Goal: Transaction & Acquisition: Purchase product/service

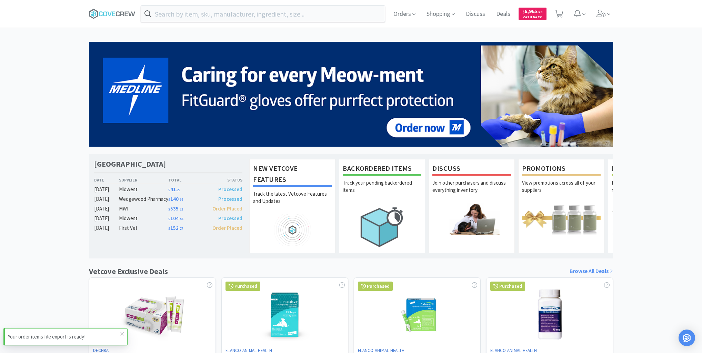
click at [121, 331] on icon at bounding box center [122, 334] width 4 height 6
click at [128, 17] on icon at bounding box center [112, 14] width 47 height 10
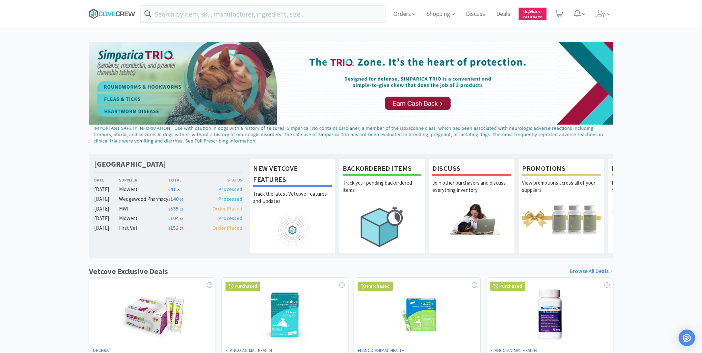
click at [110, 14] on icon at bounding box center [109, 13] width 4 height 4
click at [122, 12] on icon at bounding box center [112, 14] width 47 height 10
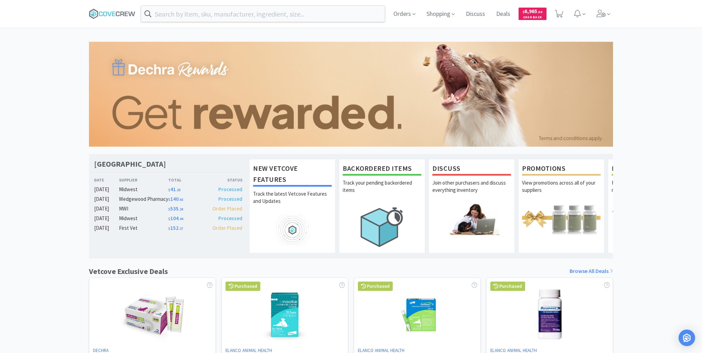
drag, startPoint x: 47, startPoint y: 109, endPoint x: 48, endPoint y: 96, distance: 12.8
click at [47, 109] on div "[GEOGRAPHIC_DATA] Veterinary Specialty Center Date Supplier Total Status [DATE]…" at bounding box center [351, 304] width 702 height 525
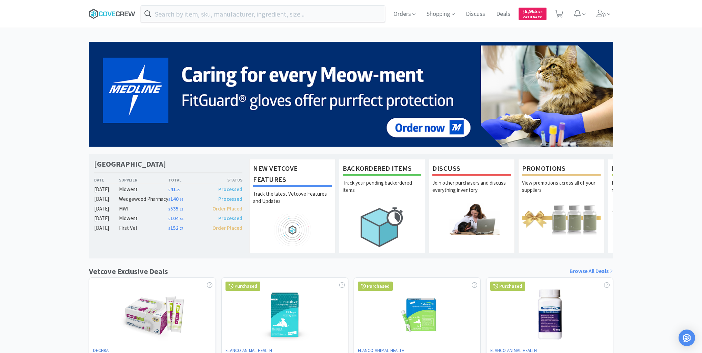
click at [103, 14] on icon at bounding box center [105, 13] width 4 height 5
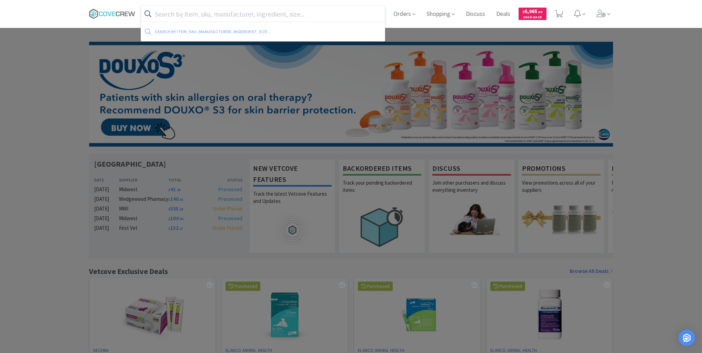
click at [188, 13] on input "text" at bounding box center [263, 14] width 244 height 16
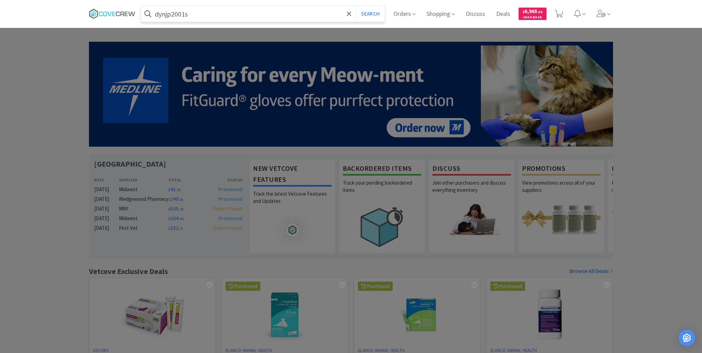
type input "dynjp2001s"
click at [356, 6] on button "Search" at bounding box center [370, 14] width 29 height 16
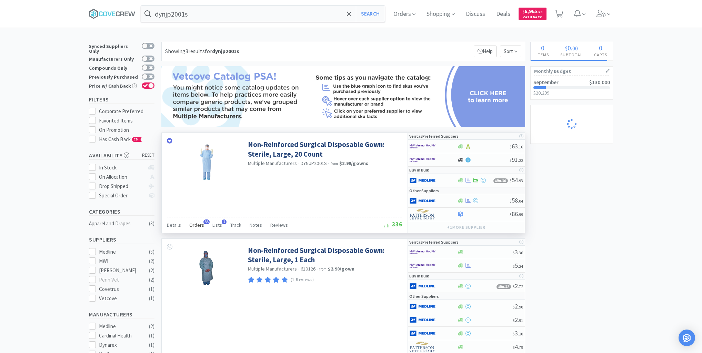
click at [196, 224] on span "Orders" at bounding box center [196, 225] width 15 height 6
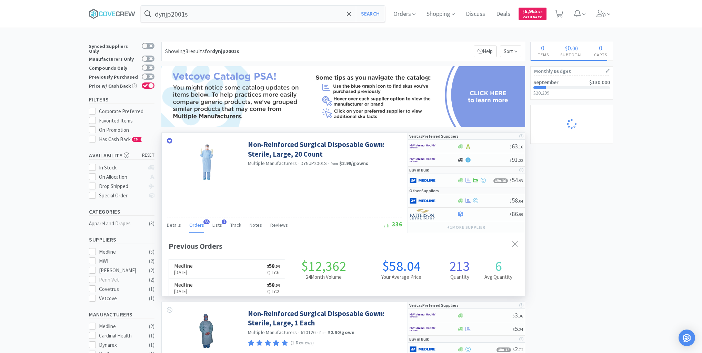
scroll to position [185, 363]
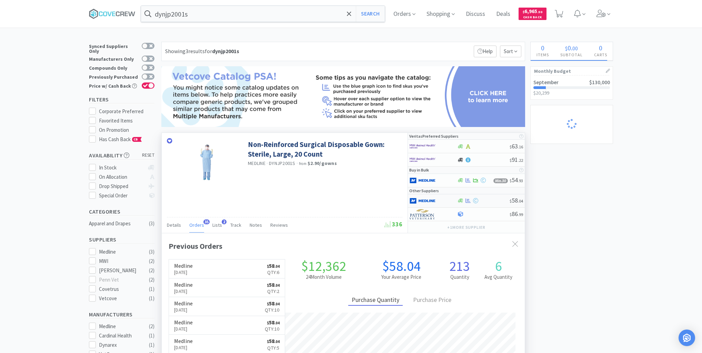
click at [444, 199] on div at bounding box center [428, 201] width 38 height 12
select select "1"
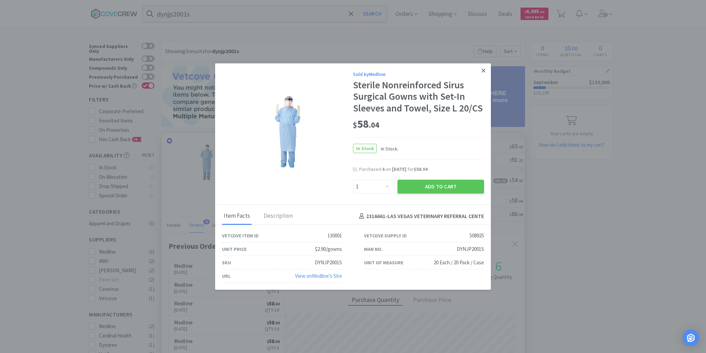
click at [482, 70] on icon at bounding box center [484, 70] width 4 height 6
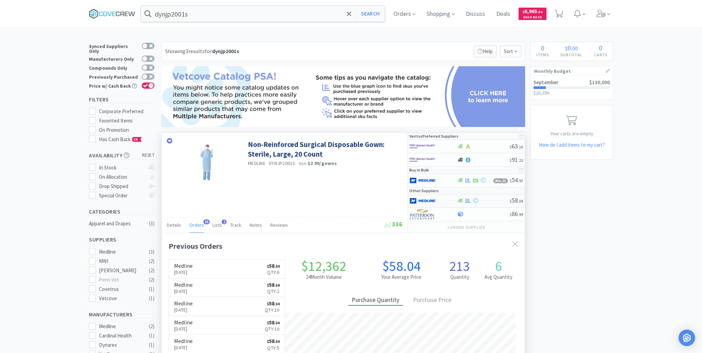
click at [443, 198] on div at bounding box center [428, 201] width 38 height 12
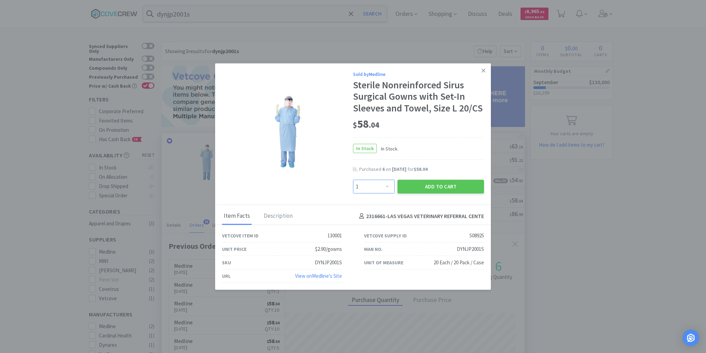
click at [387, 186] on select "Enter Quantity 1 2 3 4 5 6 7 8 9 10 11 12 13 14 15 16 17 18 19 20 Enter Quantity" at bounding box center [374, 187] width 42 height 14
select select "4"
click at [353, 180] on select "Enter Quantity 1 2 3 4 5 6 7 8 9 10 11 12 13 14 15 16 17 18 19 20 Enter Quantity" at bounding box center [374, 187] width 42 height 14
click at [442, 186] on button "Add to Cart" at bounding box center [440, 187] width 87 height 14
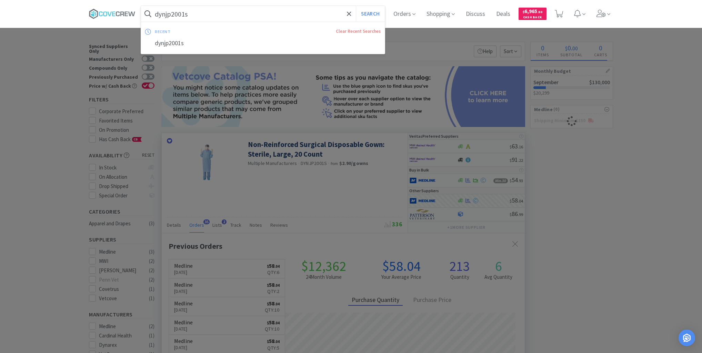
drag, startPoint x: 317, startPoint y: 10, endPoint x: 318, endPoint y: 28, distance: 17.6
click at [317, 11] on input "dynjp2001s" at bounding box center [263, 14] width 244 height 16
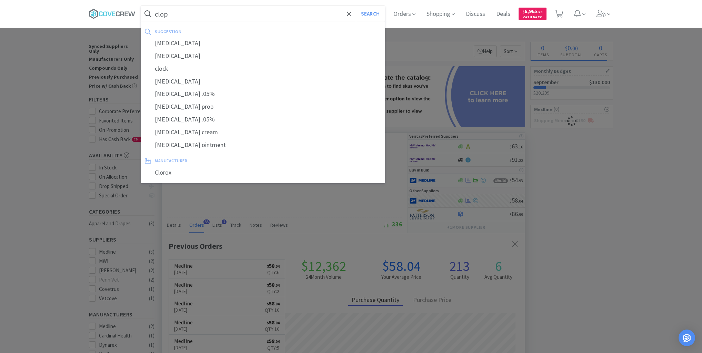
type input "clopi"
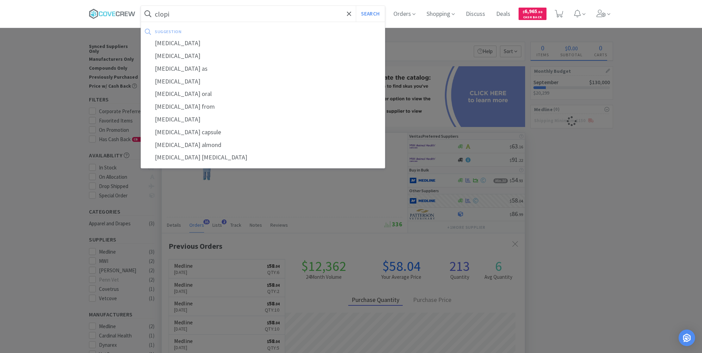
select select "4"
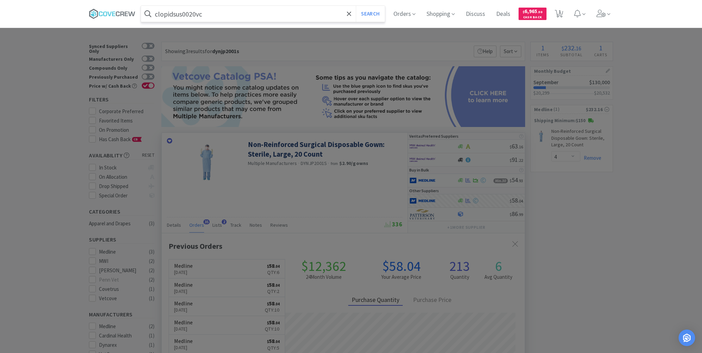
type input "clopidsus0020vc"
click at [356, 6] on button "Search" at bounding box center [370, 14] width 29 height 16
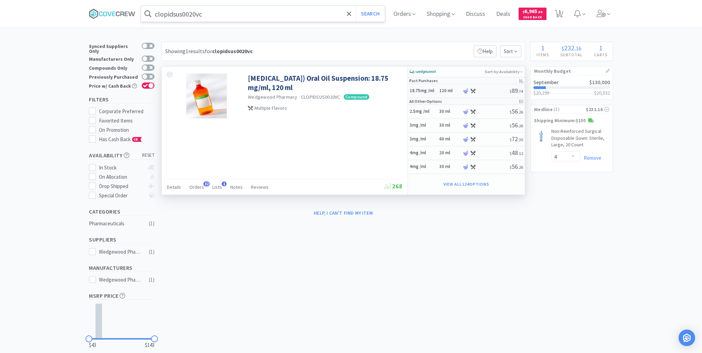
click at [439, 92] on h6 "120 ml" at bounding box center [449, 91] width 21 height 6
select select "45"
select select "1"
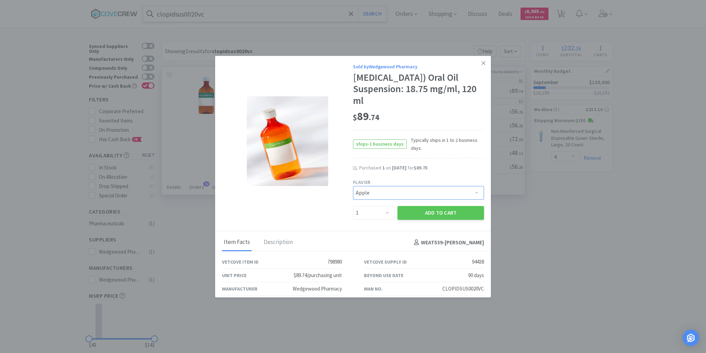
click at [477, 192] on select "Pick a Flavor Apple Apple-Molasses Apple/Marshmallow Banana Banana-Marshmallow …" at bounding box center [418, 193] width 131 height 14
select select "43"
click at [353, 186] on select "Pick a Flavor Apple Apple-Molasses Apple/Marshmallow Banana Banana-Marshmallow …" at bounding box center [418, 193] width 131 height 14
click at [430, 213] on button "Add to Cart" at bounding box center [440, 213] width 87 height 14
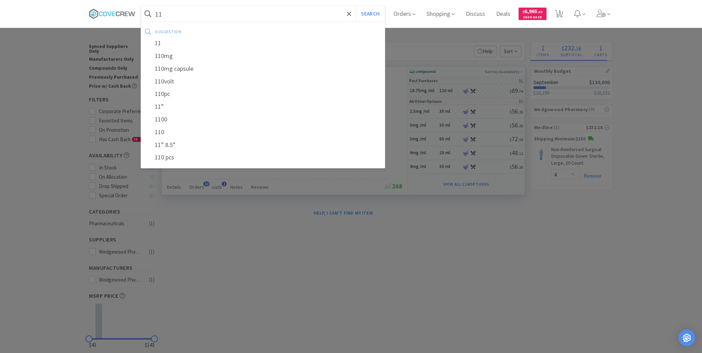
type input "113"
select select "1"
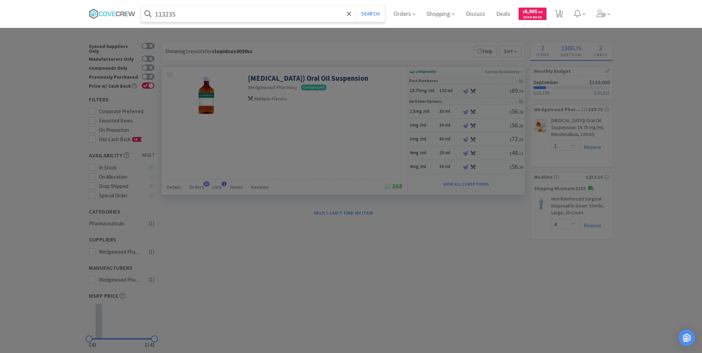
click at [356, 6] on button "Search" at bounding box center [370, 14] width 29 height 16
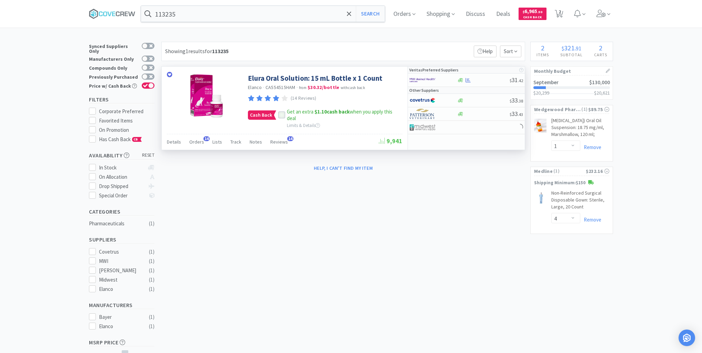
click at [281, 116] on icon at bounding box center [281, 115] width 5 height 5
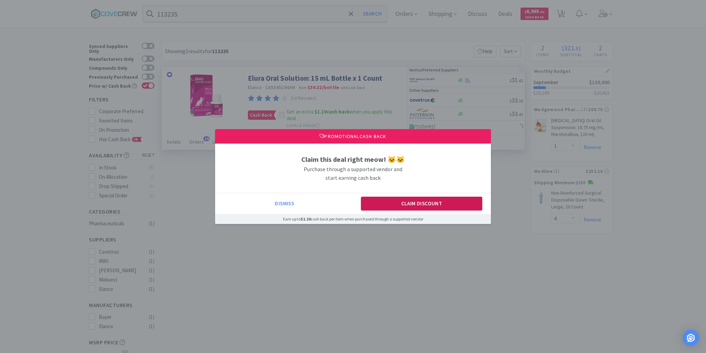
click at [413, 210] on button "Claim Discount" at bounding box center [422, 203] width 122 height 14
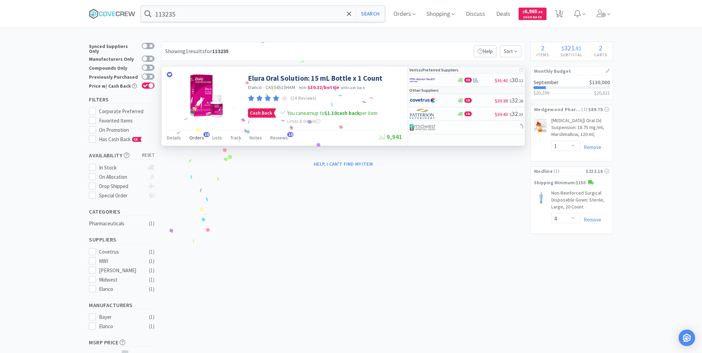
click at [200, 137] on span "Orders" at bounding box center [196, 137] width 15 height 6
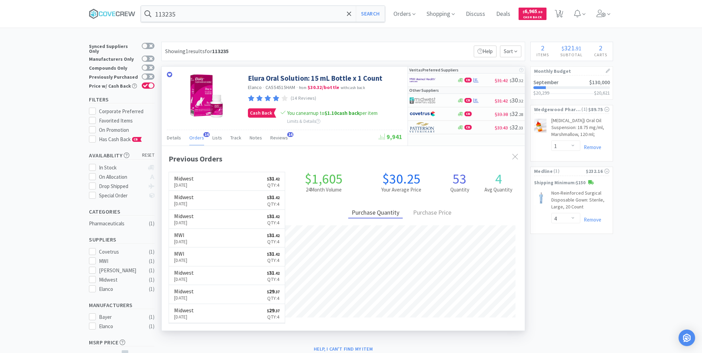
scroll to position [185, 363]
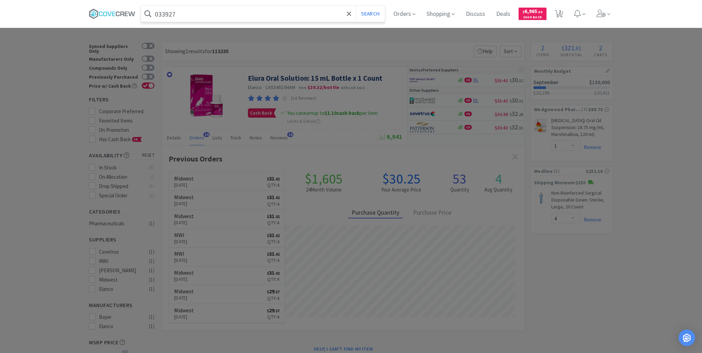
type input "033927"
click at [356, 6] on button "Search" at bounding box center [370, 14] width 29 height 16
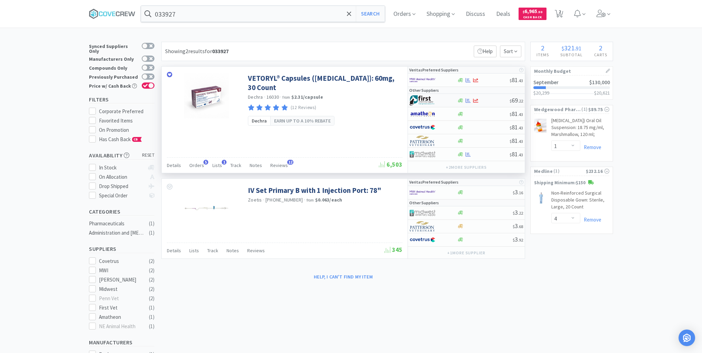
click at [447, 100] on div at bounding box center [428, 100] width 38 height 12
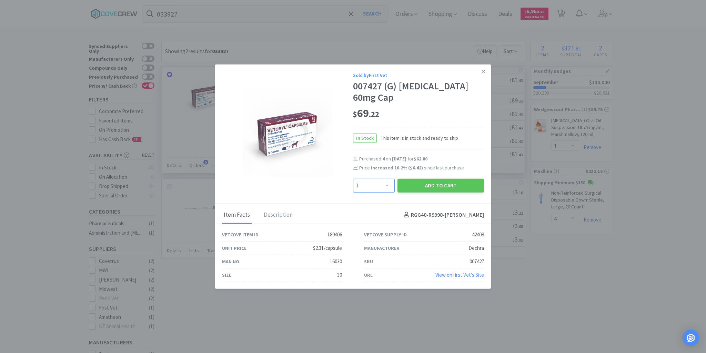
click at [387, 181] on select "Enter Quantity 1 2 3 4 5 6 7 8 9 10 11 12 13 14 15 16 17 18 19 20 Enter Quantity" at bounding box center [374, 185] width 42 height 14
select select "2"
click at [353, 178] on select "Enter Quantity 1 2 3 4 5 6 7 8 9 10 11 12 13 14 15 16 17 18 19 20 Enter Quantity" at bounding box center [374, 185] width 42 height 14
click at [426, 178] on button "Add to Cart" at bounding box center [440, 185] width 87 height 14
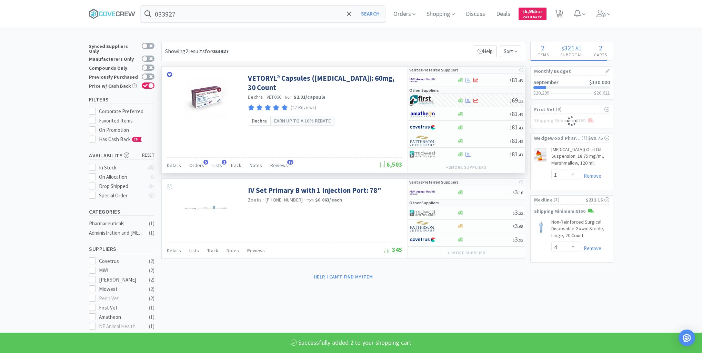
select select "2"
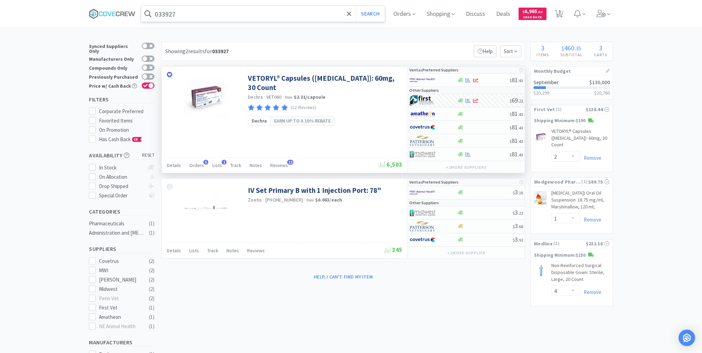
click at [235, 17] on input "033927" at bounding box center [263, 14] width 244 height 16
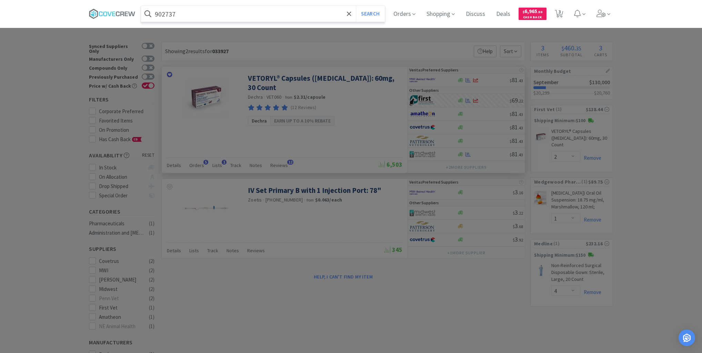
type input "902737"
click at [356, 6] on button "Search" at bounding box center [370, 14] width 29 height 16
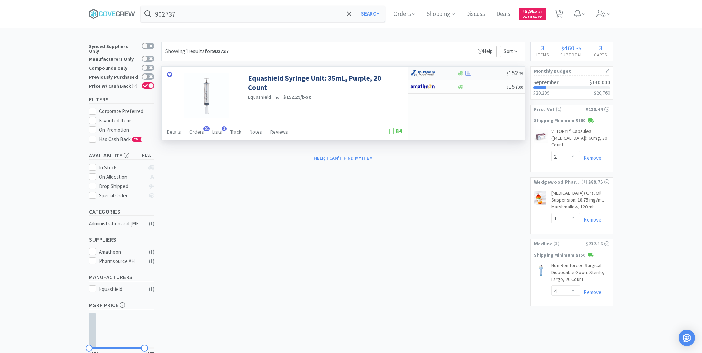
click at [483, 76] on div "$ 152 . 29" at bounding box center [466, 73] width 117 height 13
select select "1"
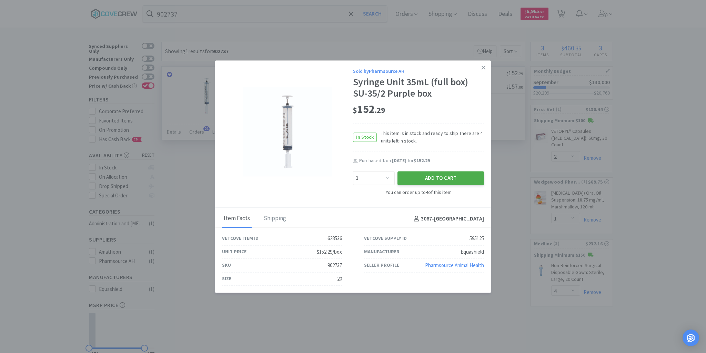
click at [440, 180] on button "Add to Cart" at bounding box center [440, 178] width 87 height 14
select select "1"
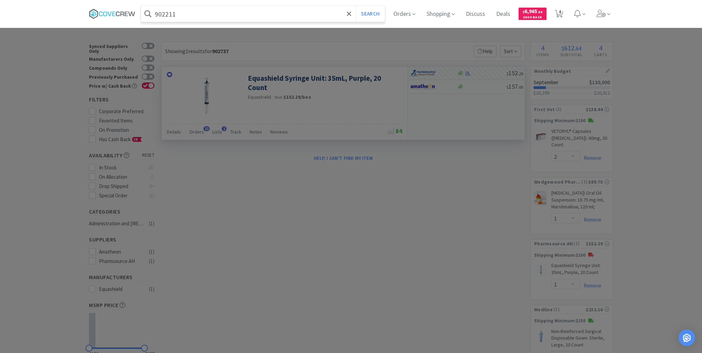
type input "902211"
click at [356, 6] on button "Search" at bounding box center [370, 14] width 29 height 16
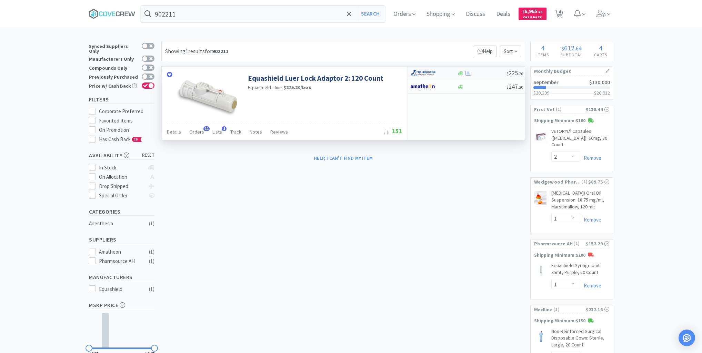
click at [481, 72] on div at bounding box center [482, 73] width 50 height 5
select select "1"
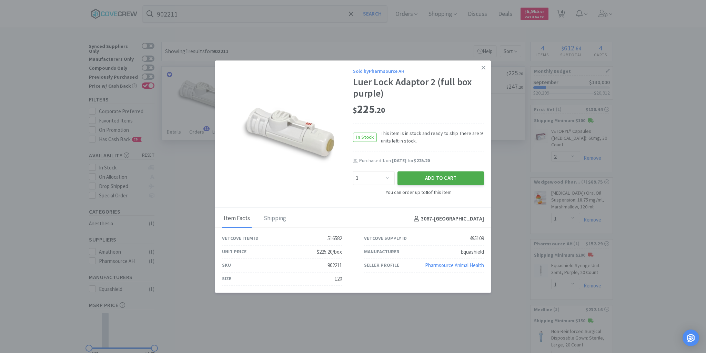
click at [430, 180] on button "Add to Cart" at bounding box center [440, 178] width 87 height 14
select select "1"
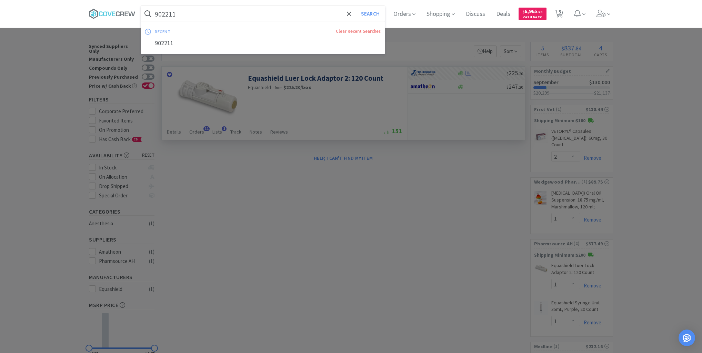
drag, startPoint x: 313, startPoint y: 10, endPoint x: 314, endPoint y: 13, distance: 4.0
click at [313, 10] on input "902211" at bounding box center [263, 14] width 244 height 16
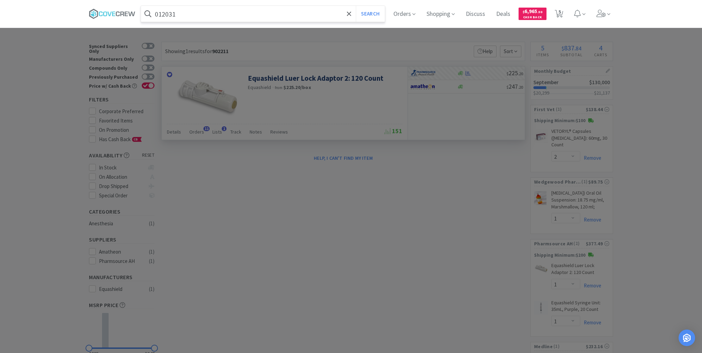
type input "012031"
click at [356, 6] on button "Search" at bounding box center [370, 14] width 29 height 16
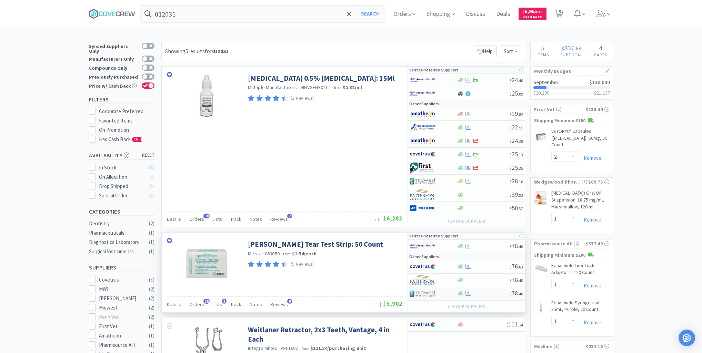
click at [487, 293] on div at bounding box center [483, 293] width 53 height 5
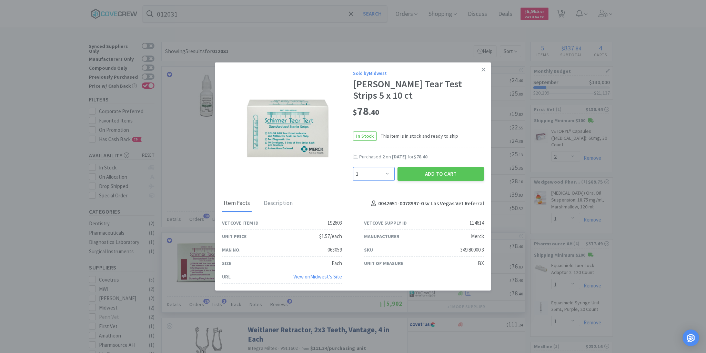
click at [386, 174] on select "Enter Quantity 1 2 3 4 5 6 7 8 9 10 11 12 13 14 15 16 17 18 19 20 Enter Quantity" at bounding box center [374, 174] width 42 height 14
select select "3"
click at [353, 167] on select "Enter Quantity 1 2 3 4 5 6 7 8 9 10 11 12 13 14 15 16 17 18 19 20 Enter Quantity" at bounding box center [374, 174] width 42 height 14
click at [438, 175] on button "Add to Cart" at bounding box center [440, 174] width 87 height 14
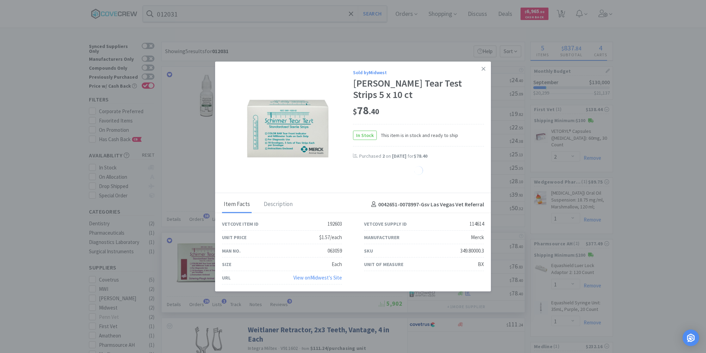
select select "3"
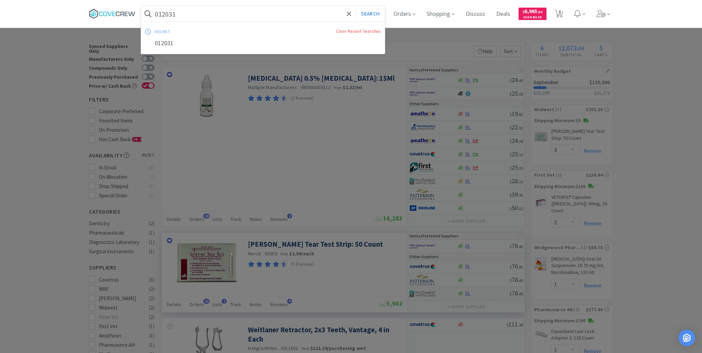
click at [214, 11] on input "012031" at bounding box center [263, 14] width 244 height 16
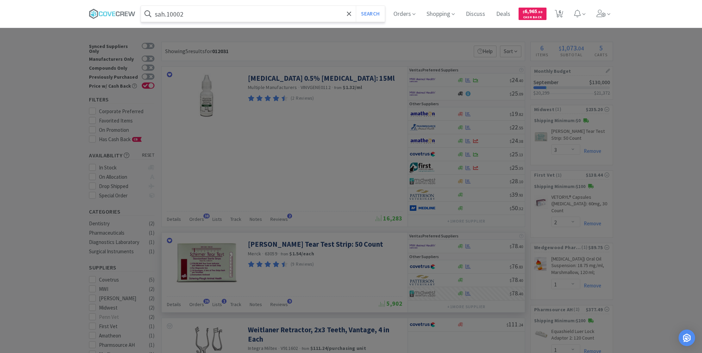
click at [356, 6] on button "Search" at bounding box center [370, 14] width 29 height 16
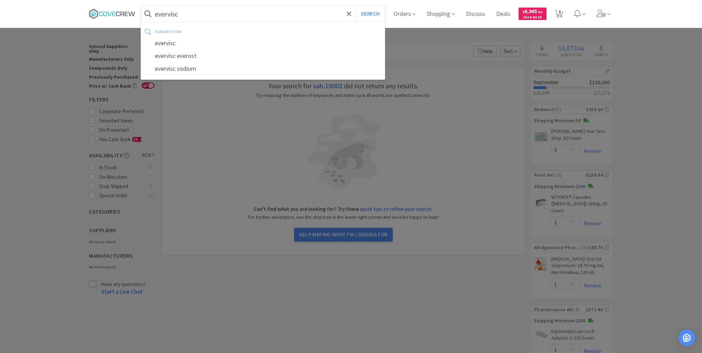
type input "evervisc"
click at [356, 6] on button "Search" at bounding box center [370, 14] width 29 height 16
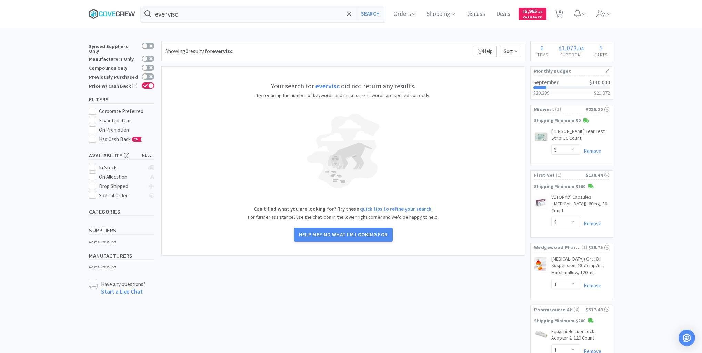
drag, startPoint x: 119, startPoint y: 11, endPoint x: 123, endPoint y: 13, distance: 5.1
click at [119, 10] on icon at bounding box center [112, 14] width 47 height 10
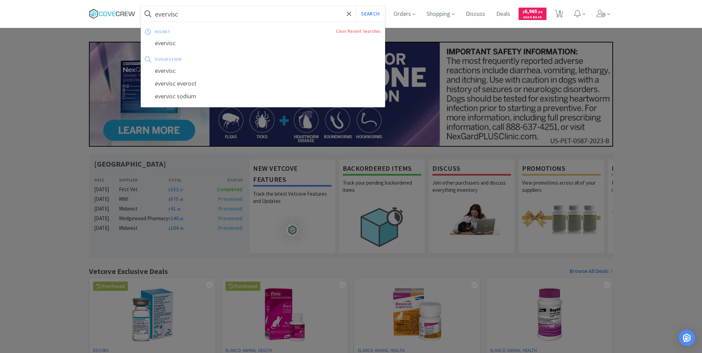
click at [188, 14] on input "evervisc" at bounding box center [263, 14] width 244 height 16
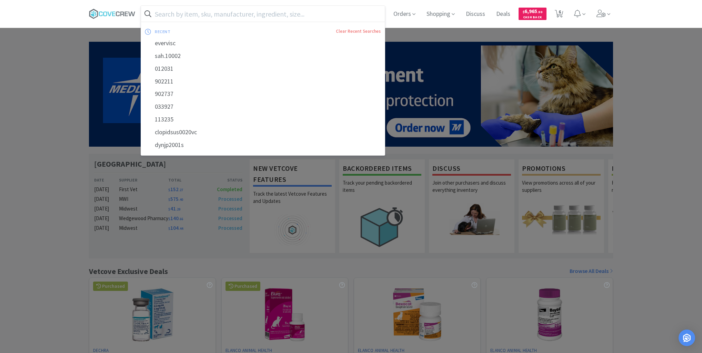
click at [252, 13] on input "text" at bounding box center [263, 14] width 244 height 16
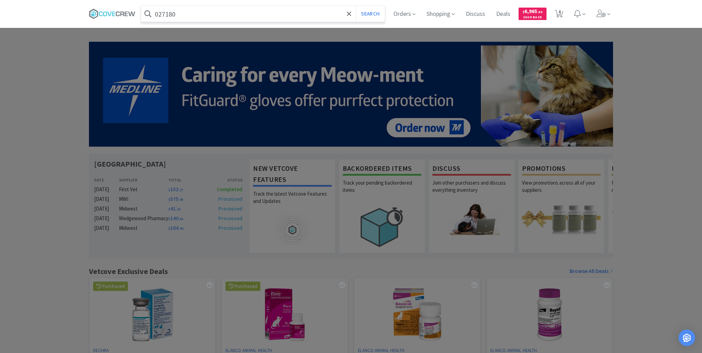
type input "027180"
click at [356, 6] on button "Search" at bounding box center [370, 14] width 29 height 16
select select "3"
select select "2"
select select "1"
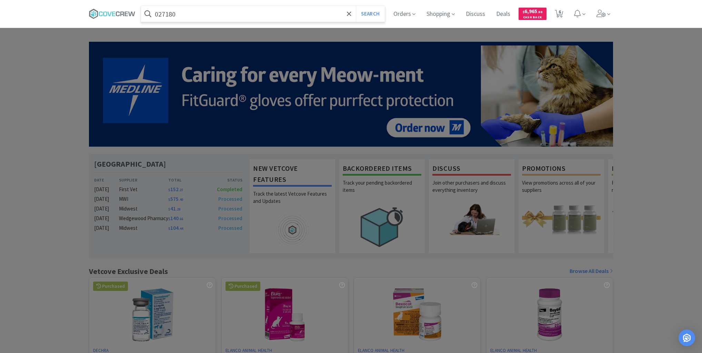
select select "1"
select select "4"
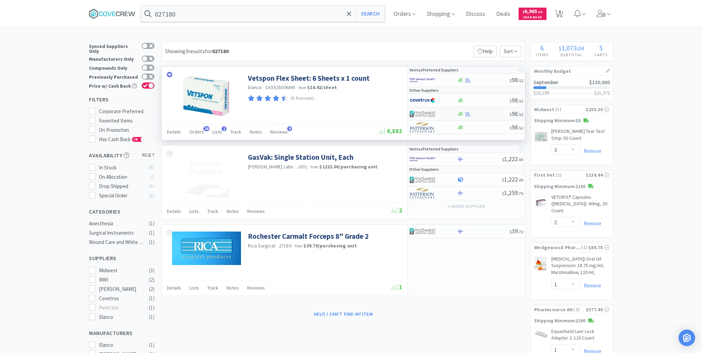
click at [479, 116] on div "$ 98 . 52" at bounding box center [466, 113] width 117 height 13
select select "1"
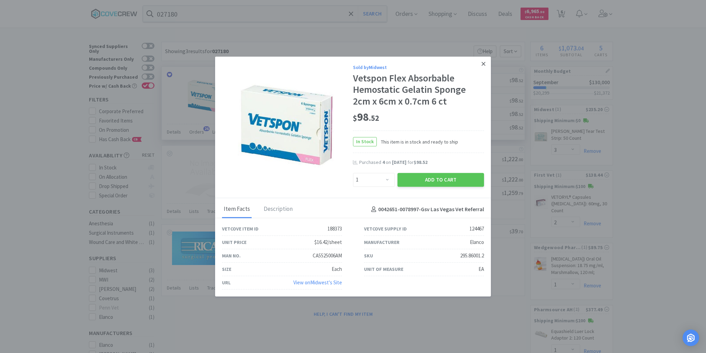
click at [483, 65] on icon at bounding box center [484, 64] width 4 height 4
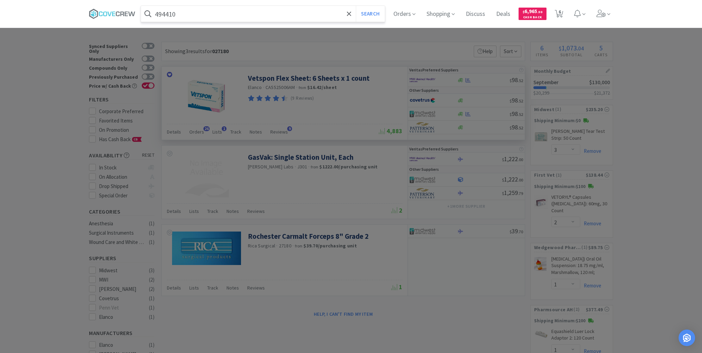
type input "494410"
click at [356, 6] on button "Search" at bounding box center [370, 14] width 29 height 16
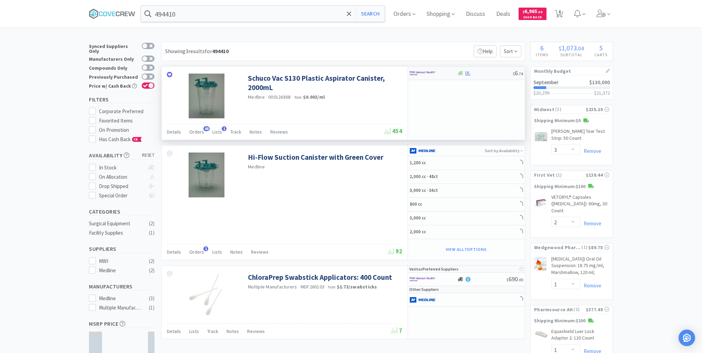
click at [495, 74] on div at bounding box center [485, 73] width 56 height 5
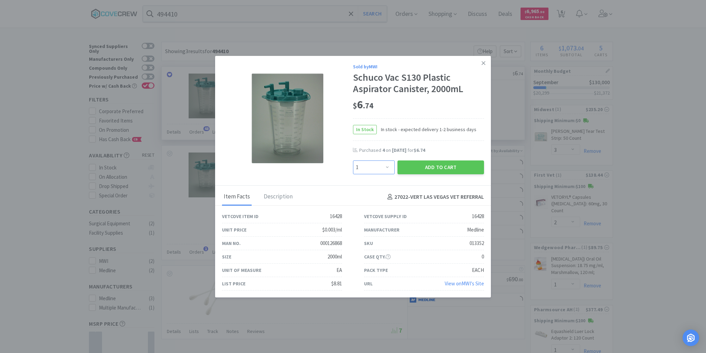
click at [386, 167] on select "Enter Quantity 1 2 3 4 5 6 7 8 9 10 11 12 13 14 15 16 17 18 19 20 Enter Quantity" at bounding box center [374, 167] width 42 height 14
select select "4"
click at [353, 160] on select "Enter Quantity 1 2 3 4 5 6 7 8 9 10 11 12 13 14 15 16 17 18 19 20 Enter Quantity" at bounding box center [374, 167] width 42 height 14
drag, startPoint x: 425, startPoint y: 167, endPoint x: 429, endPoint y: 164, distance: 5.0
click at [429, 164] on button "Add to Cart" at bounding box center [440, 167] width 87 height 14
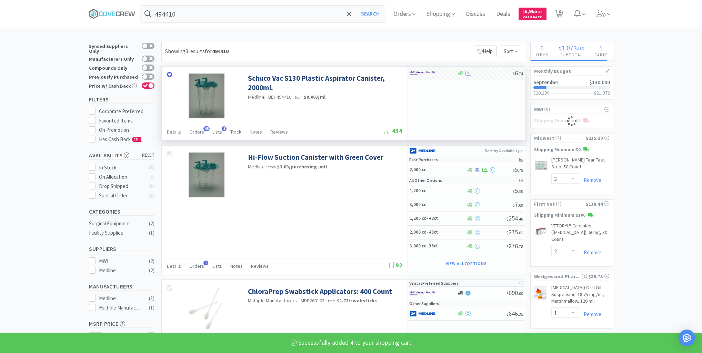
select select "4"
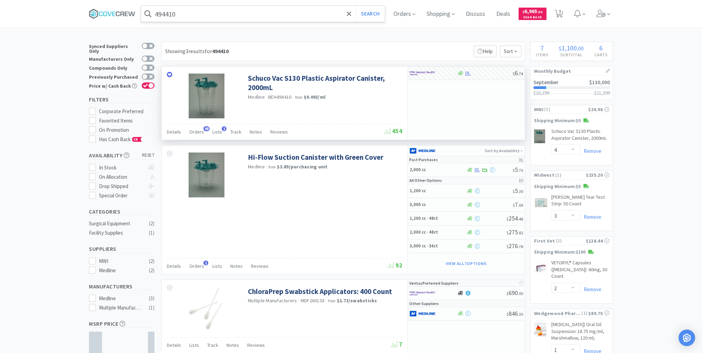
click at [296, 12] on input "494410" at bounding box center [263, 14] width 244 height 16
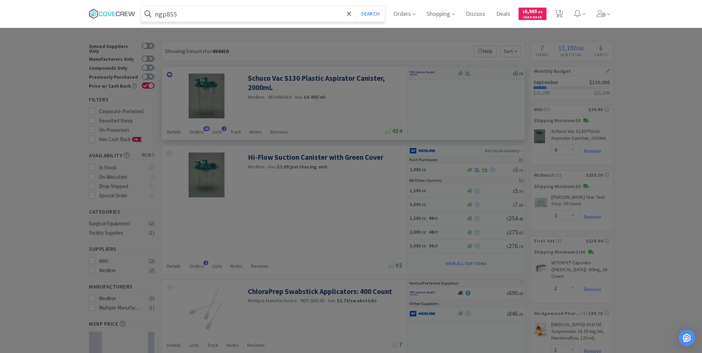
click at [356, 6] on button "Search" at bounding box center [370, 14] width 29 height 16
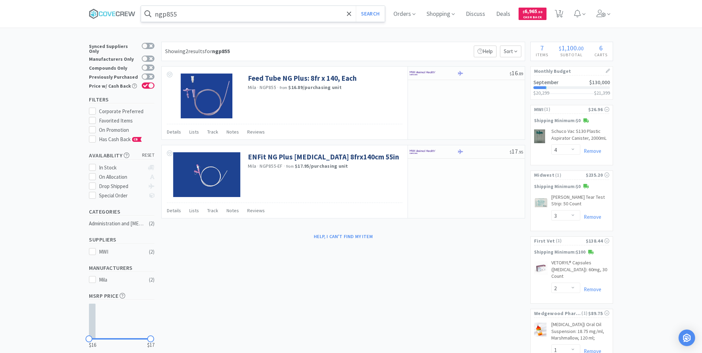
click at [229, 14] on input "ngp855" at bounding box center [263, 14] width 244 height 16
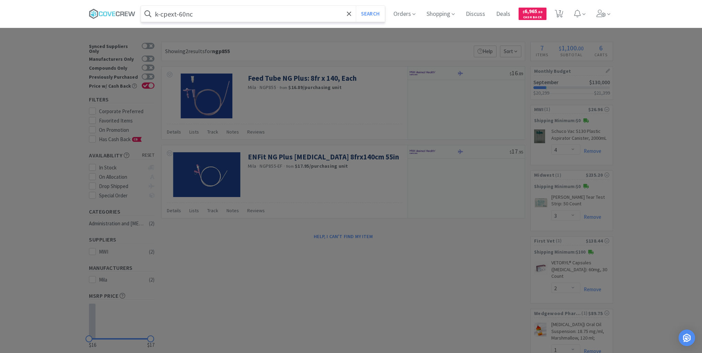
type input "k-cpext-60nc"
click at [356, 6] on button "Search" at bounding box center [370, 14] width 29 height 16
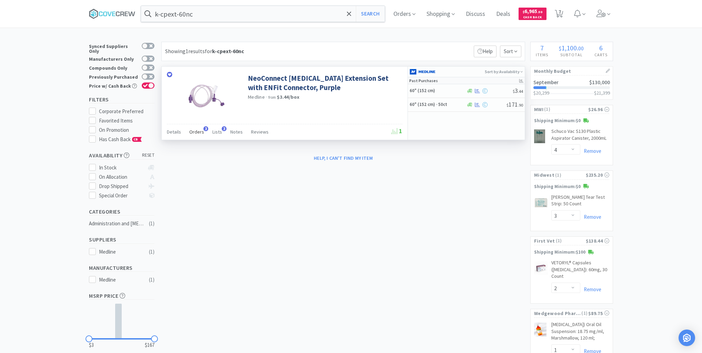
click at [198, 132] on span "Orders" at bounding box center [196, 132] width 15 height 6
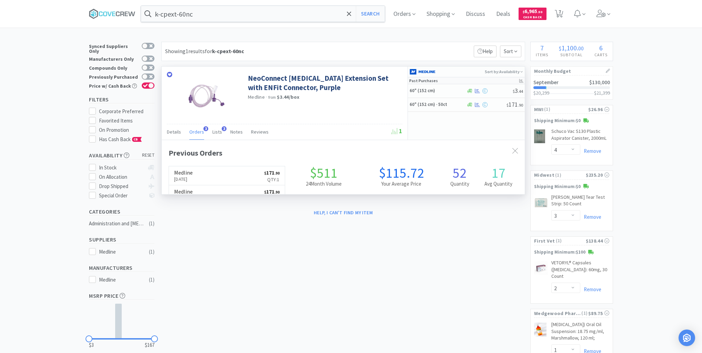
scroll to position [178, 363]
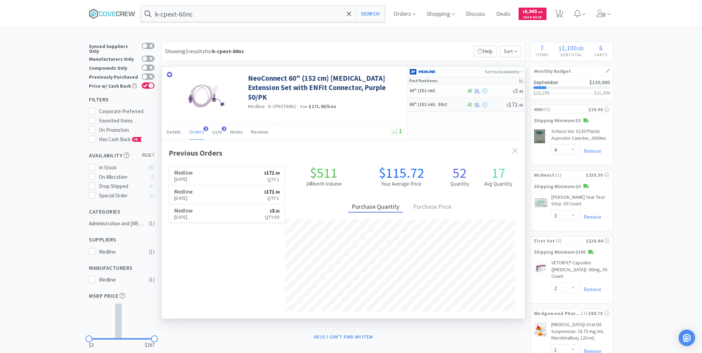
click at [454, 105] on h5 "60" (152 cm) · 50ct" at bounding box center [436, 105] width 55 height 6
select select "1"
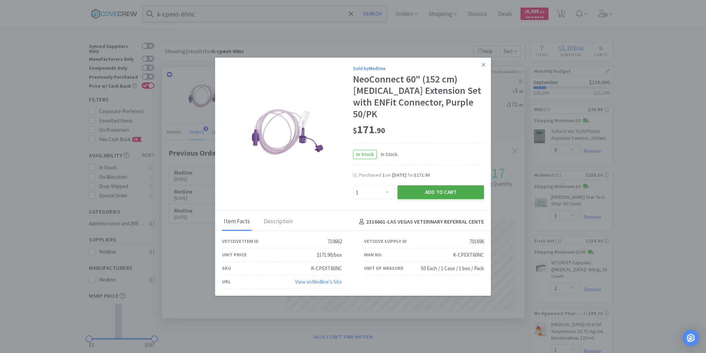
click at [440, 185] on button "Add to Cart" at bounding box center [440, 192] width 87 height 14
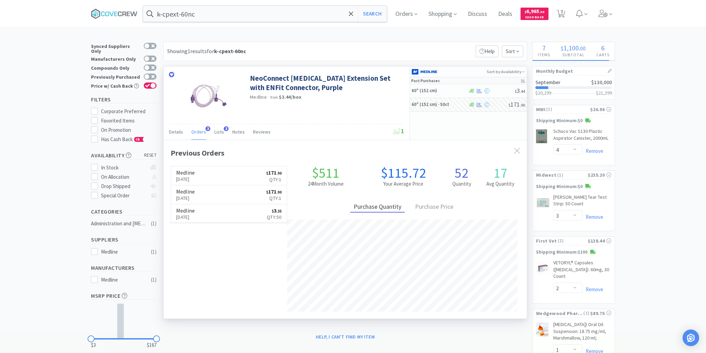
select select "1"
select select "4"
click at [236, 14] on input "k-cpext-60nc" at bounding box center [263, 14] width 244 height 16
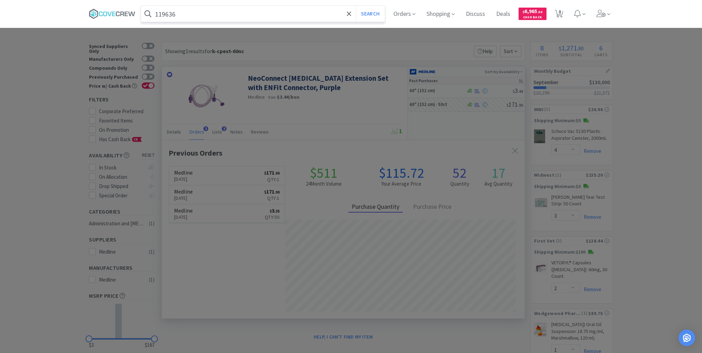
type input "119636"
click at [356, 6] on button "Search" at bounding box center [370, 14] width 29 height 16
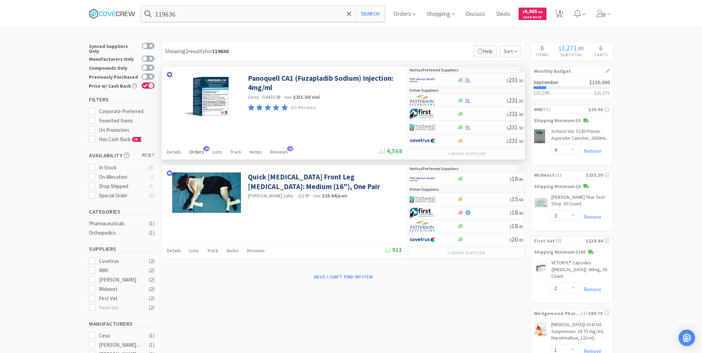
click at [195, 152] on span "Orders" at bounding box center [196, 152] width 15 height 6
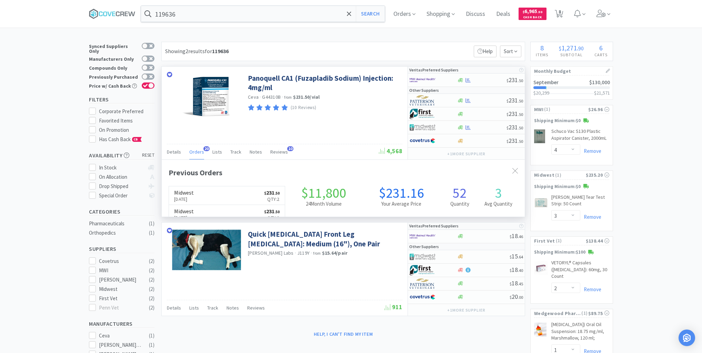
scroll to position [185, 363]
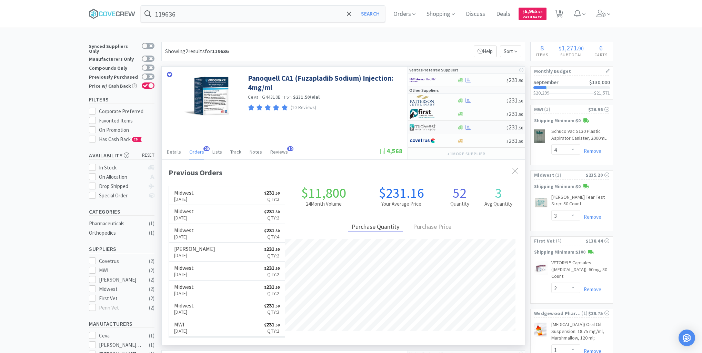
click at [488, 129] on div "$ 231 . 50" at bounding box center [466, 127] width 117 height 13
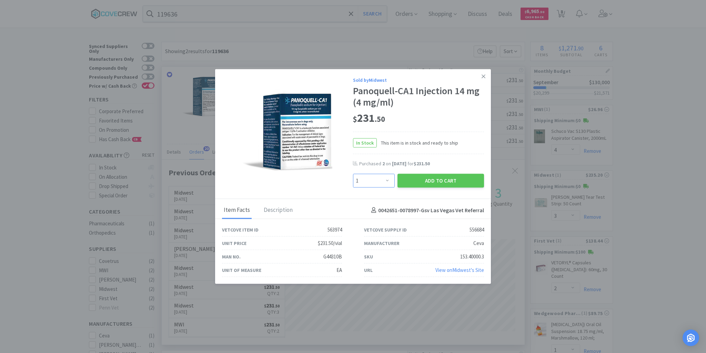
click at [392, 177] on select "Enter Quantity 1 2 3 4 5 6 7 8 9 10 11 12 13 14 15 16 17 18 19 20 Enter Quantity" at bounding box center [374, 181] width 42 height 14
select select "2"
click at [353, 174] on select "Enter Quantity 1 2 3 4 5 6 7 8 9 10 11 12 13 14 15 16 17 18 19 20 Enter Quantity" at bounding box center [374, 181] width 42 height 14
click at [426, 179] on button "Add to Cart" at bounding box center [440, 181] width 87 height 14
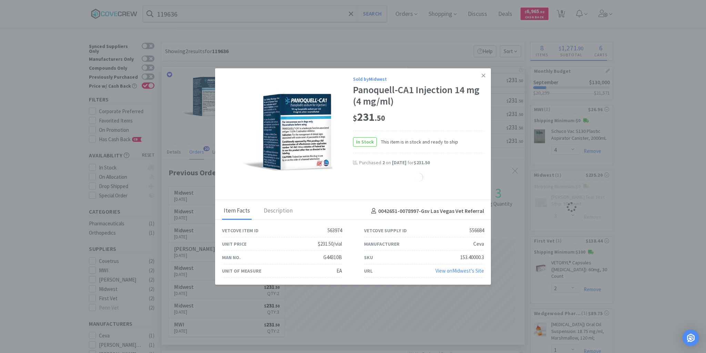
select select "2"
select select "3"
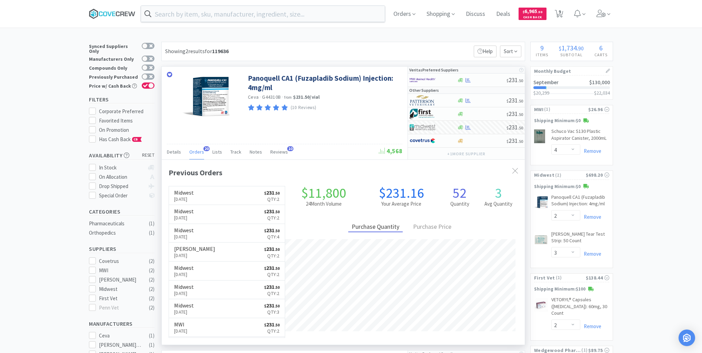
click at [115, 12] on icon at bounding box center [113, 13] width 3 height 4
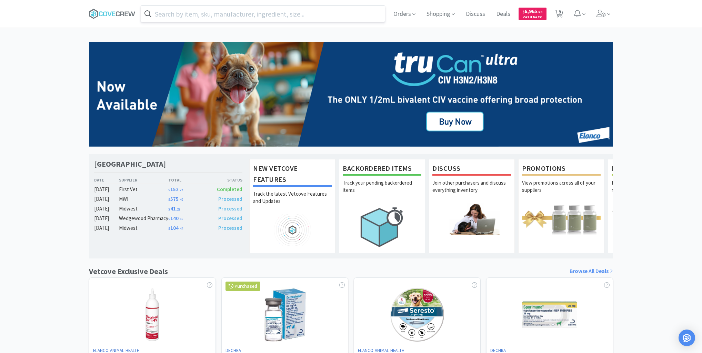
click at [306, 10] on input "text" at bounding box center [263, 14] width 244 height 16
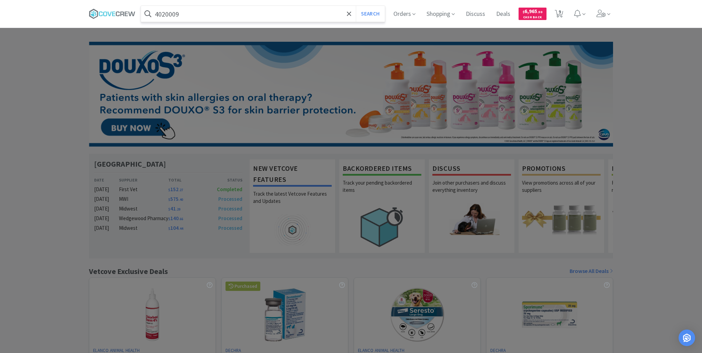
type input "4020009"
click at [356, 6] on button "Search" at bounding box center [370, 14] width 29 height 16
select select "4"
select select "2"
select select "3"
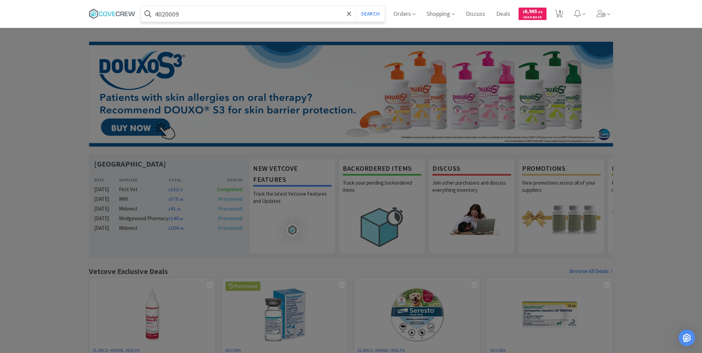
select select "2"
select select "1"
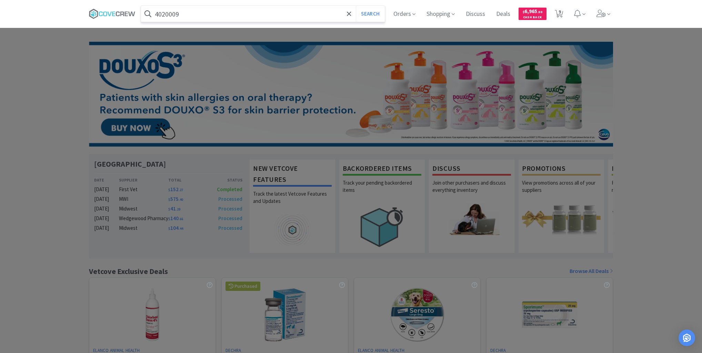
select select "4"
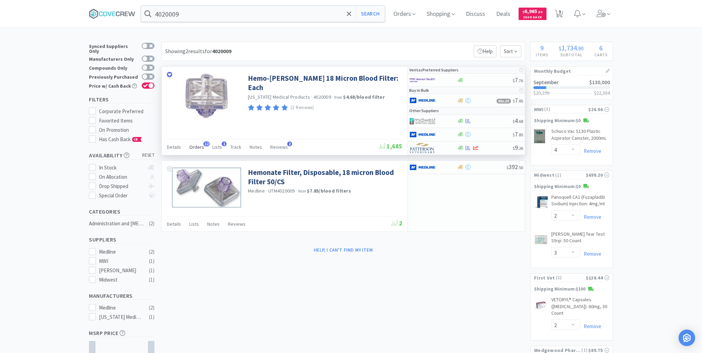
click at [202, 148] on span "Orders" at bounding box center [196, 147] width 15 height 6
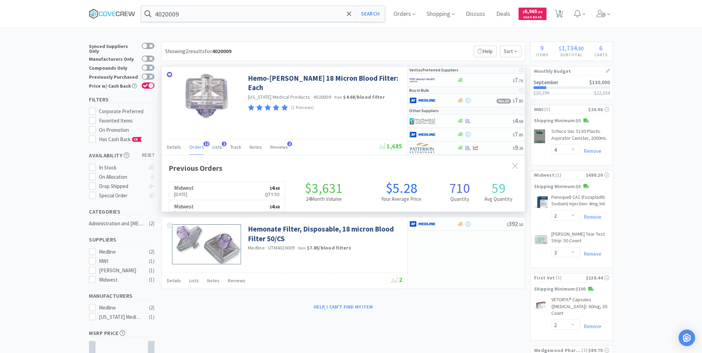
scroll to position [185, 363]
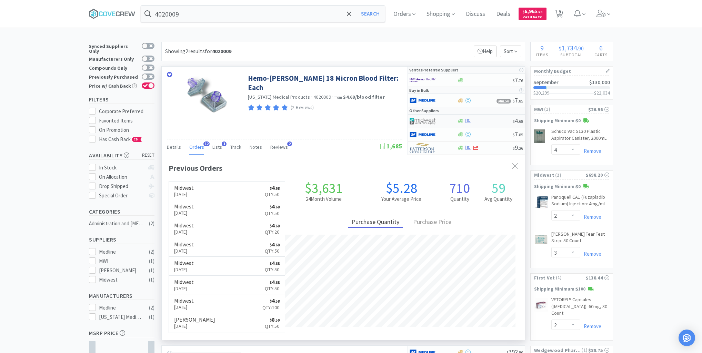
click at [489, 119] on div at bounding box center [485, 120] width 56 height 5
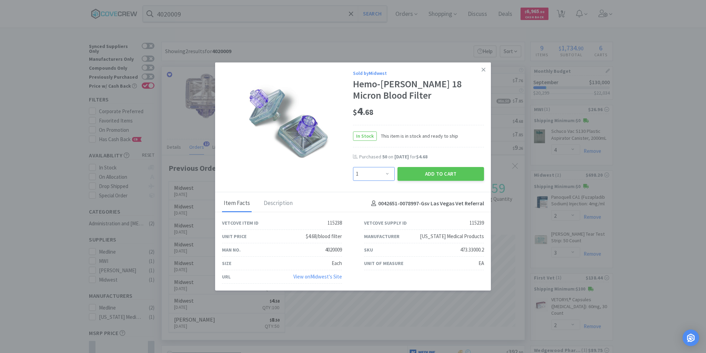
click at [388, 172] on select "Enter Quantity 1 2 3 4 5 6 7 8 9 10 11 12 13 14 15 16 17 18 19 20 Enter Quantity" at bounding box center [374, 174] width 42 height 14
select select "20"
click at [353, 167] on select "Enter Quantity 1 2 3 4 5 6 7 8 9 10 11 12 13 14 15 16 17 18 19 20 Enter Quantity" at bounding box center [374, 174] width 42 height 14
click at [424, 172] on button "Add to Cart" at bounding box center [440, 174] width 87 height 14
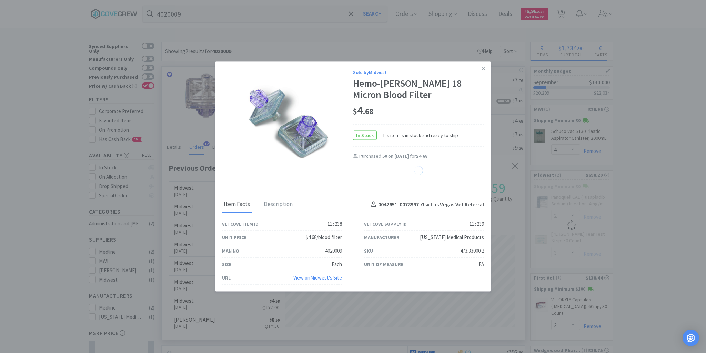
select select "20"
select select "2"
select select "3"
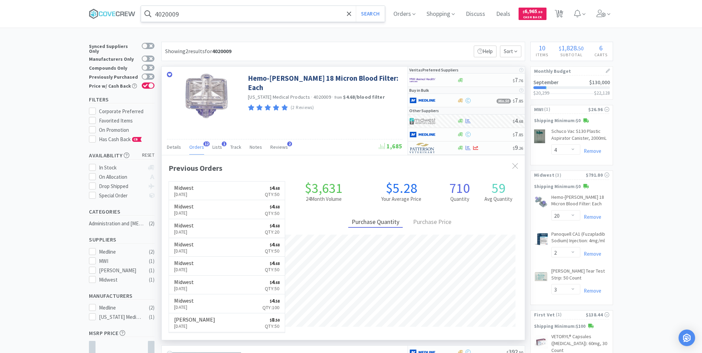
click at [249, 15] on input "4020009" at bounding box center [263, 14] width 244 height 16
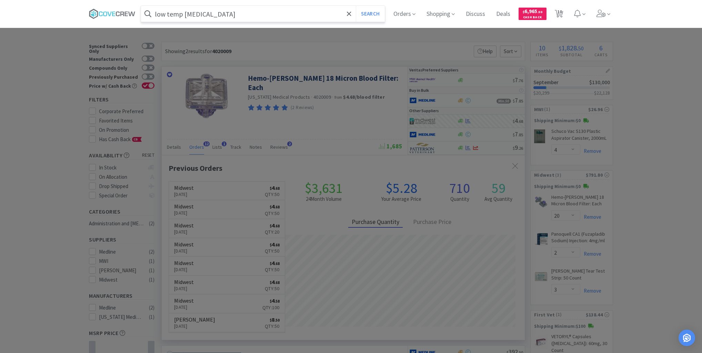
type input "low temp [MEDICAL_DATA]"
click at [356, 6] on button "Search" at bounding box center [370, 14] width 29 height 16
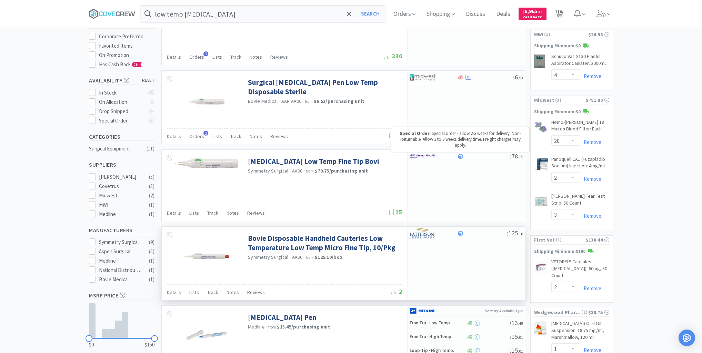
scroll to position [138, 0]
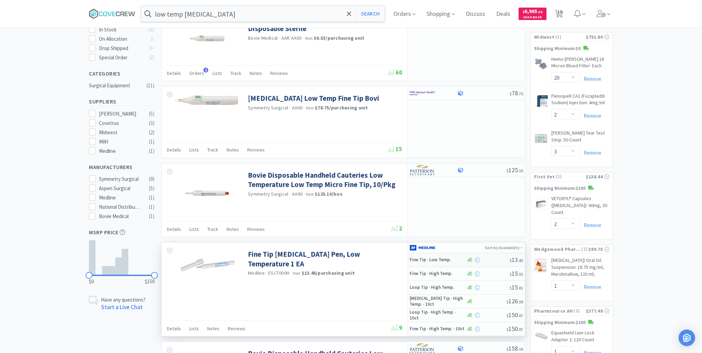
click at [454, 257] on h5 "Fine Tip · Low Temp." at bounding box center [436, 260] width 55 height 6
select select "1"
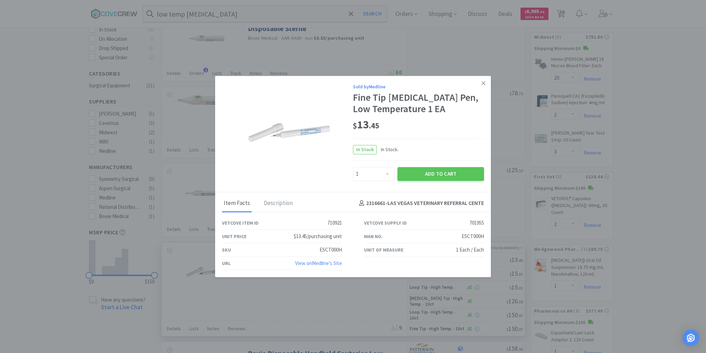
drag, startPoint x: 436, startPoint y: 172, endPoint x: 429, endPoint y: 205, distance: 33.7
click at [439, 175] on button "Add to Cart" at bounding box center [440, 174] width 87 height 14
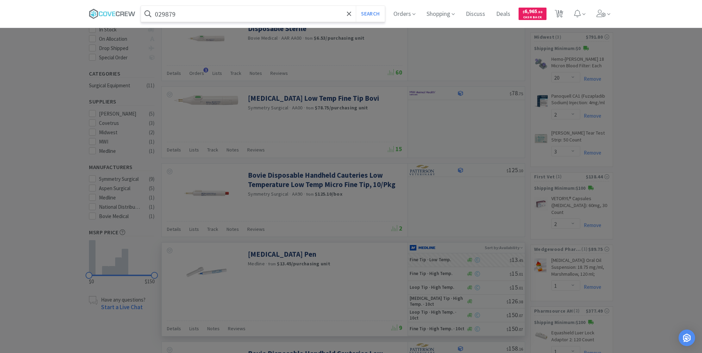
type input "029879+"
select select "1"
select select "4"
type input "029879"
click at [356, 6] on button "Search" at bounding box center [370, 14] width 29 height 16
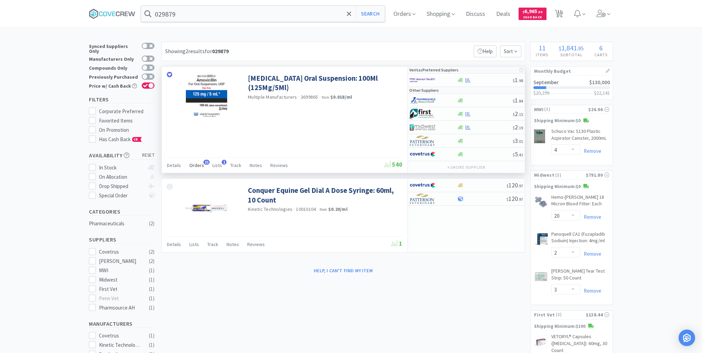
click at [197, 163] on span "Orders" at bounding box center [196, 165] width 15 height 6
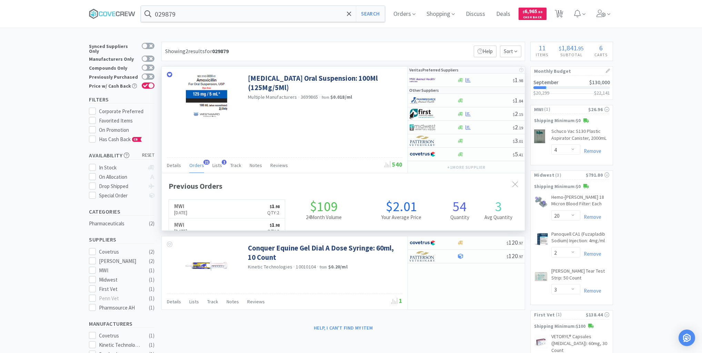
scroll to position [185, 363]
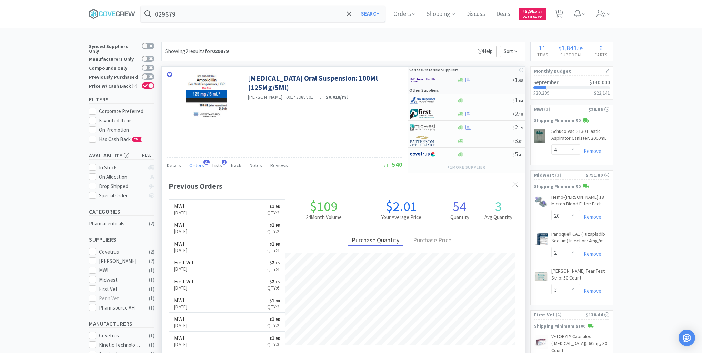
click at [487, 79] on div at bounding box center [485, 80] width 56 height 5
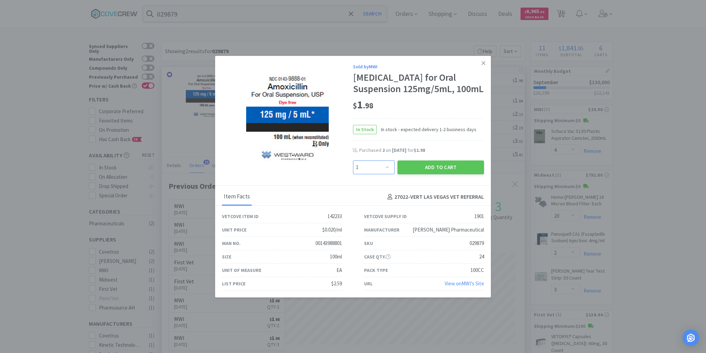
click at [388, 167] on select "Enter Quantity 1 2 3 4 5 6 7 8 9 10 11 12 13 14 15 16 17 18 19 20 Enter Quantity" at bounding box center [374, 167] width 42 height 14
select select "2"
click at [353, 160] on select "Enter Quantity 1 2 3 4 5 6 7 8 9 10 11 12 13 14 15 16 17 18 19 20 Enter Quantity" at bounding box center [374, 167] width 42 height 14
click at [441, 169] on button "Add to Cart" at bounding box center [440, 167] width 87 height 14
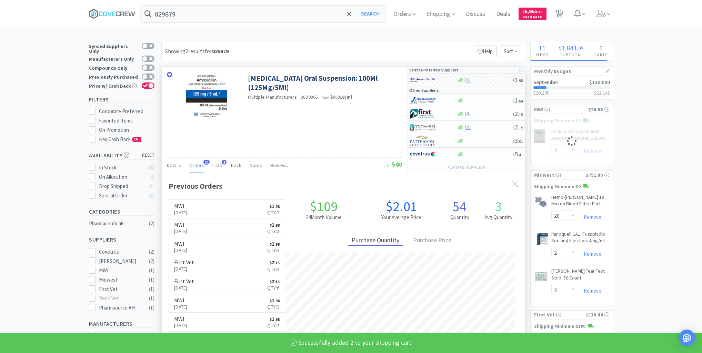
select select "2"
select select "4"
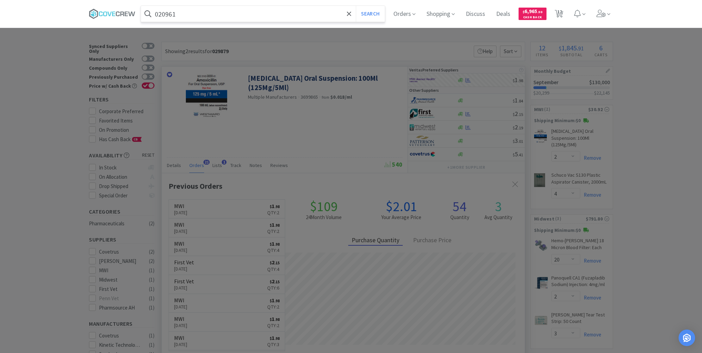
type input "020961"
click at [356, 6] on button "Search" at bounding box center [370, 14] width 29 height 16
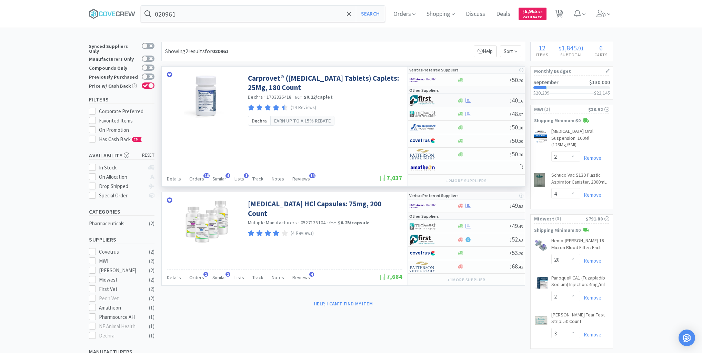
click at [445, 99] on div at bounding box center [428, 100] width 38 height 12
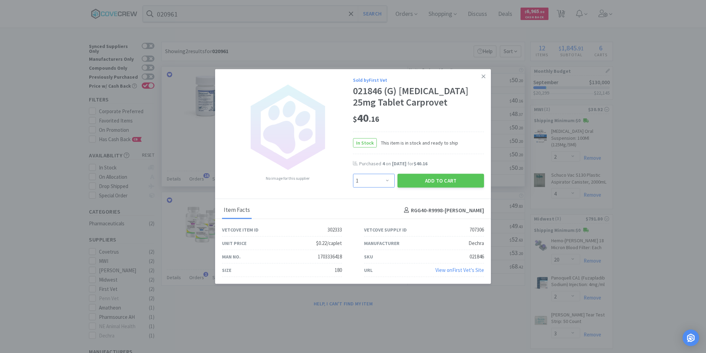
click at [390, 181] on select "Enter Quantity 1 2 3 4 5 6 7 8 9 10 11 12 13 14 15 16 17 18 19 20 Enter Quantity" at bounding box center [374, 181] width 42 height 14
select select "2"
click at [353, 174] on select "Enter Quantity 1 2 3 4 5 6 7 8 9 10 11 12 13 14 15 16 17 18 19 20 Enter Quantity" at bounding box center [374, 181] width 42 height 14
click at [449, 178] on button "Add to Cart" at bounding box center [440, 181] width 87 height 14
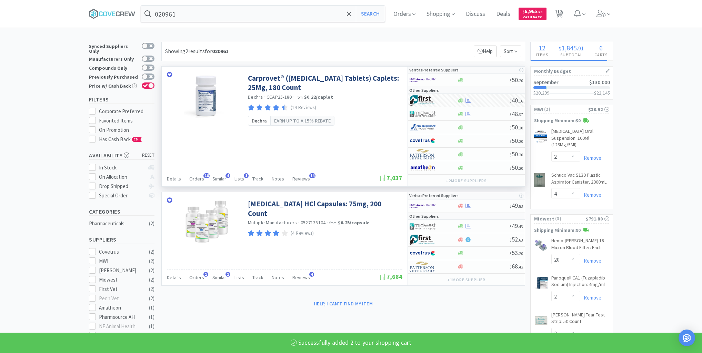
select select "2"
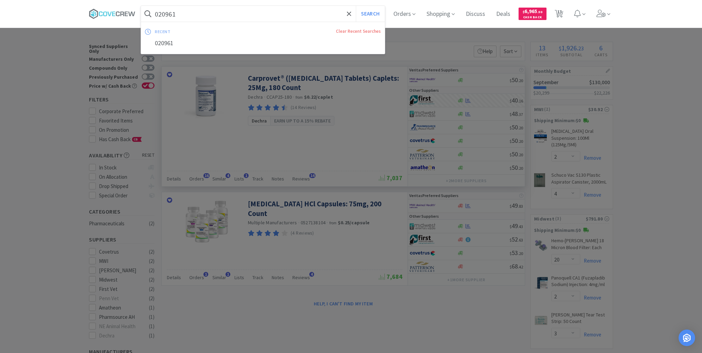
click at [316, 11] on input "020961" at bounding box center [263, 14] width 244 height 16
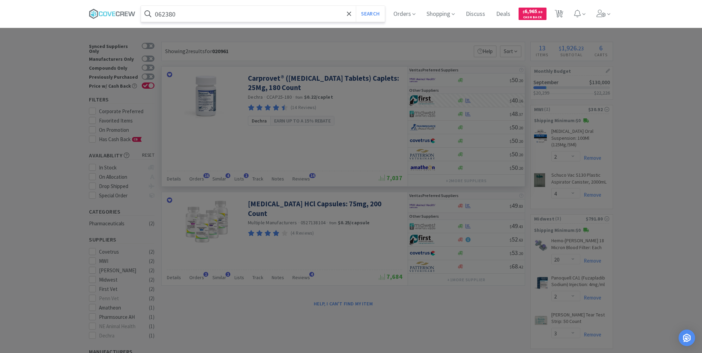
type input "062380"
click at [356, 6] on button "Search" at bounding box center [370, 14] width 29 height 16
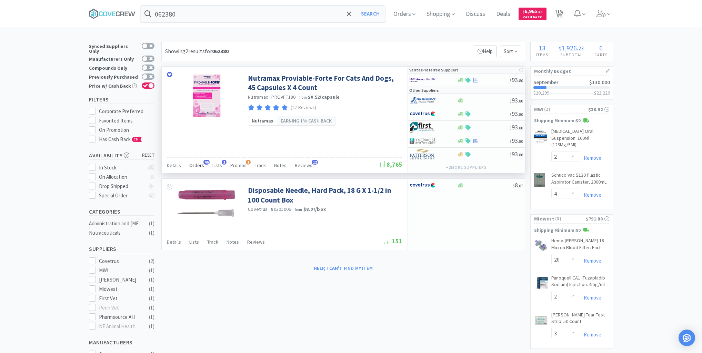
click at [196, 162] on span "Orders" at bounding box center [196, 165] width 15 height 6
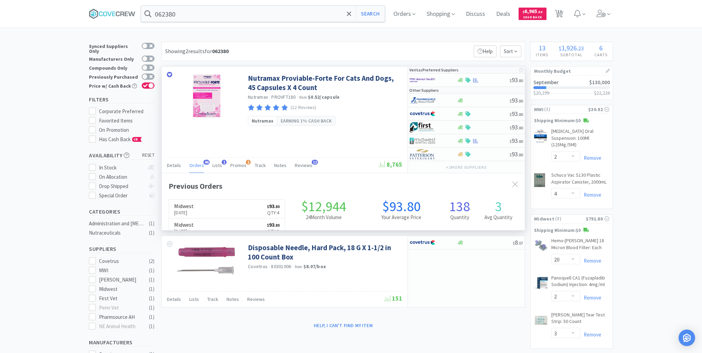
scroll to position [185, 363]
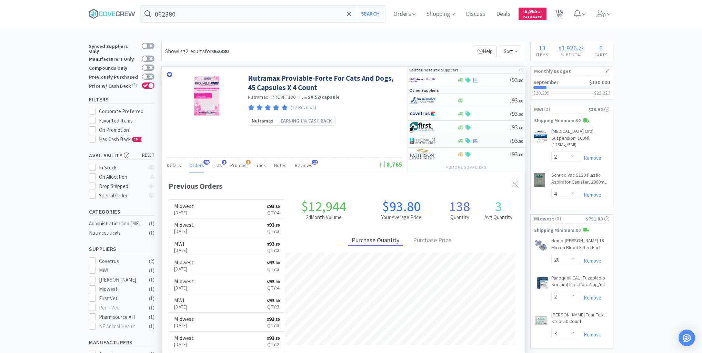
click at [496, 143] on div "$ 93 . 80" at bounding box center [466, 140] width 117 height 13
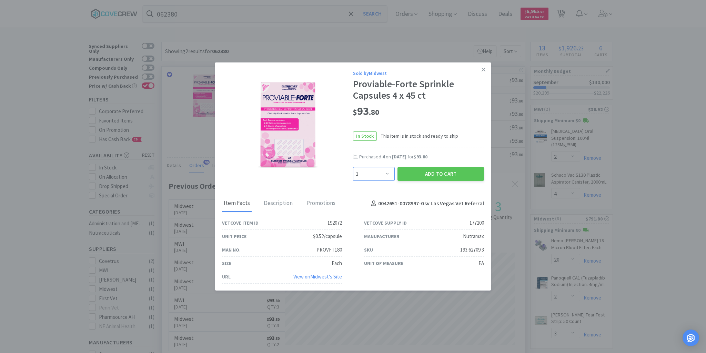
click at [389, 174] on select "Enter Quantity 1 2 3 4 5 6 7 8 9 10 11 12 13 14 15 16 17 18 19 20 Enter Quantity" at bounding box center [374, 174] width 42 height 14
select select "2"
click at [353, 167] on select "Enter Quantity 1 2 3 4 5 6 7 8 9 10 11 12 13 14 15 16 17 18 19 20 Enter Quantity" at bounding box center [374, 174] width 42 height 14
click at [426, 171] on button "Add to Cart" at bounding box center [440, 174] width 87 height 14
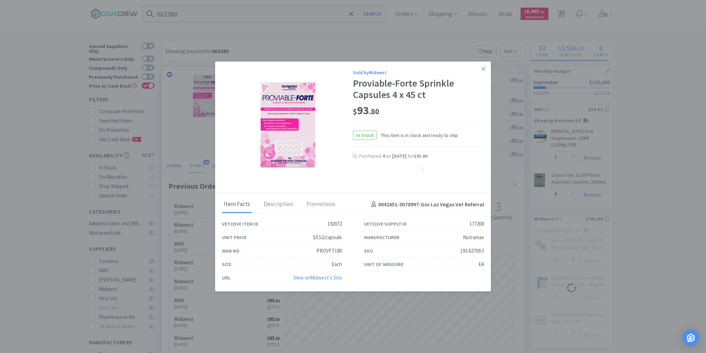
select select "2"
select select "3"
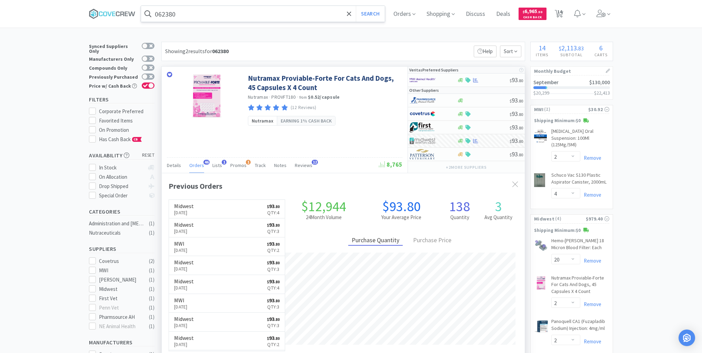
click at [320, 8] on input "062380" at bounding box center [263, 14] width 244 height 16
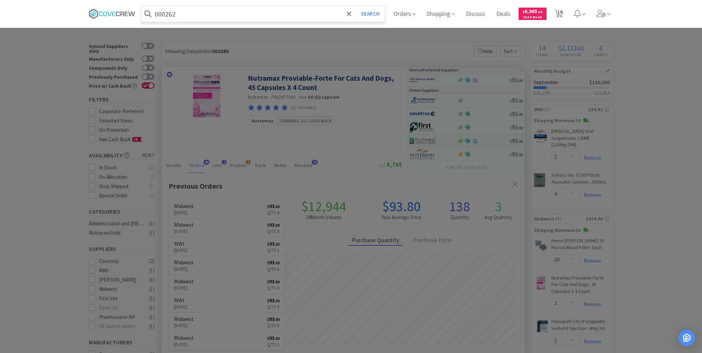
type input "000262"
click at [356, 6] on button "Search" at bounding box center [370, 14] width 29 height 16
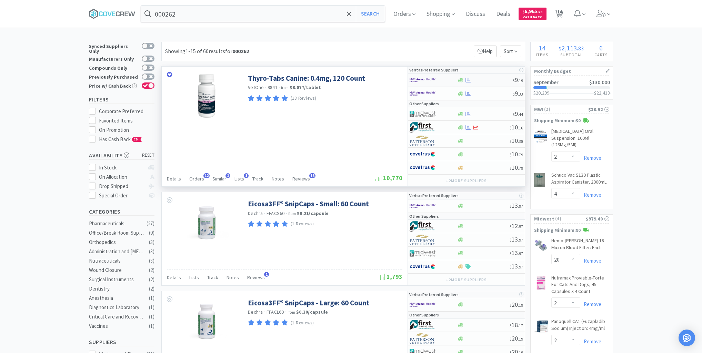
click at [487, 78] on div at bounding box center [485, 80] width 56 height 5
select select "1"
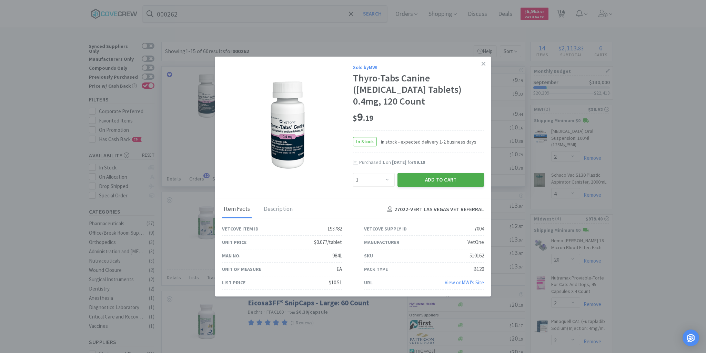
click at [454, 175] on button "Add to Cart" at bounding box center [440, 180] width 87 height 14
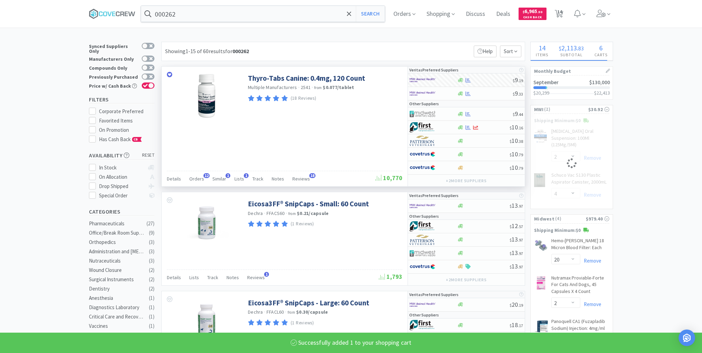
select select "1"
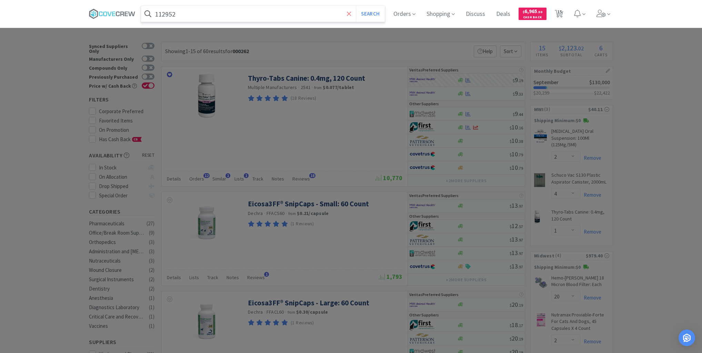
type input "112952"
click at [356, 6] on button "Search" at bounding box center [370, 14] width 29 height 16
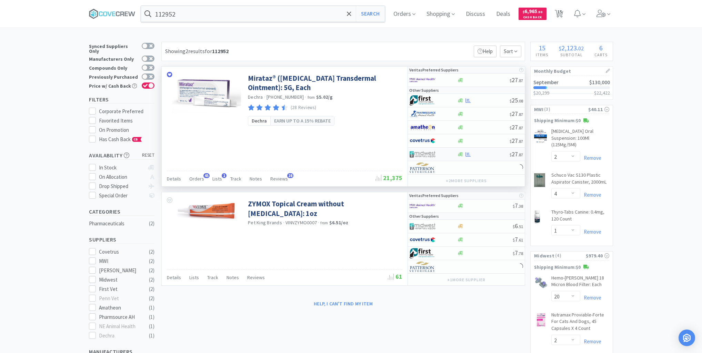
click at [483, 152] on div at bounding box center [483, 154] width 53 height 5
select select "1"
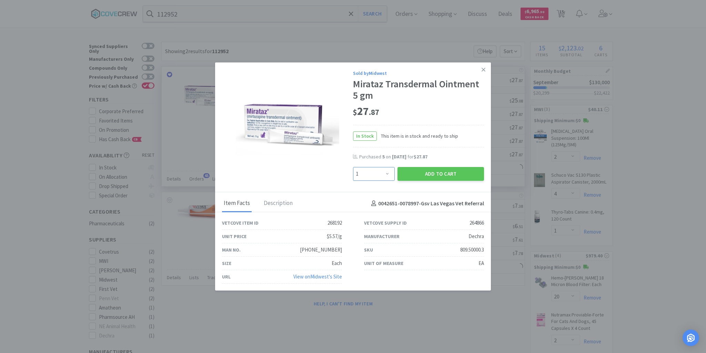
click at [387, 173] on select "Enter Quantity 1 2 3 4 5 6 7 8 9 10 11 12 13 14 15 16 17 18 19 20 Enter Quantity" at bounding box center [374, 174] width 42 height 14
click at [483, 72] on icon at bounding box center [484, 70] width 4 height 6
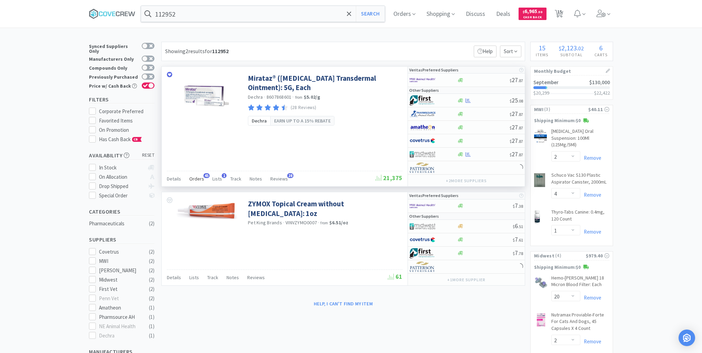
click at [197, 178] on span "Orders" at bounding box center [196, 178] width 15 height 6
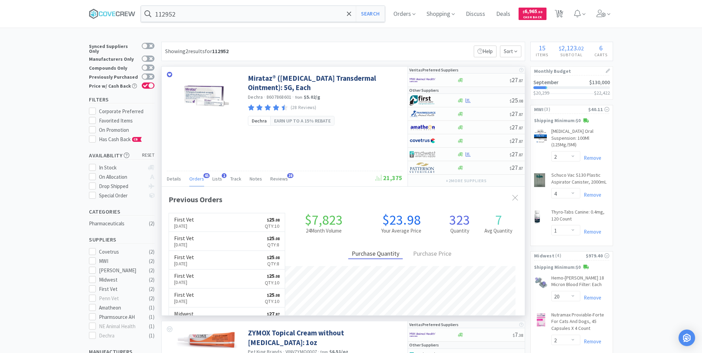
scroll to position [185, 363]
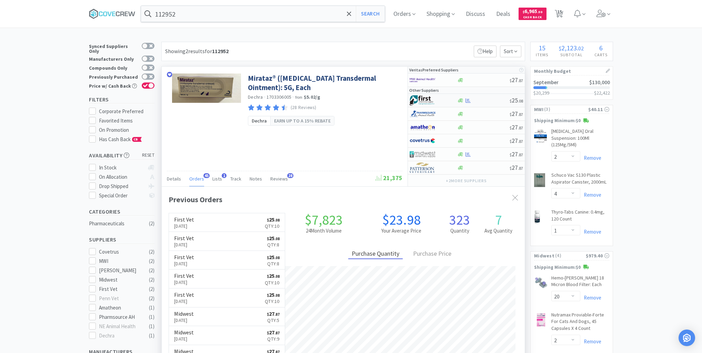
click at [485, 98] on div at bounding box center [483, 100] width 53 height 5
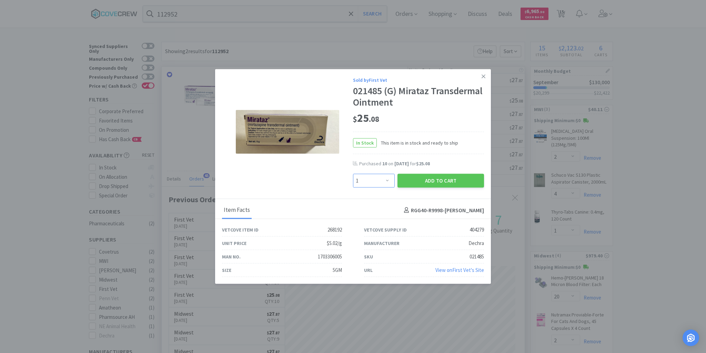
click at [387, 178] on select "Enter Quantity 1 2 3 4 5 6 7 8 9 10 11 12 13 14 15 16 17 18 19 20 Enter Quantity" at bounding box center [374, 181] width 42 height 14
select select "6"
click at [353, 174] on select "Enter Quantity 1 2 3 4 5 6 7 8 9 10 11 12 13 14 15 16 17 18 19 20 Enter Quantity" at bounding box center [374, 181] width 42 height 14
click at [443, 184] on button "Add to Cart" at bounding box center [440, 181] width 87 height 14
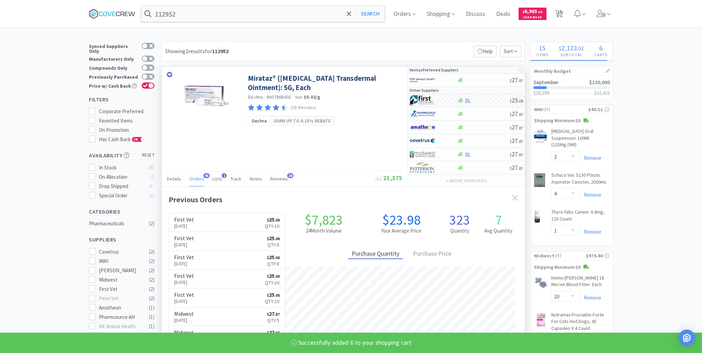
select select "6"
select select "2"
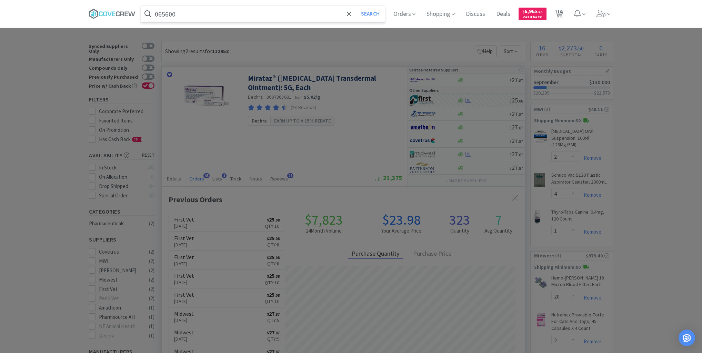
type input "065600"
click at [356, 6] on button "Search" at bounding box center [370, 14] width 29 height 16
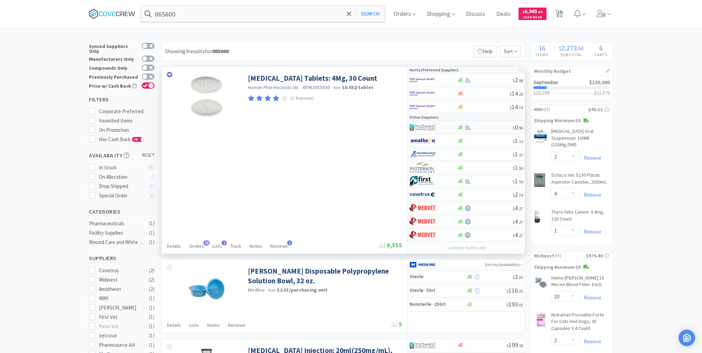
click at [489, 128] on div at bounding box center [485, 127] width 56 height 5
select select "1"
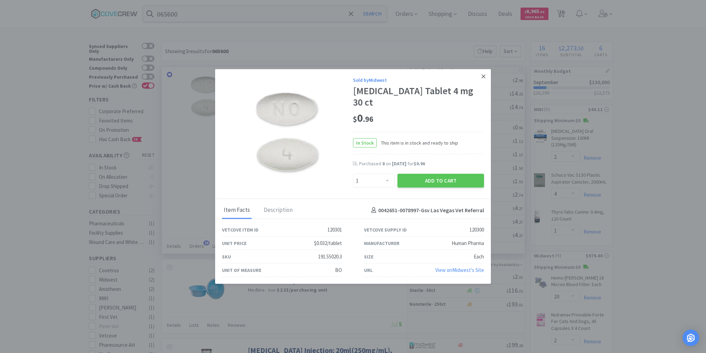
click at [486, 82] on link at bounding box center [483, 76] width 12 height 15
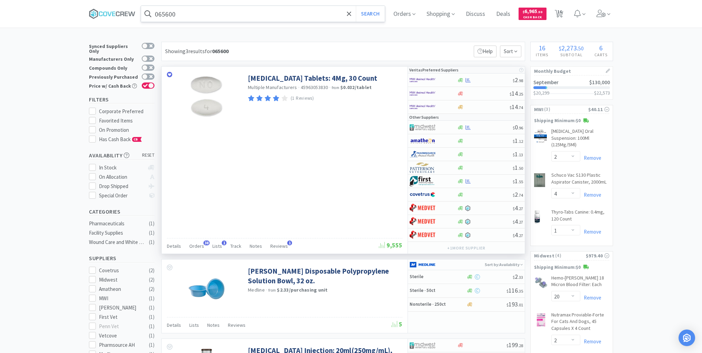
click at [334, 15] on input "065600" at bounding box center [263, 14] width 244 height 16
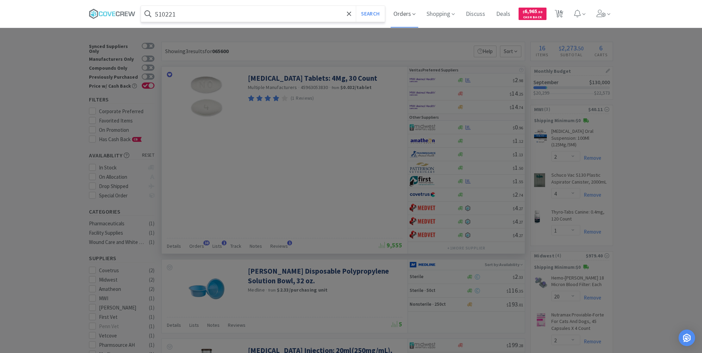
type input "510221"
click at [356, 6] on button "Search" at bounding box center [370, 14] width 29 height 16
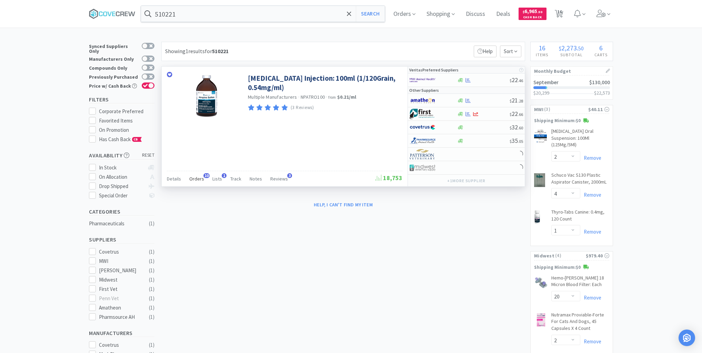
click at [193, 177] on span "Orders" at bounding box center [196, 178] width 15 height 6
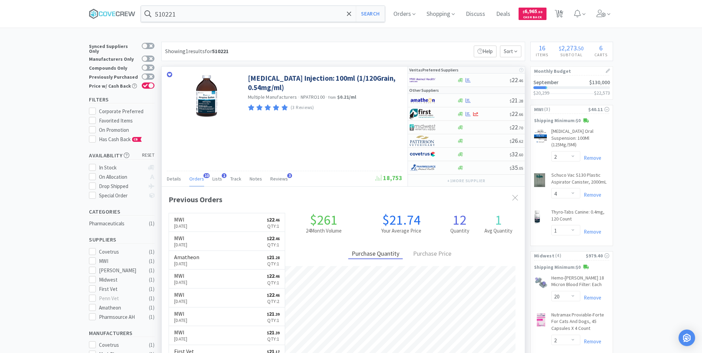
scroll to position [185, 363]
click at [485, 81] on div at bounding box center [483, 80] width 53 height 5
select select "1"
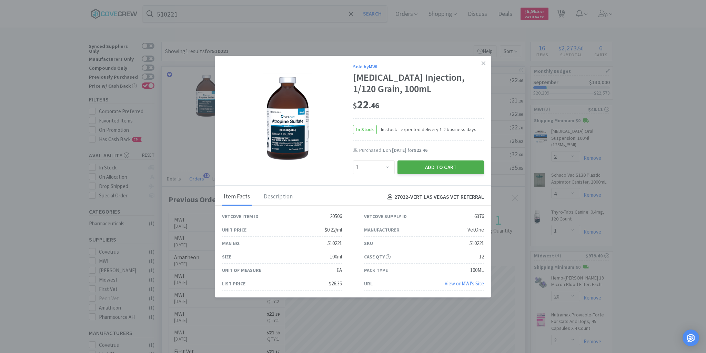
click at [462, 164] on button "Add to Cart" at bounding box center [440, 167] width 87 height 14
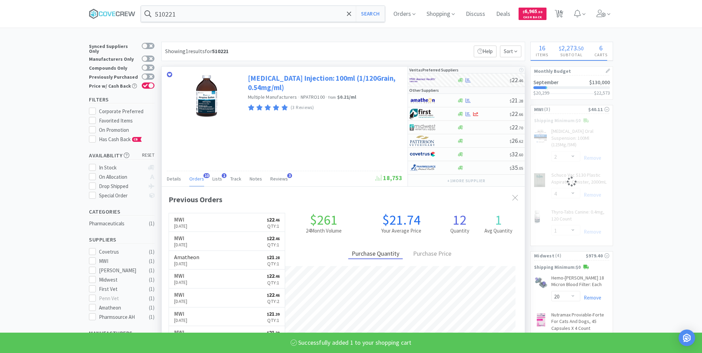
select select "1"
select select "4"
select select "1"
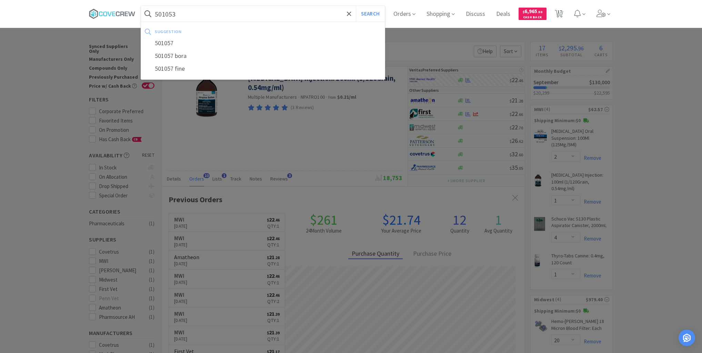
type input "501053"
click at [356, 6] on button "Search" at bounding box center [370, 14] width 29 height 16
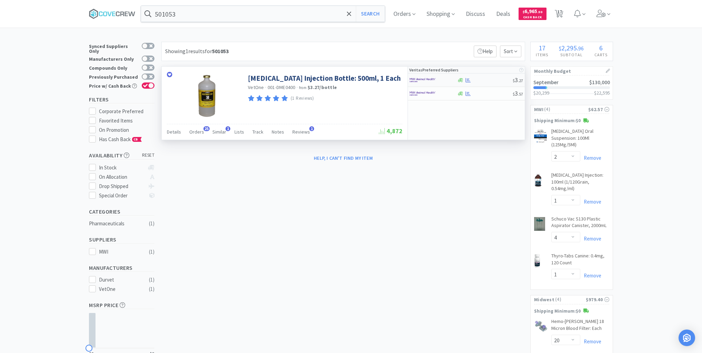
click at [491, 79] on div at bounding box center [485, 80] width 56 height 5
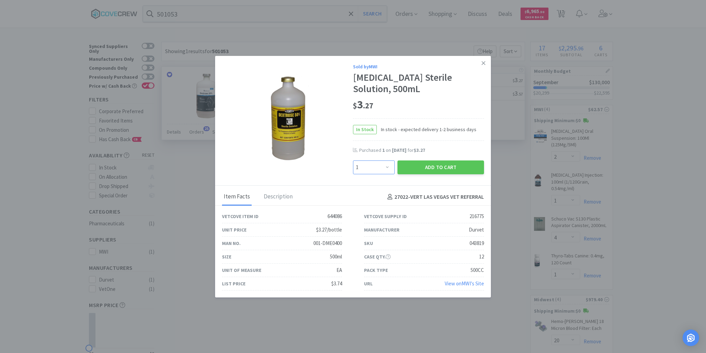
drag, startPoint x: 389, startPoint y: 168, endPoint x: 389, endPoint y: 162, distance: 5.5
click at [389, 168] on select "Enter Quantity 1 2 3 4 5 6 7 8 9 10 11 12 13 14 15 16 17 18 19 20 Enter Quantity" at bounding box center [374, 167] width 42 height 14
select select "2"
click at [353, 160] on select "Enter Quantity 1 2 3 4 5 6 7 8 9 10 11 12 13 14 15 16 17 18 19 20 Enter Quantity" at bounding box center [374, 167] width 42 height 14
click at [483, 63] on icon at bounding box center [484, 63] width 4 height 4
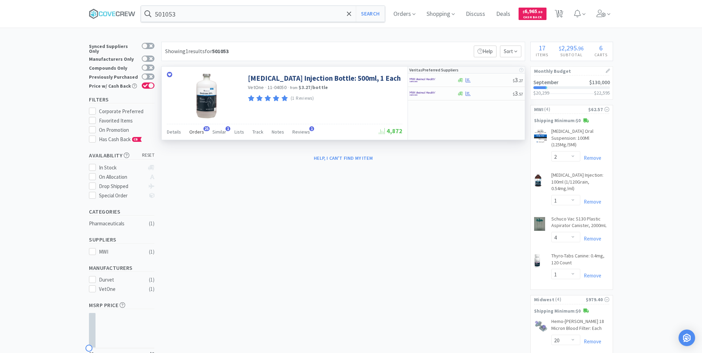
click at [197, 132] on span "Orders" at bounding box center [196, 132] width 15 height 6
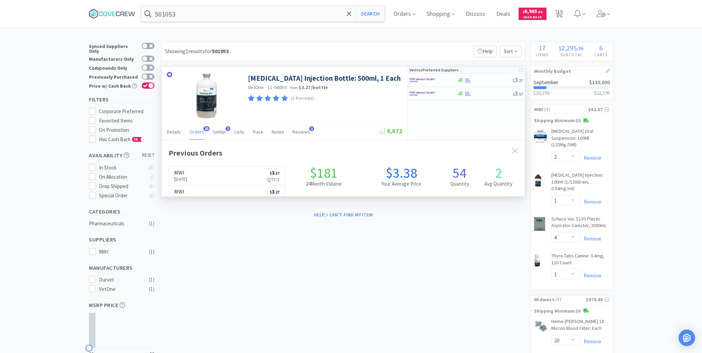
scroll to position [185, 363]
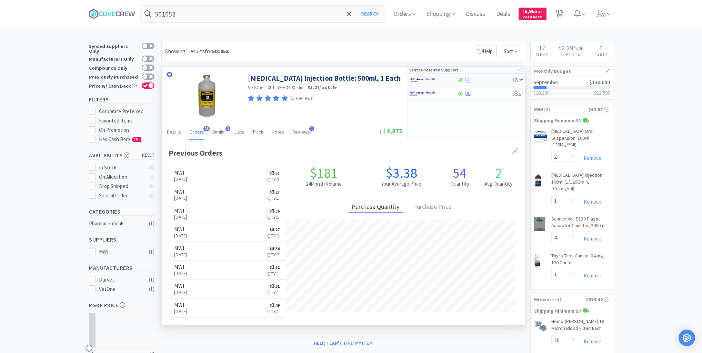
click at [494, 79] on div at bounding box center [485, 80] width 56 height 5
select select "1"
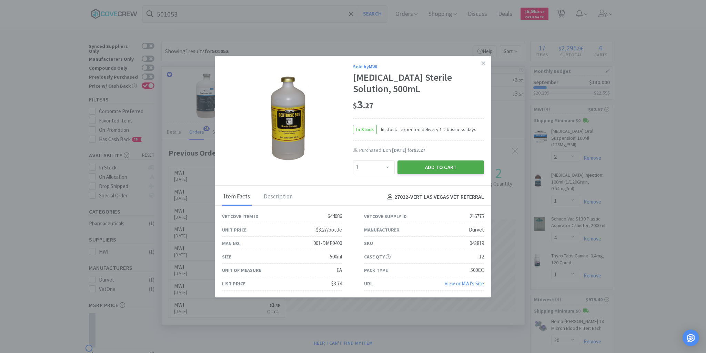
click at [446, 169] on button "Add to Cart" at bounding box center [440, 167] width 87 height 14
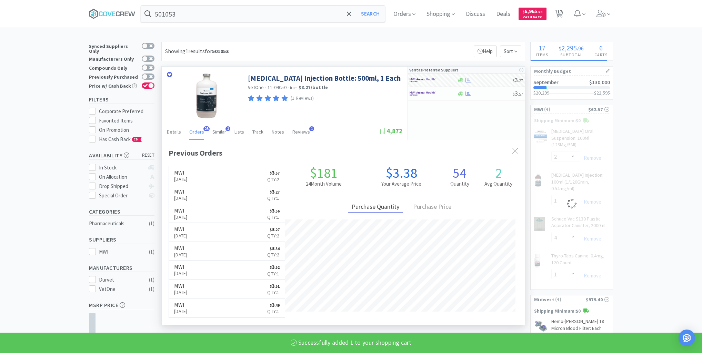
select select "1"
select select "4"
select select "1"
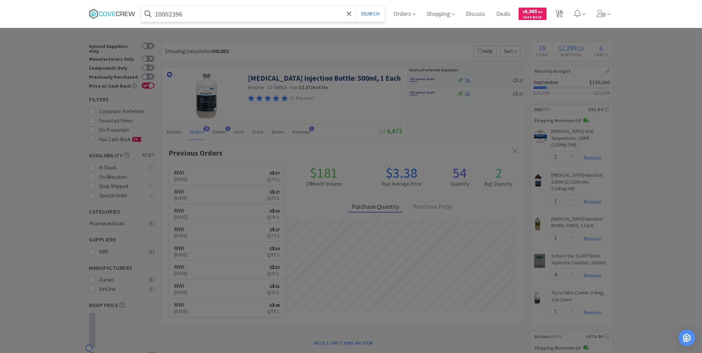
type input "10002396"
click at [356, 6] on button "Search" at bounding box center [370, 14] width 29 height 16
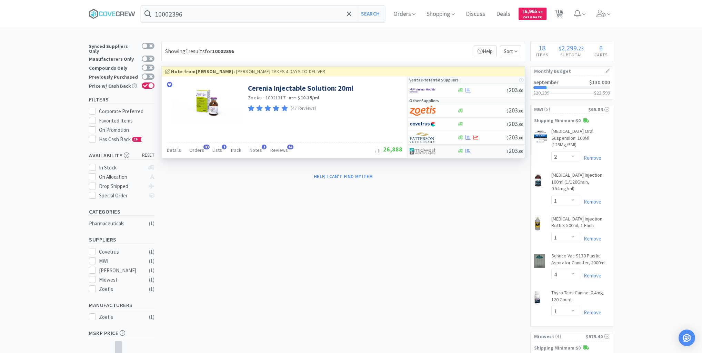
click at [481, 149] on div at bounding box center [482, 150] width 50 height 5
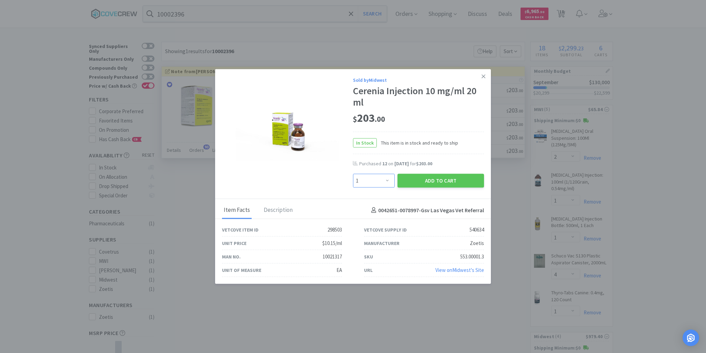
click at [390, 180] on select "Enter Quantity 1 2 3 4 5 6 7 8 9 10 11 12 13 14 15 16 17 18 19 20 Enter Quantity" at bounding box center [374, 181] width 42 height 14
select select "6"
click at [353, 174] on select "Enter Quantity 1 2 3 4 5 6 7 8 9 10 11 12 13 14 15 16 17 18 19 20 Enter Quantity" at bounding box center [374, 181] width 42 height 14
drag, startPoint x: 432, startPoint y: 180, endPoint x: 436, endPoint y: 178, distance: 4.2
click at [436, 178] on button "Add to Cart" at bounding box center [440, 181] width 87 height 14
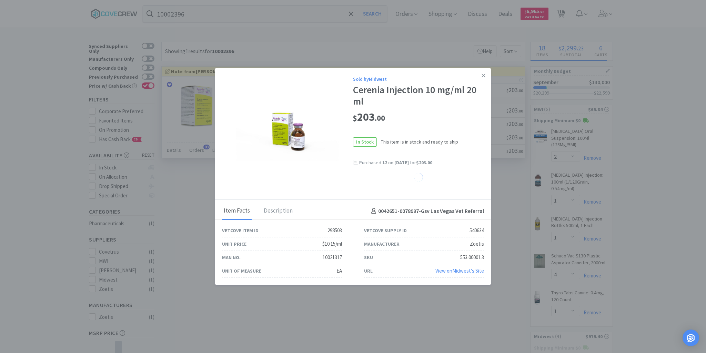
select select "6"
select select "20"
select select "2"
select select "3"
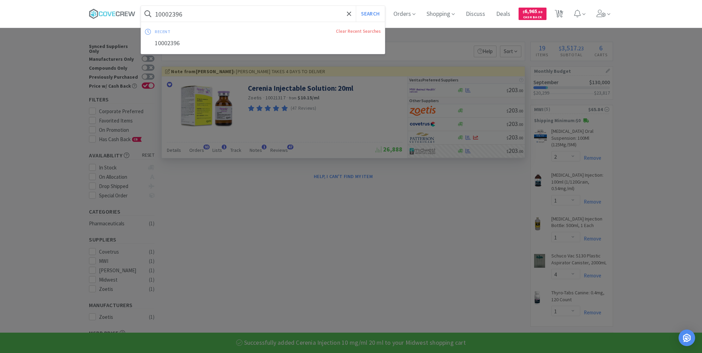
click at [296, 11] on input "10002396" at bounding box center [263, 14] width 244 height 16
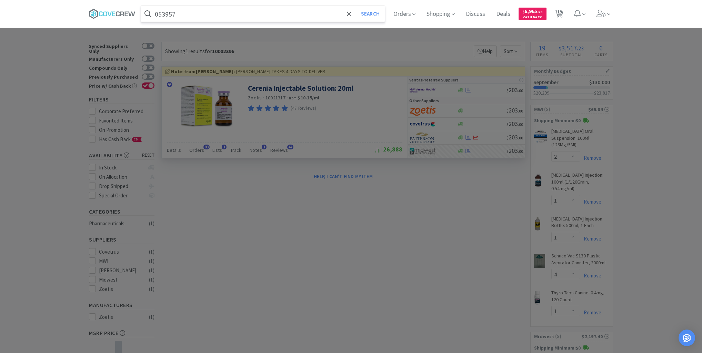
type input "053957"
click at [356, 6] on button "Search" at bounding box center [370, 14] width 29 height 16
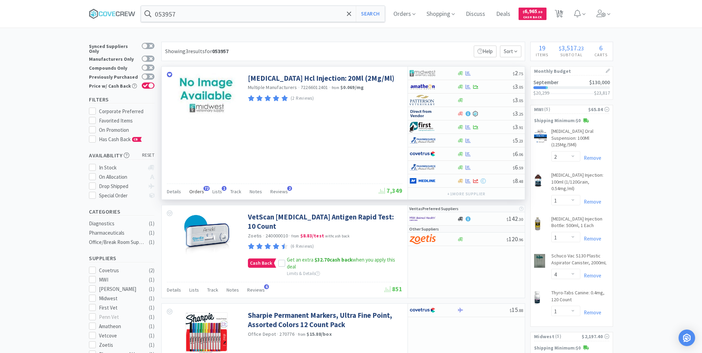
click at [193, 189] on span "Orders" at bounding box center [196, 191] width 15 height 6
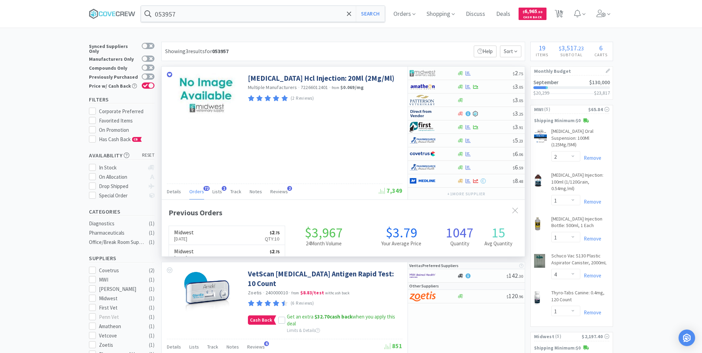
scroll to position [185, 363]
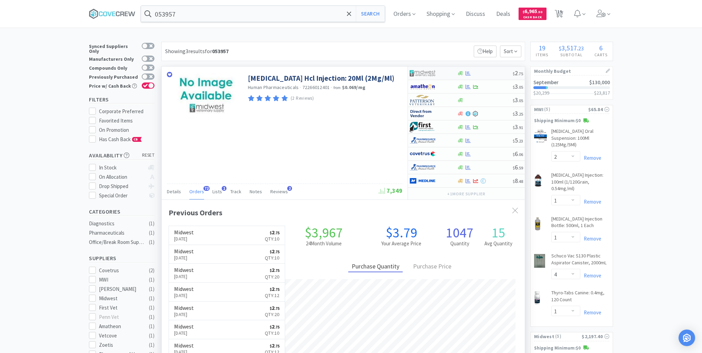
click at [488, 74] on div at bounding box center [485, 73] width 56 height 5
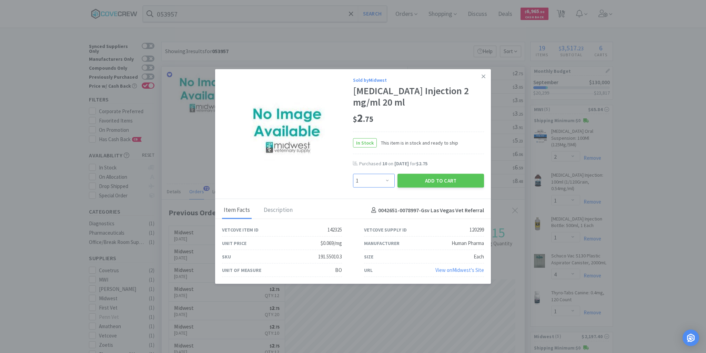
click at [387, 181] on select "Enter Quantity 1 2 3 4 5 6 7 8 9 10 11 12 13 14 15 16 17 18 19 20 Enter Quantity" at bounding box center [374, 181] width 42 height 14
select select "5"
click at [353, 174] on select "Enter Quantity 1 2 3 4 5 6 7 8 9 10 11 12 13 14 15 16 17 18 19 20 Enter Quantity" at bounding box center [374, 181] width 42 height 14
click at [439, 179] on button "Add to Cart" at bounding box center [440, 181] width 87 height 14
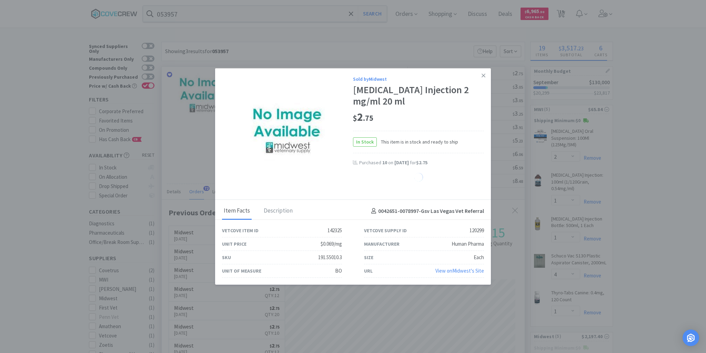
select select "5"
select select "2"
select select "3"
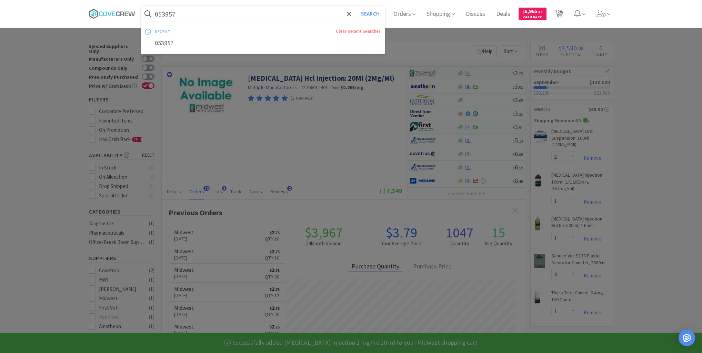
click at [317, 15] on input "053957" at bounding box center [263, 14] width 244 height 16
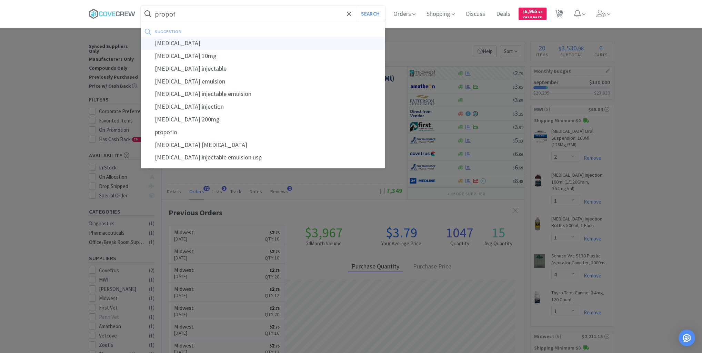
type input "[MEDICAL_DATA]"
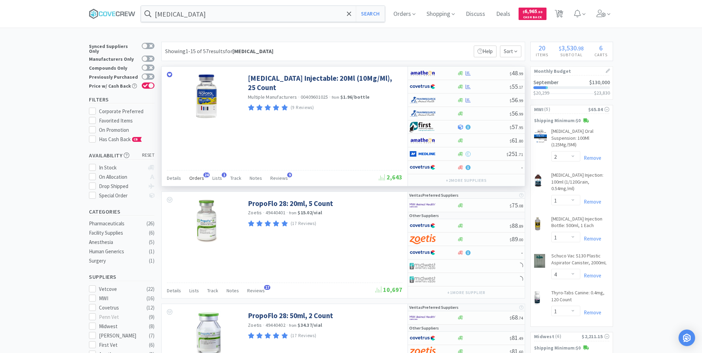
click at [196, 175] on span "Orders" at bounding box center [196, 178] width 15 height 6
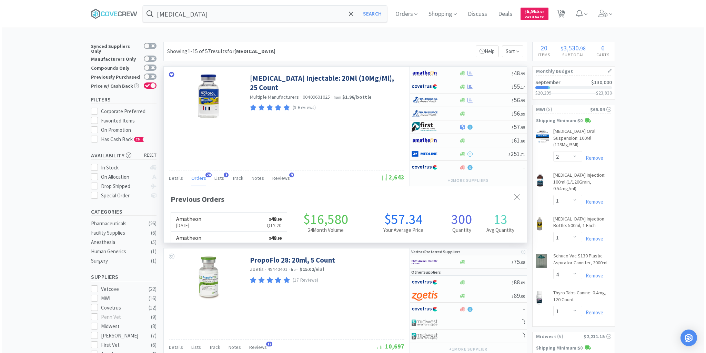
scroll to position [185, 363]
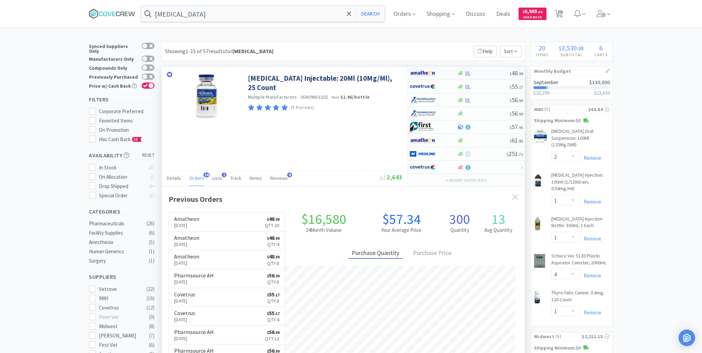
click at [484, 73] on div at bounding box center [483, 73] width 53 height 5
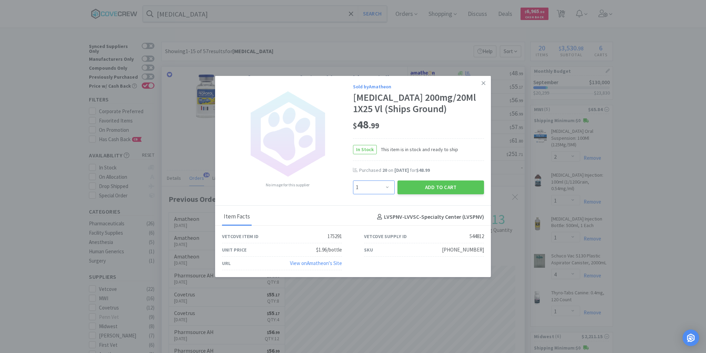
click at [390, 187] on select "Enter Quantity 1 2 3 4 5 6 7 8 9 10 11 12 13 14 15 16 17 18 19 20 Enter Quantity" at bounding box center [374, 187] width 42 height 14
select select "8"
click at [353, 180] on select "Enter Quantity 1 2 3 4 5 6 7 8 9 10 11 12 13 14 15 16 17 18 19 20 Enter Quantity" at bounding box center [374, 187] width 42 height 14
click at [448, 187] on button "Add to Cart" at bounding box center [440, 187] width 87 height 14
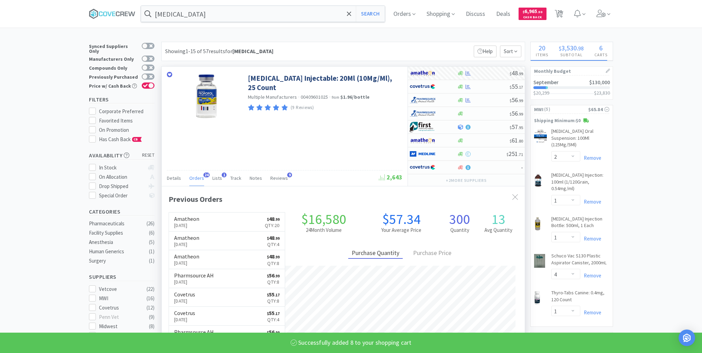
select select "8"
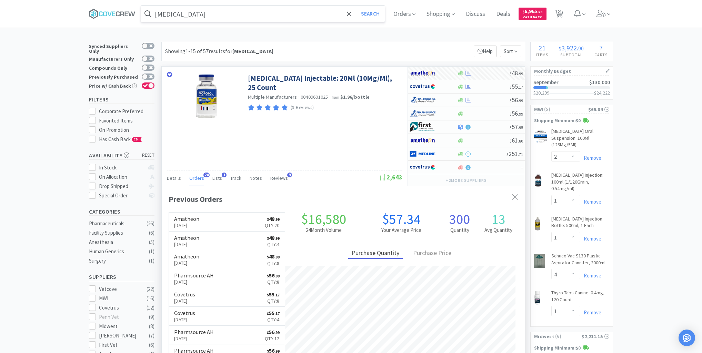
click at [231, 10] on input "[MEDICAL_DATA]" at bounding box center [263, 14] width 244 height 16
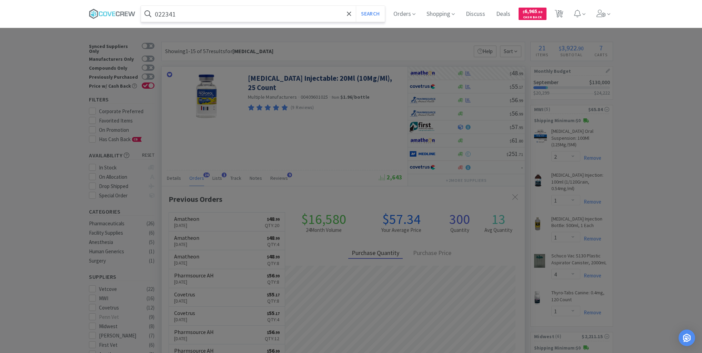
type input "022341"
click at [356, 6] on button "Search" at bounding box center [370, 14] width 29 height 16
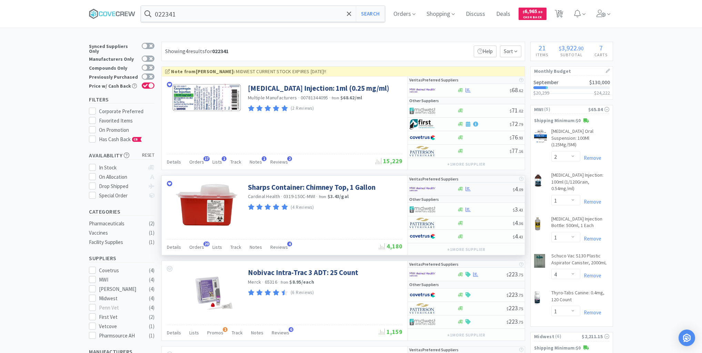
click at [486, 189] on div at bounding box center [485, 188] width 56 height 5
select select "1"
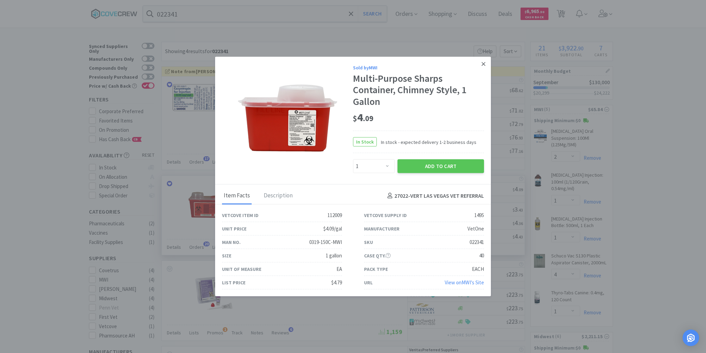
click at [482, 63] on icon at bounding box center [484, 64] width 4 height 6
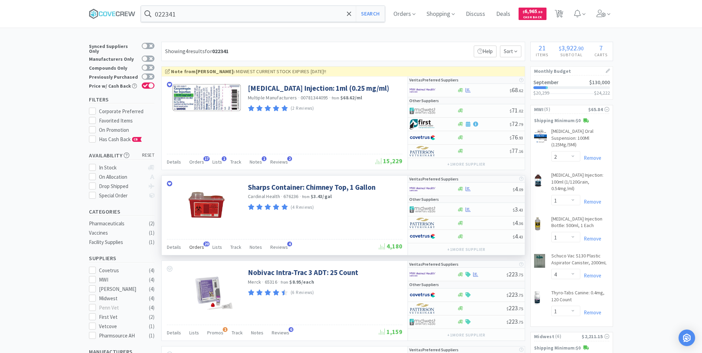
click at [198, 247] on span "Orders" at bounding box center [196, 247] width 15 height 6
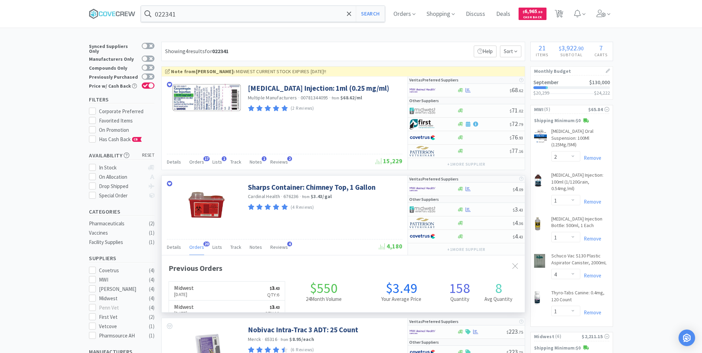
scroll to position [185, 363]
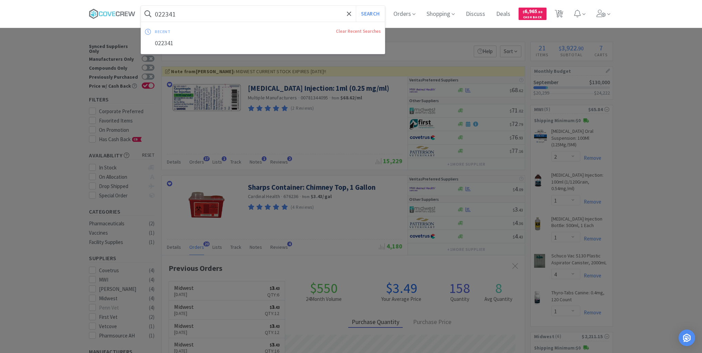
click at [324, 12] on input "022341" at bounding box center [263, 14] width 244 height 16
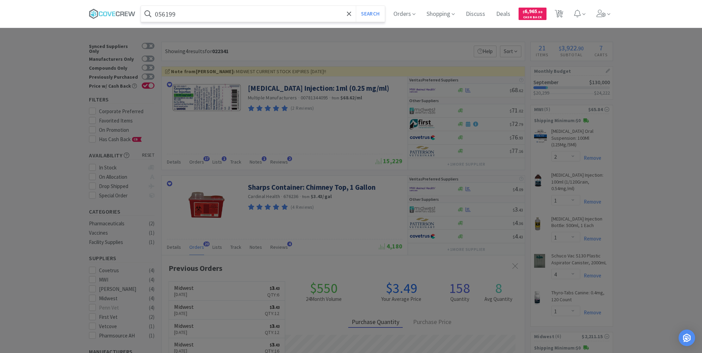
type input "056199"
click at [356, 6] on button "Search" at bounding box center [370, 14] width 29 height 16
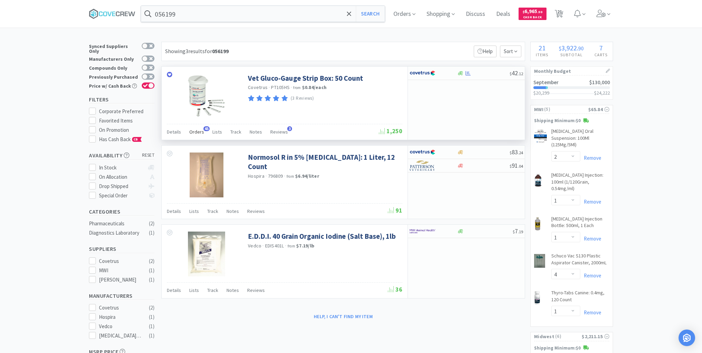
click at [196, 132] on span "Orders" at bounding box center [196, 132] width 15 height 6
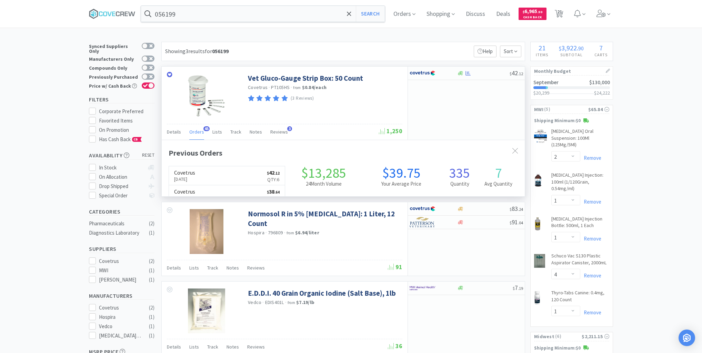
scroll to position [185, 363]
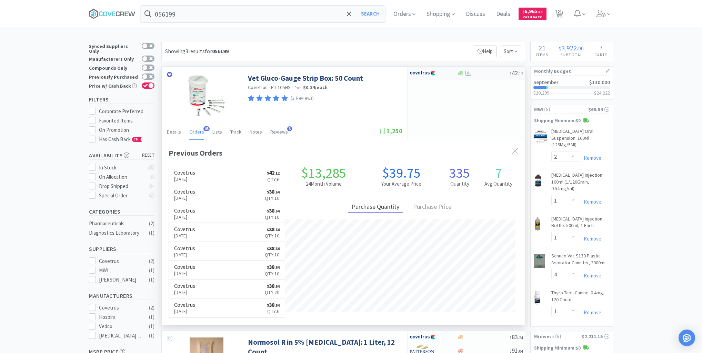
click at [491, 74] on div at bounding box center [483, 73] width 53 height 5
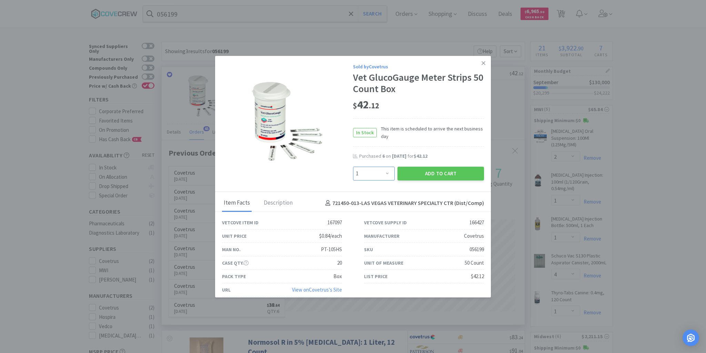
click at [386, 173] on select "Enter Quantity 1 2 3 4 5 6 7 8 9 10 11 12 13 14 15 16 17 18 19 20 Enter Quantity" at bounding box center [374, 173] width 42 height 14
select select "6"
click at [353, 166] on select "Enter Quantity 1 2 3 4 5 6 7 8 9 10 11 12 13 14 15 16 17 18 19 20 Enter Quantity" at bounding box center [374, 173] width 42 height 14
click at [452, 176] on button "Add to Cart" at bounding box center [440, 173] width 87 height 14
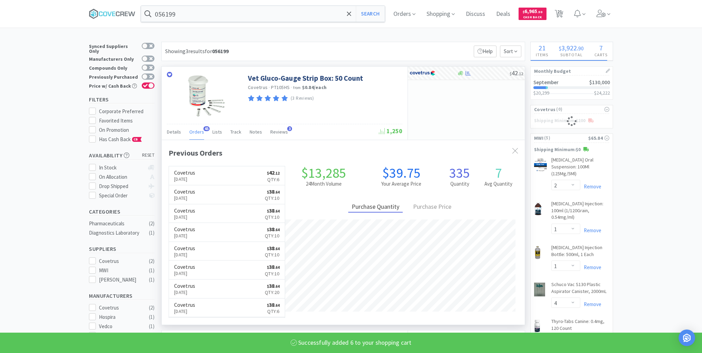
select select "6"
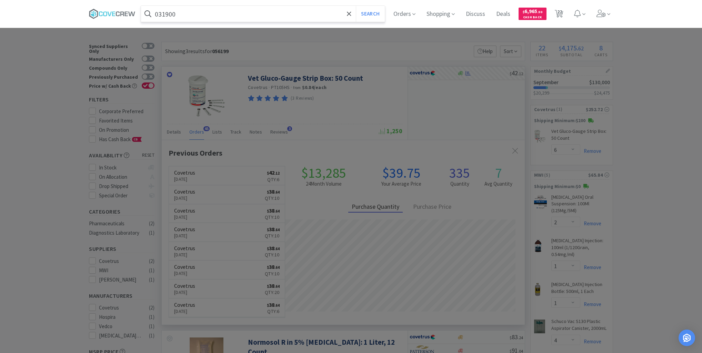
type input "031900"
click at [356, 6] on button "Search" at bounding box center [370, 14] width 29 height 16
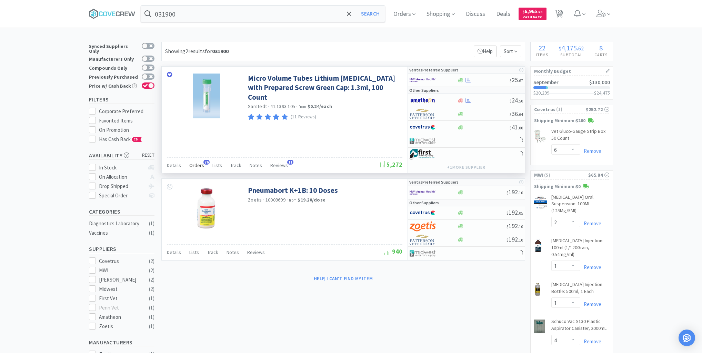
click at [196, 165] on span "Orders" at bounding box center [196, 165] width 15 height 6
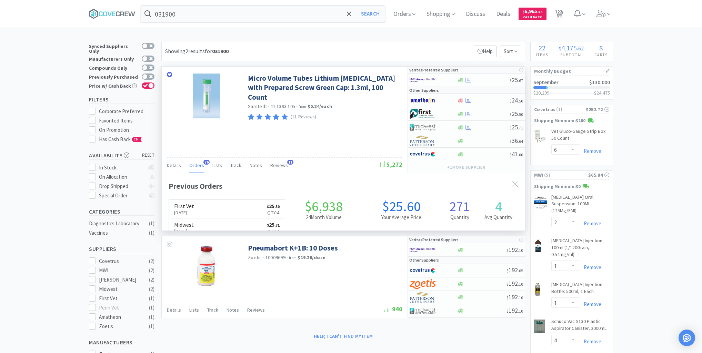
scroll to position [185, 363]
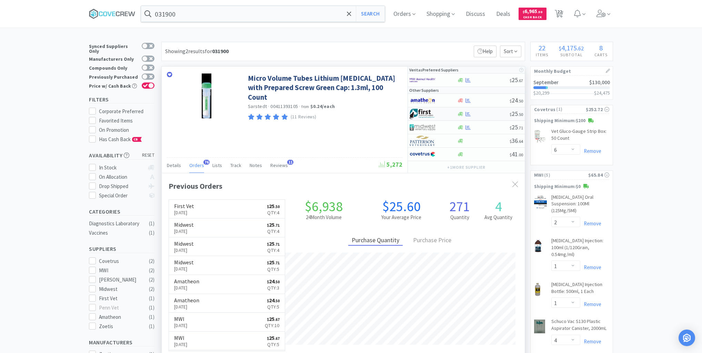
click at [487, 112] on div at bounding box center [483, 113] width 53 height 5
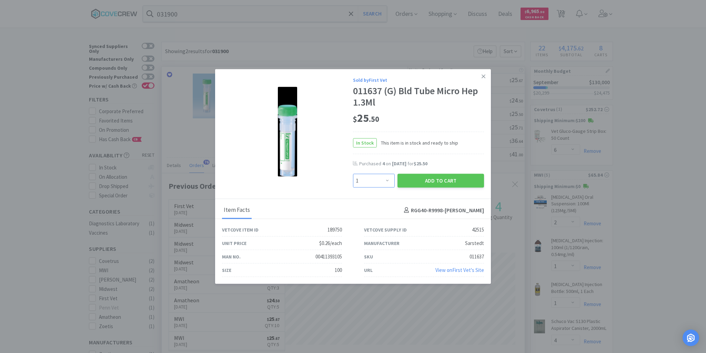
click at [387, 180] on select "Enter Quantity 1 2 3 4 5 6 7 8 9 10 11 12 13 14 15 16 17 18 19 20 Enter Quantity" at bounding box center [374, 181] width 42 height 14
select select "4"
click at [353, 174] on select "Enter Quantity 1 2 3 4 5 6 7 8 9 10 11 12 13 14 15 16 17 18 19 20 Enter Quantity" at bounding box center [374, 181] width 42 height 14
click at [447, 177] on button "Add to Cart" at bounding box center [440, 181] width 87 height 14
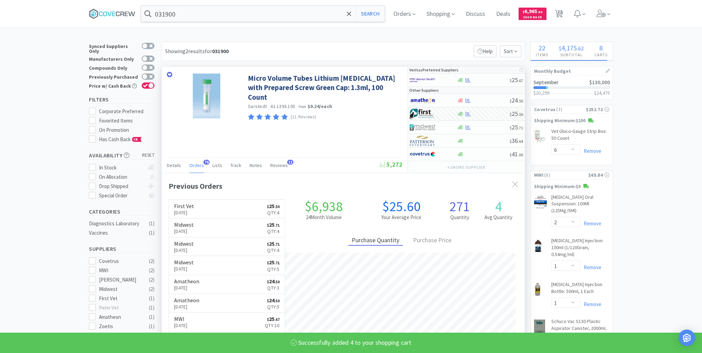
select select "4"
select select "6"
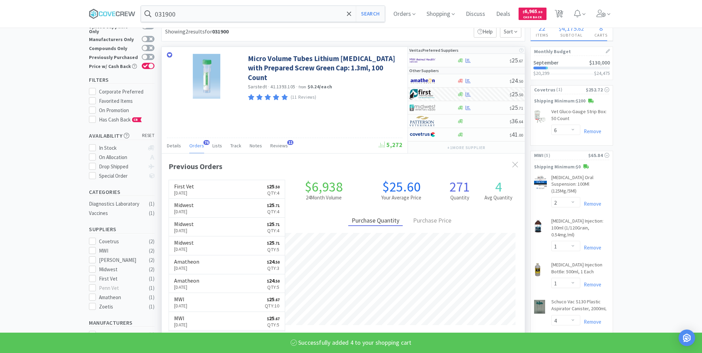
select select "2"
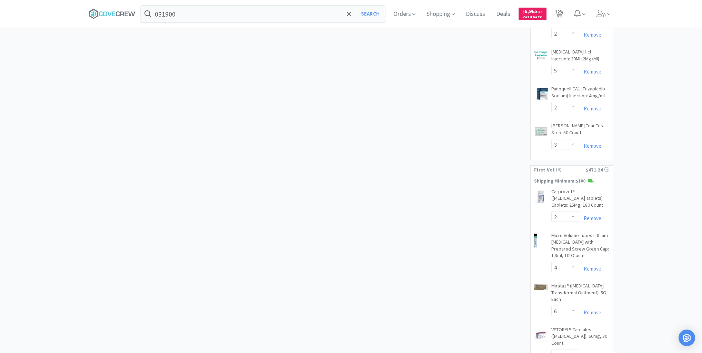
scroll to position [552, 0]
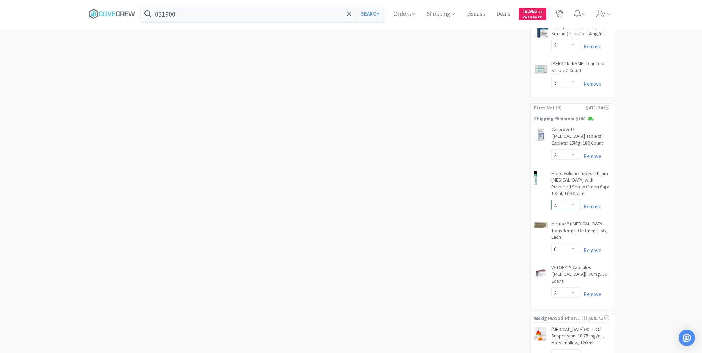
click at [573, 200] on select "Enter Quantity 1 2 3 4 5 6 7 8 9 10 11 12 13 14 15 16 17 18 19 20 Enter Quantity" at bounding box center [565, 205] width 29 height 10
click at [551, 200] on select "Enter Quantity 1 2 3 4 5 6 7 8 9 10 11 12 13 14 15 16 17 18 19 20 Enter Quantity" at bounding box center [565, 205] width 29 height 10
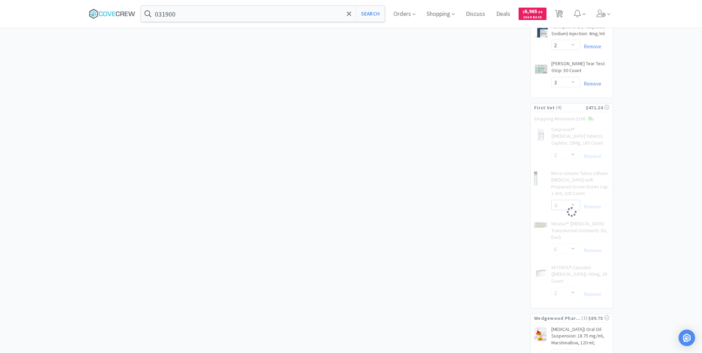
select select "3"
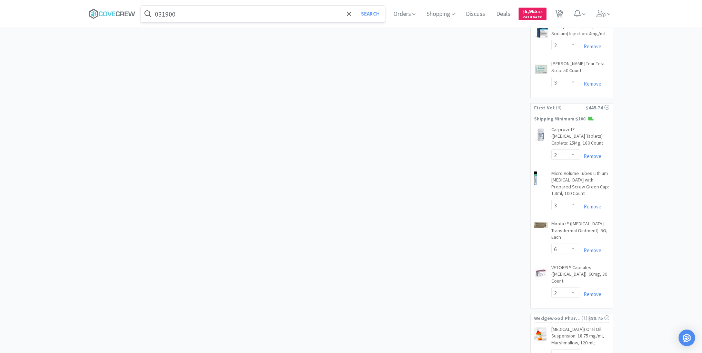
click at [272, 10] on input "031900" at bounding box center [263, 14] width 244 height 16
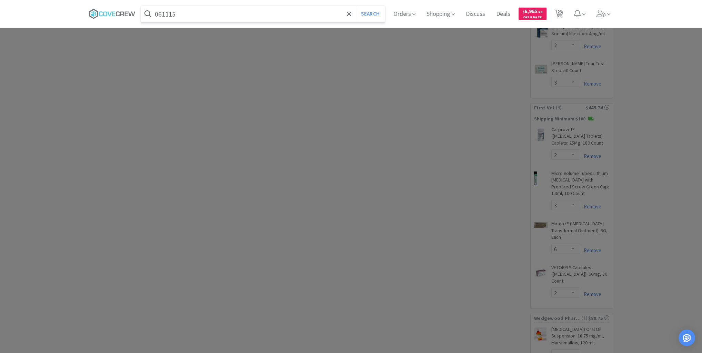
type input "061115"
click at [356, 6] on button "Search" at bounding box center [370, 14] width 29 height 16
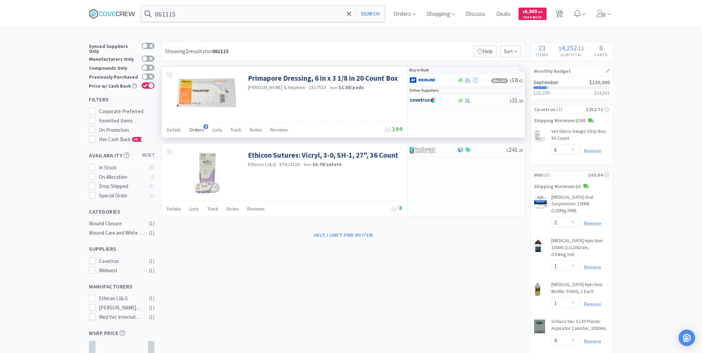
click at [196, 128] on span "Orders" at bounding box center [196, 130] width 15 height 6
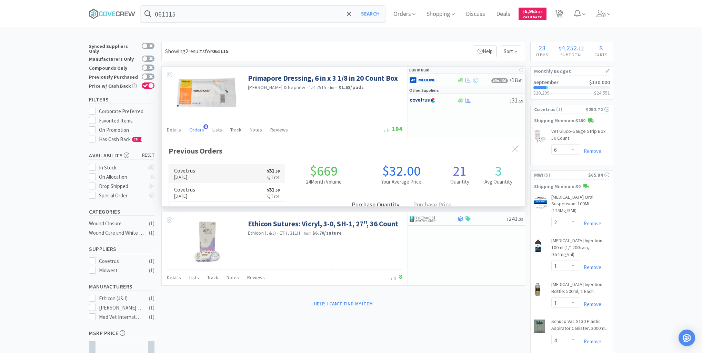
scroll to position [183, 363]
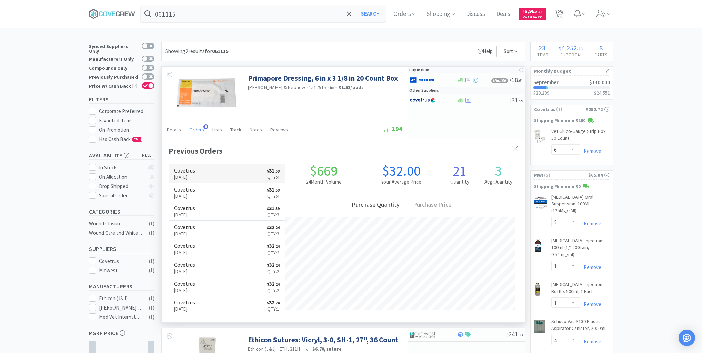
click at [242, 173] on link "Covetrus [DATE] $ 31 . 59 Qty: 4" at bounding box center [227, 173] width 116 height 19
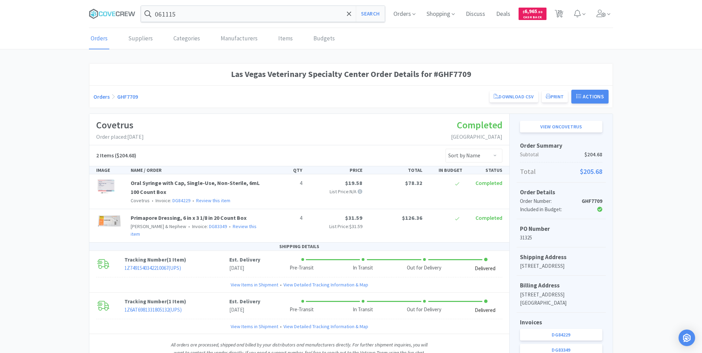
select select "6"
select select "2"
select select "1"
select select "4"
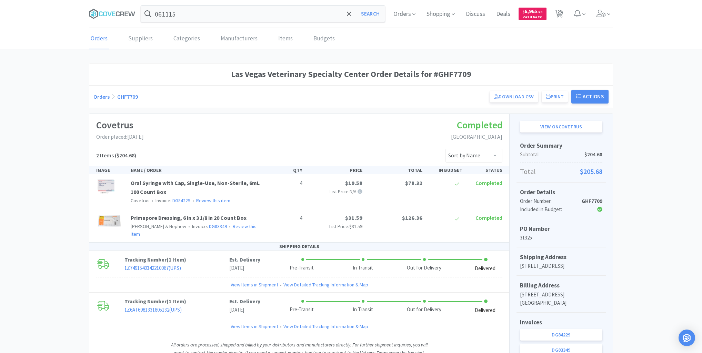
select select "1"
select select "6"
select select "20"
select select "2"
select select "5"
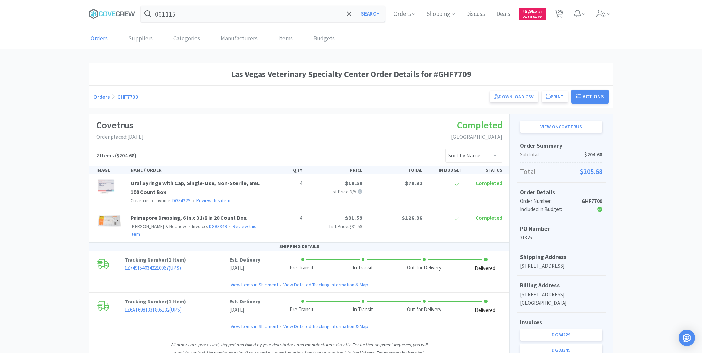
select select "2"
select select "3"
select select "2"
select select "3"
select select "6"
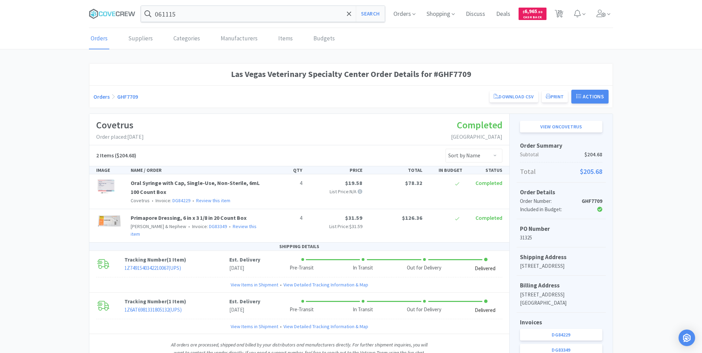
select select "2"
select select "1"
select select "8"
select select "1"
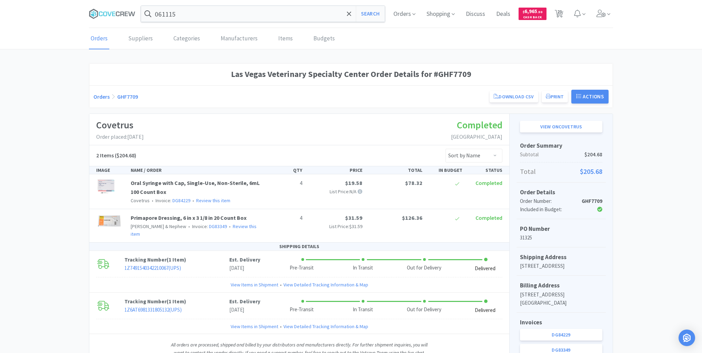
select select "1"
select select "4"
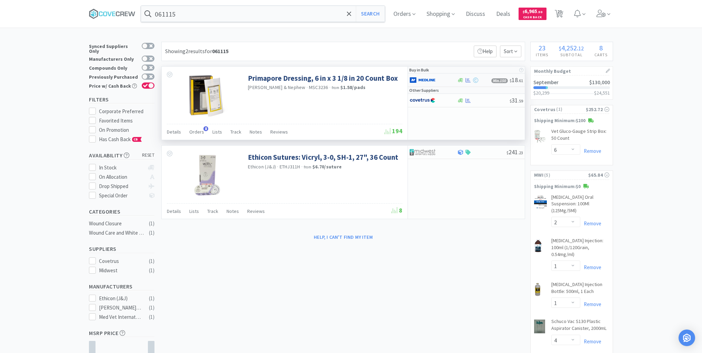
click at [444, 80] on div at bounding box center [428, 80] width 38 height 12
select select "1"
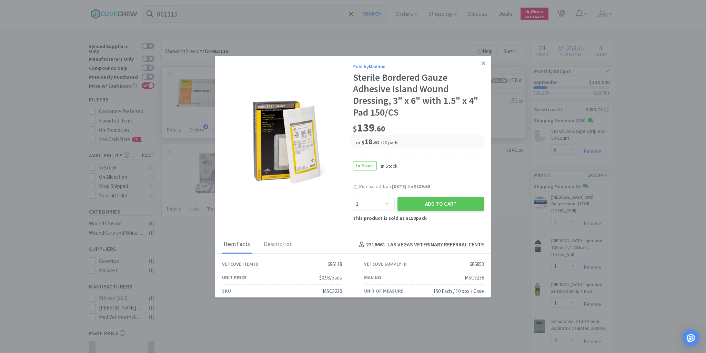
click at [482, 62] on icon at bounding box center [484, 63] width 4 height 6
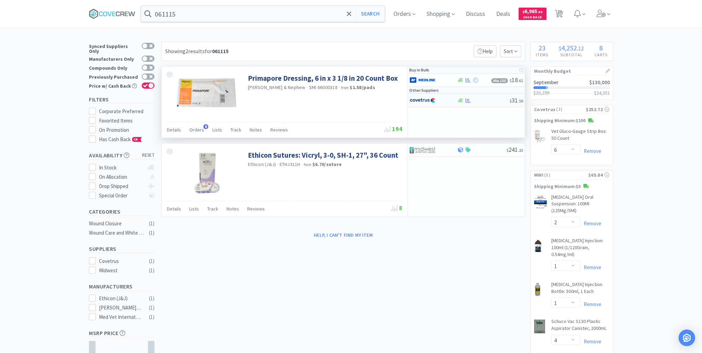
click at [479, 98] on div at bounding box center [483, 100] width 53 height 5
select select "1"
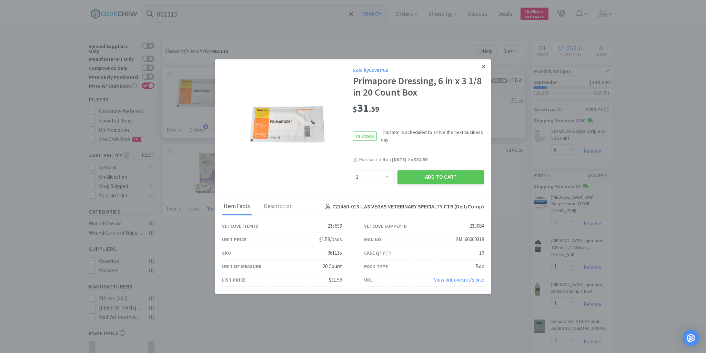
click at [483, 67] on icon at bounding box center [484, 66] width 4 height 4
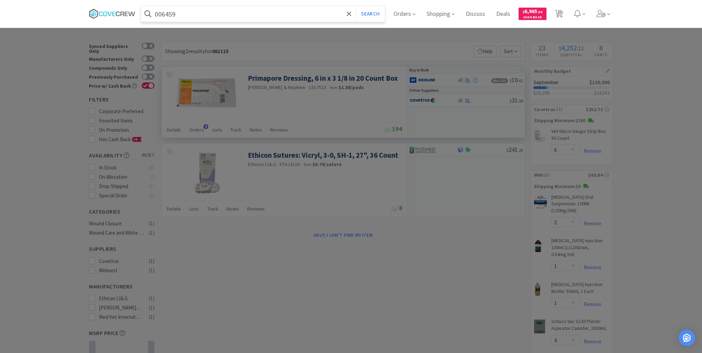
type input "006459"
click at [356, 6] on button "Search" at bounding box center [370, 14] width 29 height 16
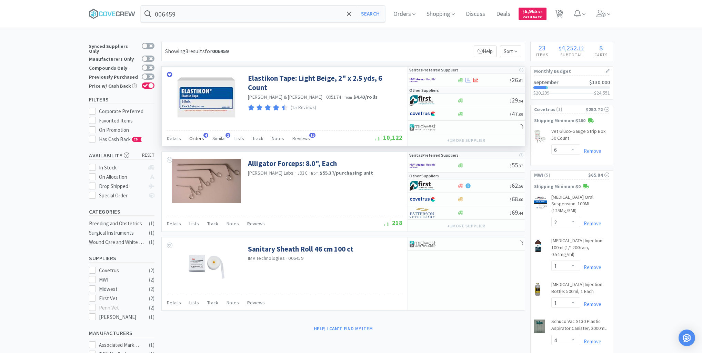
click at [197, 137] on span "Orders" at bounding box center [196, 138] width 15 height 6
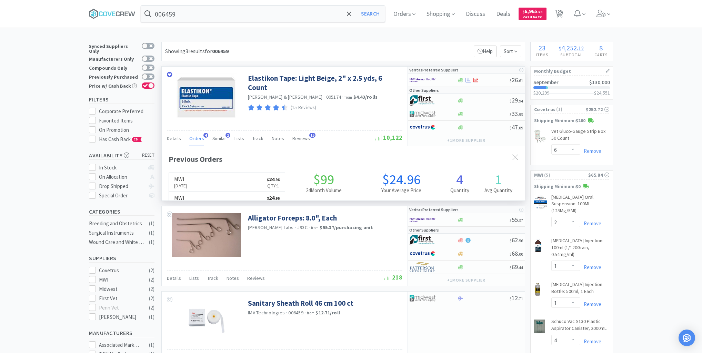
scroll to position [178, 363]
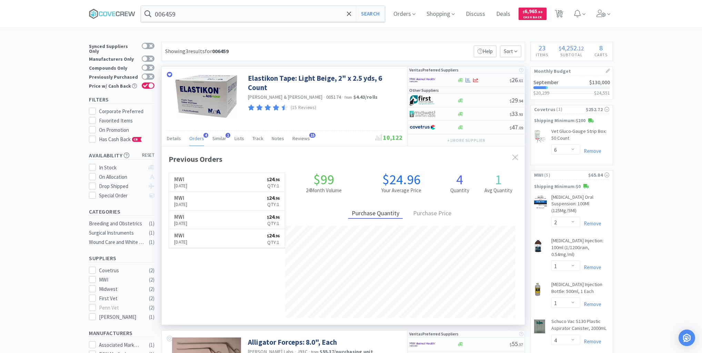
click at [488, 78] on div at bounding box center [483, 80] width 53 height 5
select select "1"
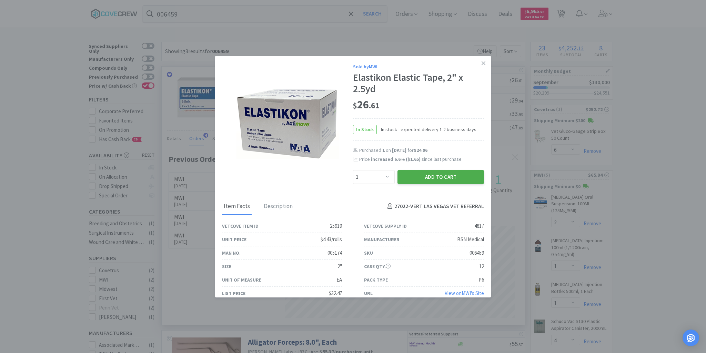
click at [458, 178] on button "Add to Cart" at bounding box center [440, 177] width 87 height 14
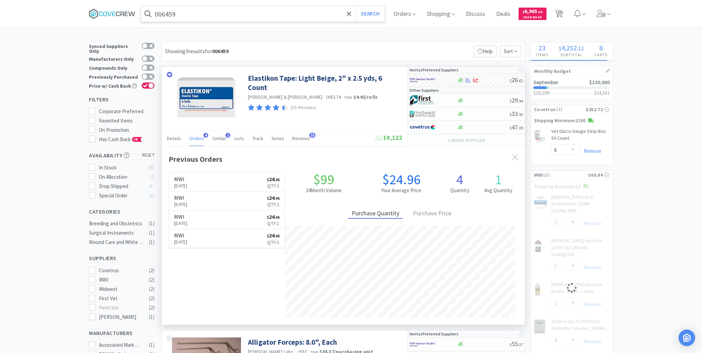
select select "1"
select select "4"
select select "1"
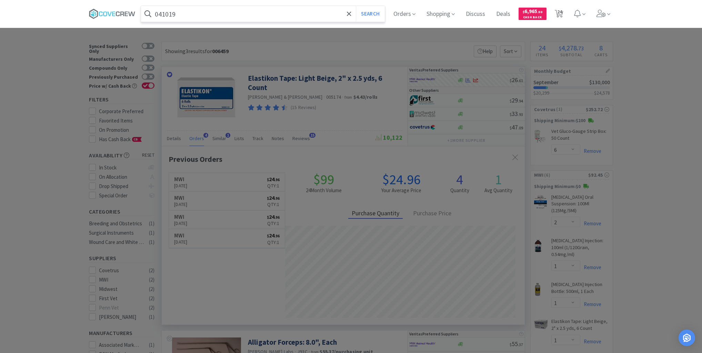
click at [356, 6] on button "Search" at bounding box center [370, 14] width 29 height 16
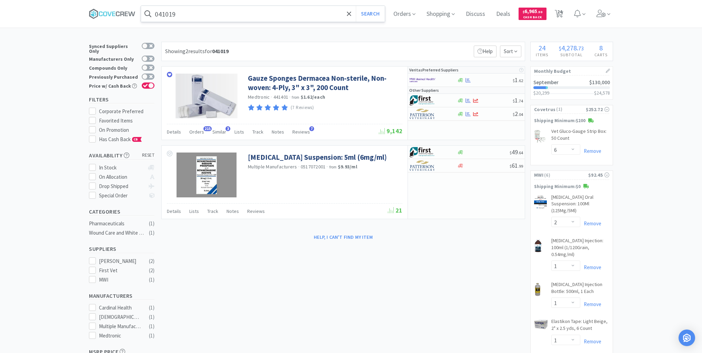
click at [221, 14] on input "041019" at bounding box center [263, 14] width 244 height 16
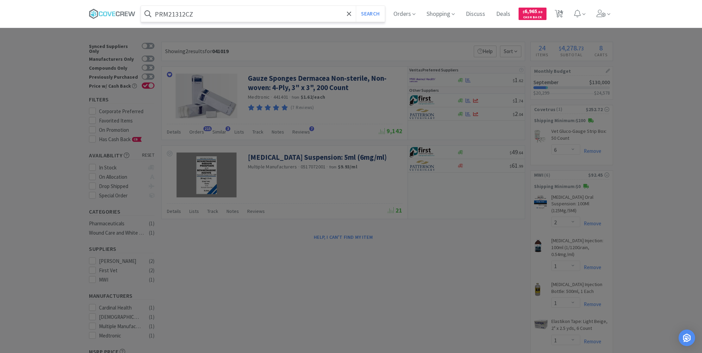
click at [356, 6] on button "Search" at bounding box center [370, 14] width 29 height 16
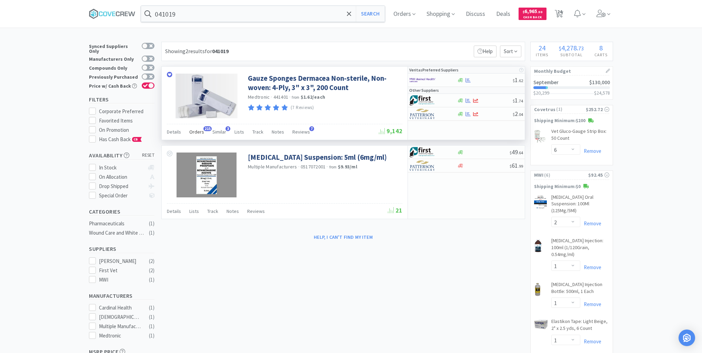
click at [196, 132] on span "Orders" at bounding box center [196, 132] width 15 height 6
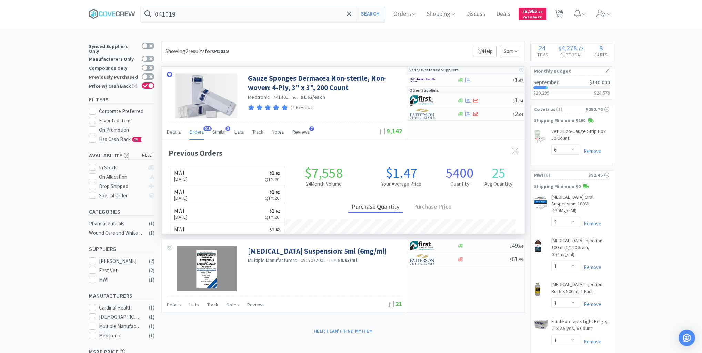
scroll to position [185, 363]
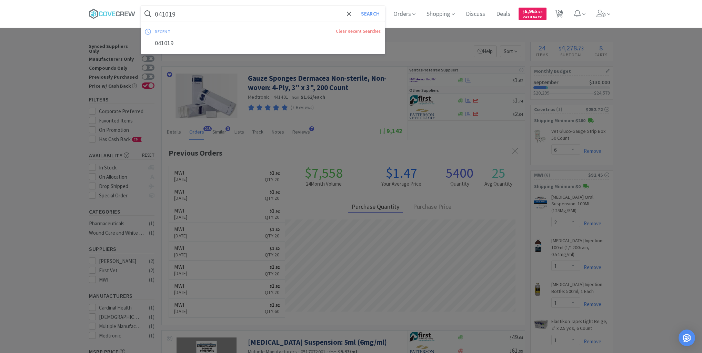
click at [314, 9] on input "041019" at bounding box center [263, 14] width 244 height 16
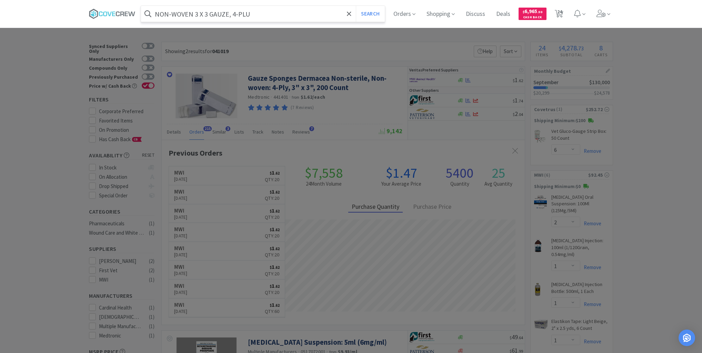
click at [356, 6] on button "Search" at bounding box center [370, 14] width 29 height 16
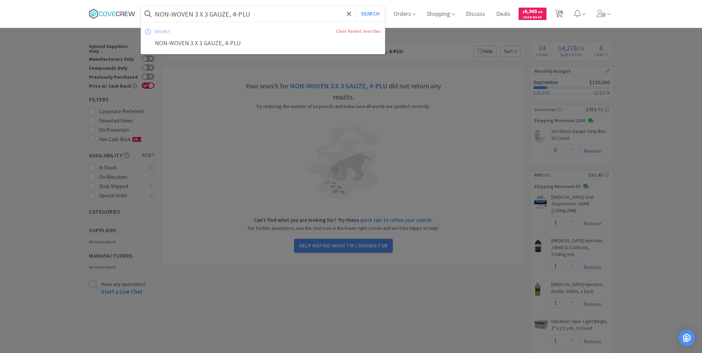
click at [311, 17] on input "NON-WOVEN 3 X 3 GAUZE, 4-PLU" at bounding box center [263, 14] width 244 height 16
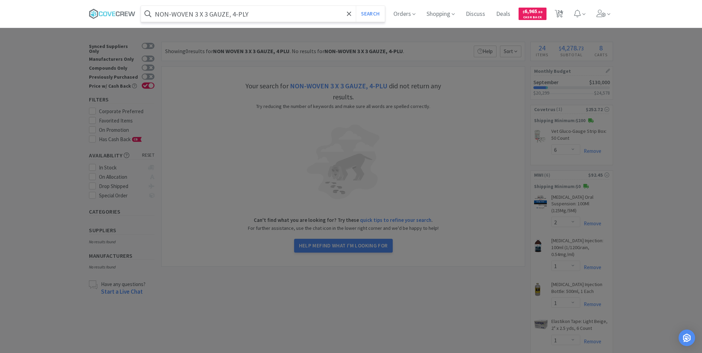
type input "NON-WOVEN 3 X 3 GAUZE, 4-PLY"
click at [356, 6] on button "Search" at bounding box center [370, 14] width 29 height 16
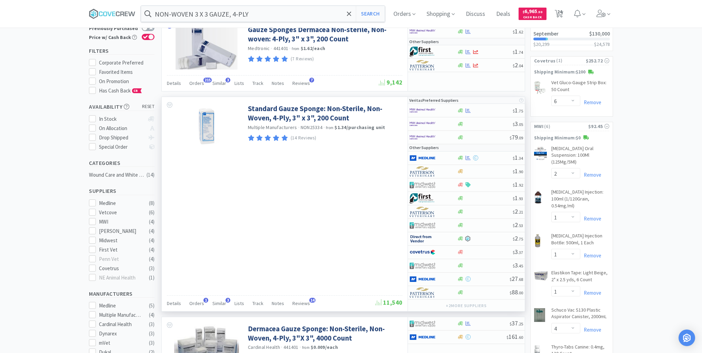
scroll to position [110, 0]
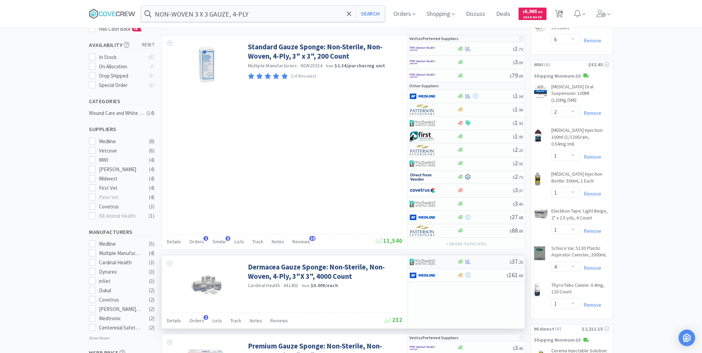
click at [479, 259] on div at bounding box center [483, 261] width 53 height 5
select select "1"
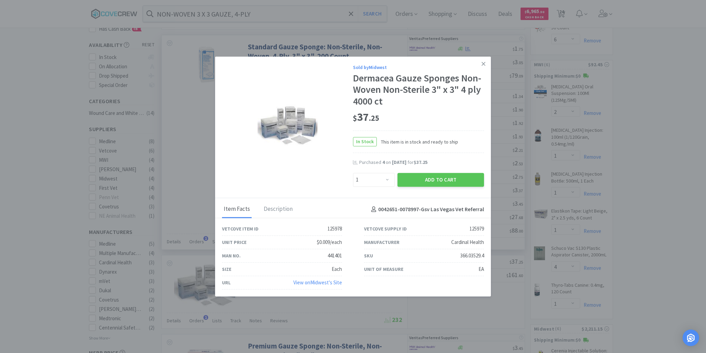
drag, startPoint x: 484, startPoint y: 63, endPoint x: 479, endPoint y: 62, distance: 5.7
click at [484, 63] on icon at bounding box center [484, 64] width 4 height 6
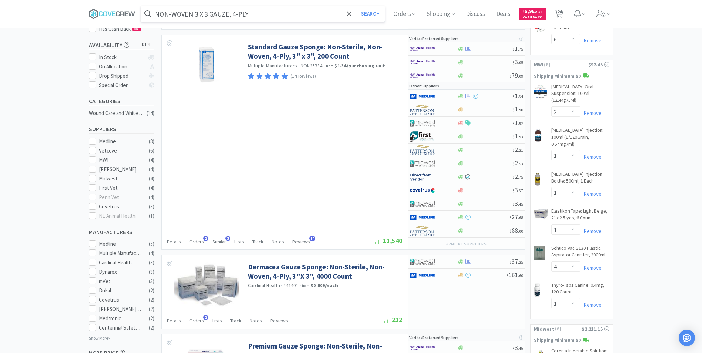
click at [323, 8] on input "NON-WOVEN 3 X 3 GAUZE, 4-PLY" at bounding box center [263, 14] width 244 height 16
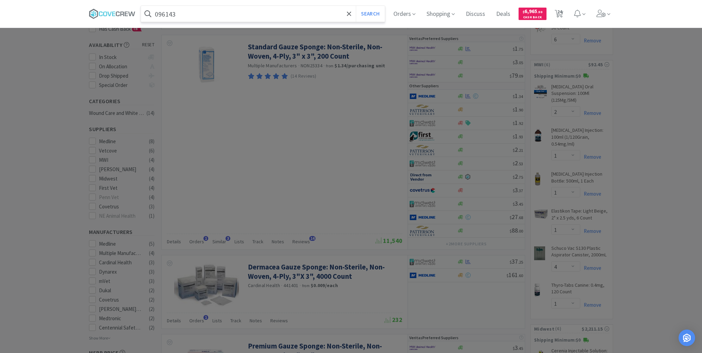
type input "096143"
click at [356, 6] on button "Search" at bounding box center [370, 14] width 29 height 16
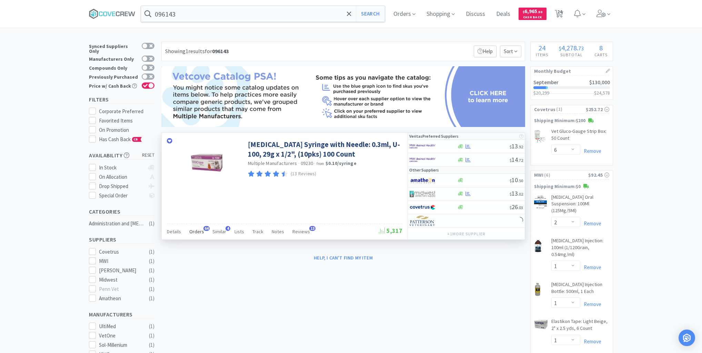
click at [194, 230] on span "Orders" at bounding box center [196, 231] width 15 height 6
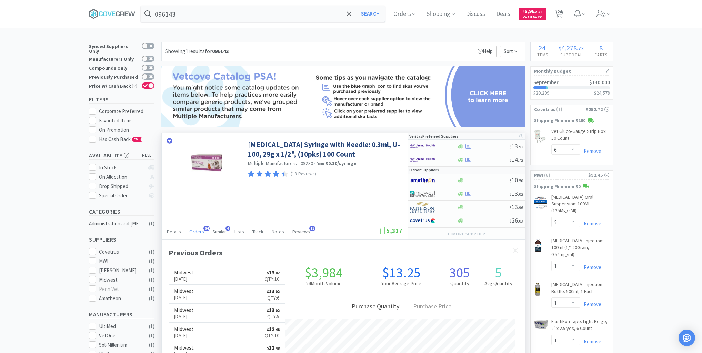
scroll to position [185, 363]
click at [489, 178] on div at bounding box center [483, 180] width 53 height 5
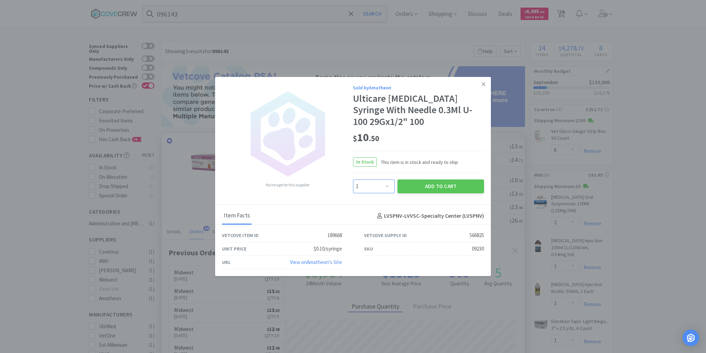
click at [388, 185] on select "Enter Quantity 1 2 3 4 5 6 7 8 9 10 11 12 13 14 15 16 17 18 19 20 Enter Quantity" at bounding box center [374, 186] width 42 height 14
click at [353, 179] on select "Enter Quantity 1 2 3 4 5 6 7 8 9 10 11 12 13 14 15 16 17 18 19 20 Enter Quantity" at bounding box center [374, 186] width 42 height 14
click at [387, 185] on select "Enter Quantity 1 2 3 4 5 6 7 8 9 10 11 12 13 14 15 16 17 18 19 20 Enter Quantity" at bounding box center [374, 186] width 42 height 14
select select "3"
click at [353, 179] on select "Enter Quantity 1 2 3 4 5 6 7 8 9 10 11 12 13 14 15 16 17 18 19 20 Enter Quantity" at bounding box center [374, 186] width 42 height 14
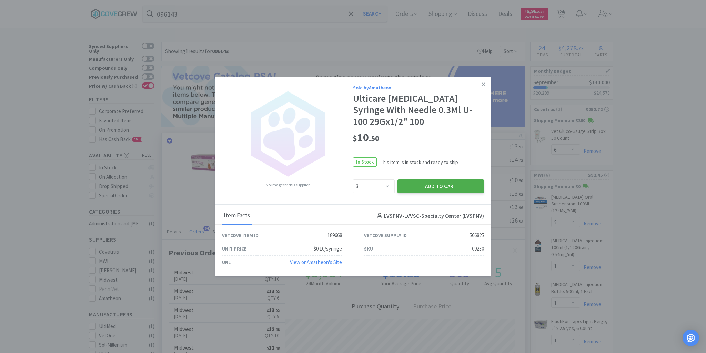
click at [448, 184] on button "Add to Cart" at bounding box center [440, 186] width 87 height 14
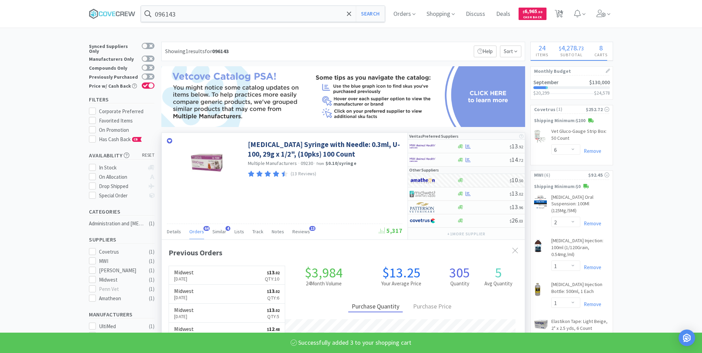
select select "3"
select select "8"
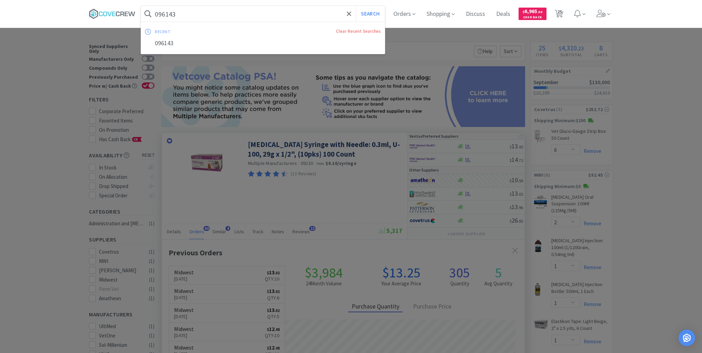
drag, startPoint x: 290, startPoint y: 14, endPoint x: 291, endPoint y: 18, distance: 4.5
click at [290, 14] on input "096143" at bounding box center [263, 14] width 244 height 16
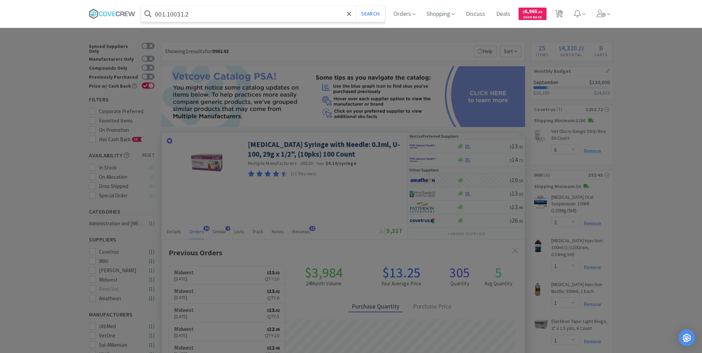
type input "001.10031.2"
click at [356, 6] on button "Search" at bounding box center [370, 14] width 29 height 16
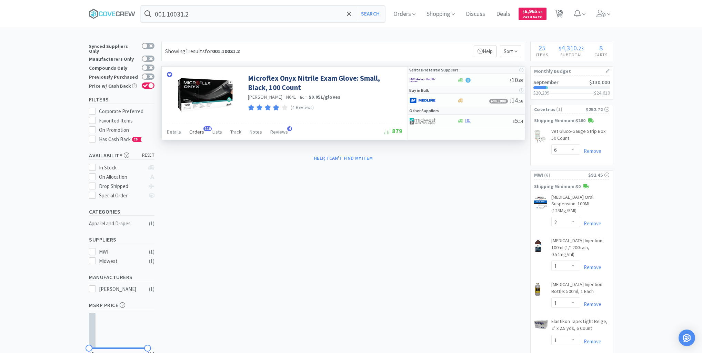
click at [196, 131] on span "Orders" at bounding box center [196, 132] width 15 height 6
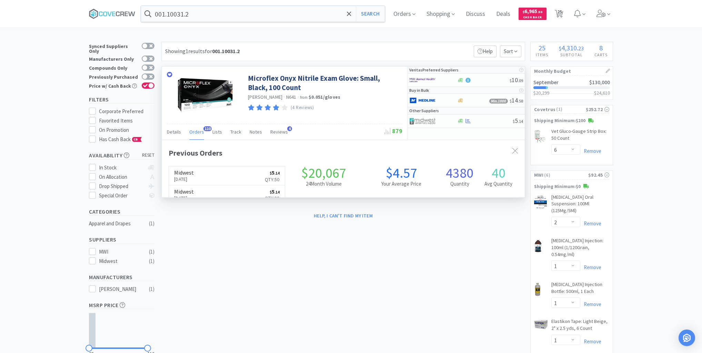
scroll to position [185, 363]
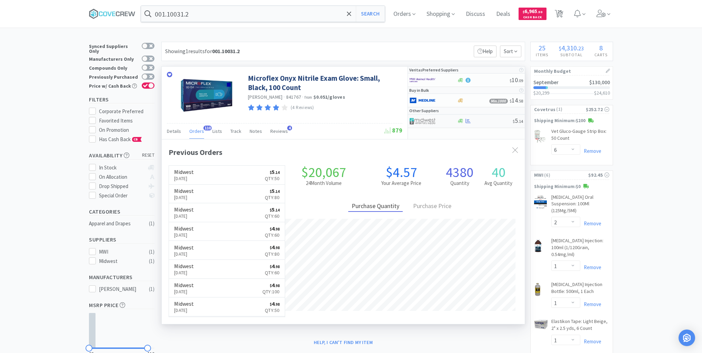
click at [484, 120] on div at bounding box center [485, 120] width 56 height 5
select select "1"
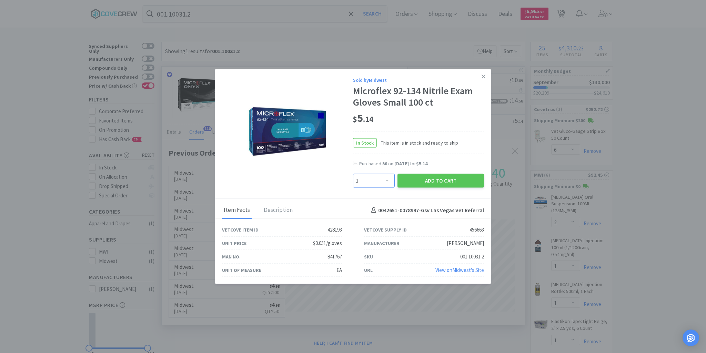
click at [388, 179] on select "Enter Quantity 1 2 3 4 5 6 7 8 9 10 11 12 13 14 15 16 17 18 19 20 Enter Quantity" at bounding box center [374, 181] width 42 height 14
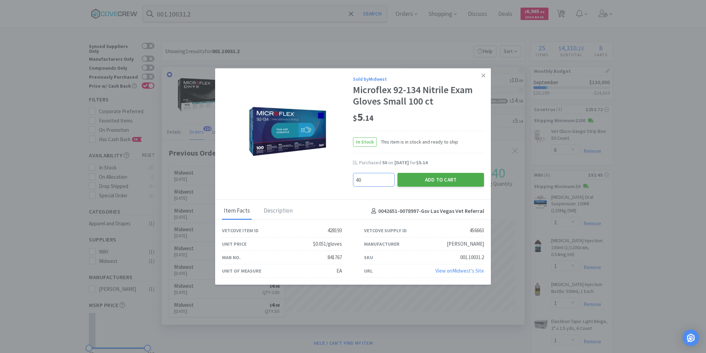
type input "40"
click at [419, 179] on button "Add to Cart" at bounding box center [440, 180] width 87 height 14
select select "2"
select select "5"
select select "2"
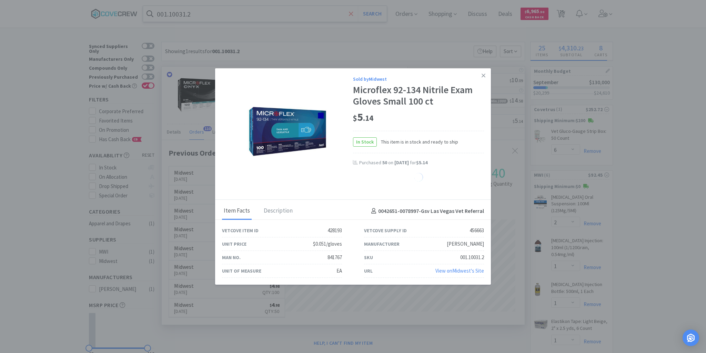
select select "40"
select select "3"
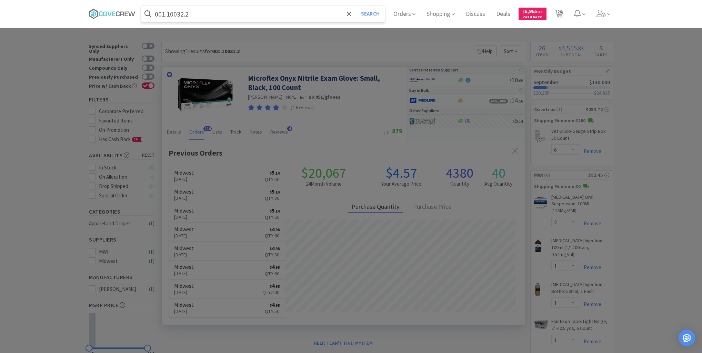
type input "001.10032.2"
click at [356, 6] on button "Search" at bounding box center [370, 14] width 29 height 16
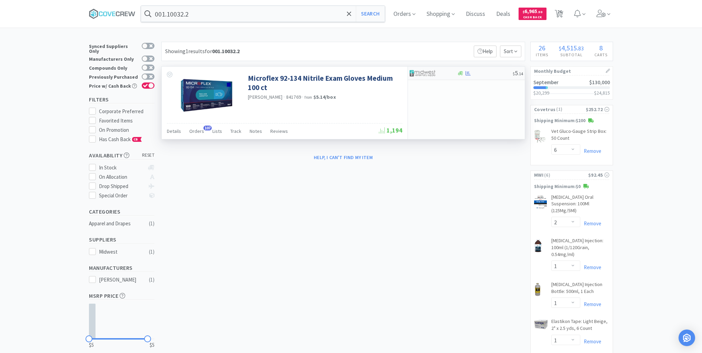
click at [483, 74] on div at bounding box center [485, 73] width 56 height 5
select select "1"
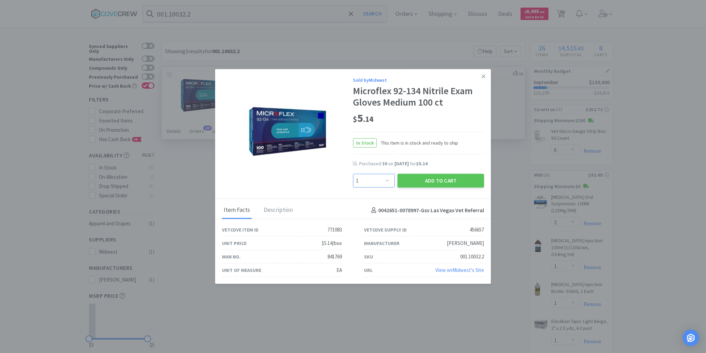
click at [387, 179] on select "Enter Quantity 1 2 3 4 5 6 7 8 9 10 11 12 13 14 15 16 17 18 19 20 Enter Quantity" at bounding box center [374, 181] width 42 height 14
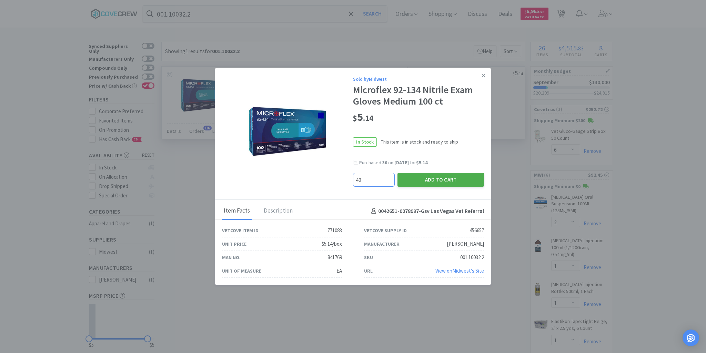
type input "40"
click at [429, 176] on button "Add to Cart" at bounding box center [440, 180] width 87 height 14
select select "2"
select select "5"
select select "2"
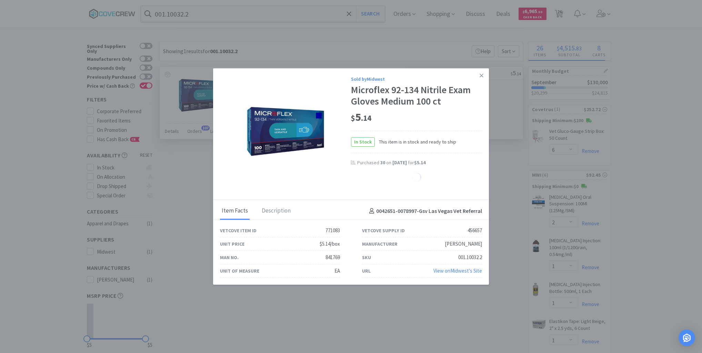
select select "40"
select select "3"
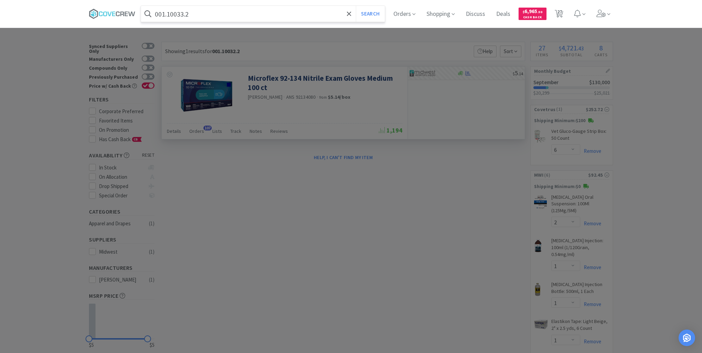
type input "001.10033.2"
click at [356, 6] on button "Search" at bounding box center [370, 14] width 29 height 16
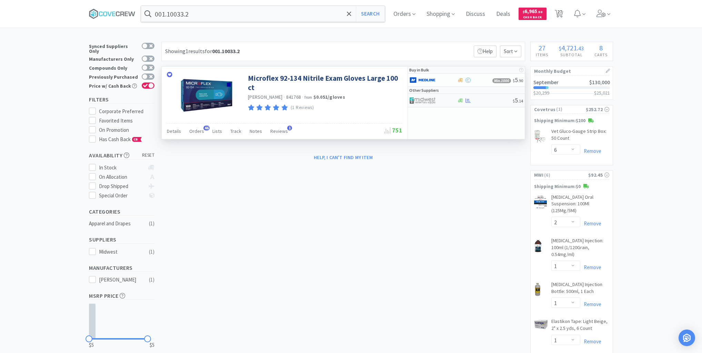
click at [489, 102] on div at bounding box center [485, 100] width 56 height 5
select select "1"
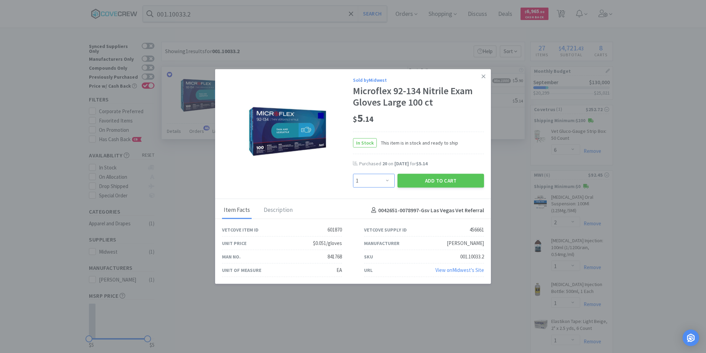
click at [387, 179] on select "Enter Quantity 1 2 3 4 5 6 7 8 9 10 11 12 13 14 15 16 17 18 19 20 Enter Quantity" at bounding box center [374, 181] width 42 height 14
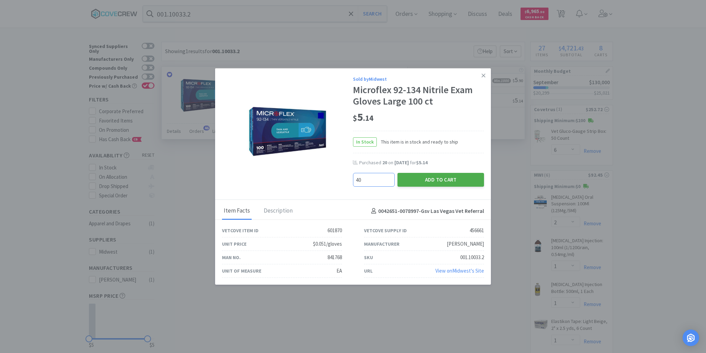
type input "40"
click at [427, 178] on button "Add to Cart" at bounding box center [440, 180] width 87 height 14
select select "2"
select select "5"
select select "2"
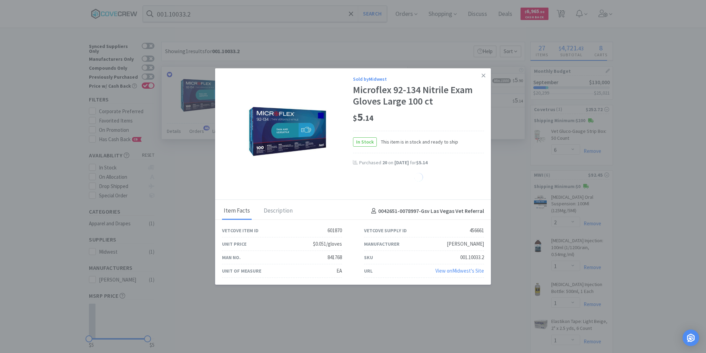
select select "40"
select select "3"
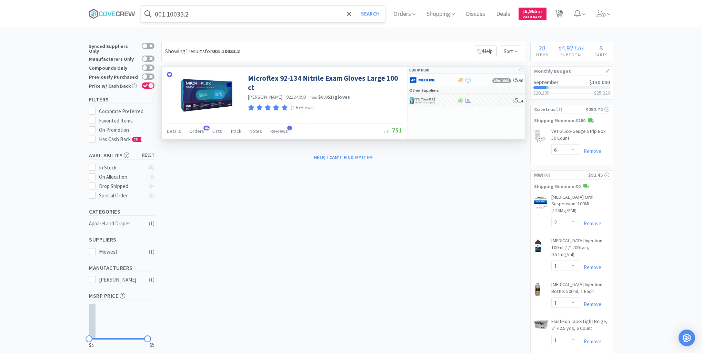
click at [281, 12] on input "001.10033.2" at bounding box center [263, 14] width 244 height 16
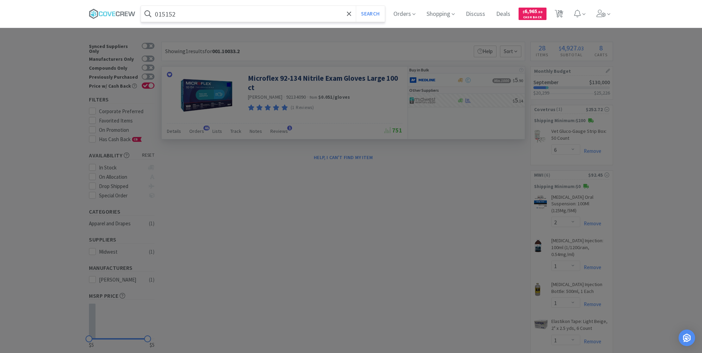
type input "015152"
click at [356, 6] on button "Search" at bounding box center [370, 14] width 29 height 16
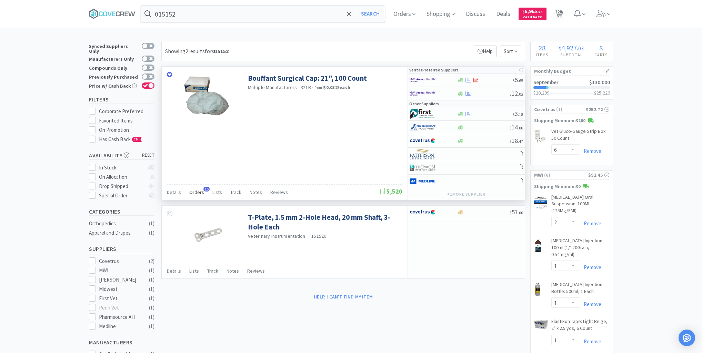
click at [194, 190] on span "Orders" at bounding box center [196, 192] width 15 height 6
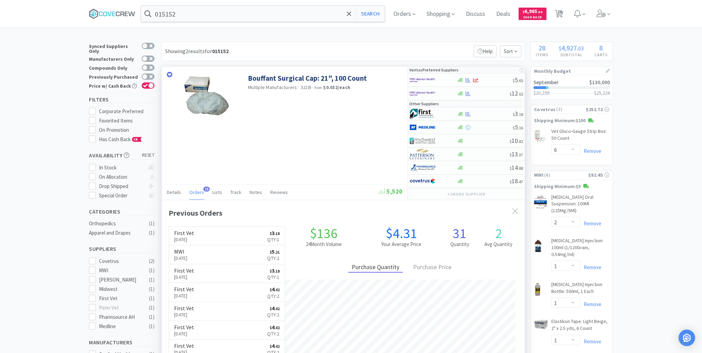
scroll to position [185, 363]
click at [492, 113] on div at bounding box center [485, 113] width 56 height 5
select select "1"
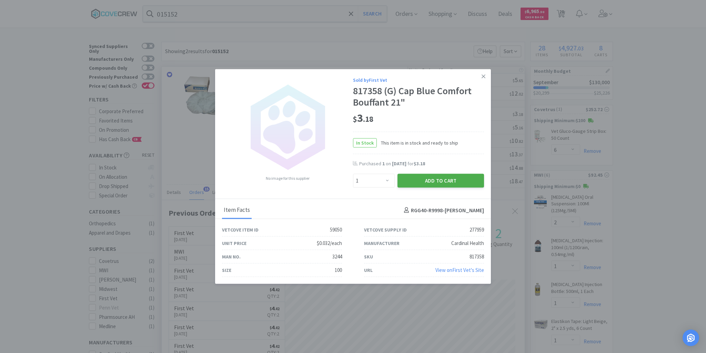
click at [454, 181] on button "Add to Cart" at bounding box center [440, 181] width 87 height 14
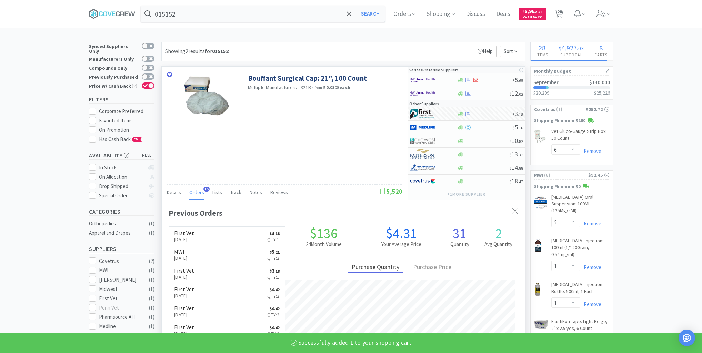
select select "1"
select select "2"
select select "3"
select select "6"
select select "2"
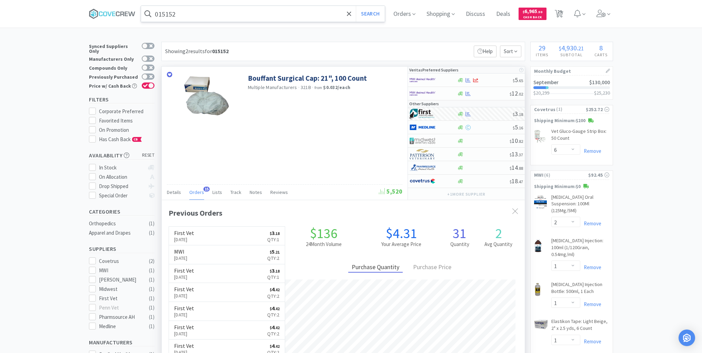
click at [288, 10] on input "015152" at bounding box center [263, 14] width 244 height 16
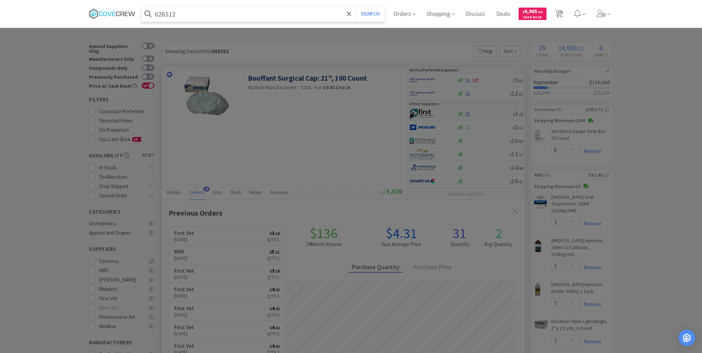
type input "026512"
click at [356, 6] on button "Search" at bounding box center [370, 14] width 29 height 16
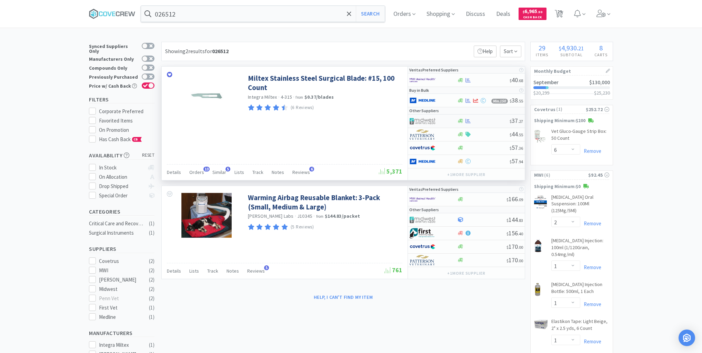
click at [488, 120] on div at bounding box center [483, 120] width 53 height 5
select select "1"
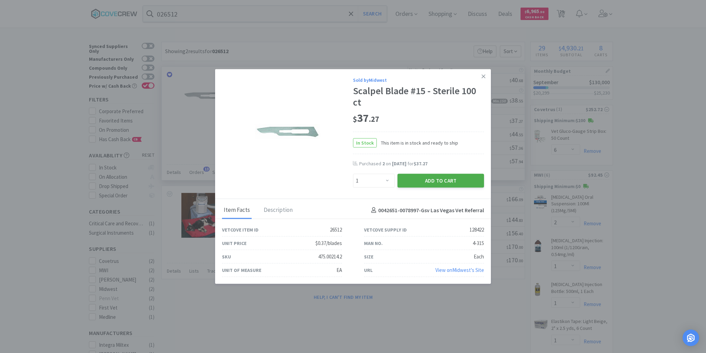
click at [455, 176] on button "Add to Cart" at bounding box center [440, 181] width 87 height 14
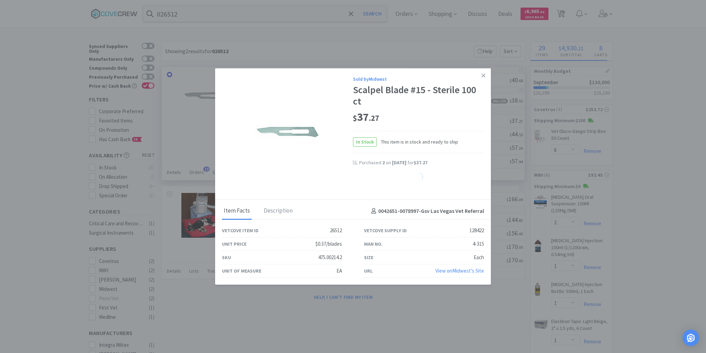
select select "1"
select select "2"
select select "5"
select select "2"
select select "3"
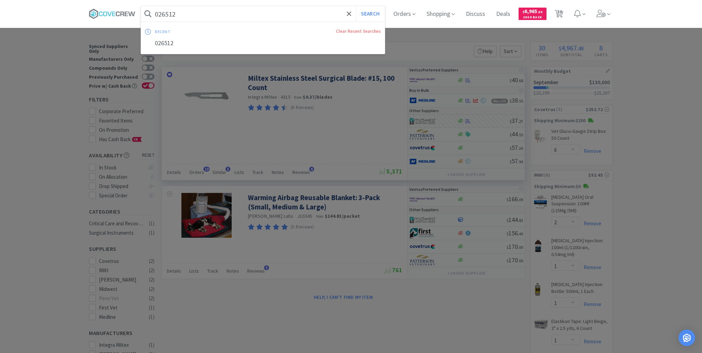
drag, startPoint x: 246, startPoint y: 14, endPoint x: 248, endPoint y: 19, distance: 5.5
click at [247, 14] on input "026512" at bounding box center [263, 14] width 244 height 16
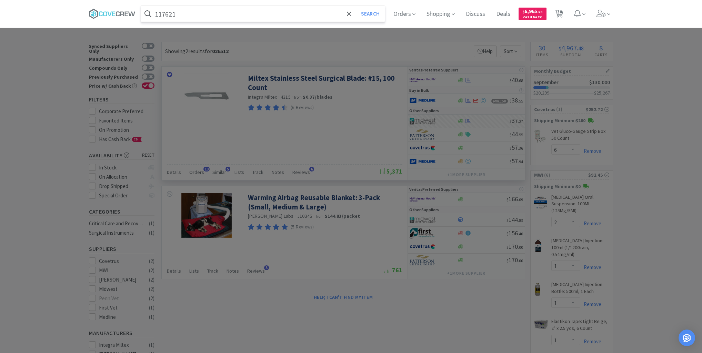
type input "117621"
click at [356, 6] on button "Search" at bounding box center [370, 14] width 29 height 16
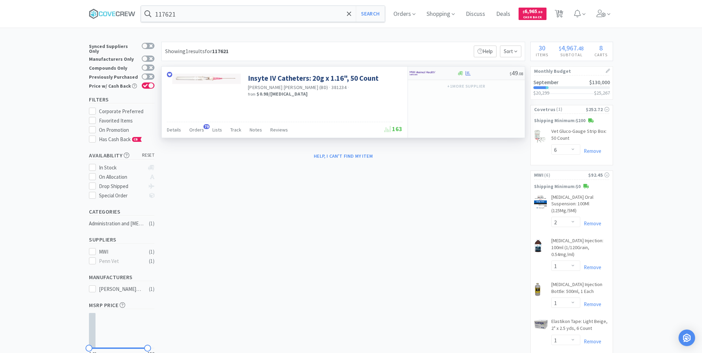
click at [487, 71] on div at bounding box center [483, 73] width 53 height 5
select select "1"
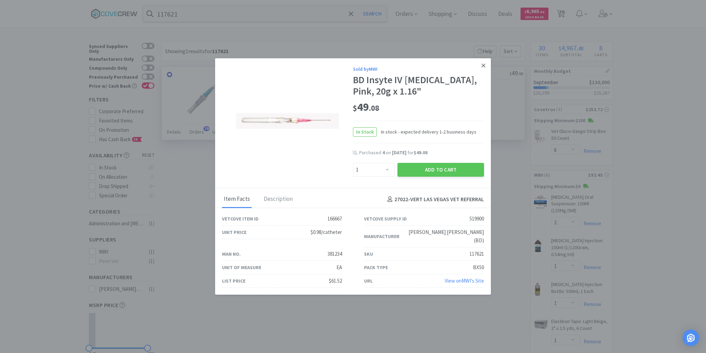
click at [484, 67] on icon at bounding box center [484, 65] width 4 height 6
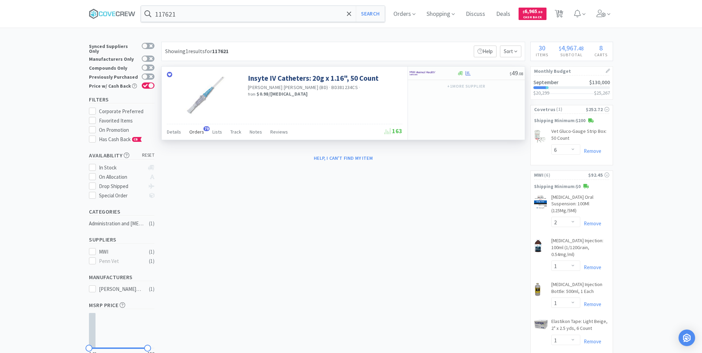
click at [195, 134] on span "Orders" at bounding box center [196, 132] width 15 height 6
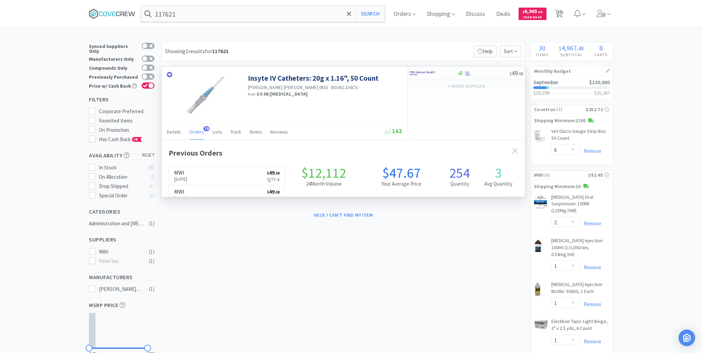
scroll to position [185, 363]
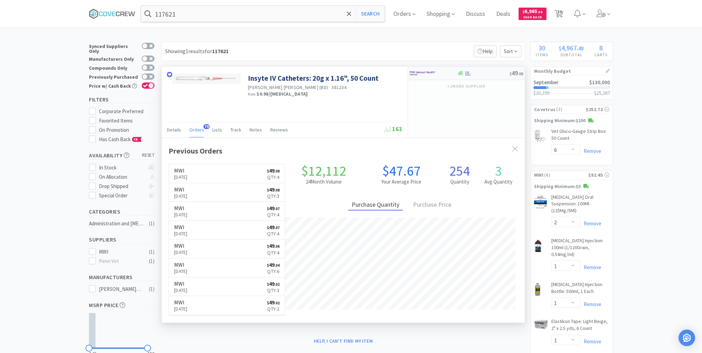
click at [496, 72] on div at bounding box center [483, 73] width 53 height 5
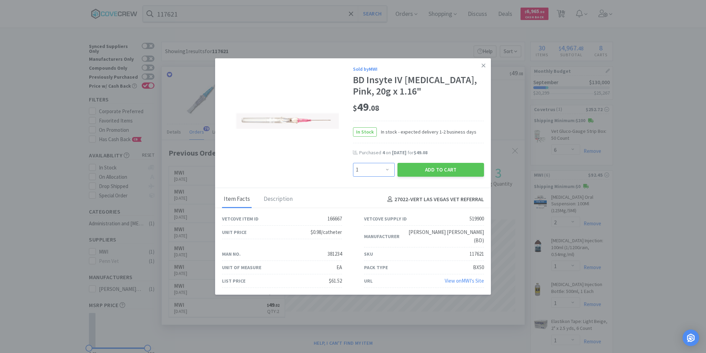
drag, startPoint x: 390, startPoint y: 173, endPoint x: 387, endPoint y: 169, distance: 5.0
click at [390, 173] on select "Enter Quantity 1 2 3 4 5 6 7 8 9 10 11 12 13 14 15 16 17 18 19 20 Enter Quantity" at bounding box center [374, 170] width 42 height 14
select select "2"
click at [353, 167] on select "Enter Quantity 1 2 3 4 5 6 7 8 9 10 11 12 13 14 15 16 17 18 19 20 Enter Quantity" at bounding box center [374, 170] width 42 height 14
click at [435, 176] on button "Add to Cart" at bounding box center [440, 170] width 87 height 14
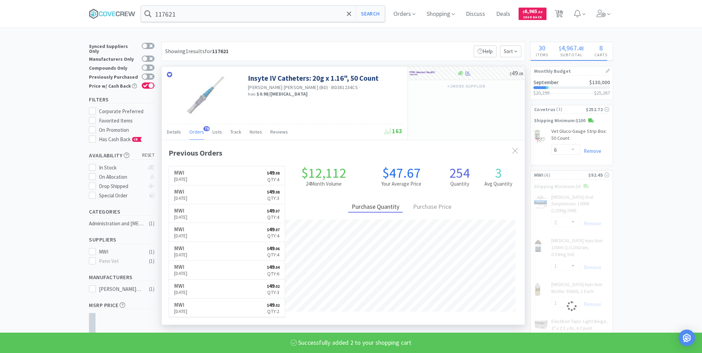
select select "2"
select select "4"
select select "1"
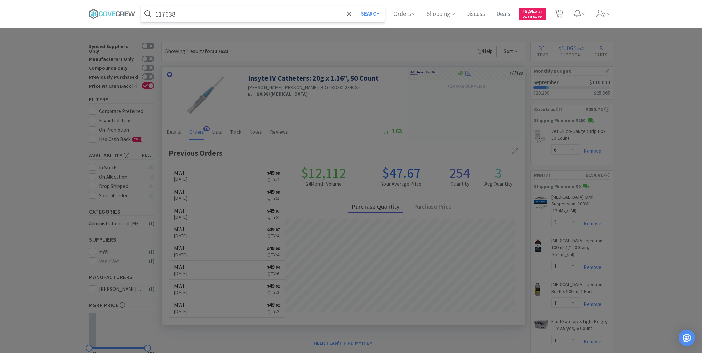
click at [356, 6] on button "Search" at bounding box center [370, 14] width 29 height 16
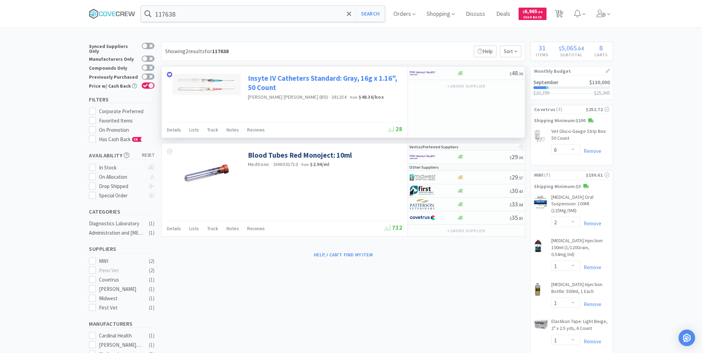
click at [345, 77] on link "Insyte IV Catheters Standard: Gray, 16g x 1.16", 50 Count" at bounding box center [324, 82] width 153 height 19
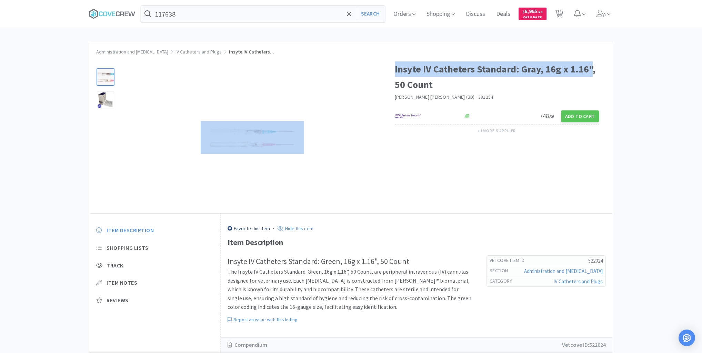
drag, startPoint x: 393, startPoint y: 66, endPoint x: 590, endPoint y: 61, distance: 196.9
click at [590, 61] on div "Insyte IV Catheters Standard: Gray, 16g x 1.16", 50 Count [PERSON_NAME] [PERSON…" at bounding box center [350, 133] width 523 height 159
copy div "Insyte IV Catheters Standard: Gray, 16g x 1.16""
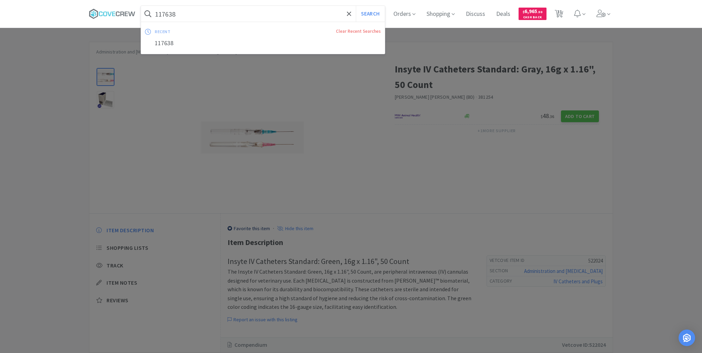
click at [283, 16] on input "117638" at bounding box center [263, 14] width 244 height 16
paste input "Insyte IV Catheters Standard: Gray, 16g x 1.16""
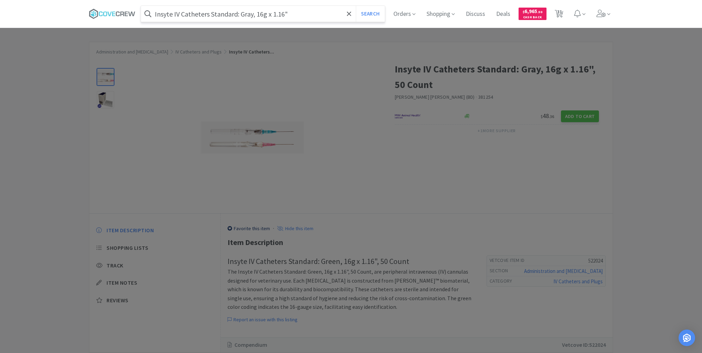
click at [356, 6] on button "Search" at bounding box center [370, 14] width 29 height 16
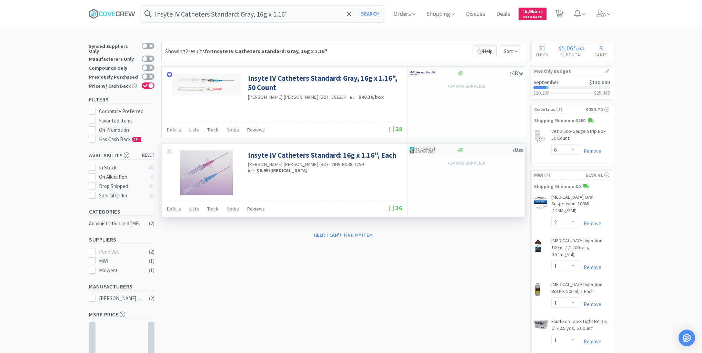
click at [476, 149] on div at bounding box center [485, 149] width 56 height 5
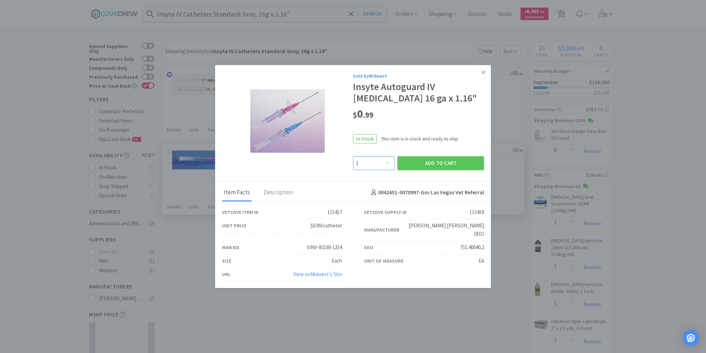
click at [388, 167] on select "Enter Quantity 1 2 3 4 5 6 7 8 9 10 11 12 13 14 15 16 17 18 19 20 Enter Quantity" at bounding box center [374, 163] width 42 height 14
click at [353, 160] on select "Enter Quantity 1 2 3 4 5 6 7 8 9 10 11 12 13 14 15 16 17 18 19 20 Enter Quantity" at bounding box center [374, 163] width 42 height 14
drag, startPoint x: 443, startPoint y: 165, endPoint x: 446, endPoint y: 163, distance: 3.7
click at [446, 163] on button "Add to Cart" at bounding box center [440, 163] width 87 height 14
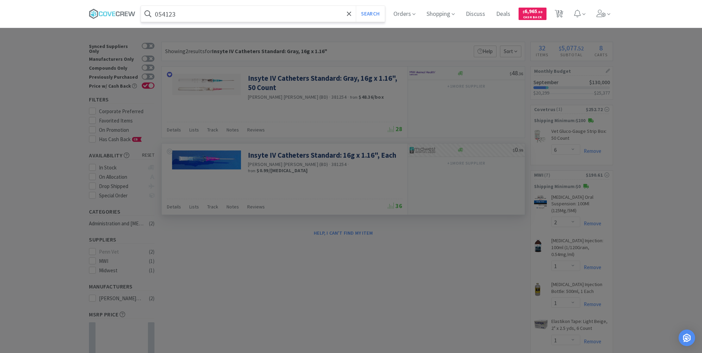
click at [356, 6] on button "Search" at bounding box center [370, 14] width 29 height 16
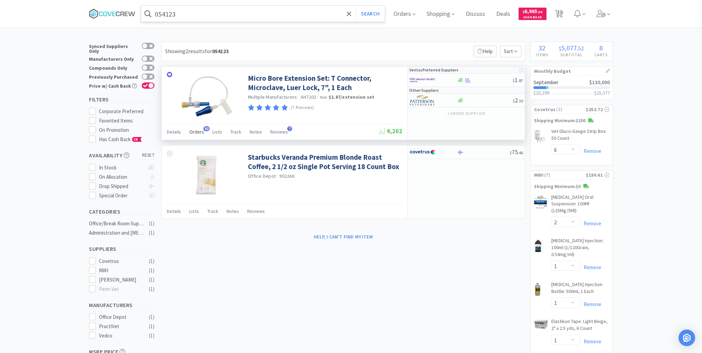
click at [193, 133] on span "Orders" at bounding box center [196, 132] width 15 height 6
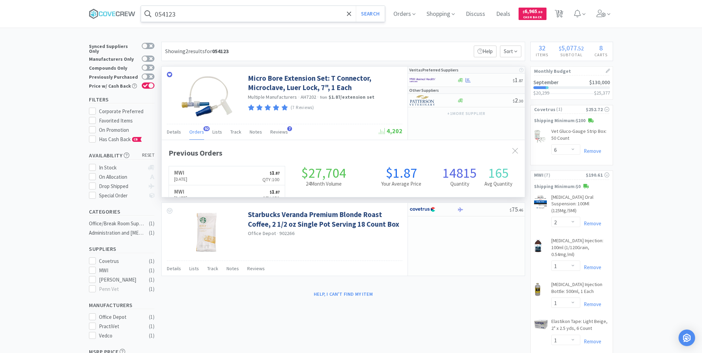
scroll to position [185, 363]
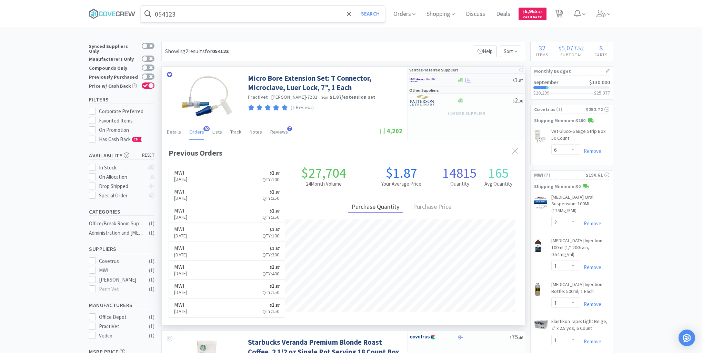
click at [490, 81] on div at bounding box center [485, 80] width 56 height 5
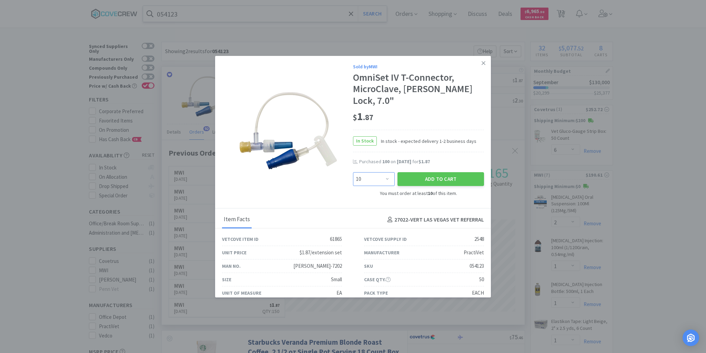
click at [385, 172] on select "Enter Quantity 10 20 30 40 50 60 70 80 90 100 110 120 130 140 150 160 170 180 1…" at bounding box center [374, 179] width 42 height 14
click at [353, 172] on select "Enter Quantity 10 20 30 40 50 60 70 80 90 100 110 120 130 140 150 160 170 180 1…" at bounding box center [374, 179] width 42 height 14
click at [444, 172] on button "Add to Cart" at bounding box center [440, 179] width 87 height 14
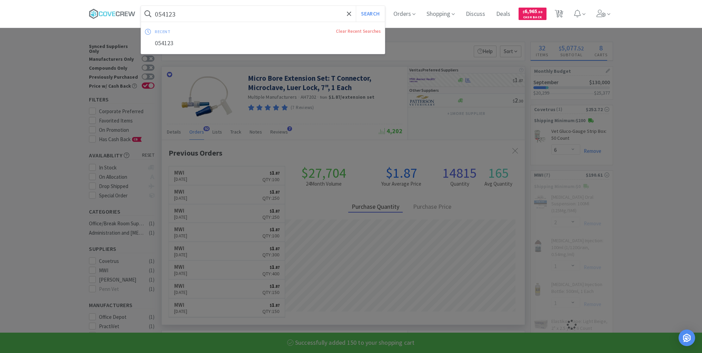
click at [281, 15] on input "054123" at bounding box center [263, 14] width 244 height 16
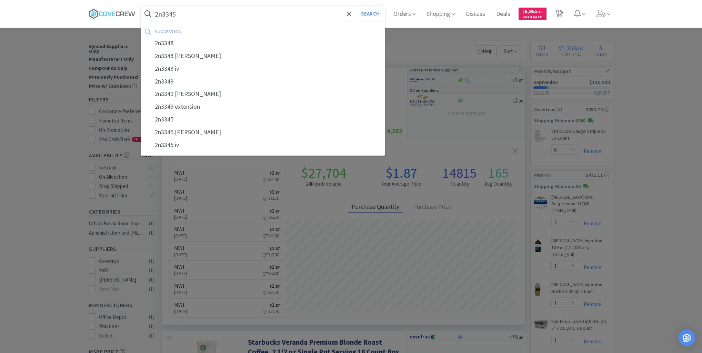
click at [356, 6] on button "Search" at bounding box center [370, 14] width 29 height 16
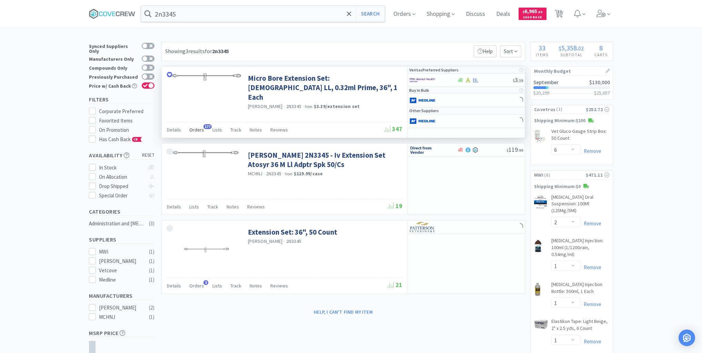
click at [194, 129] on span "Orders" at bounding box center [196, 130] width 15 height 6
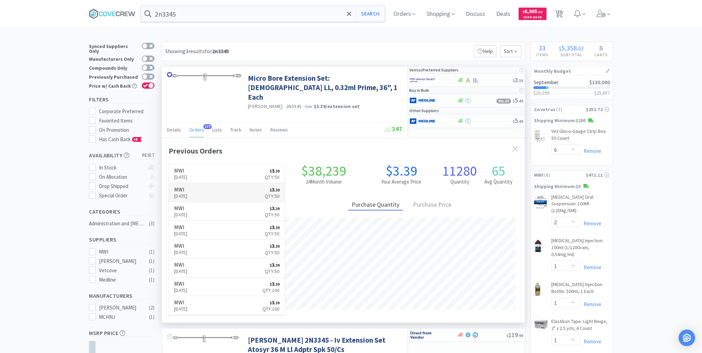
scroll to position [185, 363]
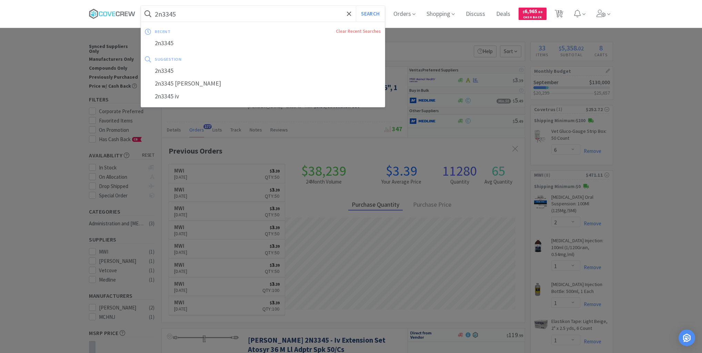
click at [228, 12] on input "2n3345" at bounding box center [263, 14] width 244 height 16
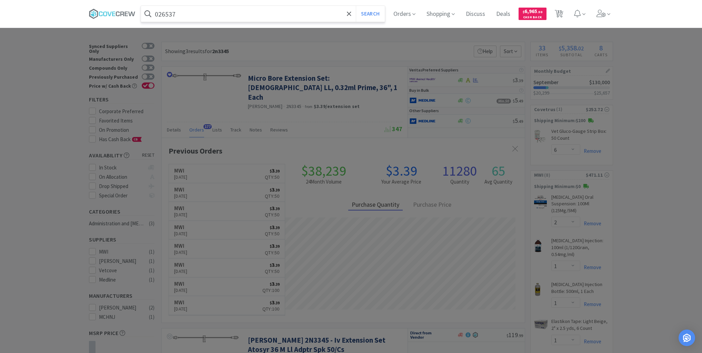
click at [356, 6] on button "Search" at bounding box center [370, 14] width 29 height 16
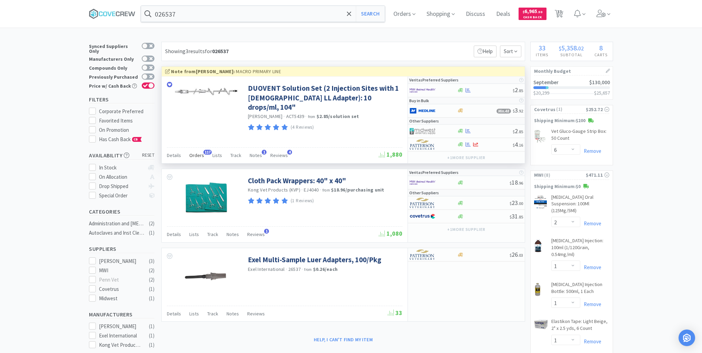
click at [200, 153] on span "Orders" at bounding box center [196, 155] width 15 height 6
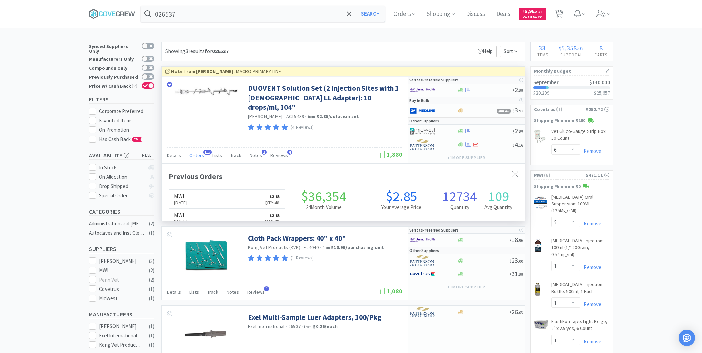
scroll to position [185, 363]
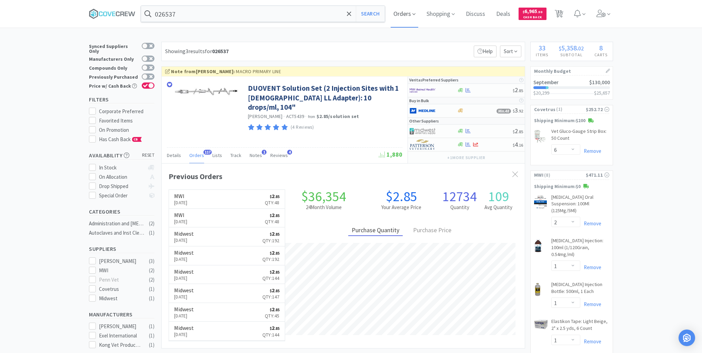
click at [402, 14] on span "Orders" at bounding box center [405, 14] width 28 height 28
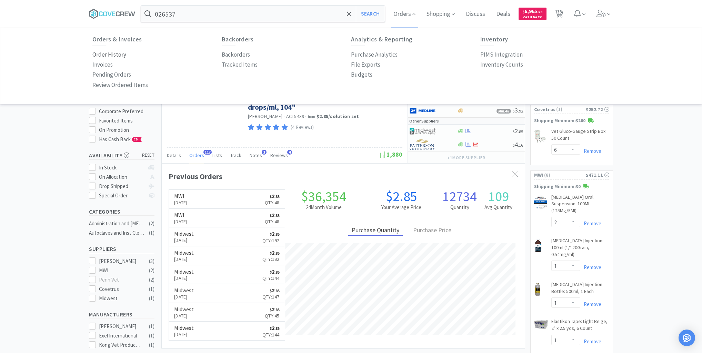
click at [119, 55] on p "Order History" at bounding box center [109, 54] width 34 height 9
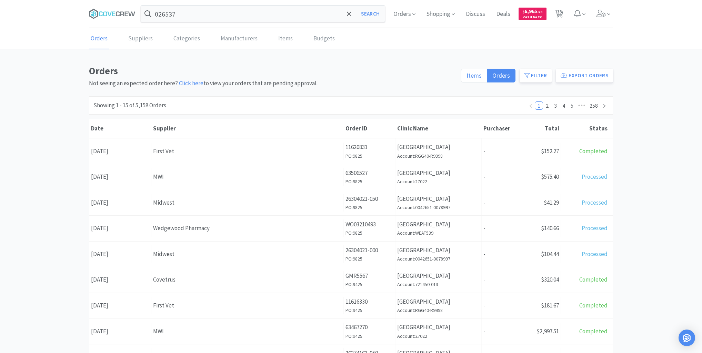
click at [472, 73] on span "Items" at bounding box center [473, 75] width 15 height 8
click at [466, 78] on input "Items" at bounding box center [466, 78] width 0 height 0
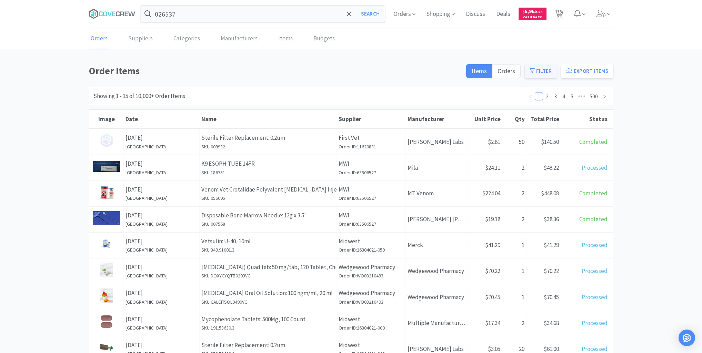
click at [539, 66] on button "Filter" at bounding box center [541, 71] width 32 height 14
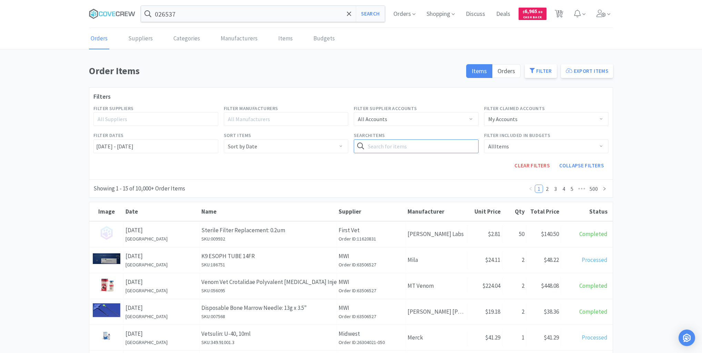
click at [393, 144] on input "text" at bounding box center [416, 146] width 125 height 14
click at [465, 143] on button "Search" at bounding box center [464, 146] width 28 height 14
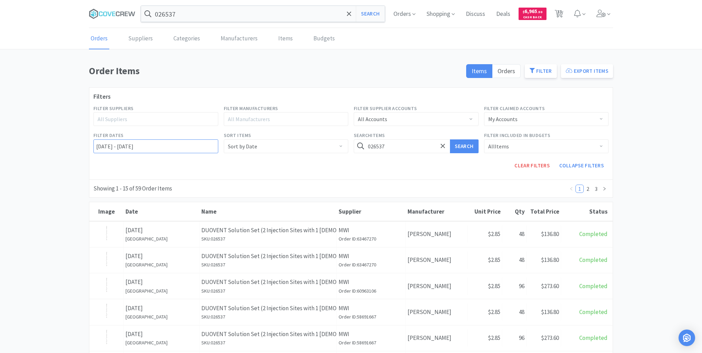
click at [94, 145] on input "[DATE] - [DATE]" at bounding box center [155, 146] width 125 height 14
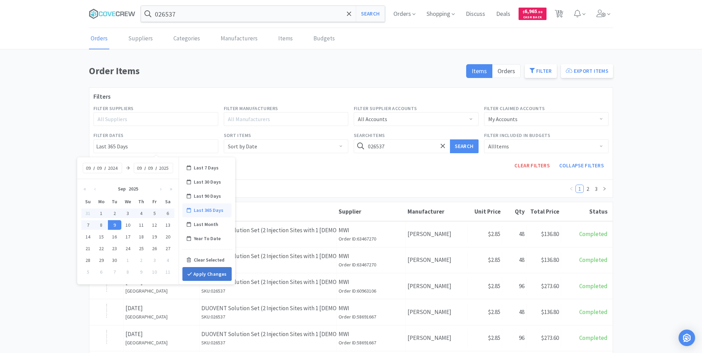
click at [190, 273] on icon at bounding box center [189, 273] width 5 height 5
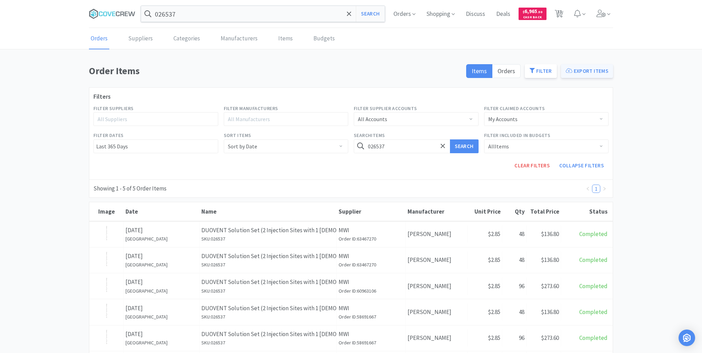
click at [581, 67] on button "Export Items" at bounding box center [587, 71] width 52 height 14
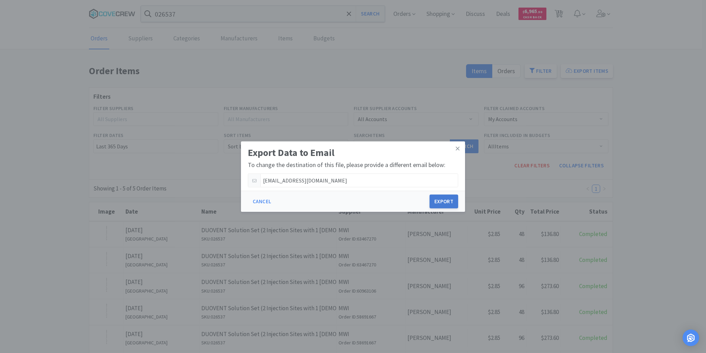
click at [441, 198] on button "Export" at bounding box center [443, 201] width 29 height 14
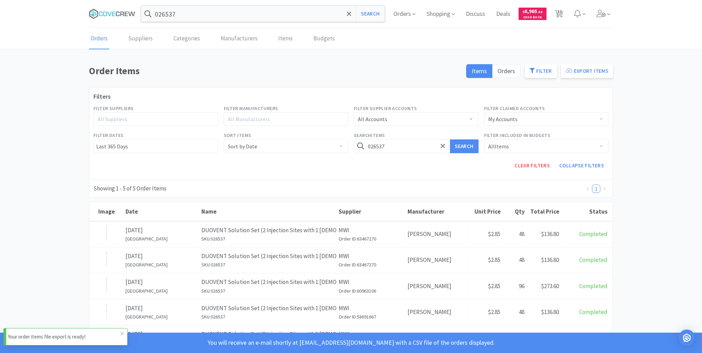
click at [48, 336] on p "Your order items file export is ready!" at bounding box center [64, 336] width 112 height 8
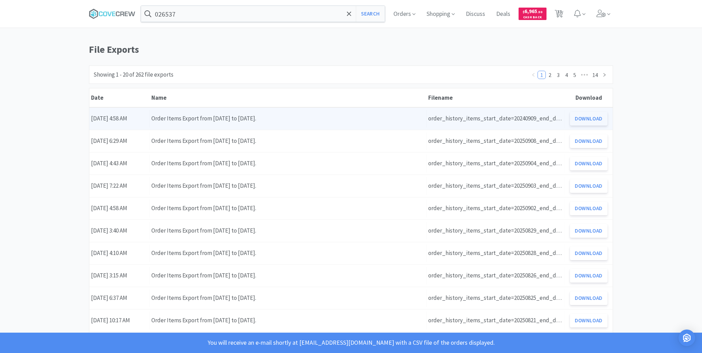
click at [580, 119] on button "Download" at bounding box center [589, 119] width 38 height 14
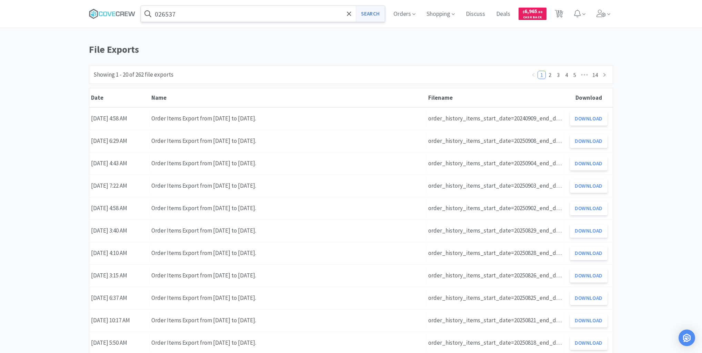
click at [367, 15] on button "Search" at bounding box center [370, 14] width 29 height 16
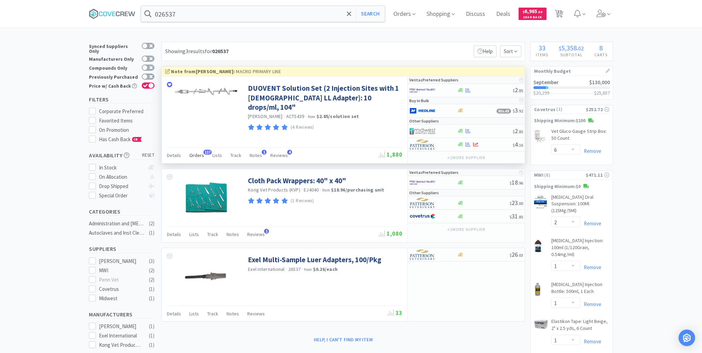
click at [198, 154] on span "Orders" at bounding box center [196, 155] width 15 height 6
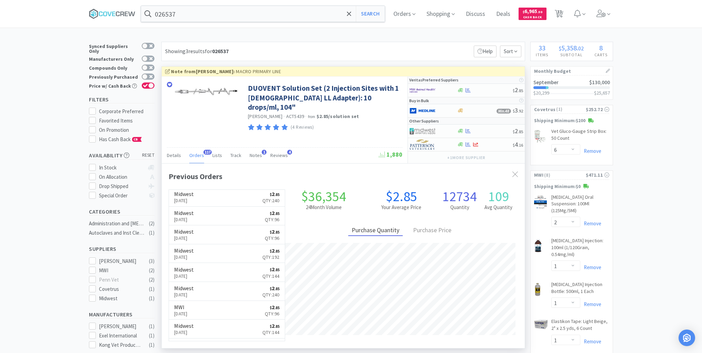
scroll to position [193, 0]
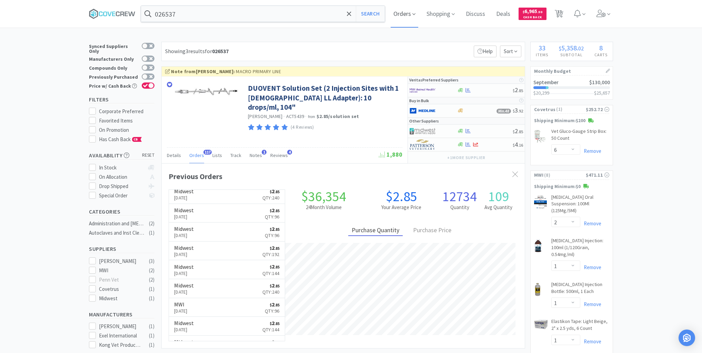
click at [404, 14] on span "Orders" at bounding box center [405, 14] width 28 height 28
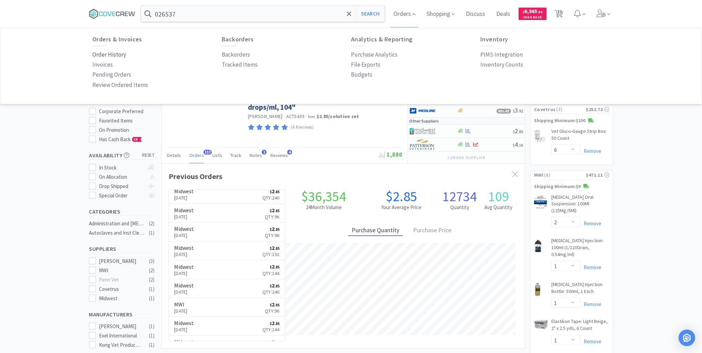
click at [114, 55] on p "Order History" at bounding box center [109, 54] width 34 height 9
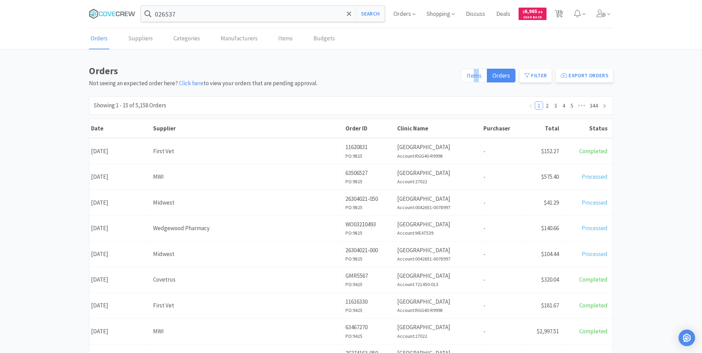
click at [478, 73] on span "Items" at bounding box center [473, 75] width 15 height 8
click at [474, 75] on span "Items" at bounding box center [473, 75] width 15 height 8
click at [466, 78] on input "Items" at bounding box center [466, 78] width 0 height 0
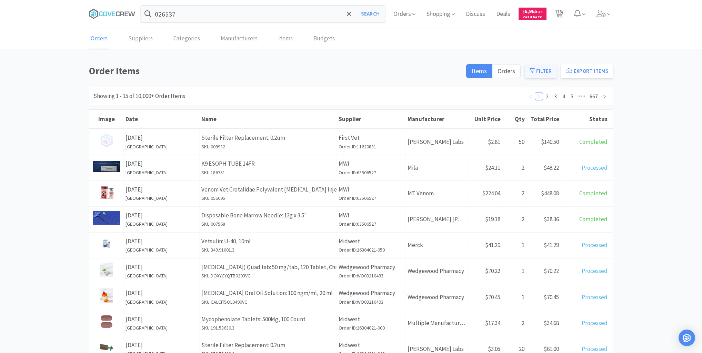
click at [550, 67] on button "Filter" at bounding box center [541, 71] width 32 height 14
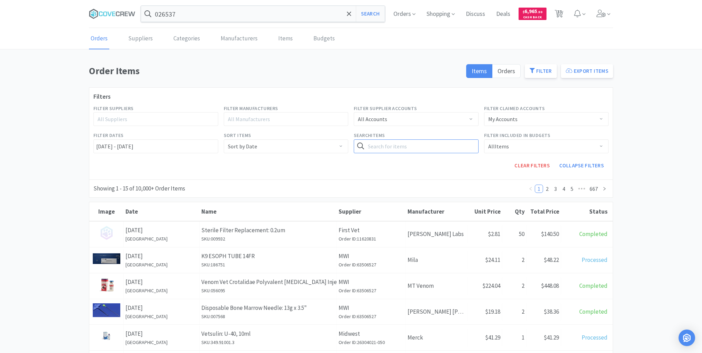
click at [383, 145] on input "text" at bounding box center [416, 146] width 125 height 14
click at [466, 146] on button "Search" at bounding box center [464, 146] width 28 height 14
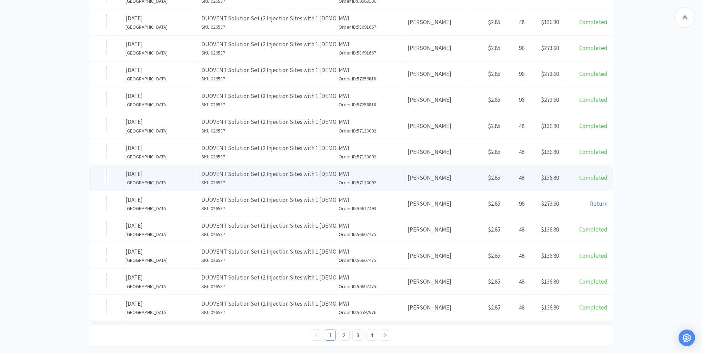
scroll to position [299, 0]
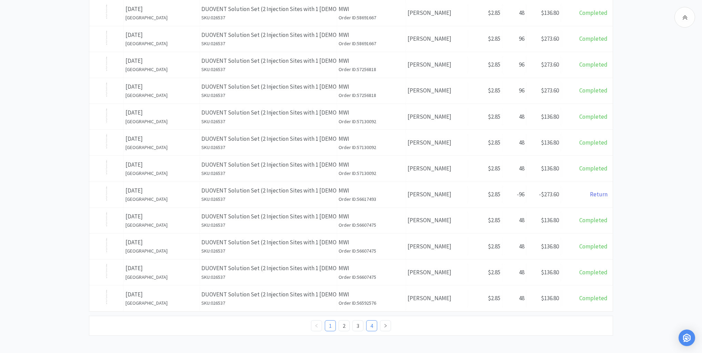
click at [373, 323] on link "4" at bounding box center [371, 325] width 10 height 10
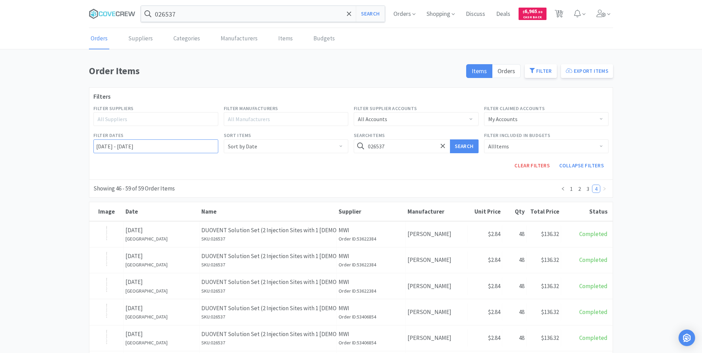
click at [93, 143] on input "[DATE] - [DATE]" at bounding box center [155, 146] width 125 height 14
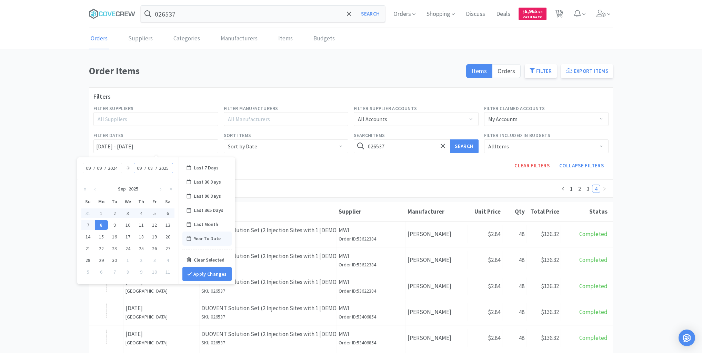
click at [201, 238] on div "Year To Date" at bounding box center [206, 238] width 49 height 14
click at [199, 269] on button "Apply Changes" at bounding box center [206, 274] width 49 height 14
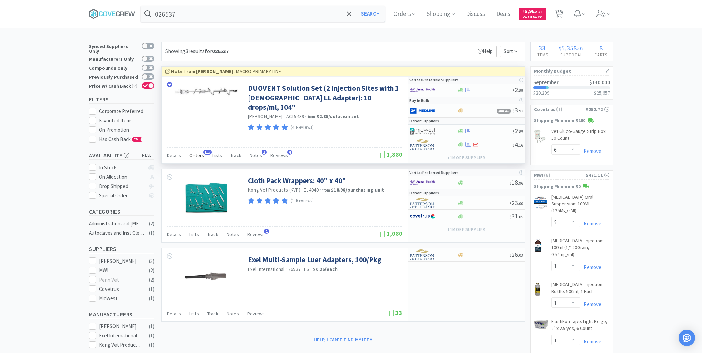
click at [195, 155] on span "Orders" at bounding box center [196, 155] width 15 height 6
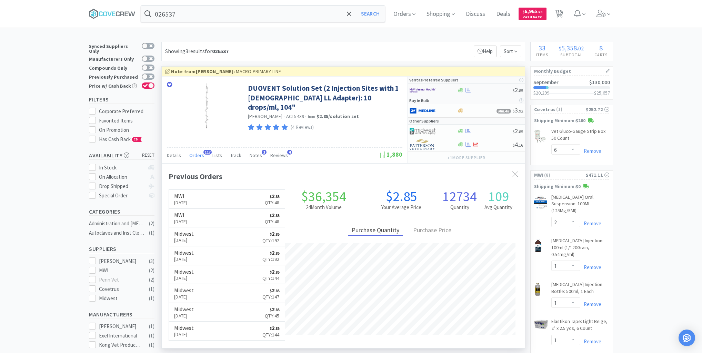
click at [449, 90] on div at bounding box center [432, 90] width 47 height 12
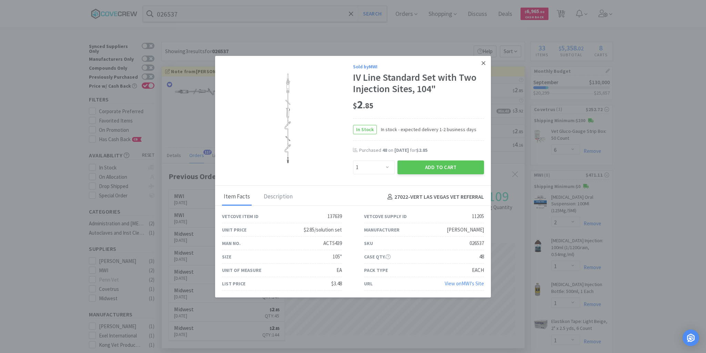
click at [484, 63] on icon at bounding box center [484, 63] width 4 height 4
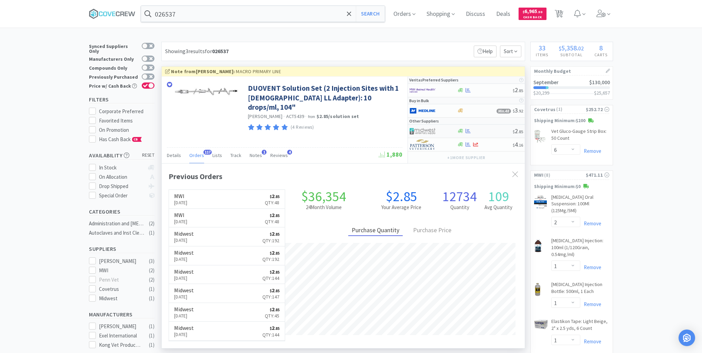
click at [482, 132] on div at bounding box center [485, 130] width 56 height 5
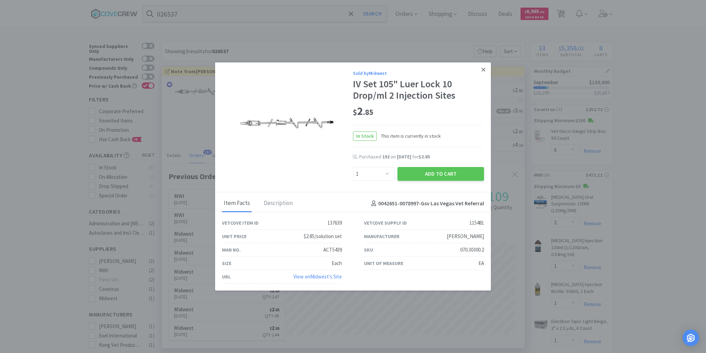
click at [485, 69] on icon at bounding box center [484, 70] width 4 height 4
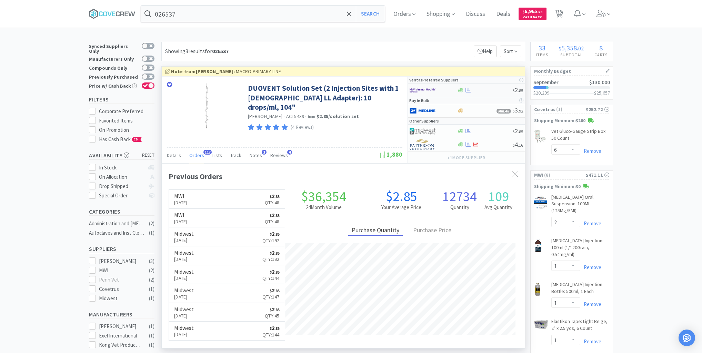
click at [482, 88] on div at bounding box center [485, 90] width 56 height 5
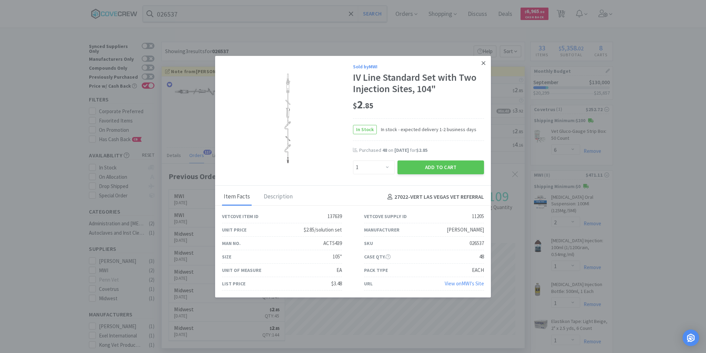
click at [483, 62] on icon at bounding box center [484, 63] width 4 height 6
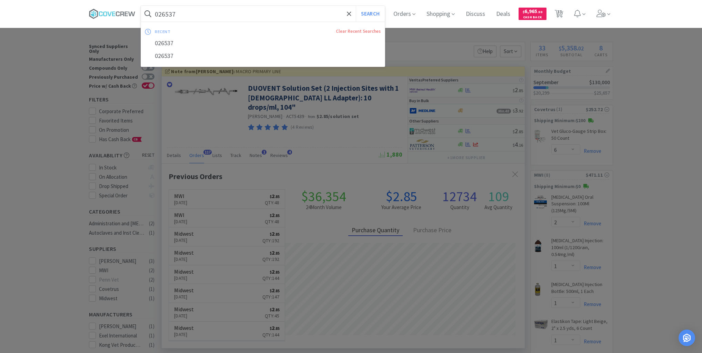
click at [269, 11] on input "026537" at bounding box center [263, 14] width 244 height 16
click at [356, 6] on button "Search" at bounding box center [370, 14] width 29 height 16
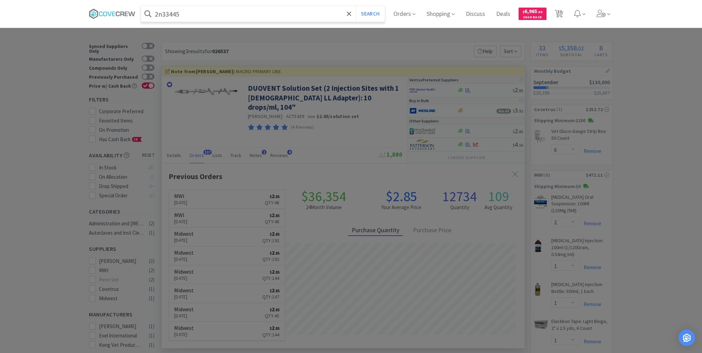
click at [356, 6] on button "Search" at bounding box center [370, 14] width 29 height 16
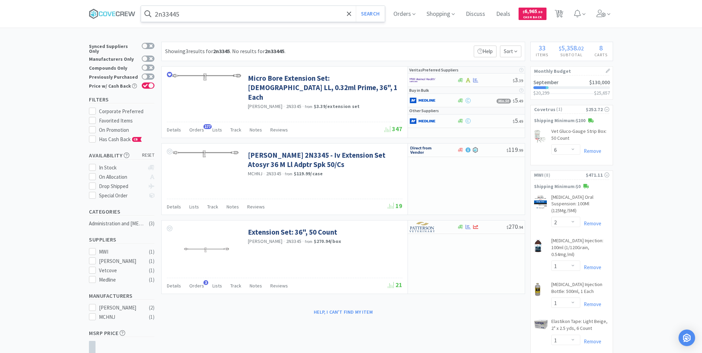
click at [241, 17] on input "2n33445" at bounding box center [263, 14] width 244 height 16
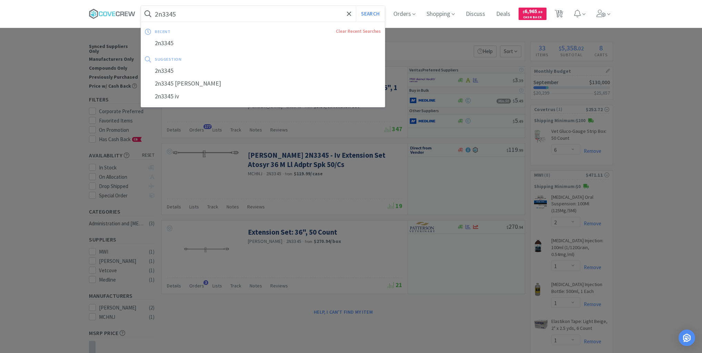
click at [356, 6] on button "Search" at bounding box center [370, 14] width 29 height 16
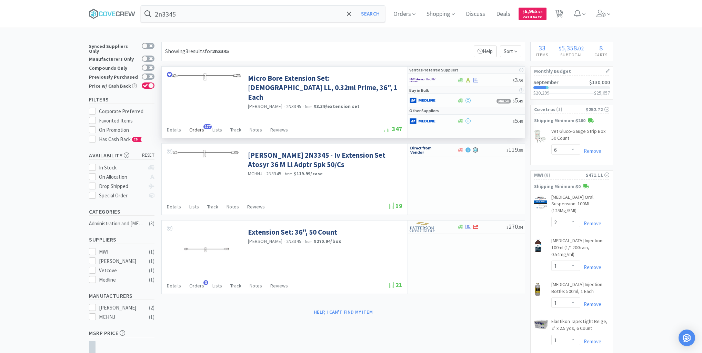
click at [199, 128] on span "Orders" at bounding box center [196, 130] width 15 height 6
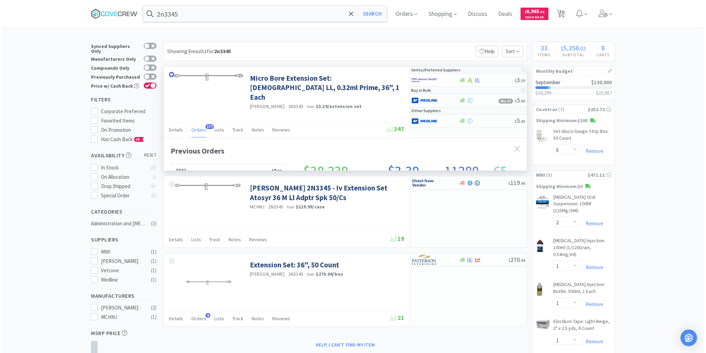
scroll to position [185, 363]
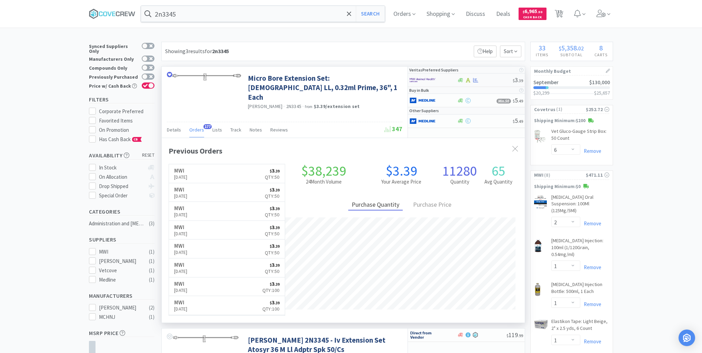
click at [489, 78] on div at bounding box center [485, 80] width 56 height 5
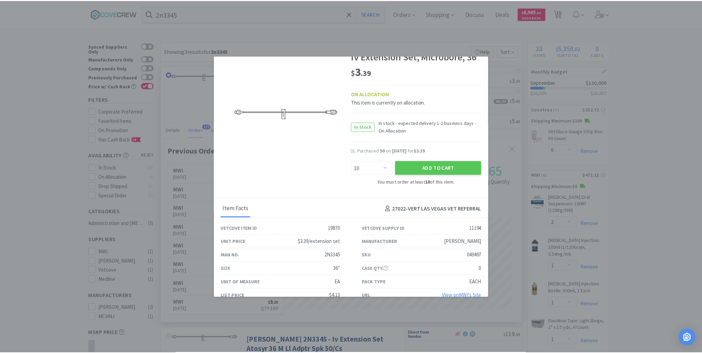
scroll to position [0, 0]
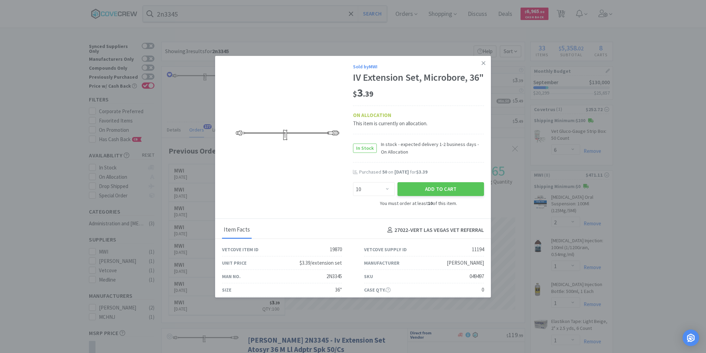
click at [482, 61] on icon at bounding box center [484, 63] width 4 height 4
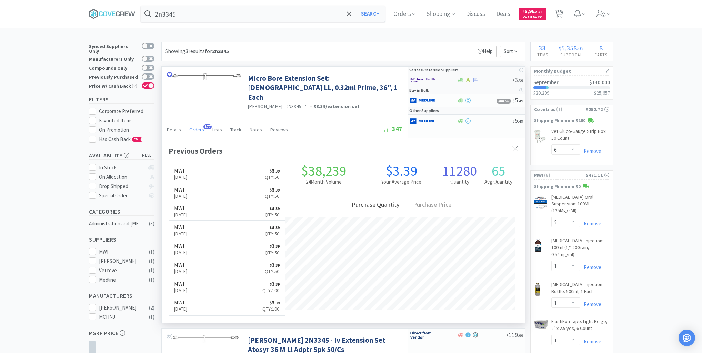
click at [444, 83] on div at bounding box center [428, 80] width 38 height 12
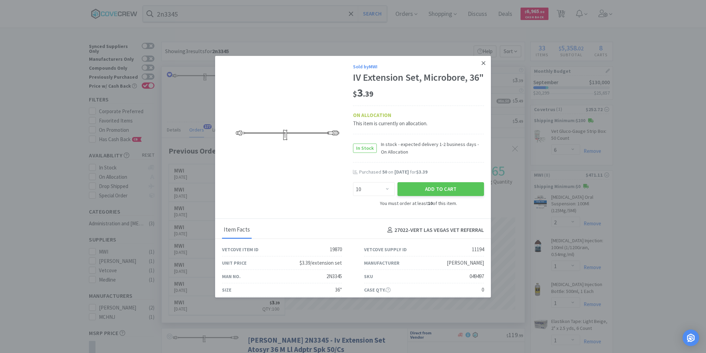
click at [482, 63] on icon at bounding box center [484, 63] width 4 height 6
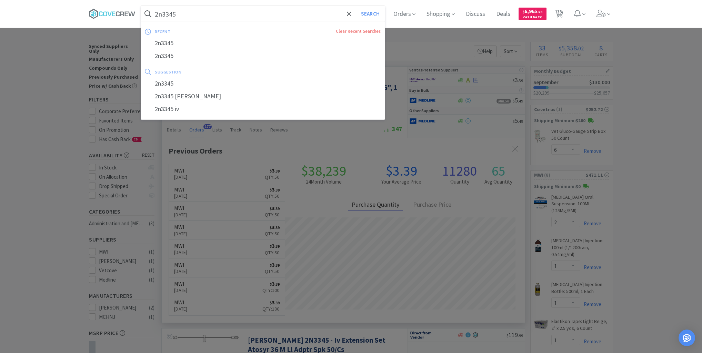
click at [232, 14] on input "2n3345" at bounding box center [263, 14] width 244 height 16
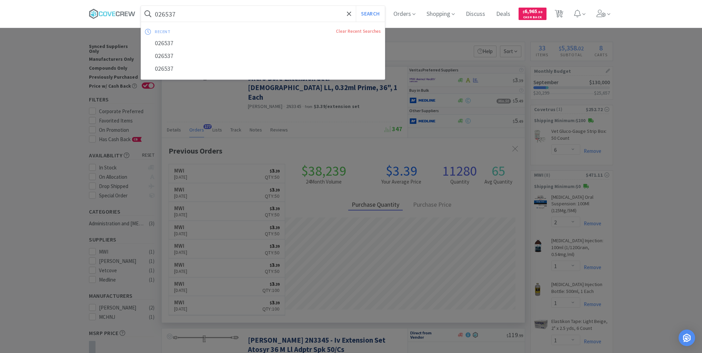
click at [356, 6] on button "Search" at bounding box center [370, 14] width 29 height 16
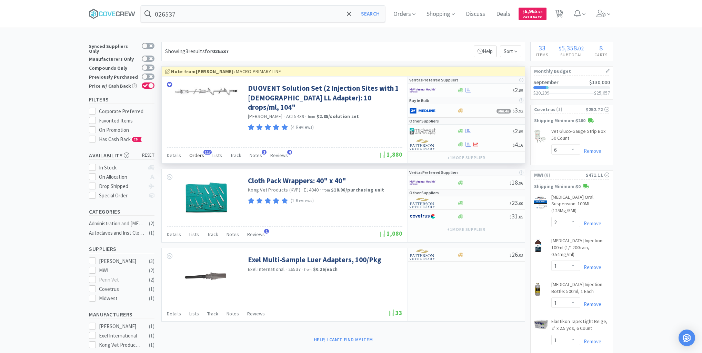
click at [199, 153] on span "Orders" at bounding box center [196, 155] width 15 height 6
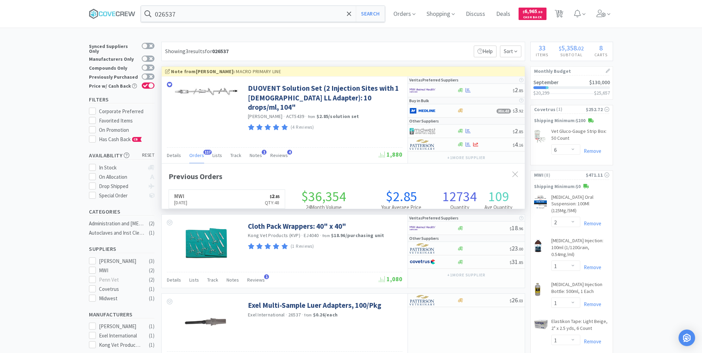
scroll to position [185, 363]
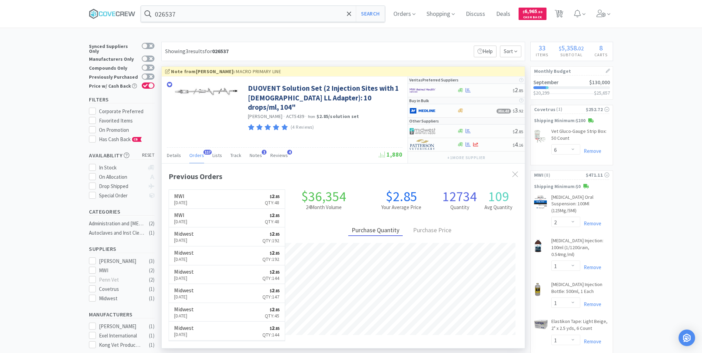
click at [198, 153] on span "Orders" at bounding box center [196, 155] width 15 height 6
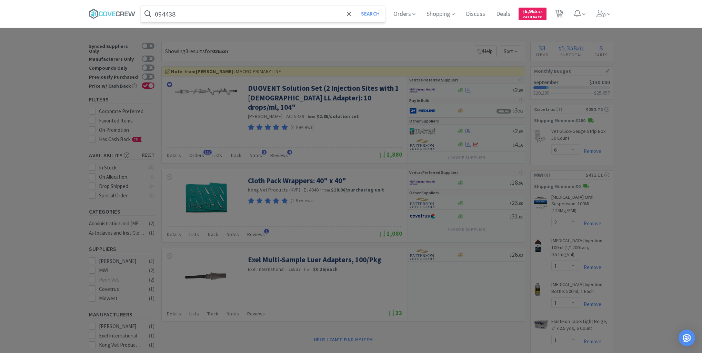
click at [356, 6] on button "Search" at bounding box center [370, 14] width 29 height 16
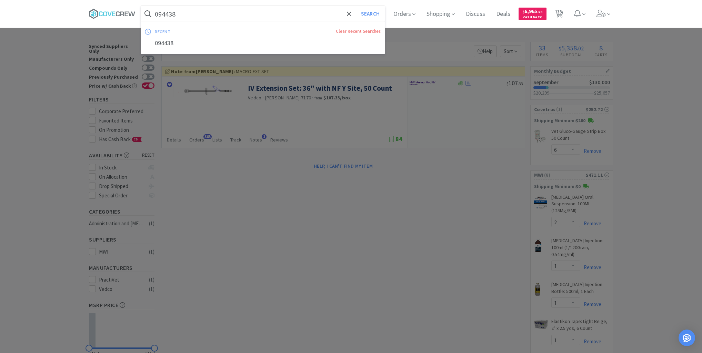
click at [330, 9] on input "094438" at bounding box center [263, 14] width 244 height 16
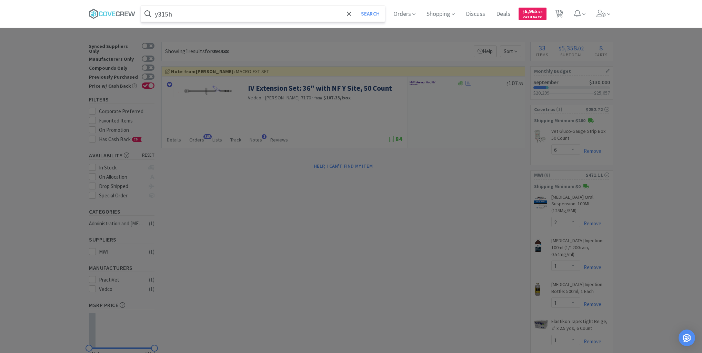
click at [356, 6] on button "Search" at bounding box center [370, 14] width 29 height 16
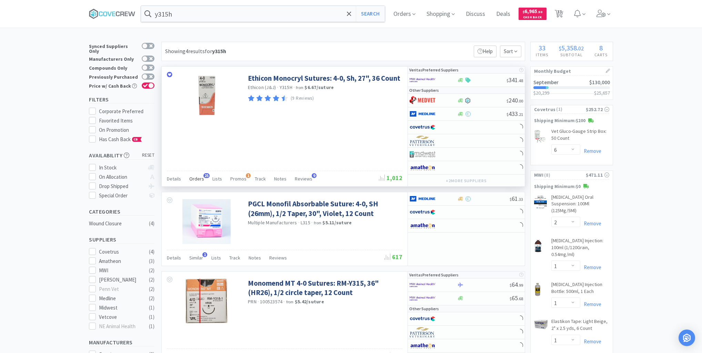
click at [199, 175] on span "Orders" at bounding box center [196, 178] width 15 height 6
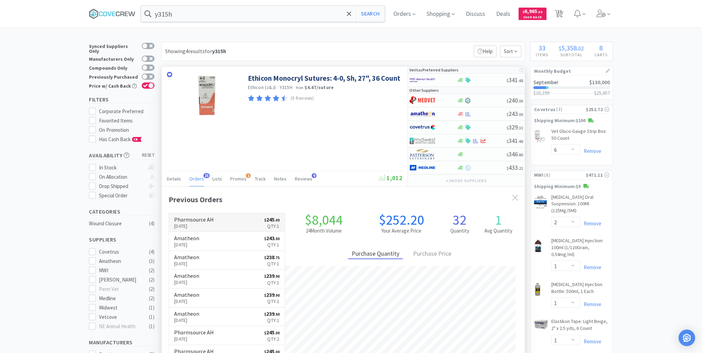
scroll to position [185, 363]
click at [202, 9] on input "y315h" at bounding box center [263, 14] width 244 height 16
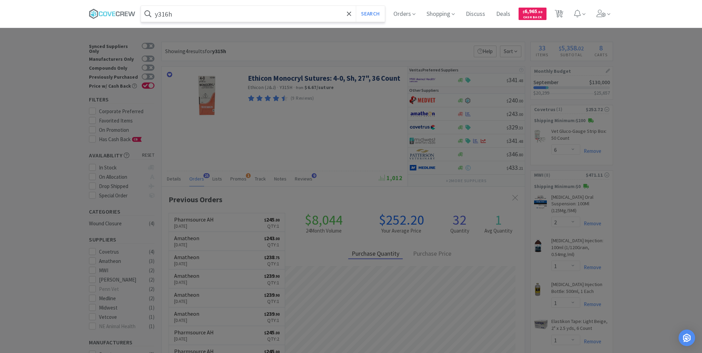
click at [356, 6] on button "Search" at bounding box center [370, 14] width 29 height 16
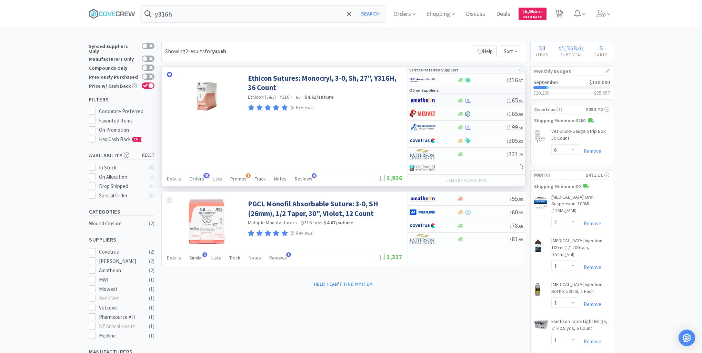
click at [484, 100] on div at bounding box center [482, 100] width 50 height 5
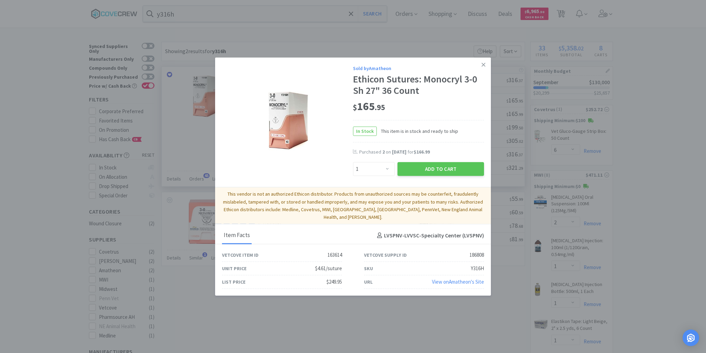
drag, startPoint x: 453, startPoint y: 168, endPoint x: 434, endPoint y: 161, distance: 20.2
click at [454, 168] on button "Add to Cart" at bounding box center [440, 169] width 87 height 14
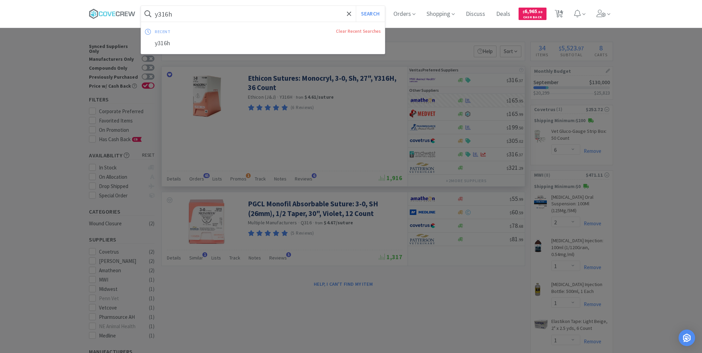
click at [331, 11] on input "y316h" at bounding box center [263, 14] width 244 height 16
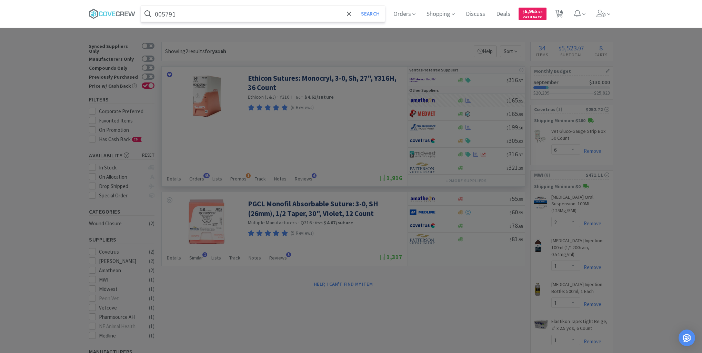
click at [356, 6] on button "Search" at bounding box center [370, 14] width 29 height 16
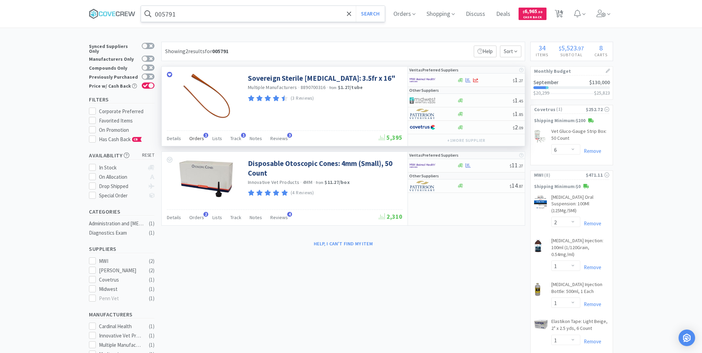
click at [194, 137] on span "Orders" at bounding box center [196, 138] width 15 height 6
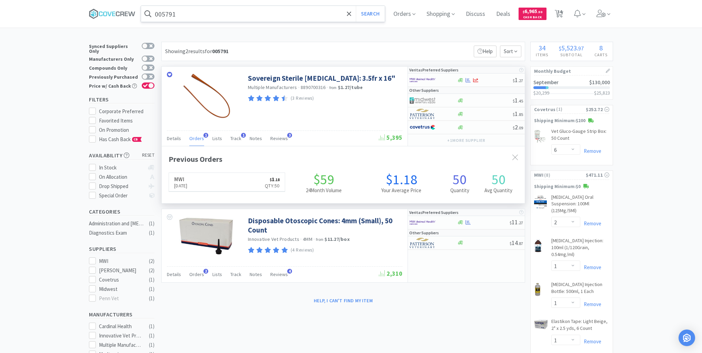
scroll to position [178, 363]
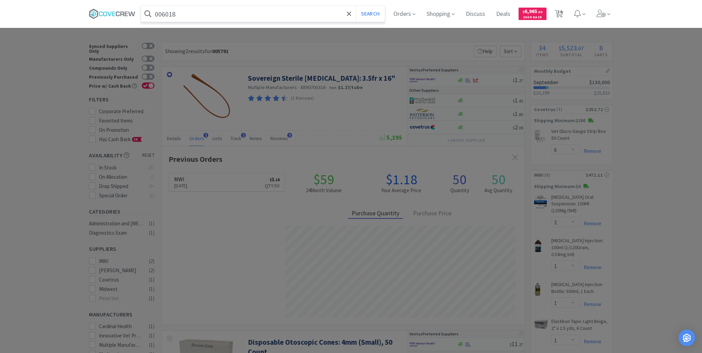
click at [356, 6] on button "Search" at bounding box center [370, 14] width 29 height 16
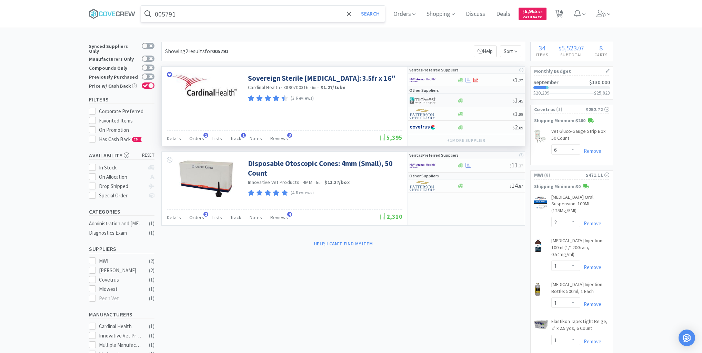
click at [490, 98] on div at bounding box center [485, 100] width 56 height 5
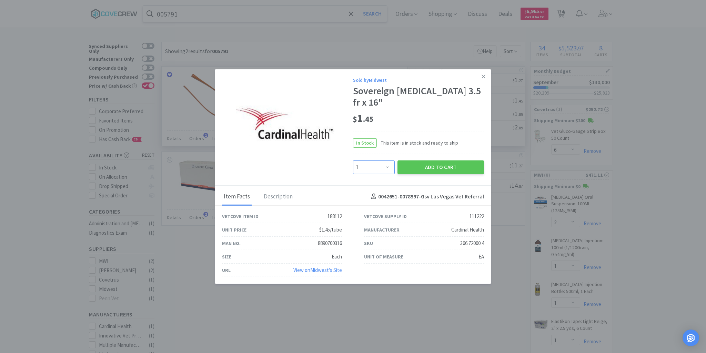
click at [385, 168] on select "Enter Quantity 1 2 3 4 5 6 7 8 9 10 11 12 13 14 15 16 17 18 19 20 Enter Quantity" at bounding box center [374, 167] width 42 height 14
click at [353, 160] on select "Enter Quantity 1 2 3 4 5 6 7 8 9 10 11 12 13 14 15 16 17 18 19 20 Enter Quantity" at bounding box center [374, 167] width 42 height 14
click at [434, 166] on button "Add to Cart" at bounding box center [440, 167] width 87 height 14
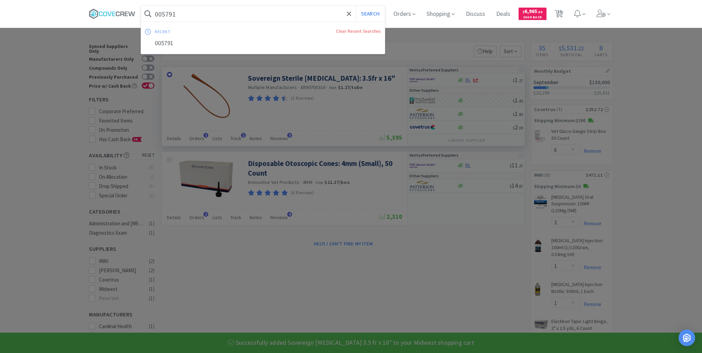
click at [303, 12] on input "005791" at bounding box center [263, 14] width 244 height 16
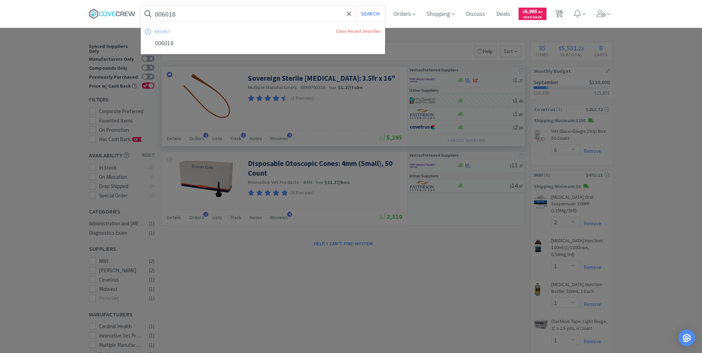
click at [356, 6] on button "Search" at bounding box center [370, 14] width 29 height 16
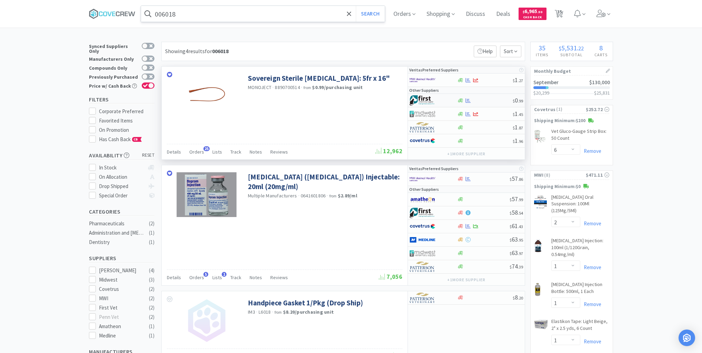
click at [492, 102] on div at bounding box center [485, 100] width 56 height 5
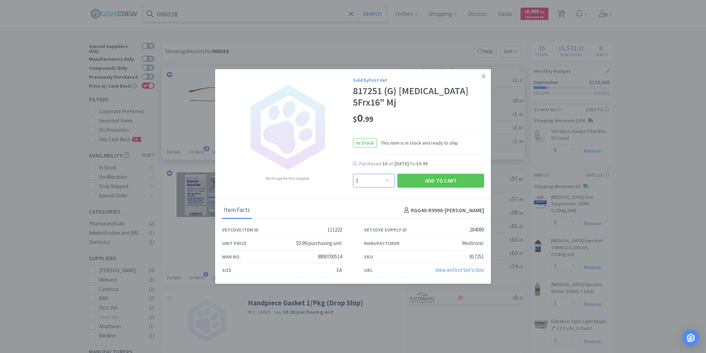
click at [387, 182] on select "Enter Quantity 1 2 3 4 5 6 7 8 9 10 11 12 13 14 15 16 17 18 19 20 Enter Quantity" at bounding box center [374, 181] width 42 height 14
click at [353, 174] on select "Enter Quantity 1 2 3 4 5 6 7 8 9 10 11 12 13 14 15 16 17 18 19 20 Enter Quantity" at bounding box center [374, 181] width 42 height 14
click at [423, 181] on button "Add to Cart" at bounding box center [440, 181] width 87 height 14
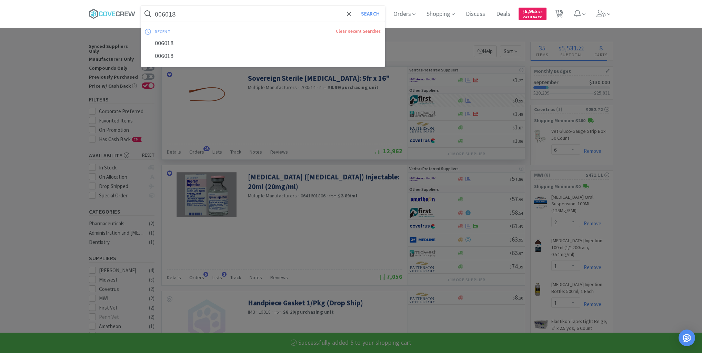
click at [333, 13] on input "006018" at bounding box center [263, 14] width 244 height 16
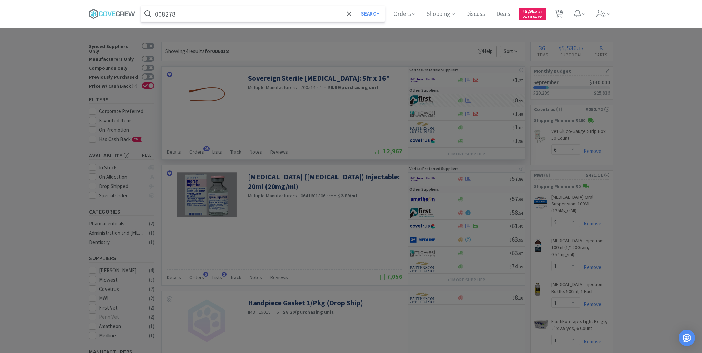
click at [356, 6] on button "Search" at bounding box center [370, 14] width 29 height 16
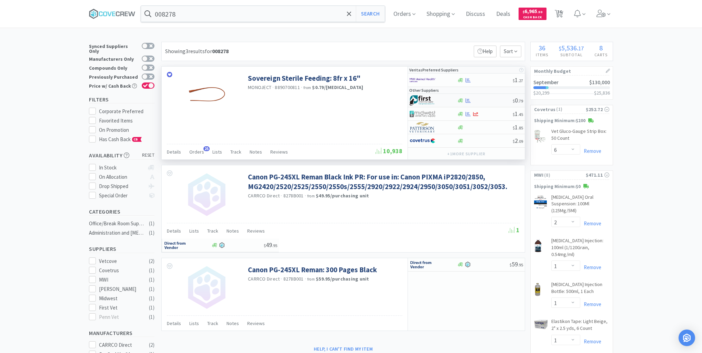
click at [477, 98] on div at bounding box center [485, 100] width 56 height 5
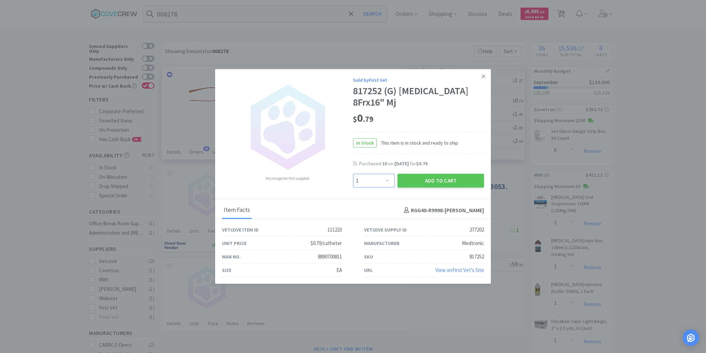
click at [386, 181] on select "Enter Quantity 1 2 3 4 5 6 7 8 9 10 11 12 13 14 15 16 17 18 19 20 Enter Quantity" at bounding box center [374, 181] width 42 height 14
click at [353, 174] on select "Enter Quantity 1 2 3 4 5 6 7 8 9 10 11 12 13 14 15 16 17 18 19 20 Enter Quantity" at bounding box center [374, 181] width 42 height 14
click at [436, 181] on button "Add to Cart" at bounding box center [440, 181] width 87 height 14
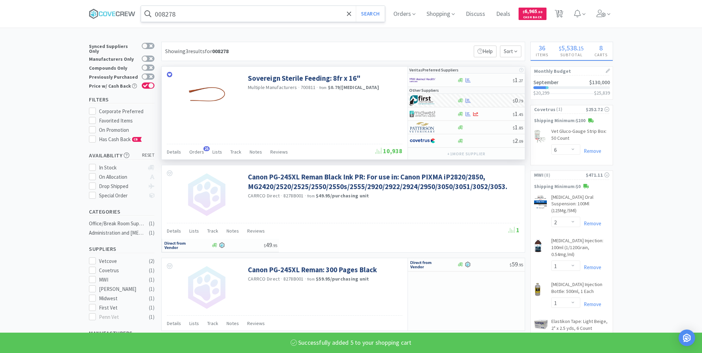
drag, startPoint x: 328, startPoint y: 14, endPoint x: 332, endPoint y: 19, distance: 6.3
click at [328, 13] on input "008278" at bounding box center [263, 14] width 244 height 16
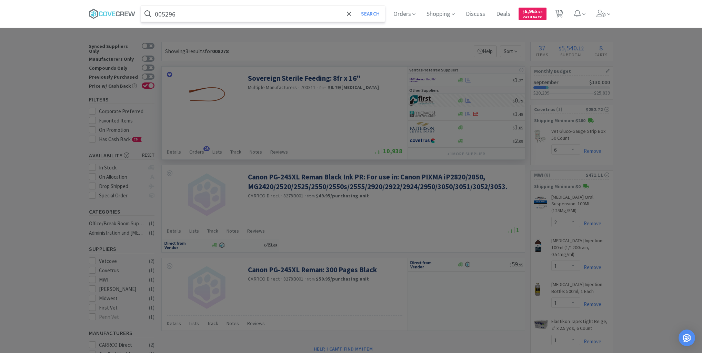
click at [356, 6] on button "Search" at bounding box center [370, 14] width 29 height 16
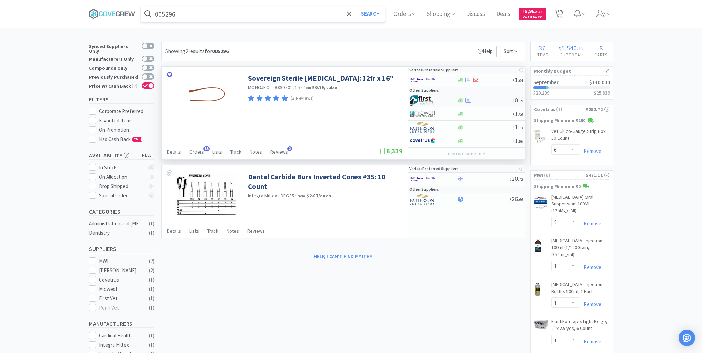
click at [492, 102] on div at bounding box center [485, 100] width 56 height 5
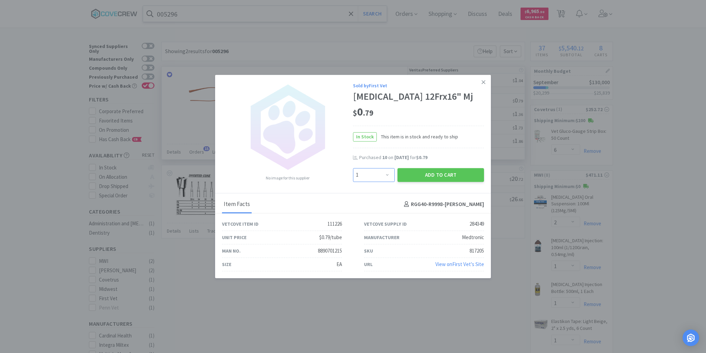
click at [386, 174] on select "Enter Quantity 1 2 3 4 5 6 7 8 9 10 11 12 13 14 15 16 17 18 19 20 Enter Quantity" at bounding box center [374, 175] width 42 height 14
click at [353, 168] on select "Enter Quantity 1 2 3 4 5 6 7 8 9 10 11 12 13 14 15 16 17 18 19 20 Enter Quantity" at bounding box center [374, 175] width 42 height 14
click at [420, 174] on button "Add to Cart" at bounding box center [440, 175] width 87 height 14
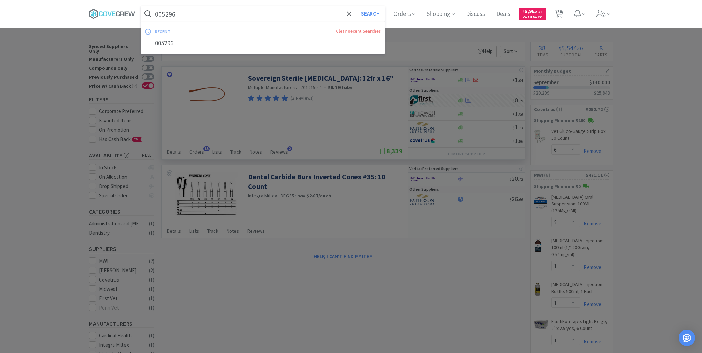
drag, startPoint x: 296, startPoint y: 15, endPoint x: 302, endPoint y: 32, distance: 17.4
click at [296, 15] on input "005296" at bounding box center [263, 14] width 244 height 16
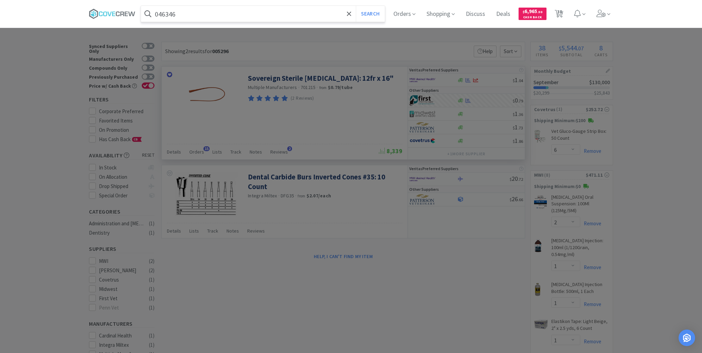
click at [356, 6] on button "Search" at bounding box center [370, 14] width 29 height 16
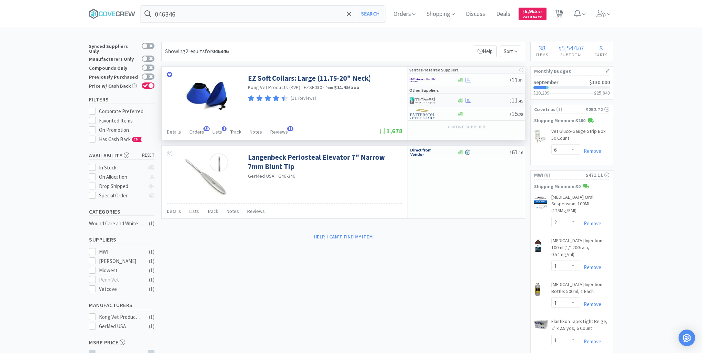
click at [490, 96] on div "$ 11 . 45" at bounding box center [466, 100] width 117 height 13
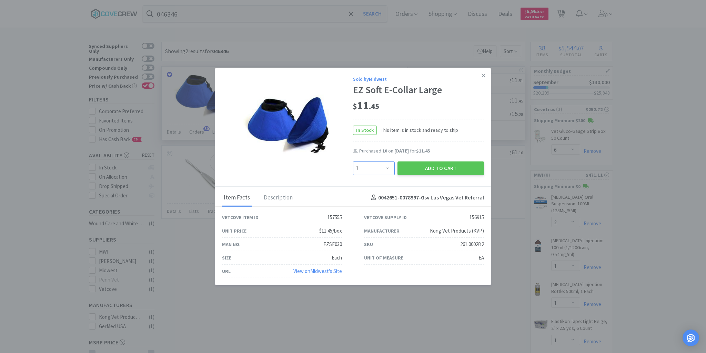
click at [387, 168] on select "Enter Quantity 1 2 3 4 5 6 7 8 9 10 11 12 13 14 15 16 17 18 19 20 Enter Quantity" at bounding box center [374, 168] width 42 height 14
click at [483, 77] on icon at bounding box center [484, 75] width 4 height 4
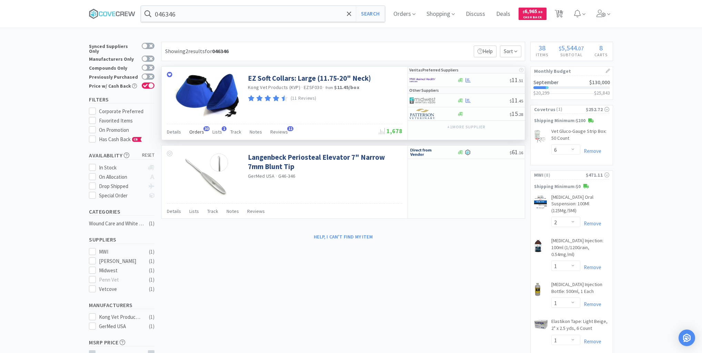
click at [199, 130] on span "Orders" at bounding box center [196, 132] width 15 height 6
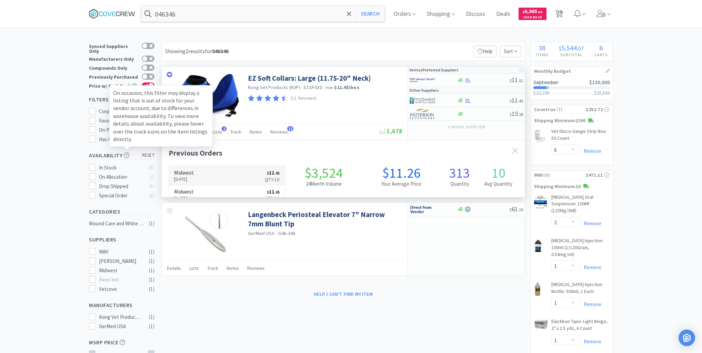
scroll to position [185, 363]
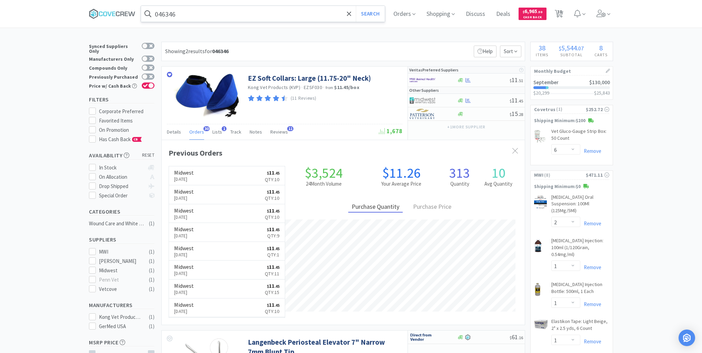
drag, startPoint x: 211, startPoint y: 10, endPoint x: 212, endPoint y: 21, distance: 10.8
click at [211, 10] on input "046346" at bounding box center [263, 14] width 244 height 16
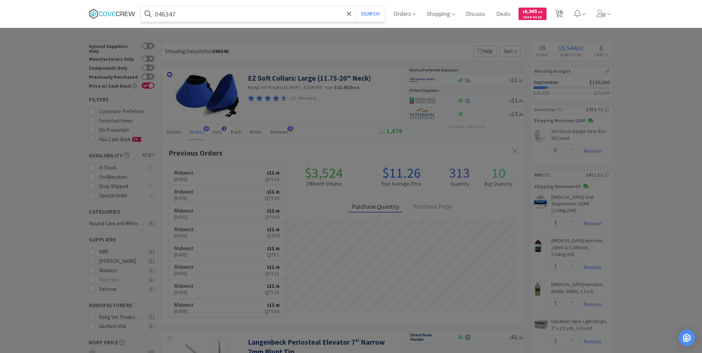
click at [356, 6] on button "Search" at bounding box center [370, 14] width 29 height 16
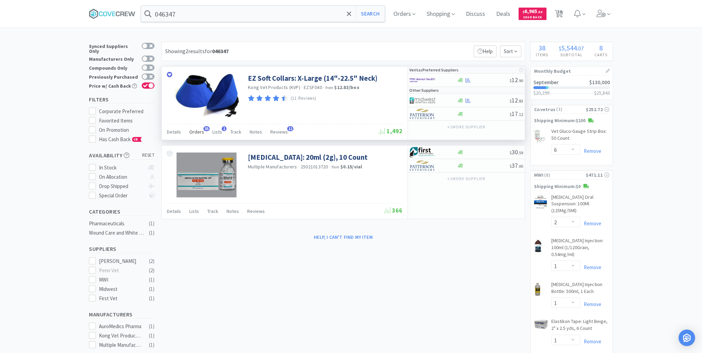
click at [198, 132] on span "Orders" at bounding box center [196, 132] width 15 height 6
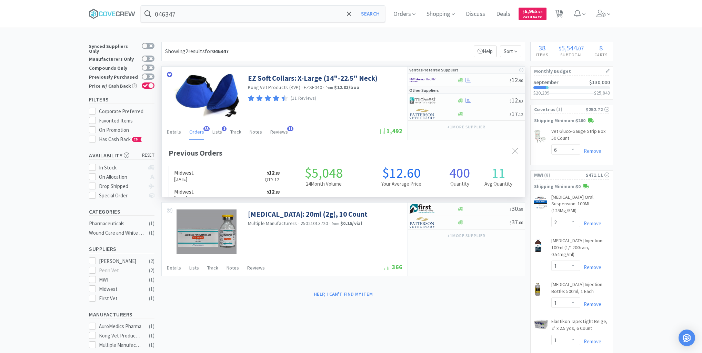
scroll to position [185, 363]
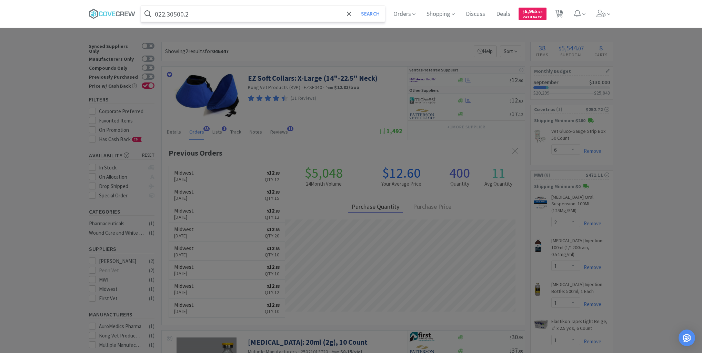
click at [356, 6] on button "Search" at bounding box center [370, 14] width 29 height 16
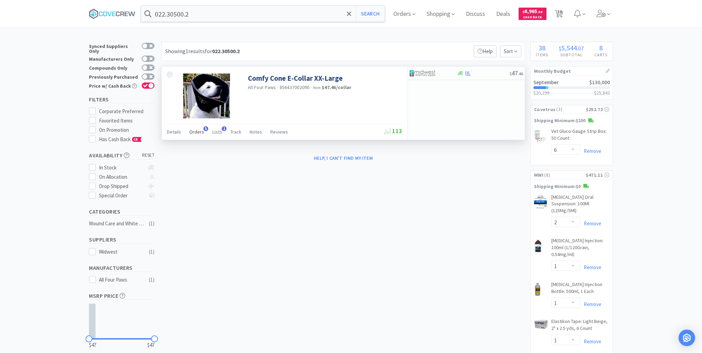
click at [193, 132] on span "Orders" at bounding box center [196, 132] width 15 height 6
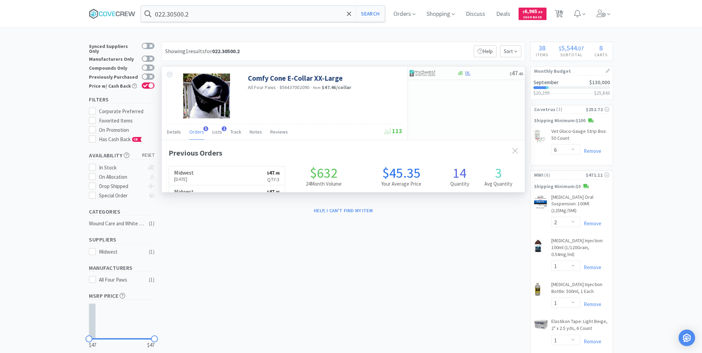
scroll to position [178, 363]
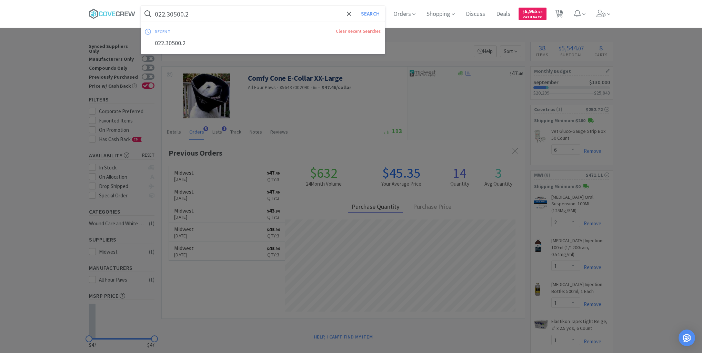
drag, startPoint x: 219, startPoint y: 12, endPoint x: 221, endPoint y: 16, distance: 4.2
click at [220, 12] on input "022.30500.2" at bounding box center [263, 14] width 244 height 16
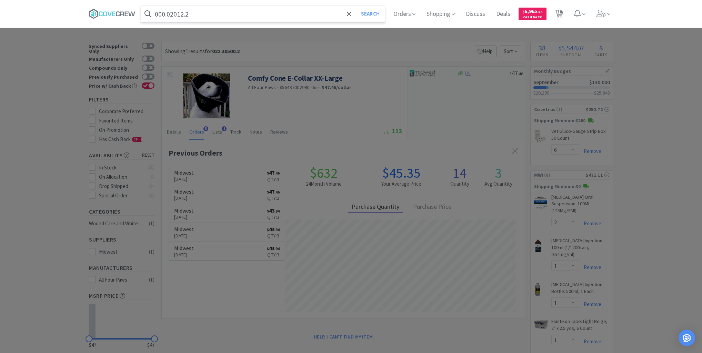
click at [356, 6] on button "Search" at bounding box center [370, 14] width 29 height 16
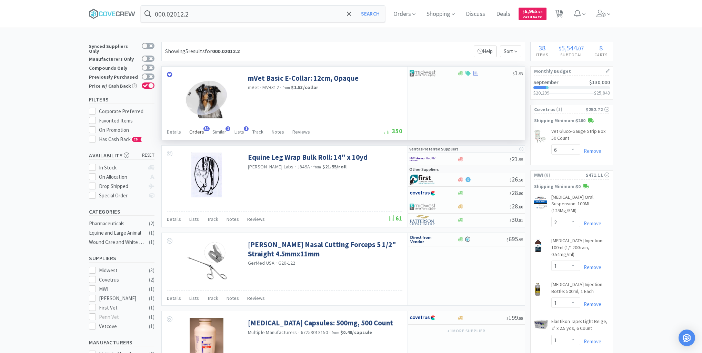
click at [197, 130] on span "Orders" at bounding box center [196, 132] width 15 height 6
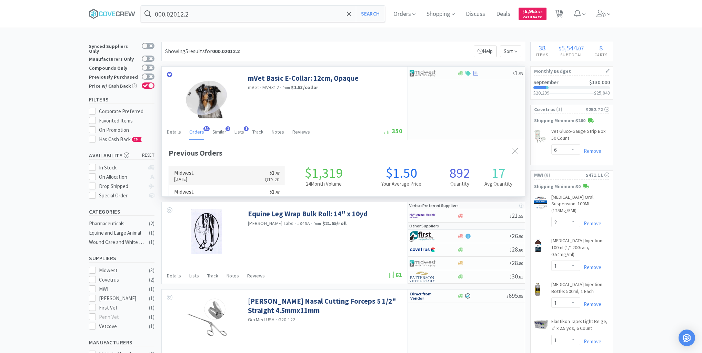
scroll to position [185, 363]
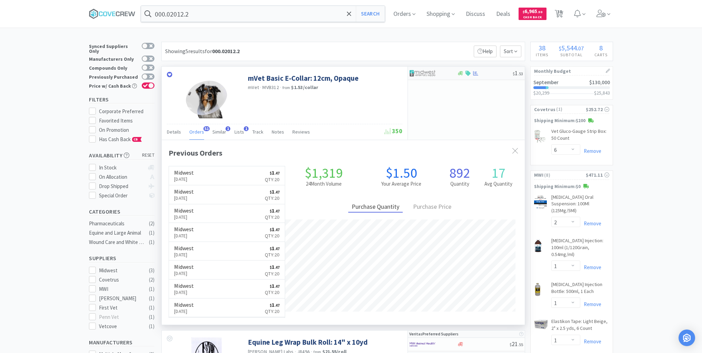
click at [484, 73] on div at bounding box center [485, 73] width 56 height 5
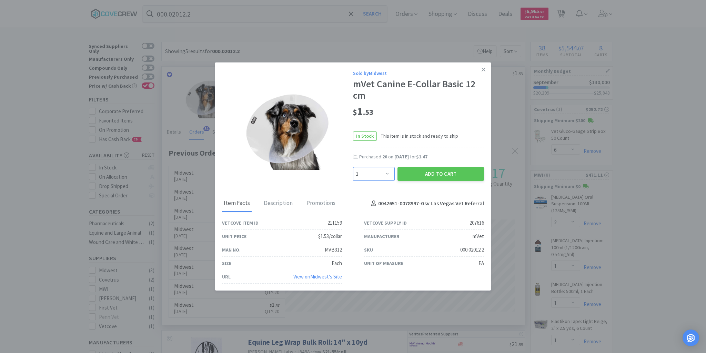
click at [388, 174] on select "Enter Quantity 1 2 3 4 5 6 7 8 9 10 11 12 13 14 15 16 17 18 19 20 Enter Quantity" at bounding box center [374, 174] width 42 height 14
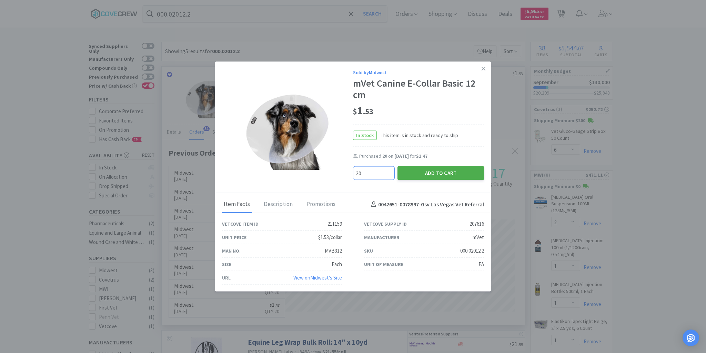
click at [437, 171] on button "Add to Cart" at bounding box center [440, 173] width 87 height 14
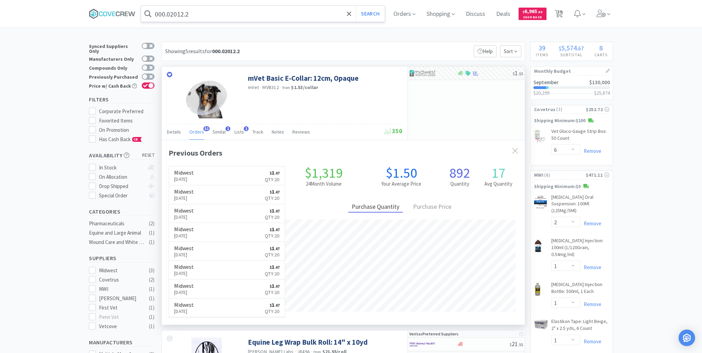
click at [306, 14] on input "000.02012.2" at bounding box center [263, 14] width 244 height 16
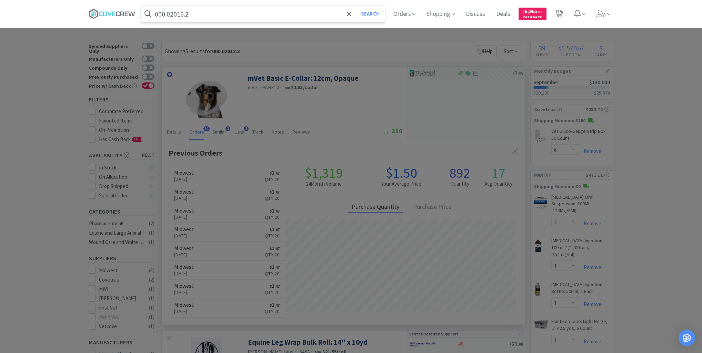
click at [356, 6] on button "Search" at bounding box center [370, 14] width 29 height 16
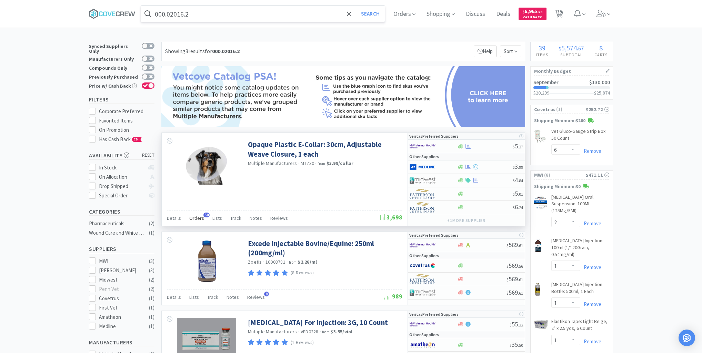
click at [199, 217] on span "Orders" at bounding box center [196, 218] width 15 height 6
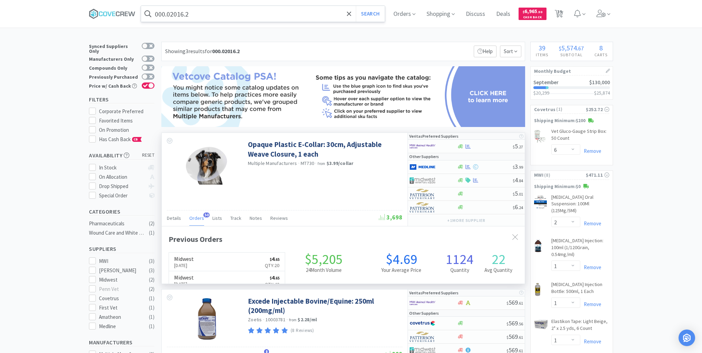
scroll to position [185, 363]
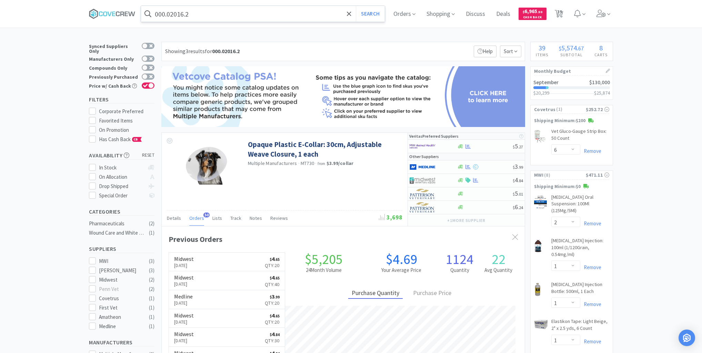
click at [222, 17] on input "000.02016.2" at bounding box center [263, 14] width 244 height 16
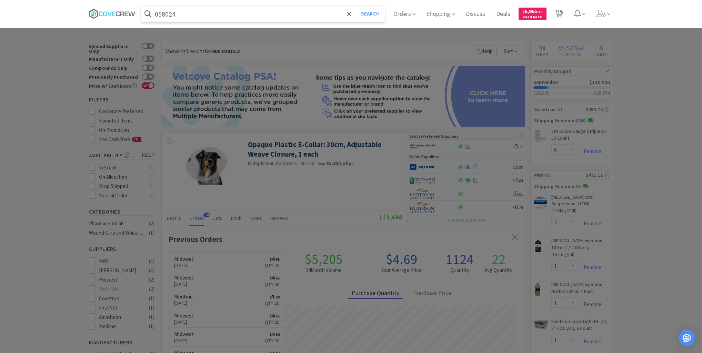
click at [356, 6] on button "Search" at bounding box center [370, 14] width 29 height 16
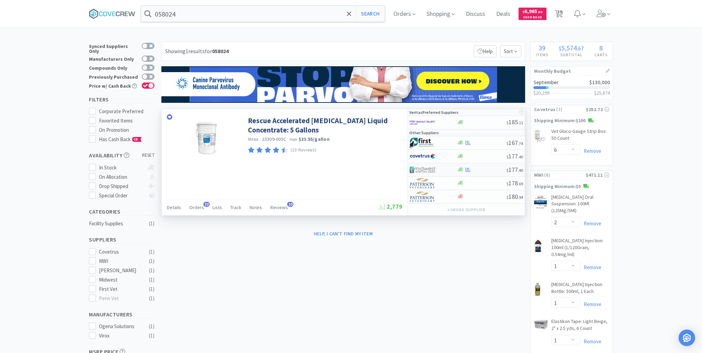
click at [484, 171] on div at bounding box center [482, 169] width 50 height 5
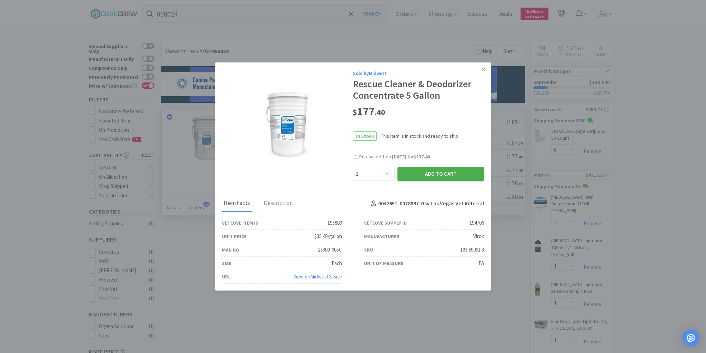
click at [459, 175] on button "Add to Cart" at bounding box center [440, 174] width 87 height 14
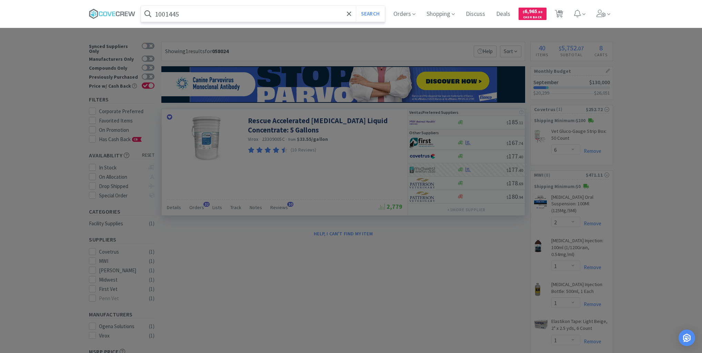
click at [356, 6] on button "Search" at bounding box center [370, 14] width 29 height 16
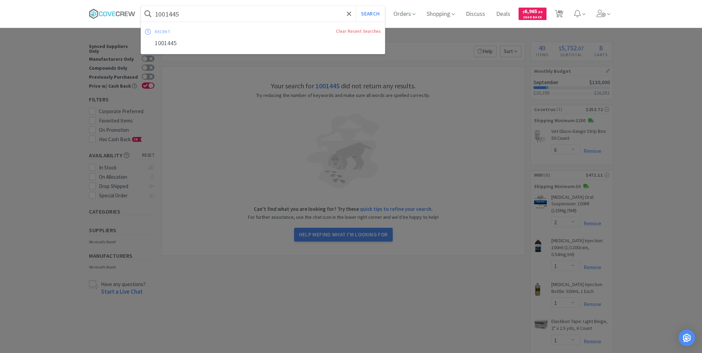
click at [332, 14] on input "1001445" at bounding box center [263, 14] width 244 height 16
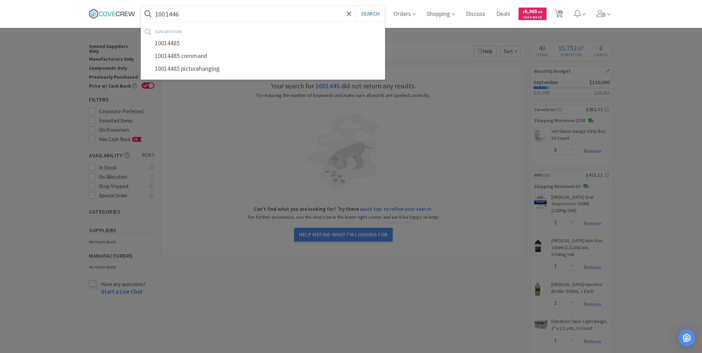
click at [356, 6] on button "Search" at bounding box center [370, 14] width 29 height 16
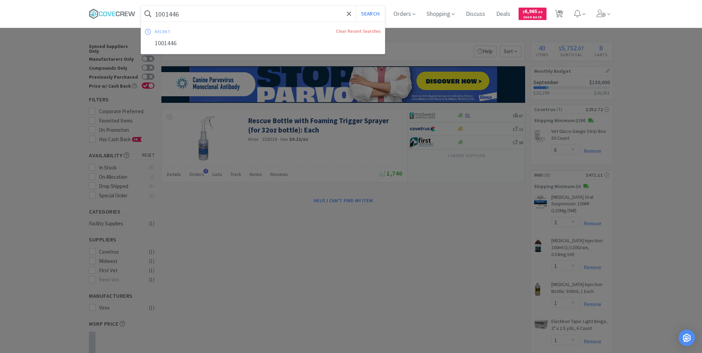
click at [198, 14] on input "1001446" at bounding box center [263, 14] width 244 height 16
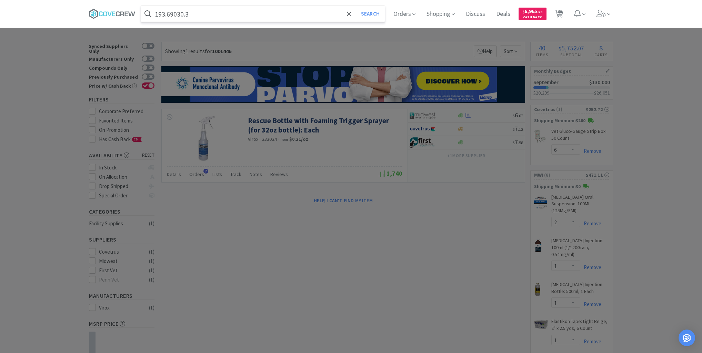
click at [356, 6] on button "Search" at bounding box center [370, 14] width 29 height 16
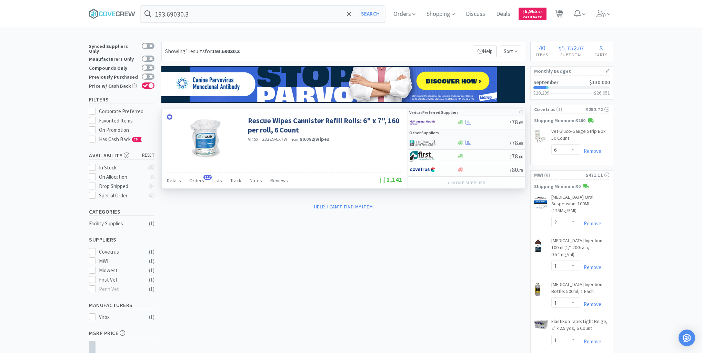
click at [492, 143] on div at bounding box center [483, 142] width 53 height 5
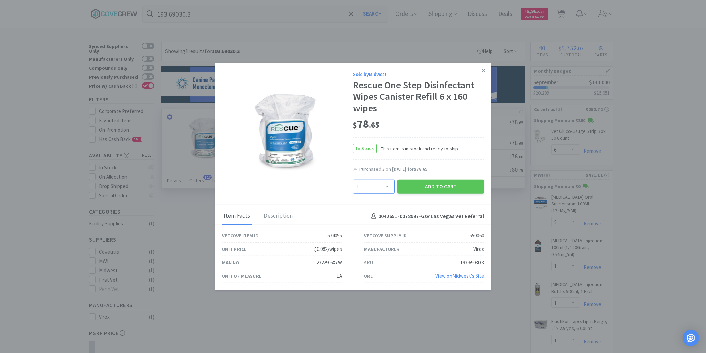
click at [388, 187] on select "Enter Quantity 1 2 3 4 5 6 7 8 9 10 11 12 13 14 15 16 17 18 19 20 Enter Quantity" at bounding box center [374, 187] width 42 height 14
click at [353, 180] on select "Enter Quantity 1 2 3 4 5 6 7 8 9 10 11 12 13 14 15 16 17 18 19 20 Enter Quantity" at bounding box center [374, 187] width 42 height 14
click at [483, 70] on icon at bounding box center [484, 71] width 4 height 4
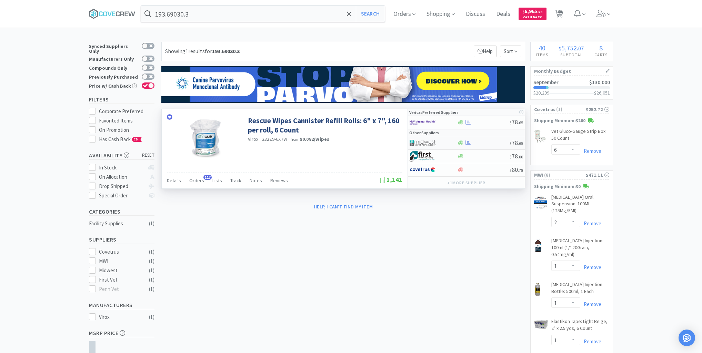
click at [492, 144] on div at bounding box center [483, 142] width 53 height 5
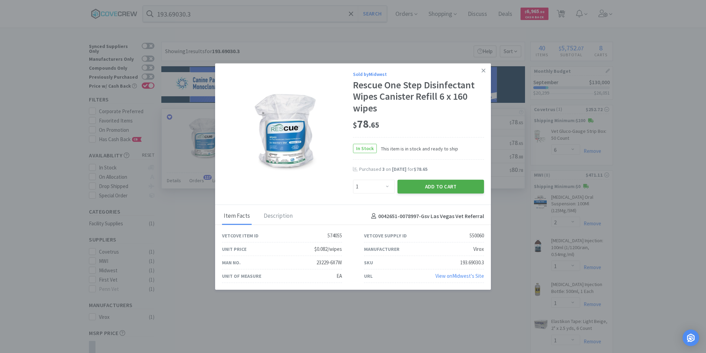
click at [465, 186] on button "Add to Cart" at bounding box center [440, 187] width 87 height 14
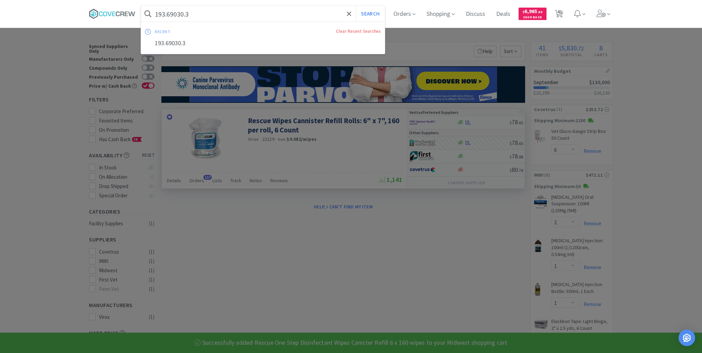
click at [248, 14] on input "193.69030.3" at bounding box center [263, 14] width 244 height 16
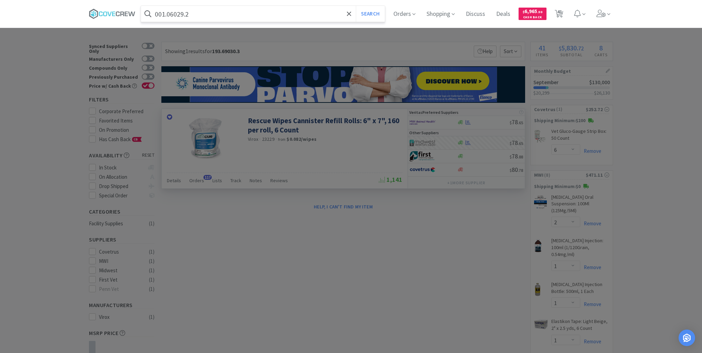
click at [356, 6] on button "Search" at bounding box center [370, 14] width 29 height 16
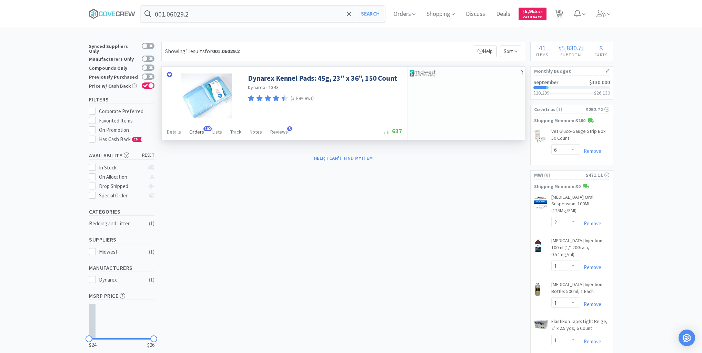
click at [195, 132] on span "Orders" at bounding box center [196, 132] width 15 height 6
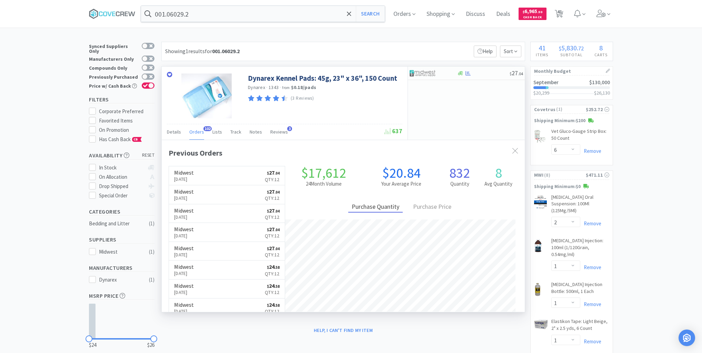
scroll to position [185, 363]
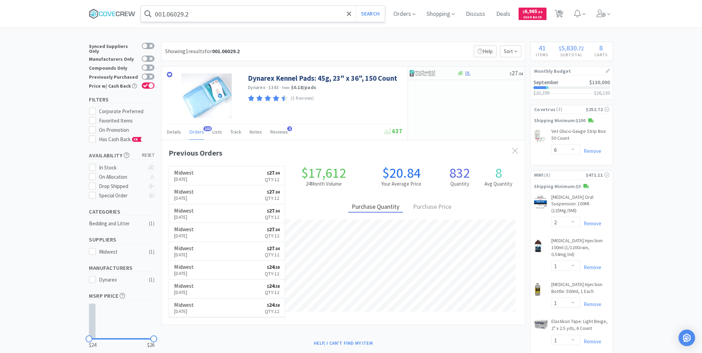
click at [226, 14] on input "001.06029.2" at bounding box center [263, 14] width 244 height 16
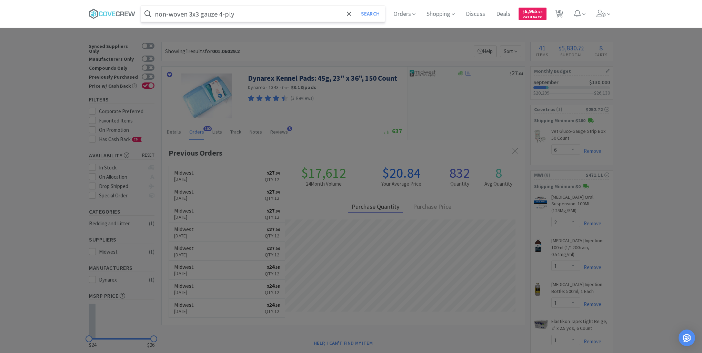
click at [356, 6] on button "Search" at bounding box center [370, 14] width 29 height 16
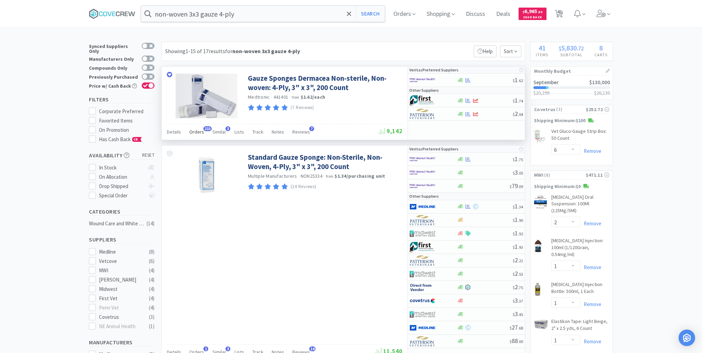
click at [198, 131] on span "Orders" at bounding box center [196, 132] width 15 height 6
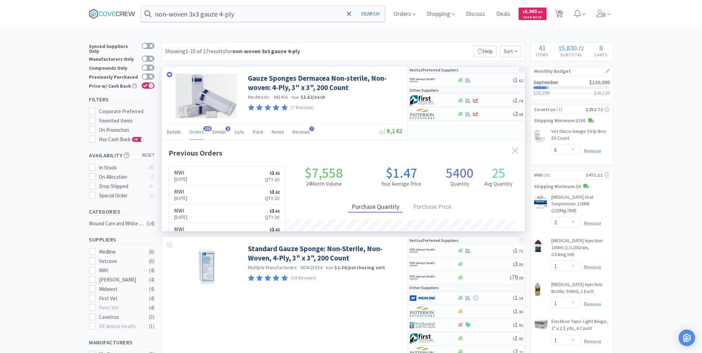
scroll to position [185, 363]
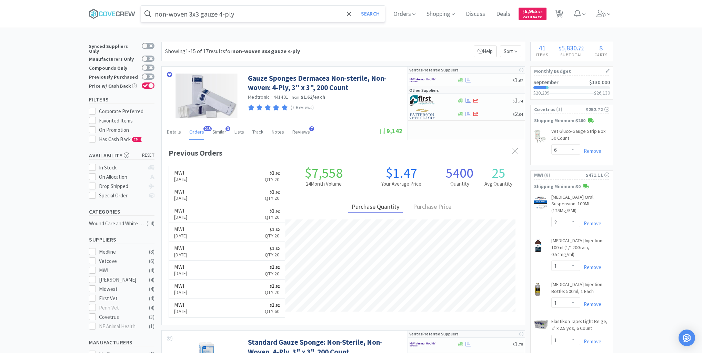
click at [241, 14] on input "non-woven 3x3 gauze 4-ply" at bounding box center [263, 14] width 244 height 16
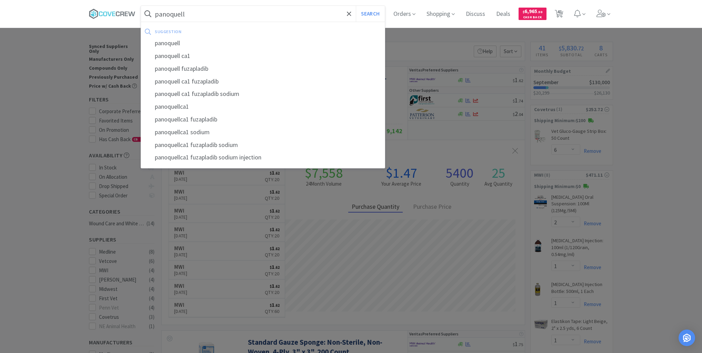
click at [356, 6] on button "Search" at bounding box center [370, 14] width 29 height 16
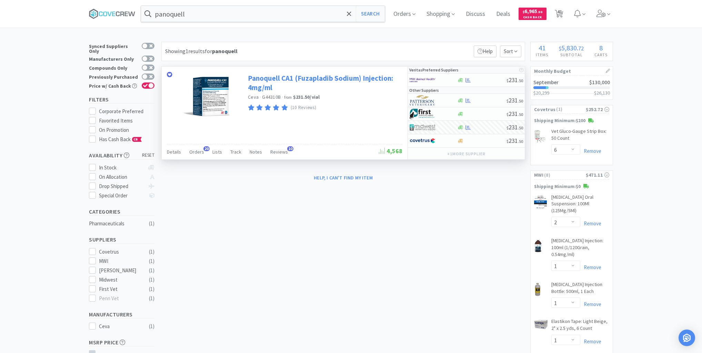
click at [275, 80] on link "Panoquell CA1 (Fuzapladib Sodium) Injection: 4mg/ml" at bounding box center [324, 82] width 153 height 19
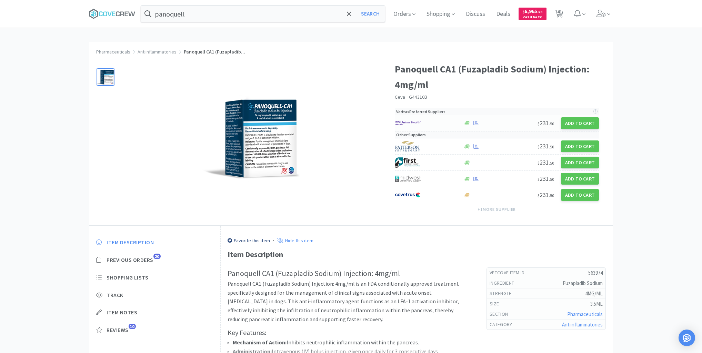
click at [516, 123] on div at bounding box center [491, 122] width 57 height 5
click at [119, 15] on icon at bounding box center [112, 14] width 47 height 10
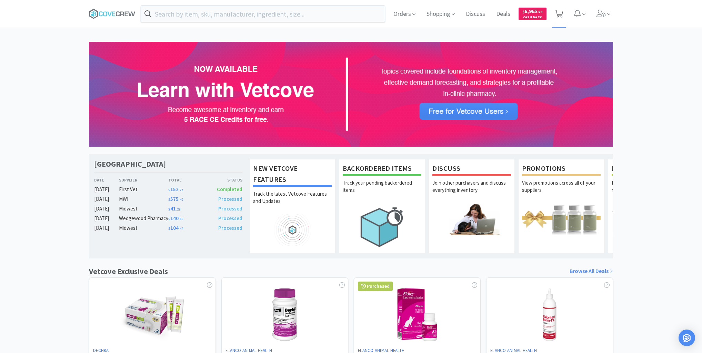
click at [560, 13] on icon at bounding box center [559, 14] width 9 height 8
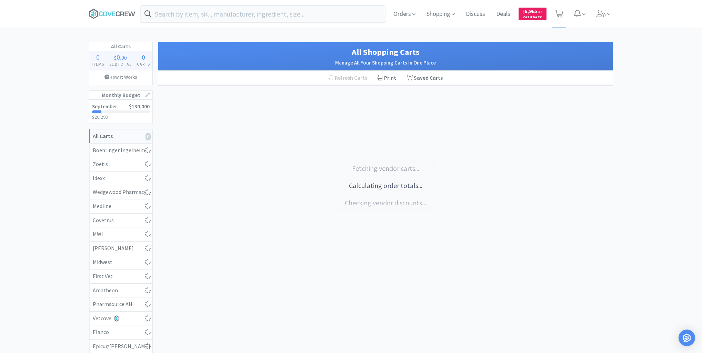
select select "1"
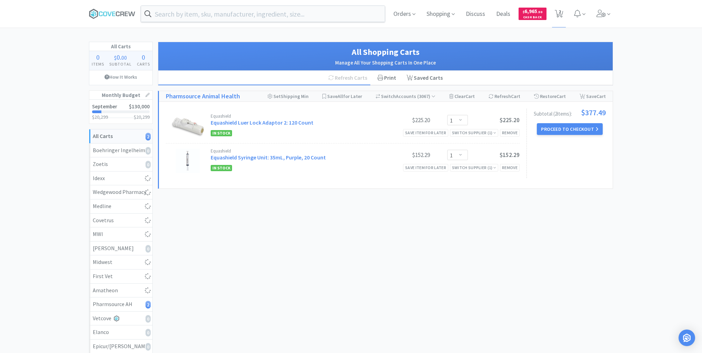
select select "6"
select select "20"
select select "12"
select select "40"
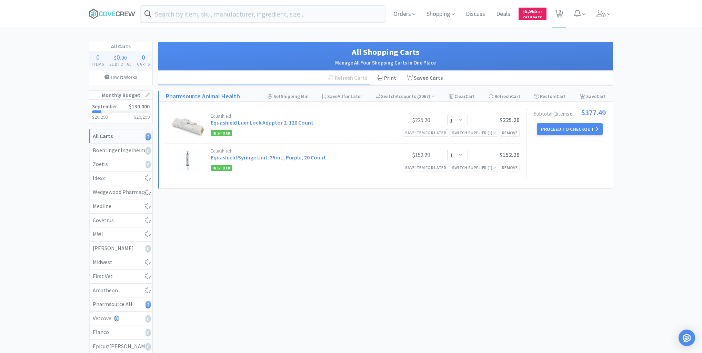
select select "40"
select select "1"
select select "2"
select select "5"
select select "2"
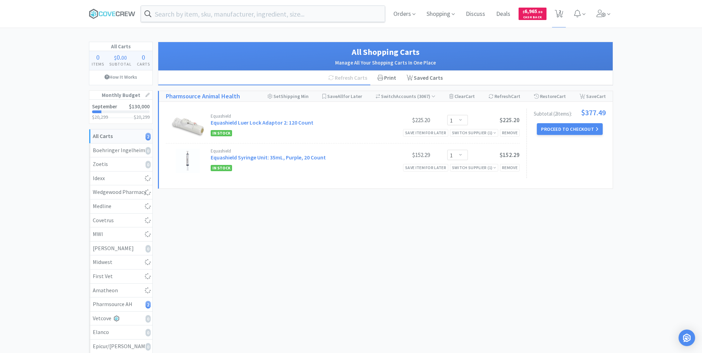
select select "1"
select select "3"
select select "5"
select select "20"
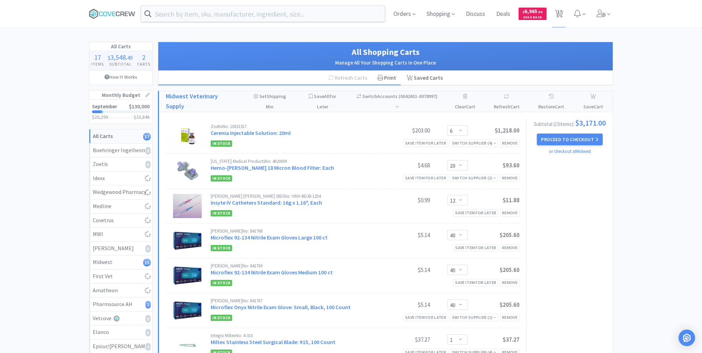
select select "1"
select select "2"
select select "3"
select select "6"
select select "5"
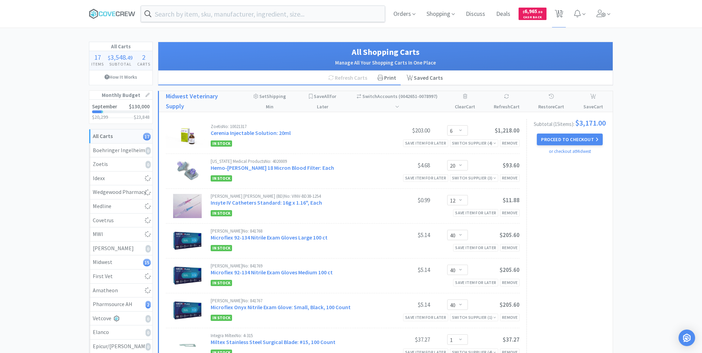
select select "5"
select select "2"
select select "1"
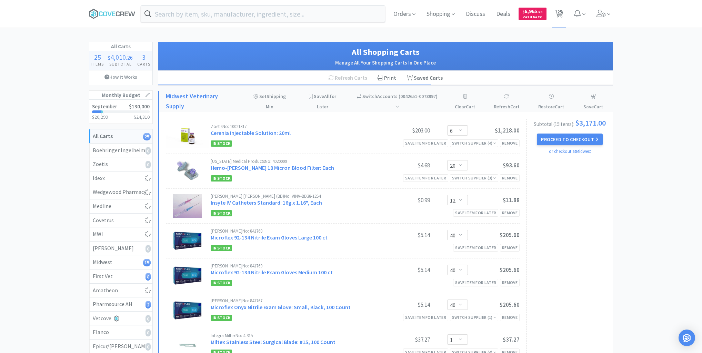
select select "1"
select select "2"
select select "150"
select select "4"
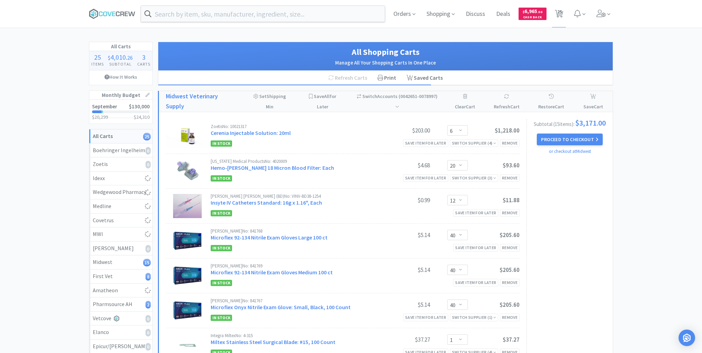
select select "1"
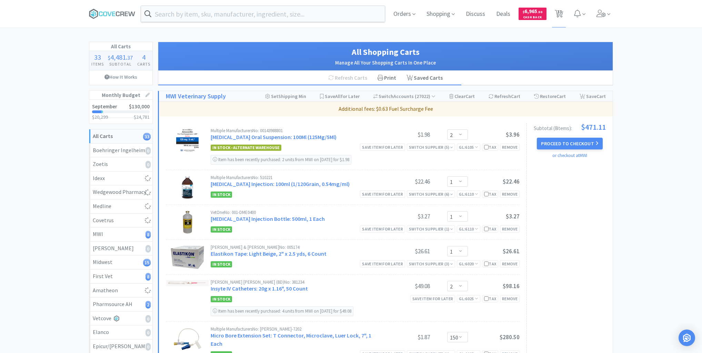
select select "6"
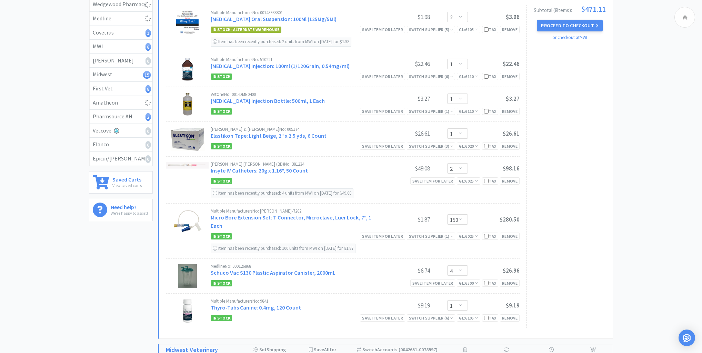
scroll to position [248, 0]
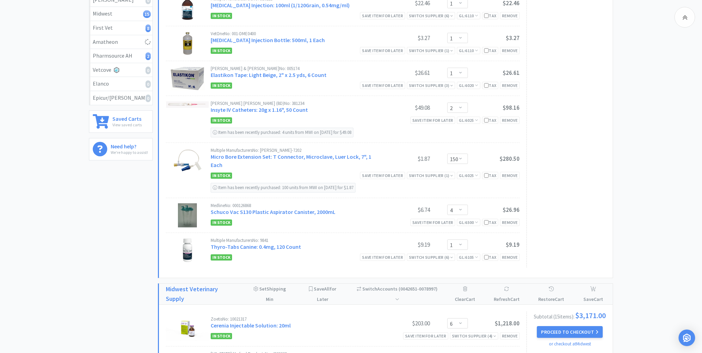
select select "1"
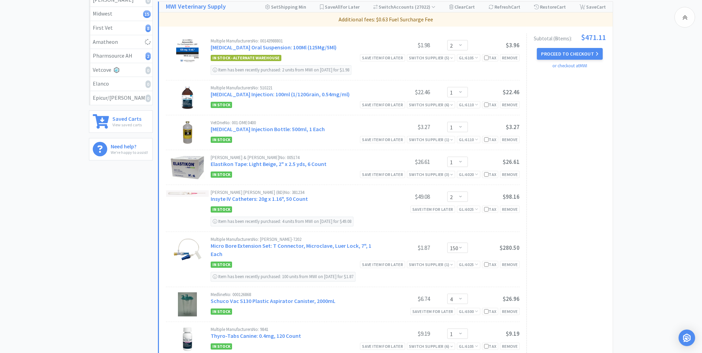
select select "1"
select select "3"
select select "8"
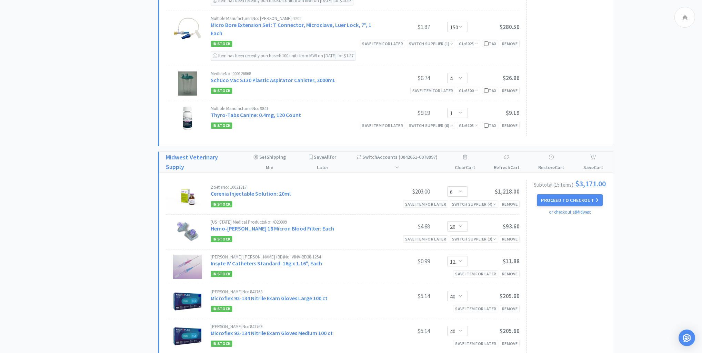
select select "1"
select select "4"
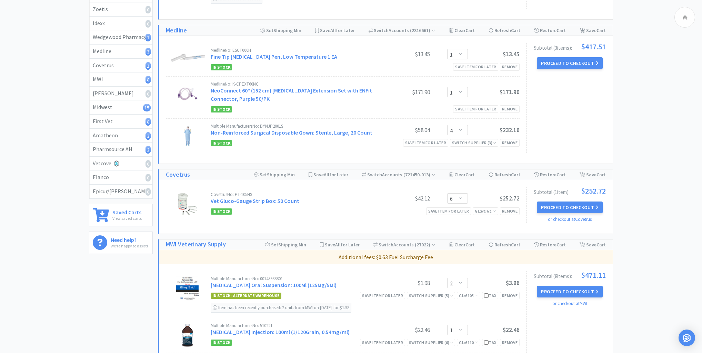
scroll to position [193, 0]
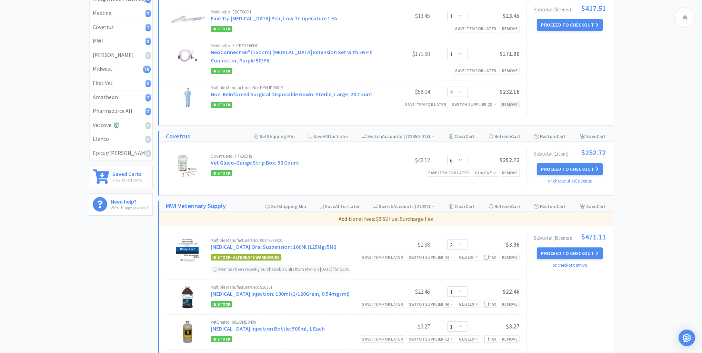
click at [507, 102] on div "Remove" at bounding box center [510, 104] width 20 height 7
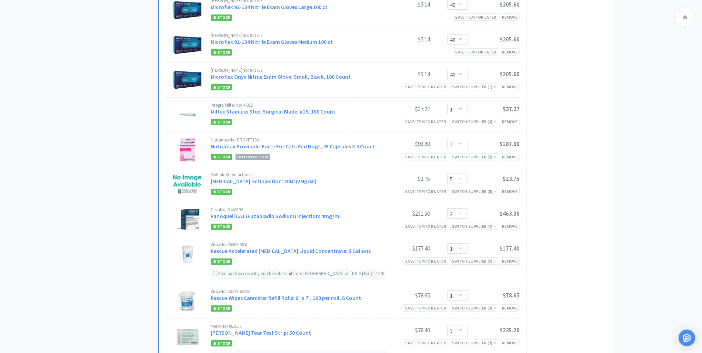
scroll to position [882, 0]
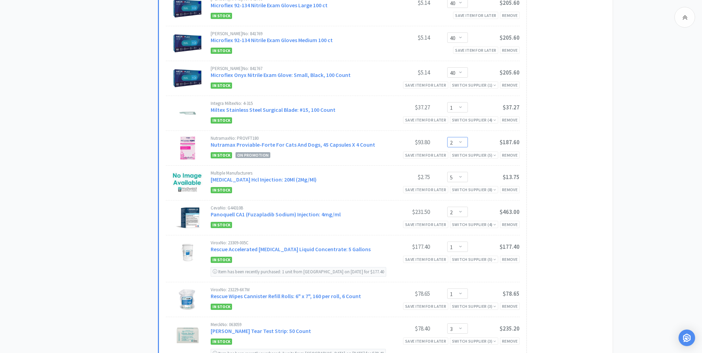
click at [460, 139] on select "Enter Quantity 1 2 3 4 5 6 7 8 9 10 11 12 13 14 15 16 17 18 19 20 Enter Quantity" at bounding box center [457, 142] width 21 height 10
click at [447, 137] on select "Enter Quantity 1 2 3 4 5 6 7 8 9 10 11 12 13 14 15 16 17 18 19 20 Enter Quantity" at bounding box center [457, 142] width 21 height 10
click at [461, 139] on select "Enter Quantity 1 2 3 4 5 6 7 8 9 10 11 12 13 14 15 16 17 18 19 20 Enter Quantity" at bounding box center [457, 142] width 21 height 10
click at [447, 137] on select "Enter Quantity 1 2 3 4 5 6 7 8 9 10 11 12 13 14 15 16 17 18 19 20 Enter Quantity" at bounding box center [457, 142] width 21 height 10
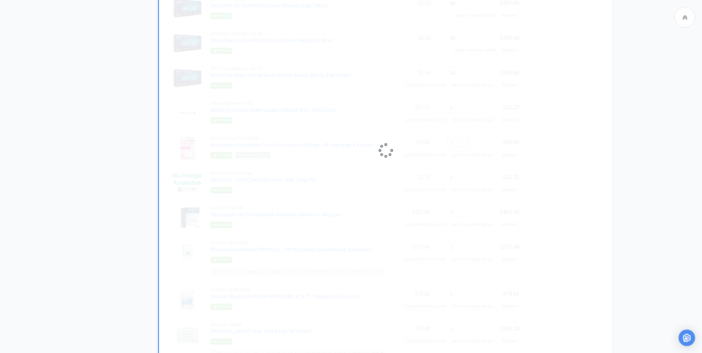
select select "2"
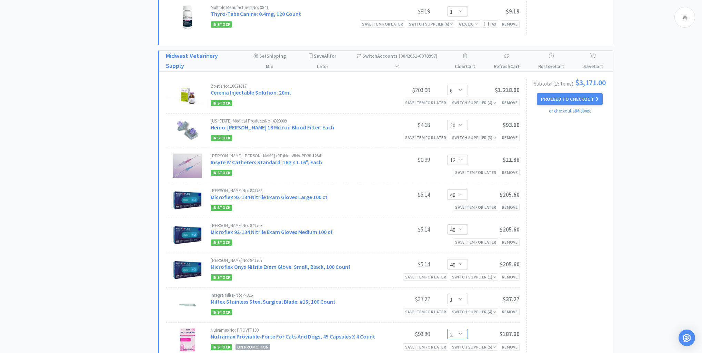
scroll to position [666, 0]
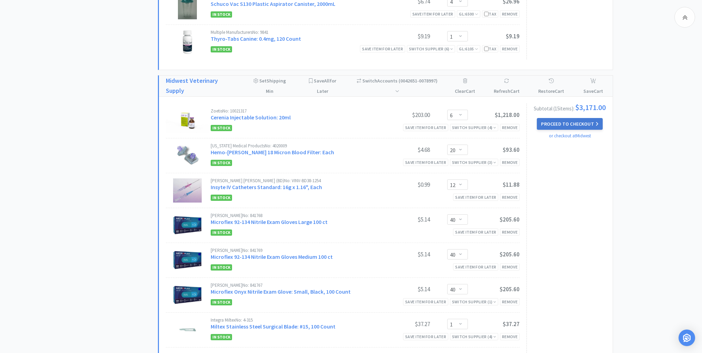
click at [570, 124] on button "Proceed to Checkout" at bounding box center [569, 124] width 65 height 12
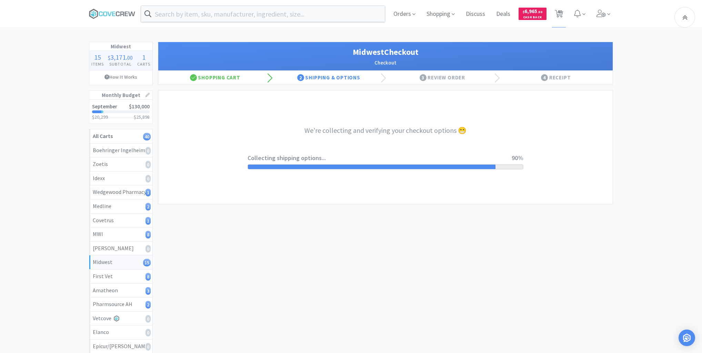
select select "3"
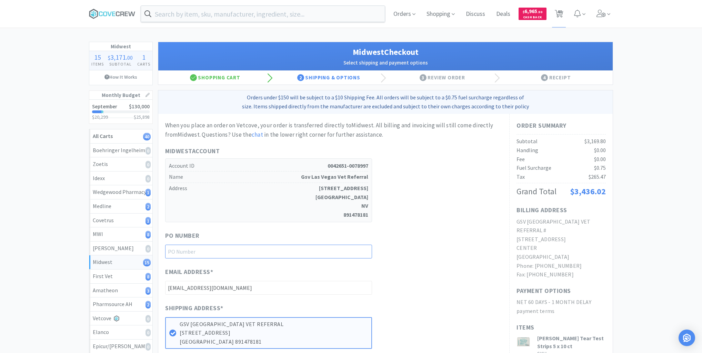
click at [338, 254] on input "text" at bounding box center [268, 251] width 207 height 14
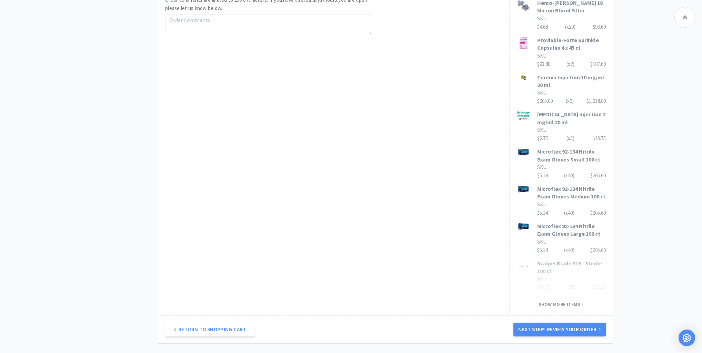
scroll to position [461, 0]
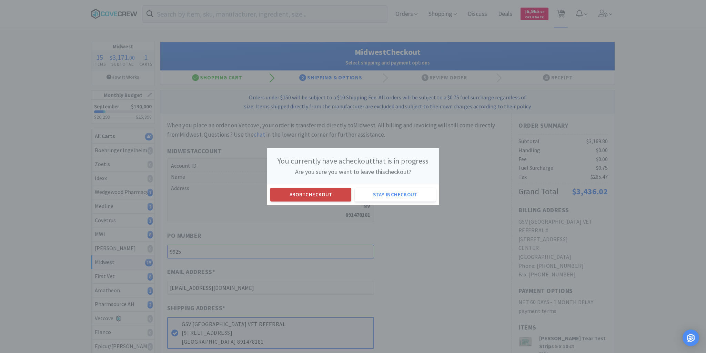
type input "9925"
click at [328, 191] on button "Abort checkout" at bounding box center [310, 195] width 81 height 14
select select "1"
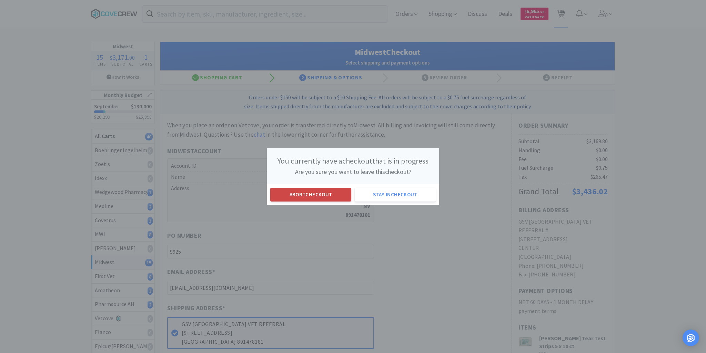
select select "6"
select select "2"
select select "1"
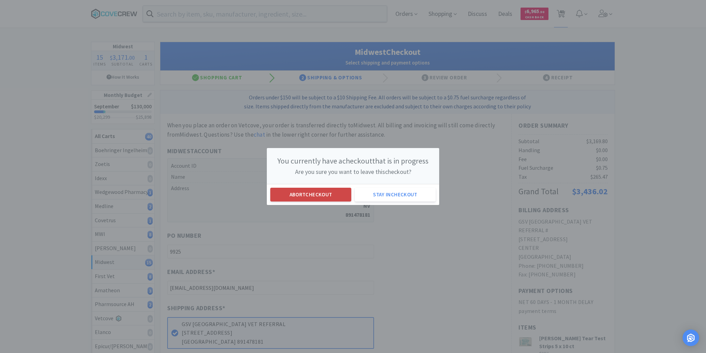
select select "2"
select select "150"
select select "4"
select select "1"
select select "6"
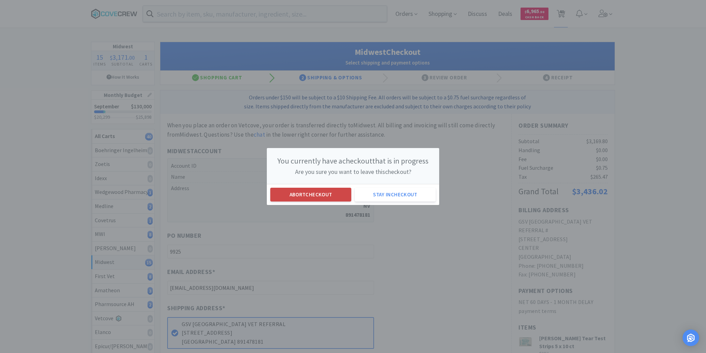
select select "20"
select select "12"
select select "40"
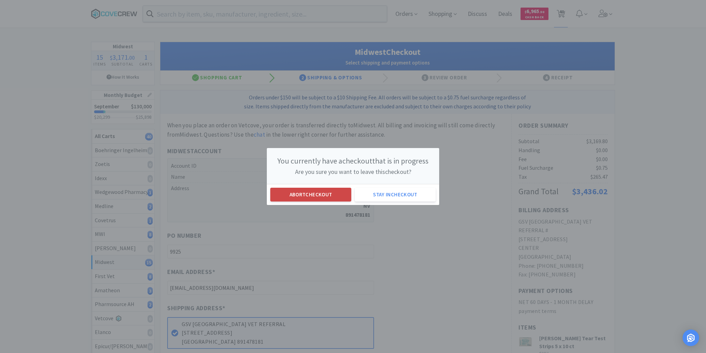
select select "1"
select select "2"
select select "5"
select select "2"
select select "1"
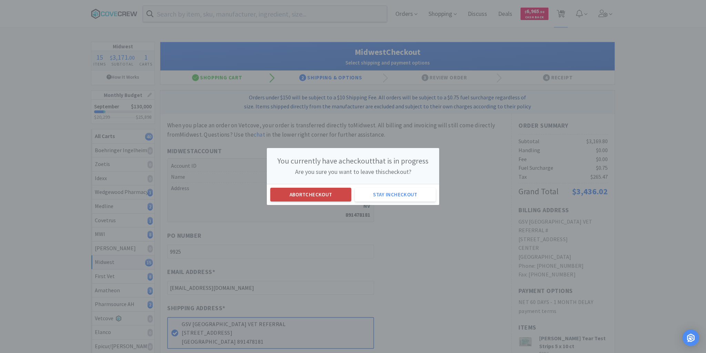
select select "1"
select select "3"
select select "5"
select select "20"
select select "1"
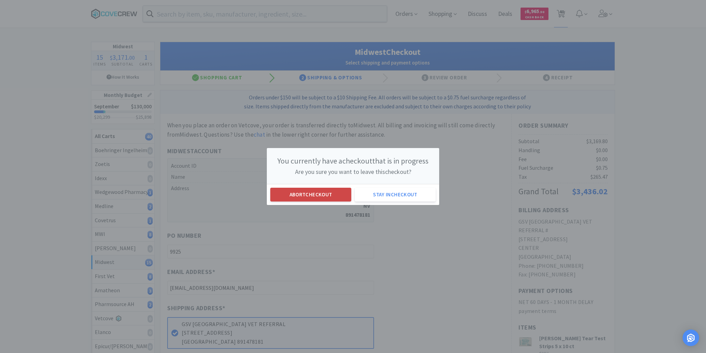
select select "2"
select select "3"
select select "6"
select select "5"
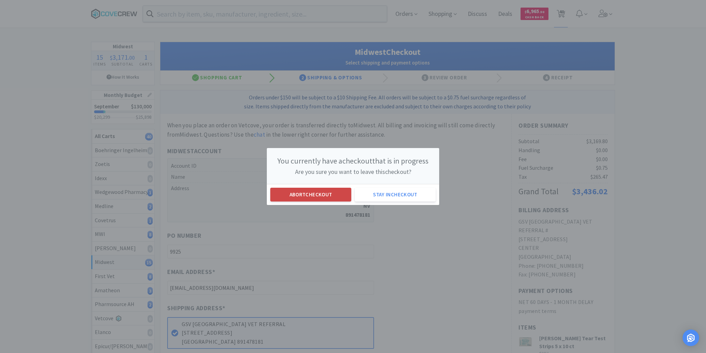
select select "5"
select select "2"
select select "1"
select select "3"
select select "8"
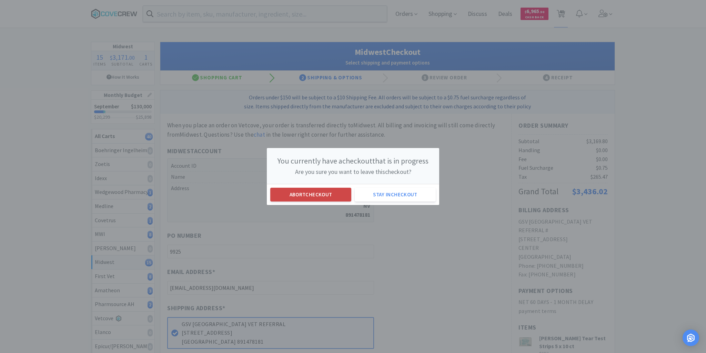
select select "1"
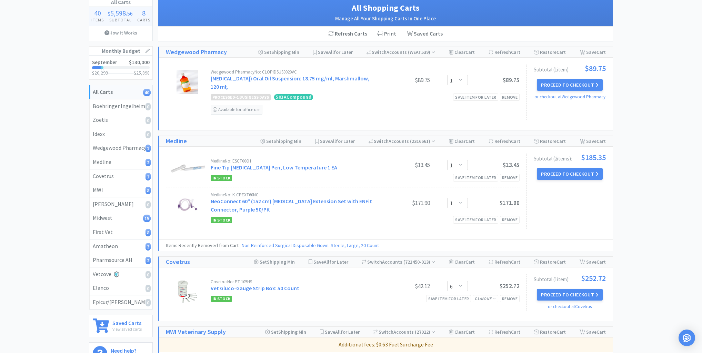
scroll to position [110, 0]
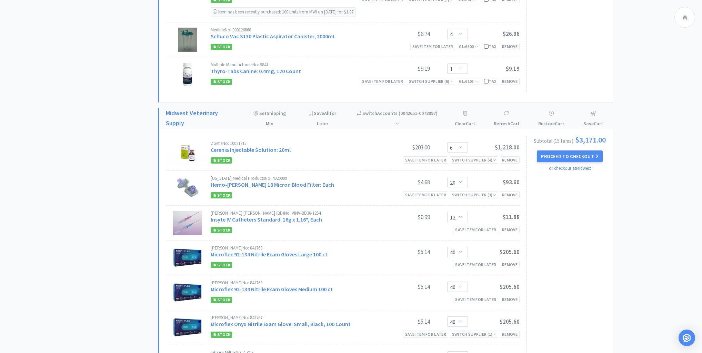
scroll to position [689, 0]
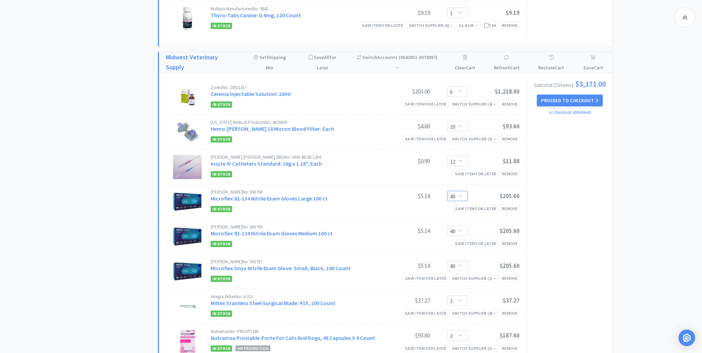
click at [461, 192] on select "Enter Quantity 1 2 3 4 5 6 7 8 9 10 11 12 13 14 15 16 17 18 19 20 40 Enter Quan…" at bounding box center [457, 196] width 21 height 10
click at [447, 191] on select "Enter Quantity 1 2 3 4 5 6 7 8 9 10 11 12 13 14 15 16 17 18 19 20 40 Enter Quan…" at bounding box center [457, 196] width 21 height 10
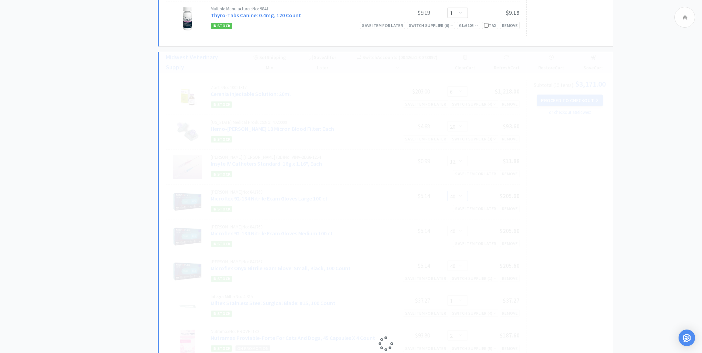
select select "20"
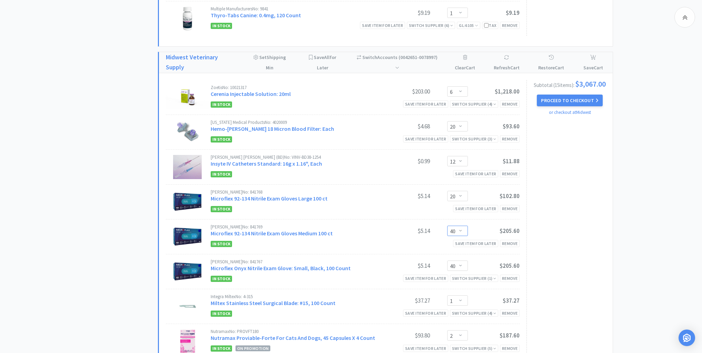
click at [463, 228] on select "Enter Quantity 1 2 3 4 5 6 7 8 9 10 11 12 13 14 15 16 17 18 19 20 40 Enter Quan…" at bounding box center [457, 230] width 21 height 10
click at [447, 225] on select "Enter Quantity 1 2 3 4 5 6 7 8 9 10 11 12 13 14 15 16 17 18 19 20 40 Enter Quan…" at bounding box center [457, 230] width 21 height 10
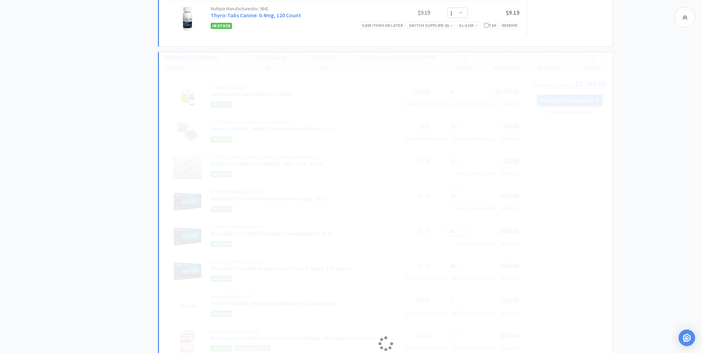
select select "20"
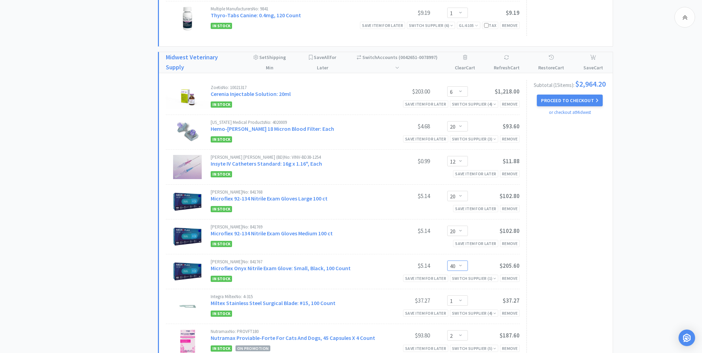
click at [464, 262] on select "Enter Quantity 1 2 3 4 5 6 7 8 9 10 11 12 13 14 15 16 17 18 19 20 40 Enter Quan…" at bounding box center [457, 265] width 21 height 10
click at [447, 260] on select "Enter Quantity 1 2 3 4 5 6 7 8 9 10 11 12 13 14 15 16 17 18 19 20 40 Enter Quan…" at bounding box center [457, 265] width 21 height 10
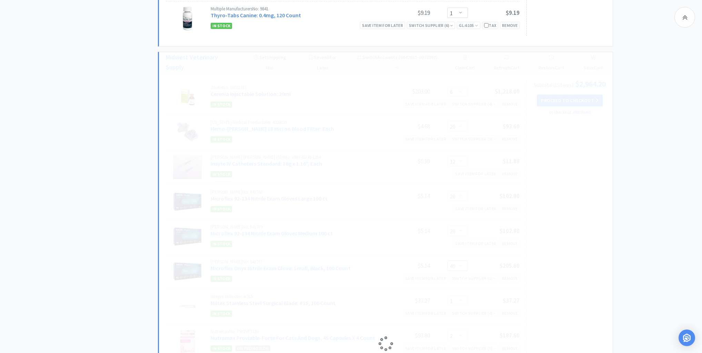
select select "20"
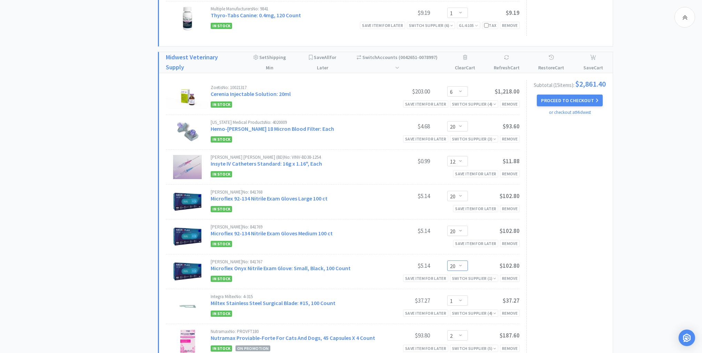
scroll to position [800, 0]
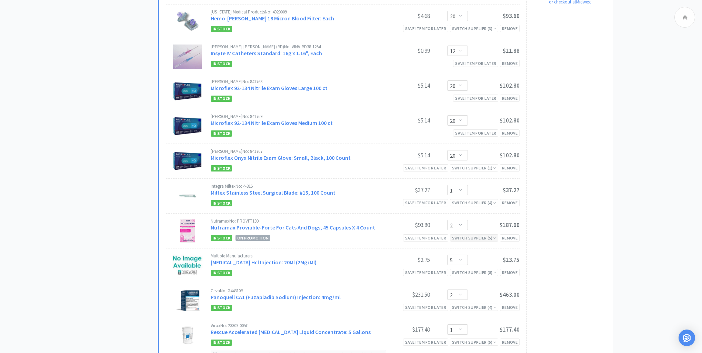
click at [495, 236] on icon at bounding box center [494, 238] width 3 height 4
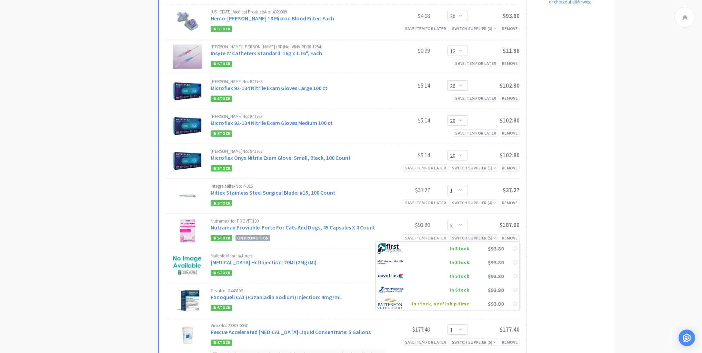
click at [495, 236] on icon at bounding box center [494, 238] width 3 height 4
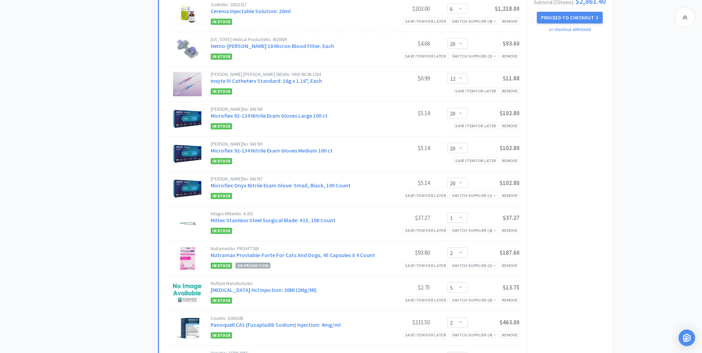
scroll to position [634, 0]
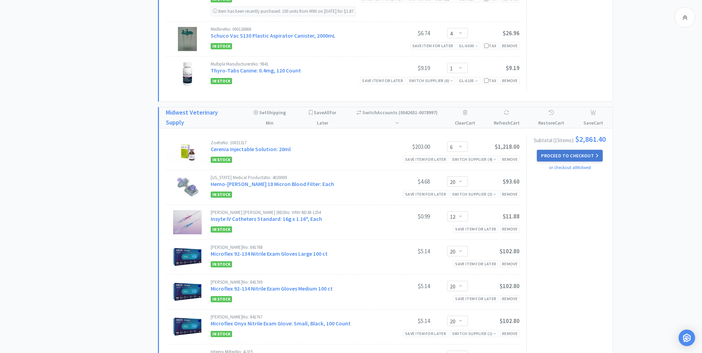
click at [567, 156] on button "Proceed to Checkout" at bounding box center [569, 156] width 65 height 12
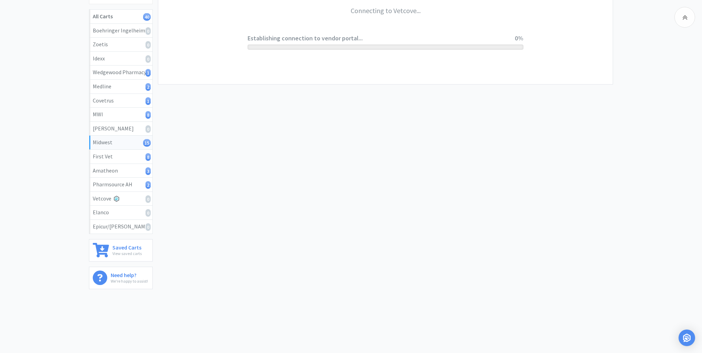
scroll to position [118, 0]
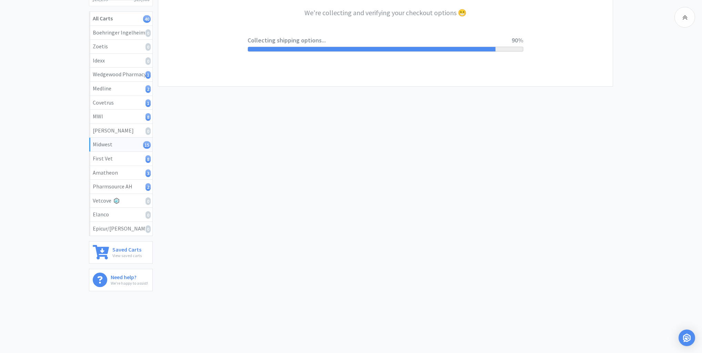
select select "3"
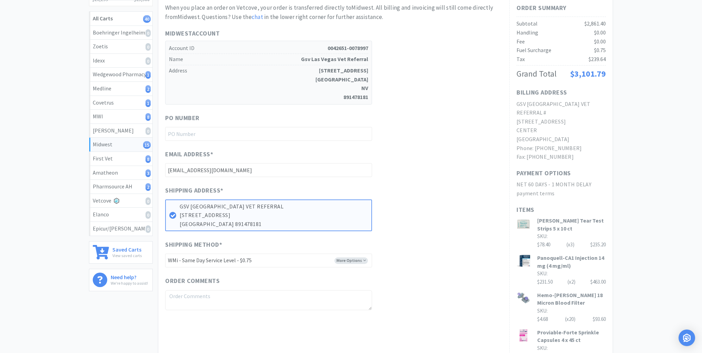
scroll to position [0, 0]
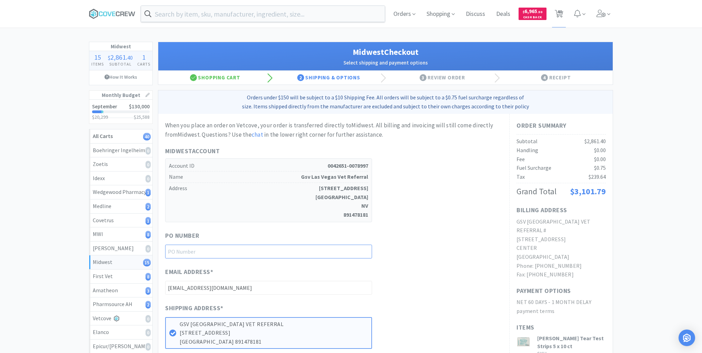
click at [342, 252] on input "text" at bounding box center [268, 251] width 207 height 14
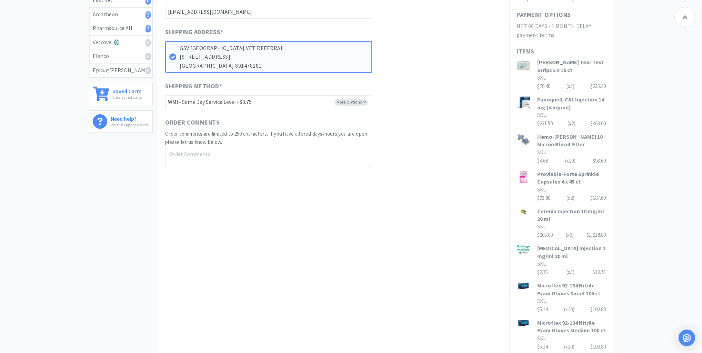
scroll to position [441, 0]
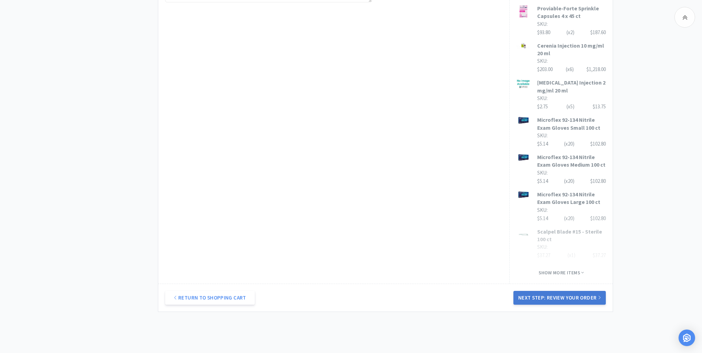
type input "9925"
click at [562, 291] on button "Next Step: Review Your Order" at bounding box center [559, 298] width 92 height 14
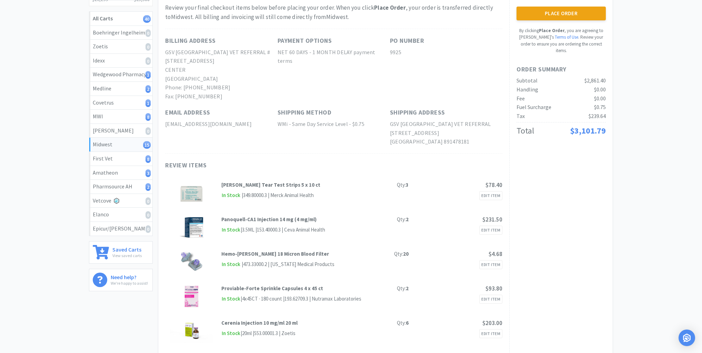
scroll to position [0, 0]
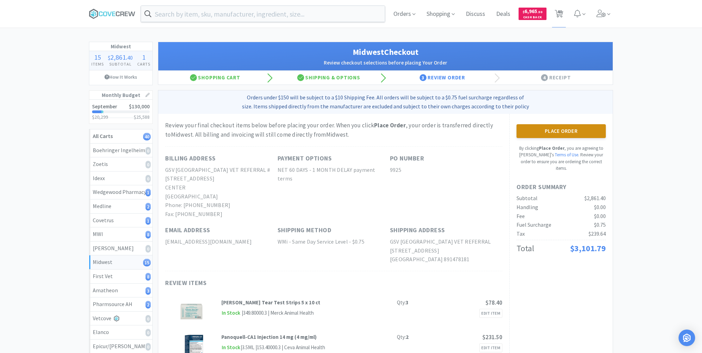
click at [566, 131] on button "Place Order" at bounding box center [560, 131] width 89 height 14
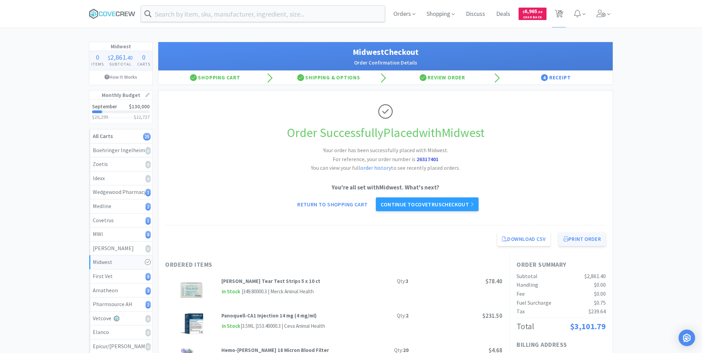
click at [580, 237] on button "Print Order" at bounding box center [581, 239] width 47 height 14
click at [585, 237] on button "Print Order" at bounding box center [581, 239] width 47 height 14
click at [123, 300] on div "Pharmsource AH 2" at bounding box center [121, 304] width 56 height 9
select select "1"
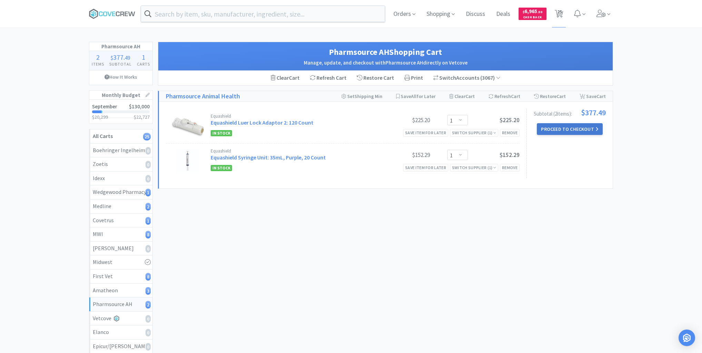
click at [563, 129] on button "Proceed to Checkout" at bounding box center [569, 129] width 65 height 12
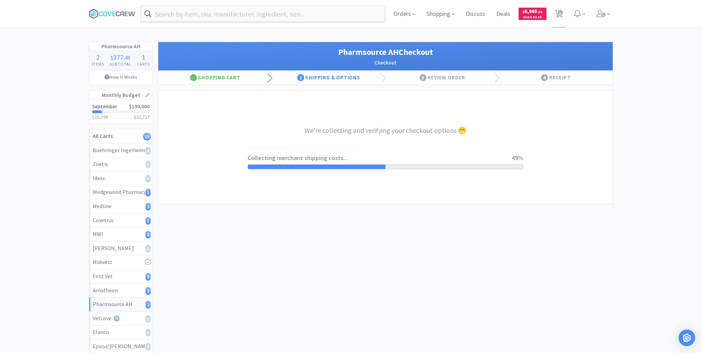
select select "1001"
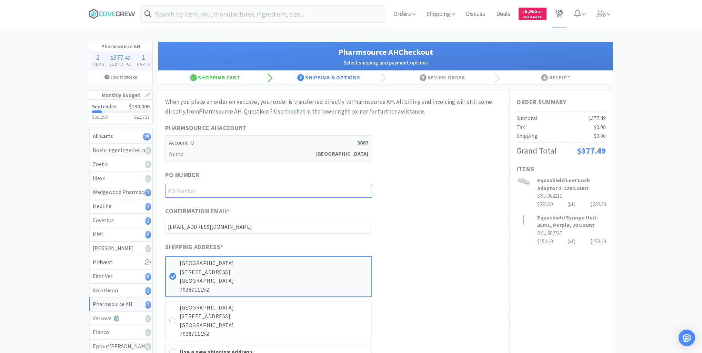
drag, startPoint x: 366, startPoint y: 189, endPoint x: 364, endPoint y: 199, distance: 9.4
click at [365, 190] on input "text" at bounding box center [268, 191] width 207 height 14
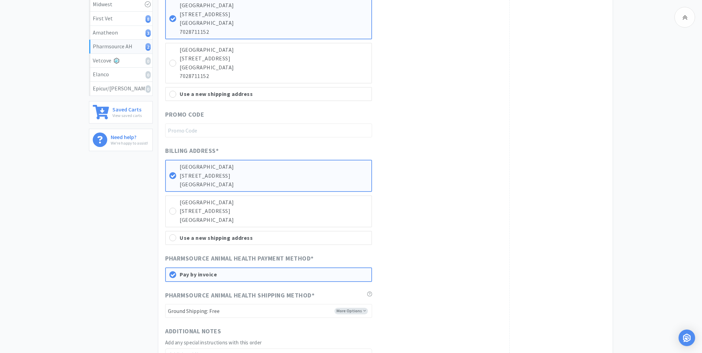
scroll to position [276, 0]
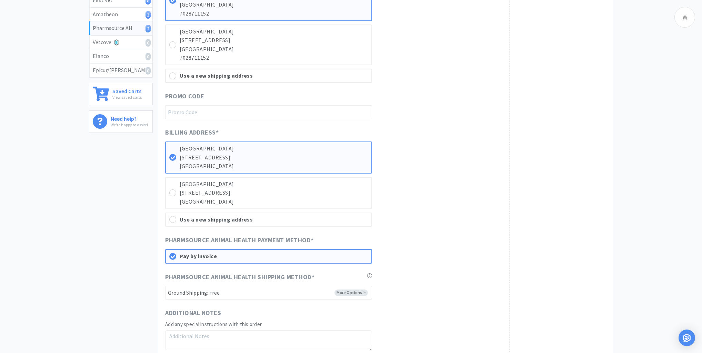
type input "9925"
click at [357, 290] on select "-------- Ground Shipping: Free 2 Day Shipping: Free Cold Chain Overnight Shippi…" at bounding box center [268, 292] width 207 height 14
select select "849"
click at [165, 285] on select "-------- Ground Shipping: Free 2 Day Shipping: Free Cold Chain Overnight Shippi…" at bounding box center [268, 292] width 207 height 14
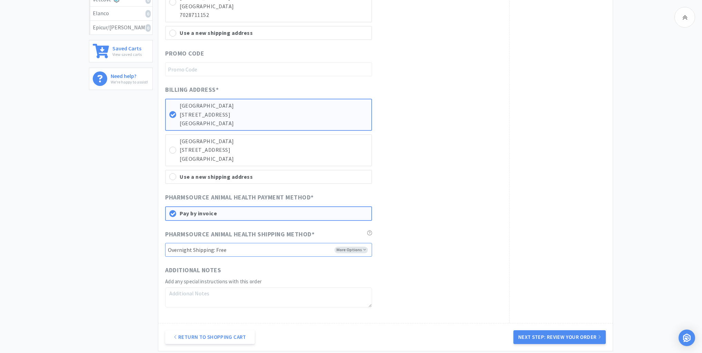
scroll to position [385, 0]
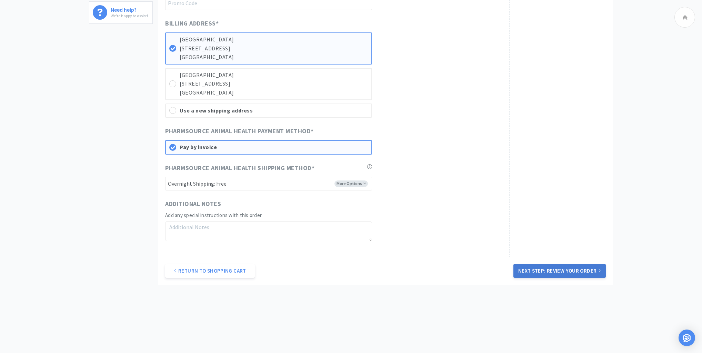
click at [546, 267] on button "Next Step: Review Your Order" at bounding box center [559, 271] width 92 height 14
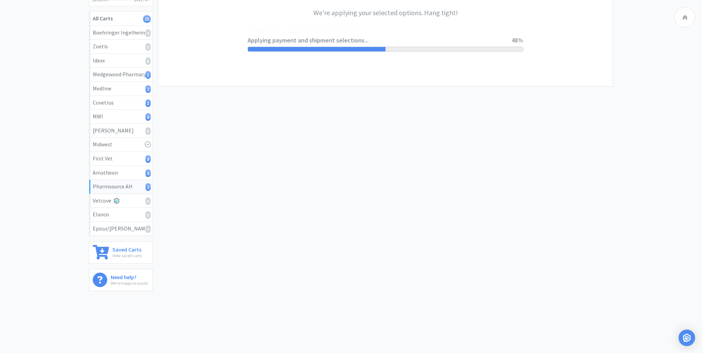
scroll to position [0, 0]
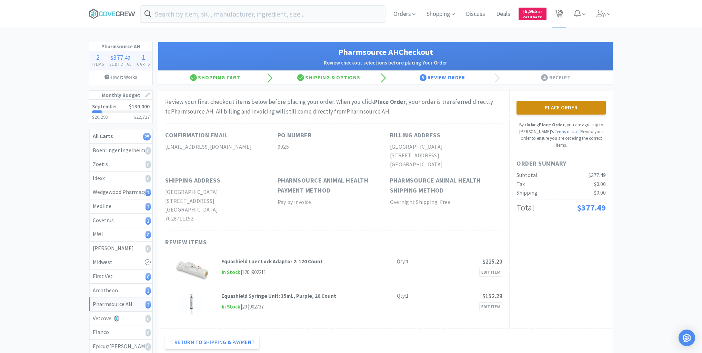
click at [561, 106] on button "Place Order" at bounding box center [560, 108] width 89 height 14
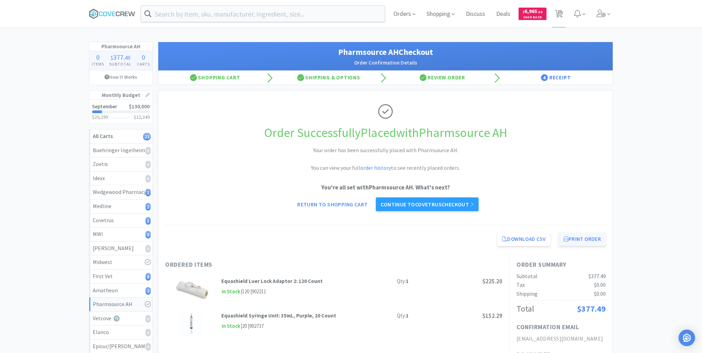
click at [577, 237] on button "Print Order" at bounding box center [581, 239] width 47 height 14
click at [108, 287] on div "Amatheon 3" at bounding box center [121, 290] width 56 height 9
select select "1"
select select "3"
select select "8"
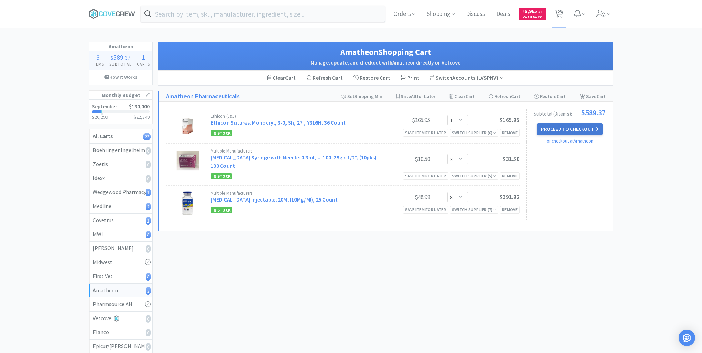
click at [564, 128] on button "Proceed to Checkout" at bounding box center [569, 129] width 65 height 12
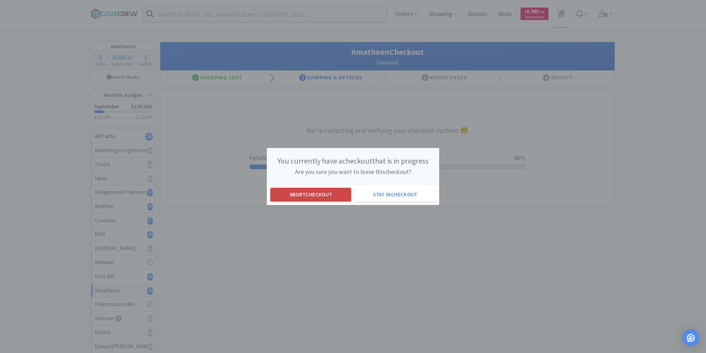
click at [321, 195] on button "Abort checkout" at bounding box center [310, 195] width 81 height 14
select select "1"
select select "3"
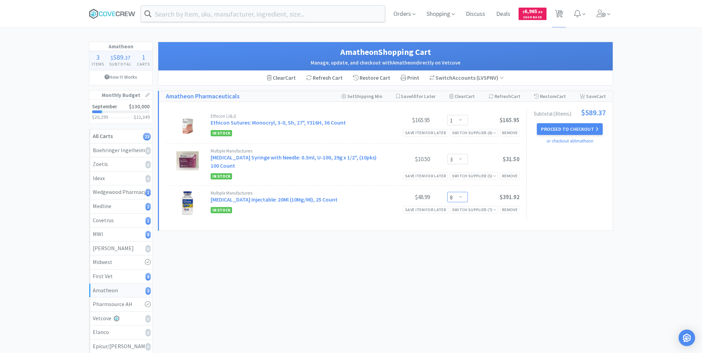
click at [462, 196] on select "Enter Quantity 1 2 3 4 5 6 7 8 9 10 11 12 13 14 15 16 17 18 19 20 Enter Quantity" at bounding box center [457, 197] width 21 height 10
click at [447, 192] on select "Enter Quantity 1 2 3 4 5 6 7 8 9 10 11 12 13 14 15 16 17 18 19 20 Enter Quantity" at bounding box center [457, 197] width 21 height 10
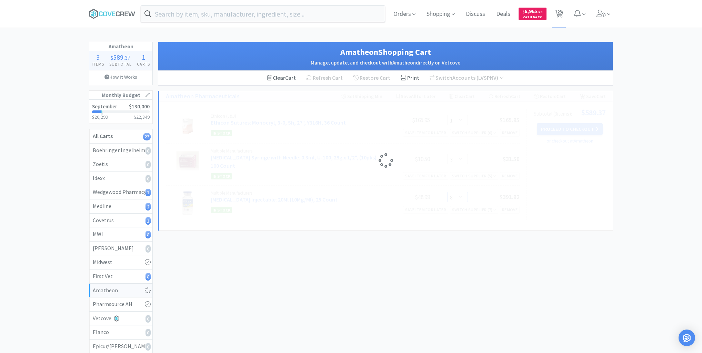
select select "4"
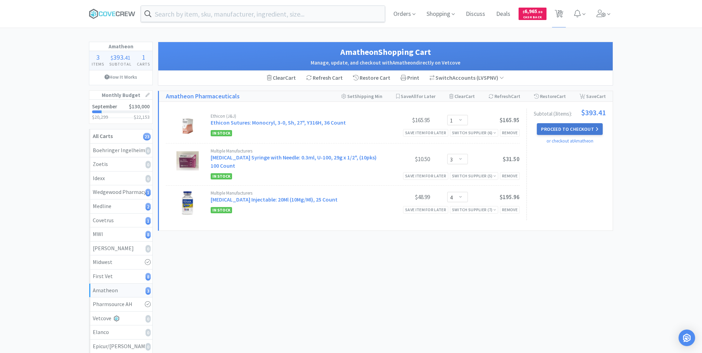
click at [565, 127] on button "Proceed to Checkout" at bounding box center [569, 129] width 65 height 12
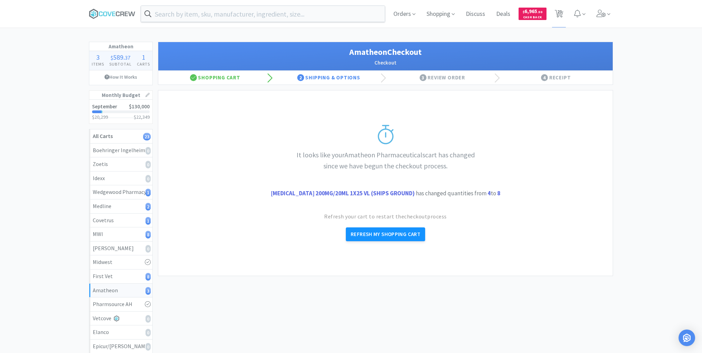
click at [371, 231] on button "Refresh My Shopping Cart" at bounding box center [385, 234] width 79 height 14
select select "1"
select select "3"
select select "8"
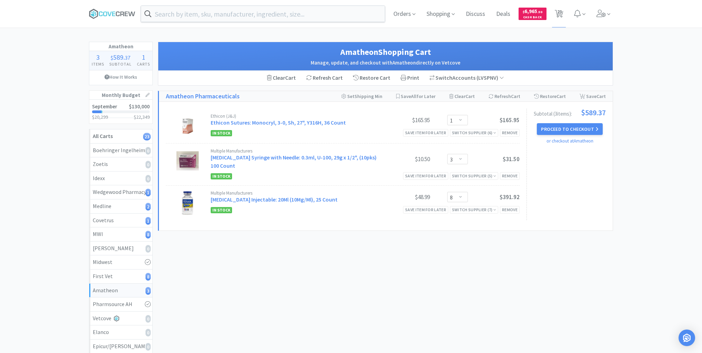
click at [481, 213] on div "Multiple Manufacturers Propofol Injectable: 20Ml (10Mg/Ml), 25 Count $48.99 Ent…" at bounding box center [343, 202] width 354 height 34
click at [481, 209] on div "Switch Supplier ( 7 )" at bounding box center [474, 209] width 44 height 7
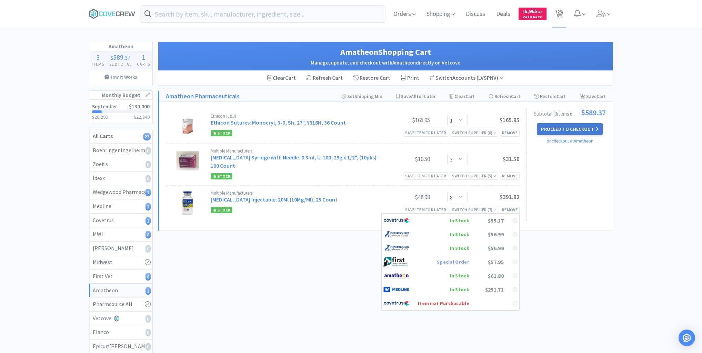
click at [571, 128] on button "Proceed to Checkout" at bounding box center [569, 129] width 65 height 12
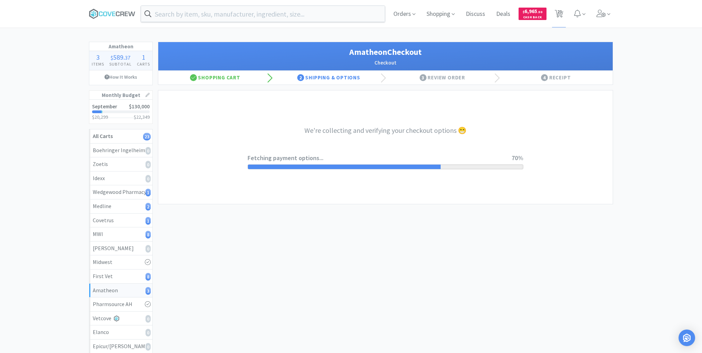
select select "21874"
select select "2"
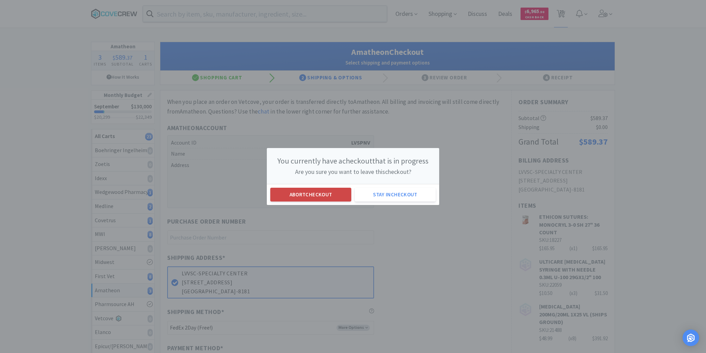
click at [295, 192] on button "Abort checkout" at bounding box center [310, 195] width 81 height 14
select select "1"
select select "3"
select select "8"
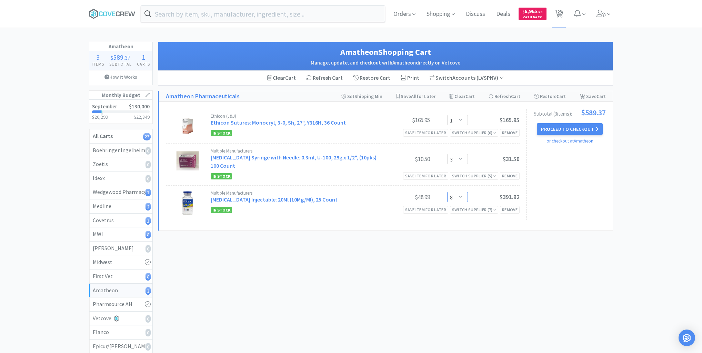
click at [461, 196] on select "Enter Quantity 1 2 3 4 5 6 7 8 9 10 11 12 13 14 15 16 17 18 19 20 Enter Quantity" at bounding box center [457, 197] width 21 height 10
click at [472, 208] on div "Switch Supplier ( 7 )" at bounding box center [474, 209] width 44 height 7
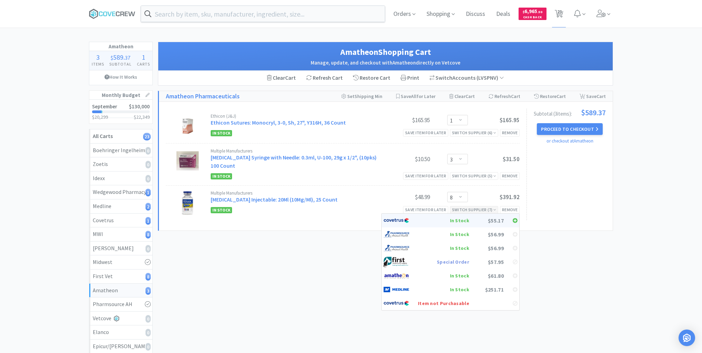
click at [461, 217] on div "In Stock" at bounding box center [443, 220] width 51 height 10
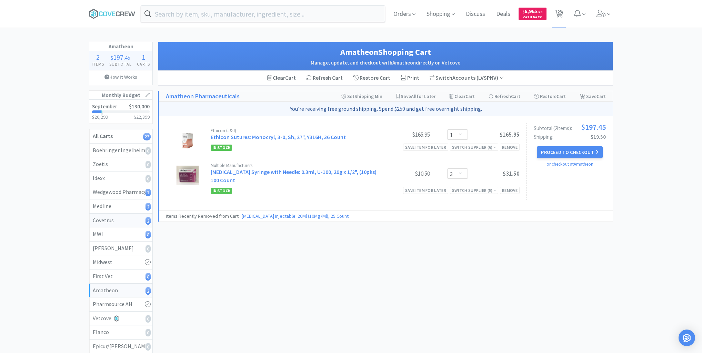
click at [108, 220] on div "Covetrus 2" at bounding box center [121, 220] width 56 height 9
select select "8"
select select "6"
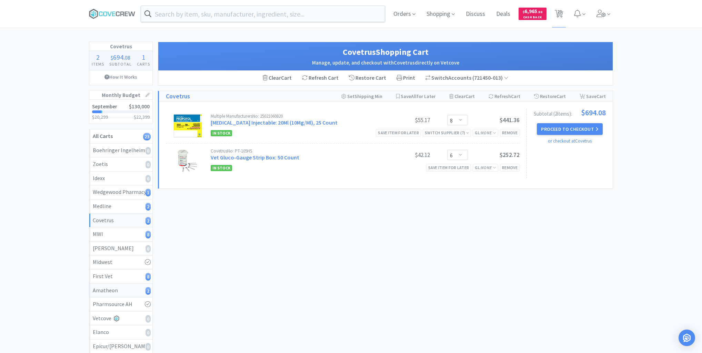
click at [111, 289] on div "Amatheon 2" at bounding box center [121, 290] width 56 height 9
select select "1"
select select "3"
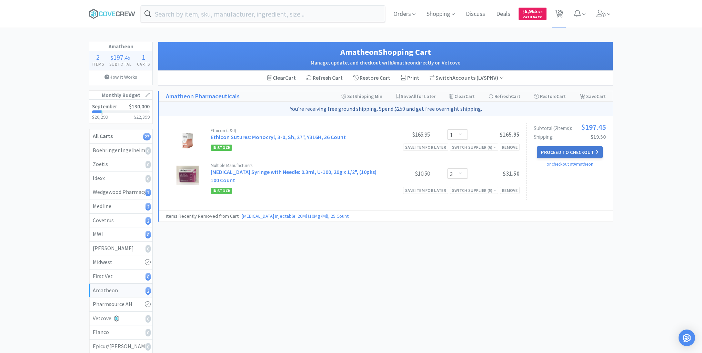
click at [567, 149] on button "Proceed to Checkout" at bounding box center [569, 152] width 65 height 12
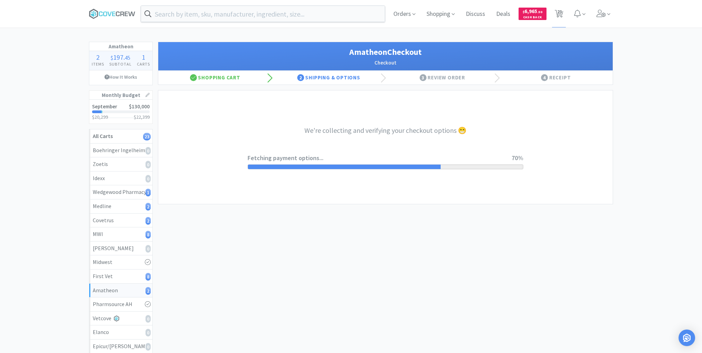
select select "21874"
select select "2"
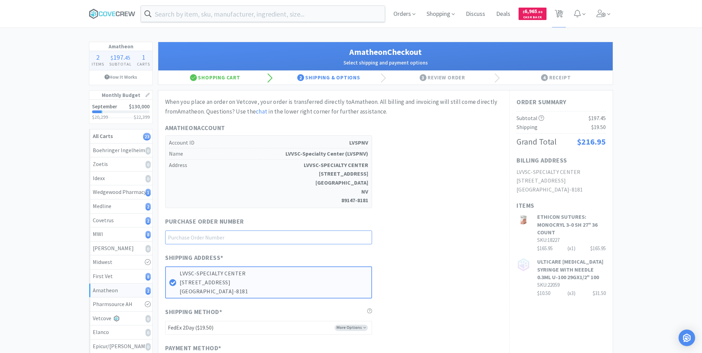
click at [358, 235] on input "text" at bounding box center [268, 237] width 207 height 14
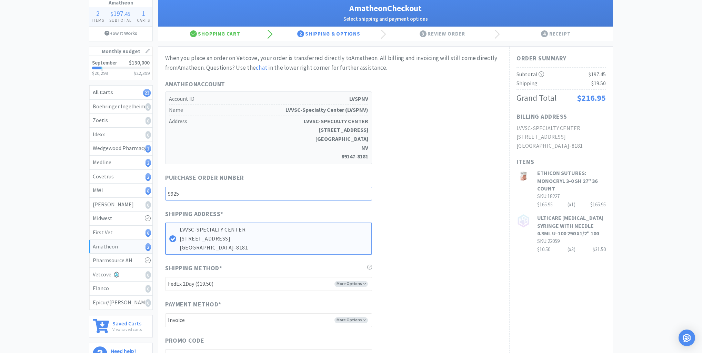
scroll to position [110, 0]
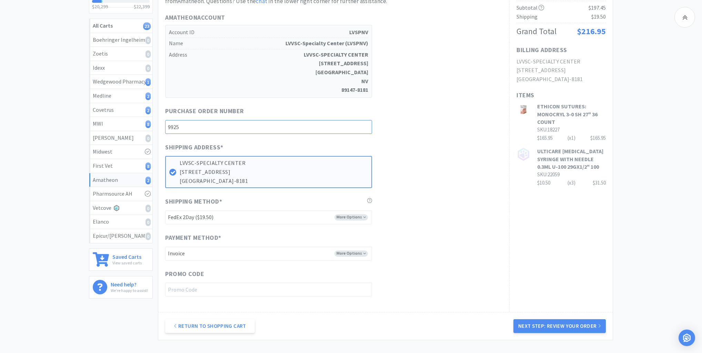
type input "9925"
click at [364, 217] on select "-------- FedEx 2Day ($19.50) Ground (Free!) Ground (Signature Required) ($17.60…" at bounding box center [268, 217] width 207 height 14
click at [408, 215] on div "Shipping Method * More Options -------- FedEx 2Day ($19.50) Ground (Free!) Grou…" at bounding box center [333, 210] width 337 height 28
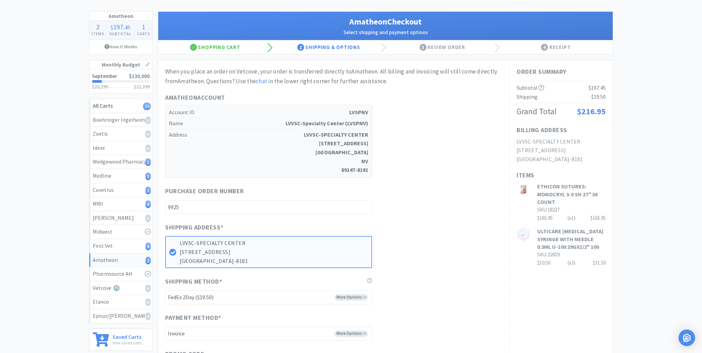
scroll to position [0, 0]
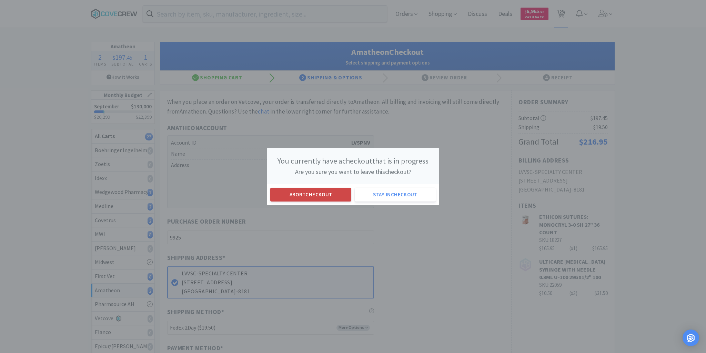
click at [309, 193] on button "Abort checkout" at bounding box center [310, 195] width 81 height 14
select select "1"
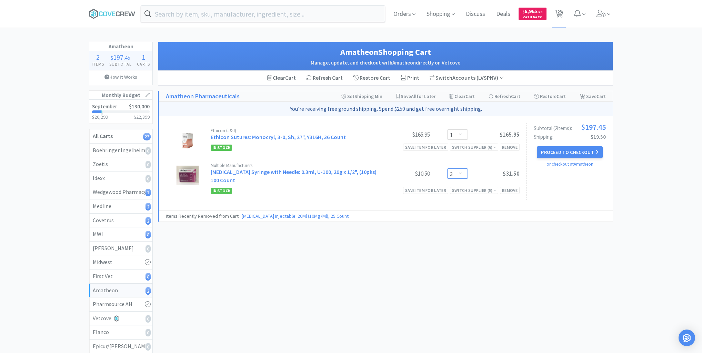
click at [461, 173] on select "Enter Quantity 1 2 3 4 5 6 7 8 9 10 11 12 13 14 15 16 17 18 19 20 Enter Quantity" at bounding box center [457, 173] width 21 height 10
click at [447, 168] on select "Enter Quantity 1 2 3 4 5 6 7 8 9 10 11 12 13 14 15 16 17 18 19 20 Enter Quantity" at bounding box center [457, 173] width 21 height 10
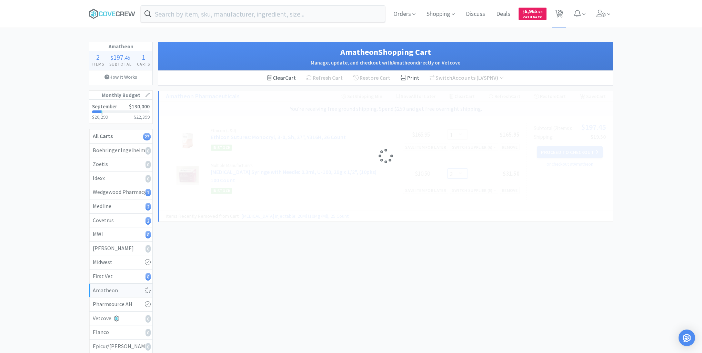
select select "4"
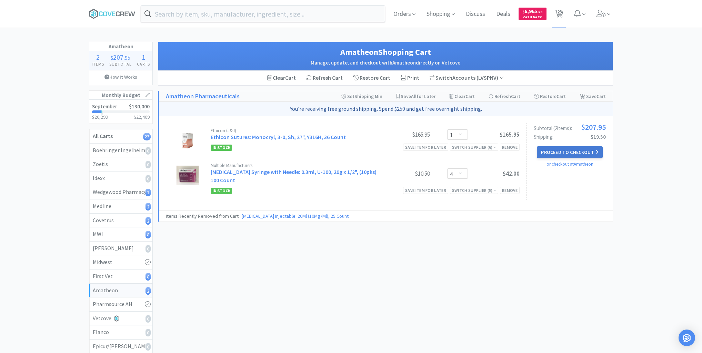
click at [568, 151] on button "Proceed to Checkout" at bounding box center [569, 152] width 65 height 12
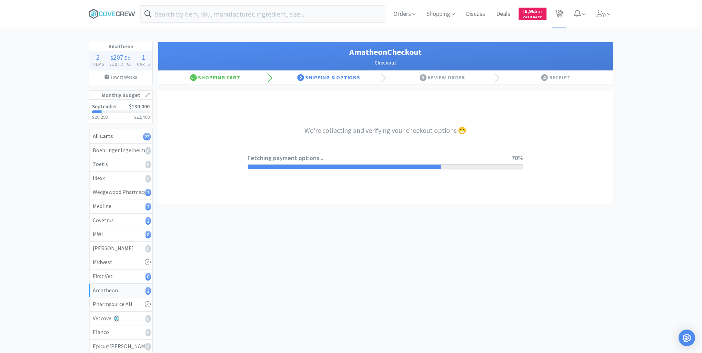
select select "21874"
select select "2"
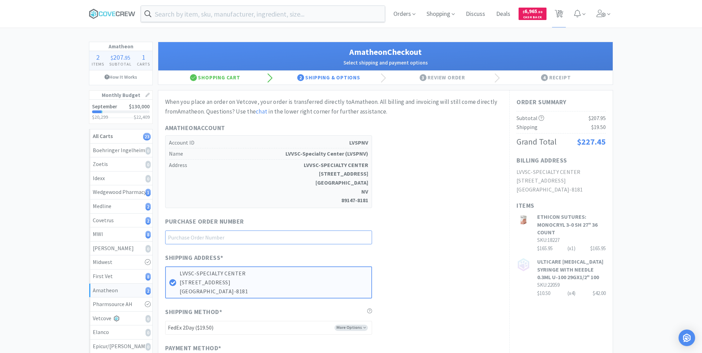
click at [344, 236] on input "text" at bounding box center [268, 237] width 207 height 14
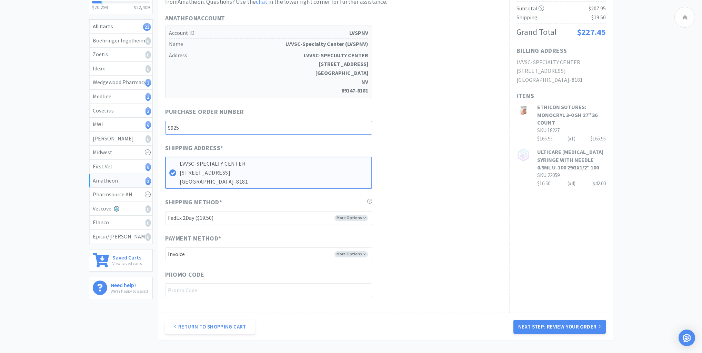
scroll to position [110, 0]
type input "9925"
click at [359, 214] on select "-------- FedEx 2Day ($19.50) Ground (Free!) Ground (Signature Required) ($17.60…" at bounding box center [268, 217] width 207 height 14
click at [358, 214] on select "-------- FedEx 2Day ($19.50) Ground (Free!) Ground (Signature Required) ($17.60…" at bounding box center [268, 217] width 207 height 14
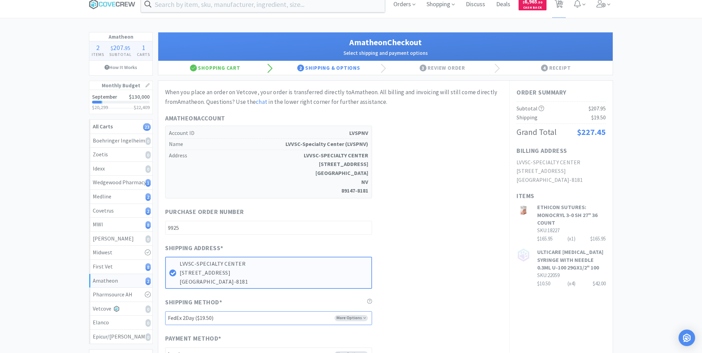
scroll to position [0, 0]
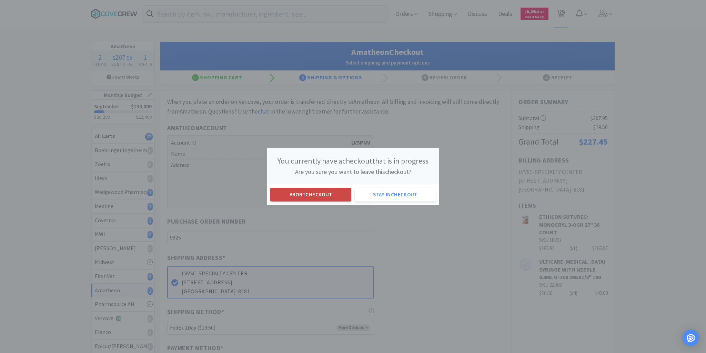
click at [314, 192] on button "Abort checkout" at bounding box center [310, 195] width 81 height 14
select select "1"
select select "4"
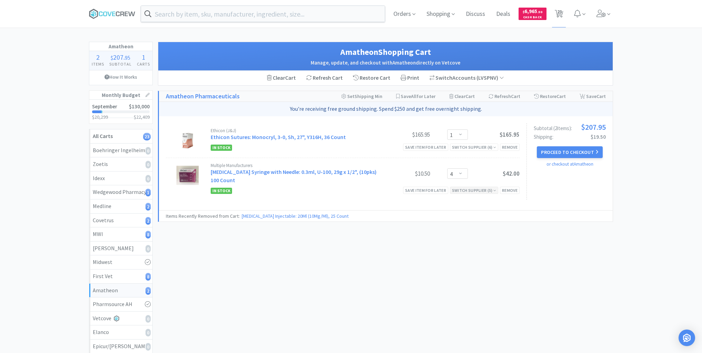
click at [491, 190] on div "Switch Supplier ( 5 )" at bounding box center [474, 190] width 44 height 7
click at [482, 190] on div "Switch Supplier ( 5 )" at bounding box center [474, 190] width 44 height 7
click at [571, 151] on button "Proceed to Checkout" at bounding box center [569, 152] width 65 height 12
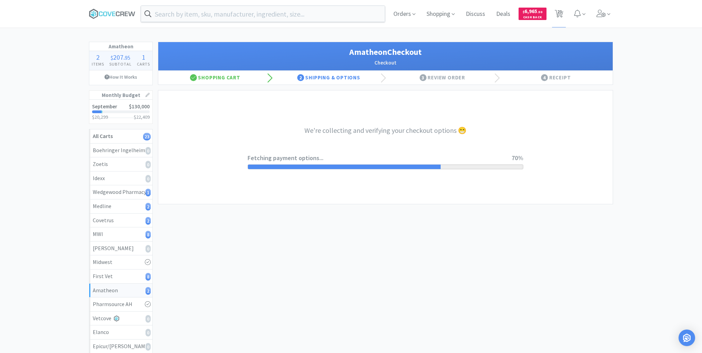
select select "21874"
select select "2"
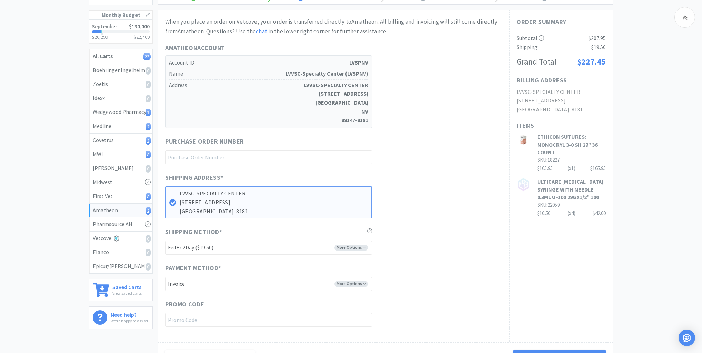
scroll to position [110, 0]
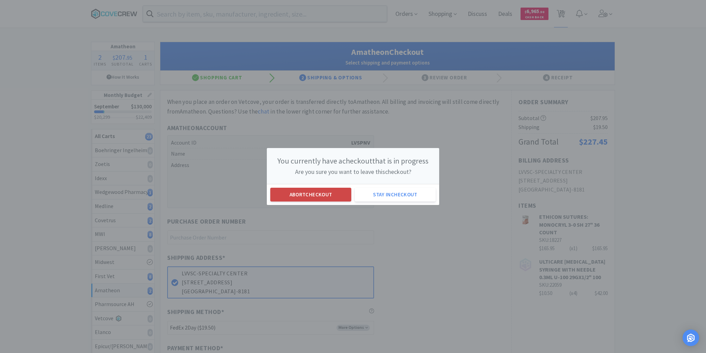
click at [313, 190] on button "Abort checkout" at bounding box center [310, 195] width 81 height 14
select select "1"
select select "4"
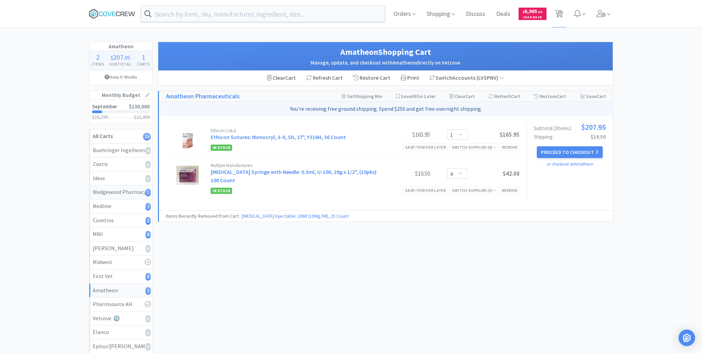
click at [123, 189] on div "Wedgewood Pharmacy 1" at bounding box center [121, 192] width 56 height 9
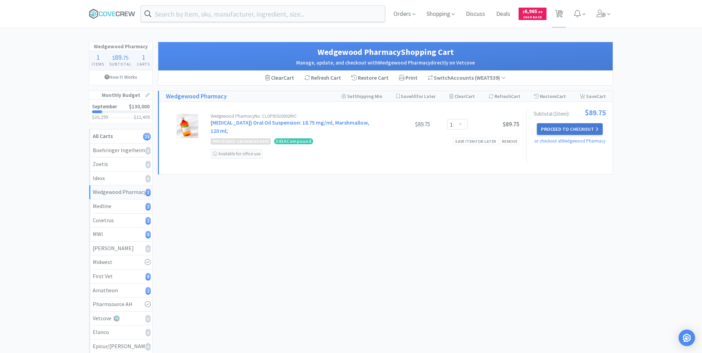
click at [574, 127] on button "Proceed to Checkout" at bounding box center [569, 129] width 65 height 12
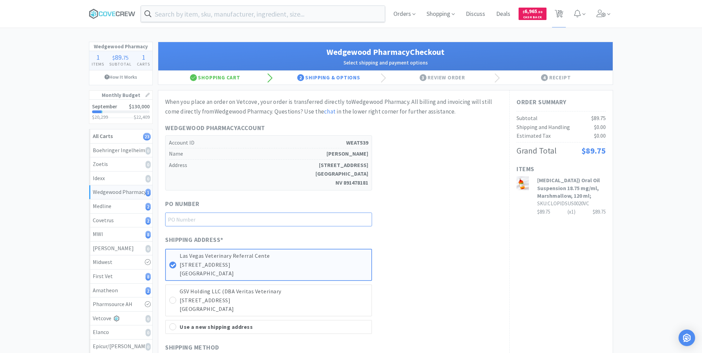
click at [309, 219] on input "text" at bounding box center [268, 219] width 207 height 14
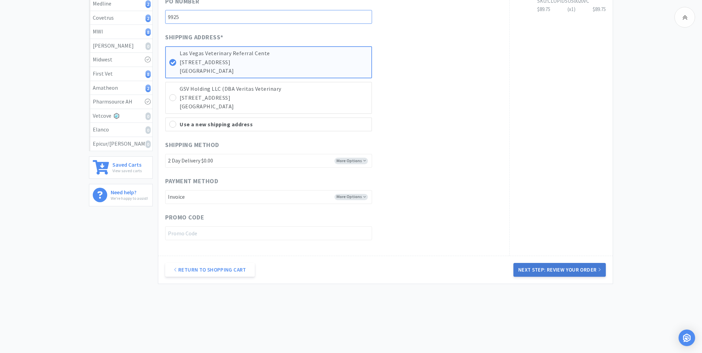
type input "9925"
click at [559, 268] on button "Next Step: Review Your Order" at bounding box center [559, 270] width 92 height 14
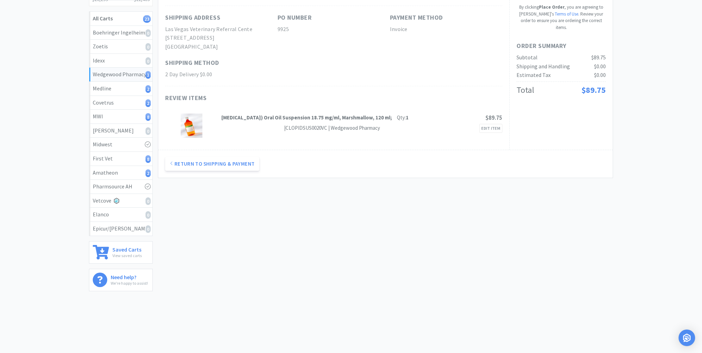
scroll to position [0, 0]
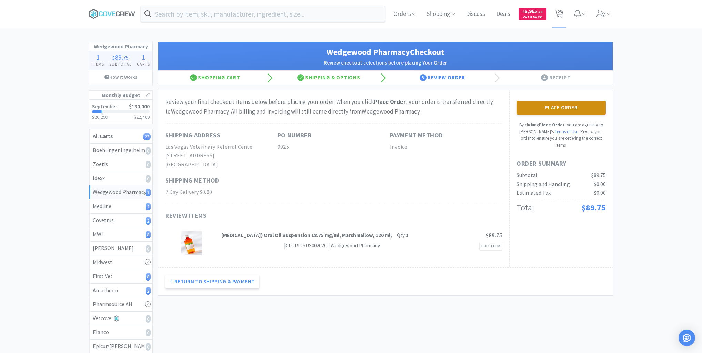
click at [565, 106] on button "Place Order" at bounding box center [560, 108] width 89 height 14
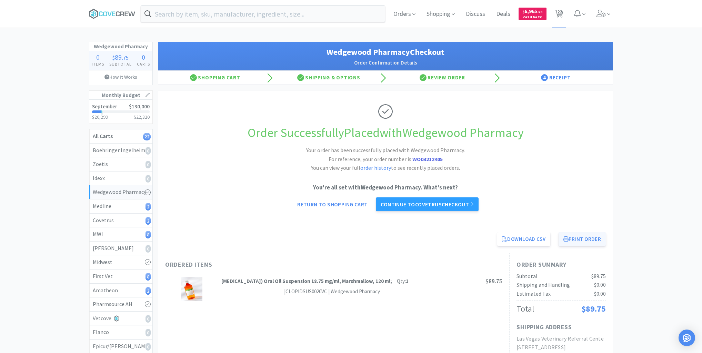
click at [585, 237] on button "Print Order" at bounding box center [581, 239] width 47 height 14
click at [127, 221] on div "Covetrus 2" at bounding box center [121, 220] width 56 height 9
select select "8"
select select "6"
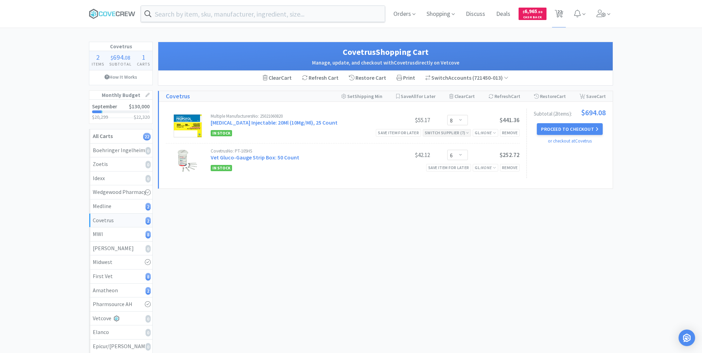
click at [466, 132] on icon at bounding box center [467, 133] width 3 height 4
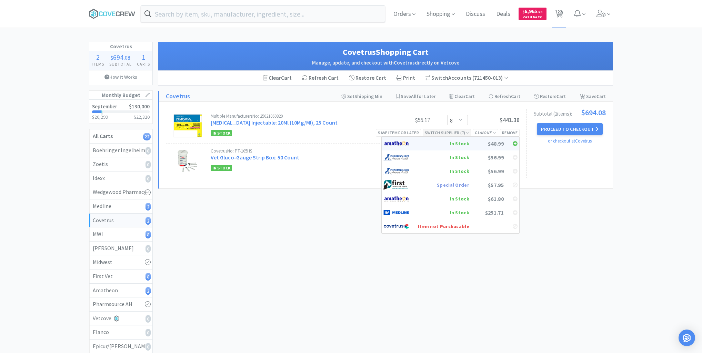
click at [467, 142] on div "In Stock" at bounding box center [443, 143] width 51 height 10
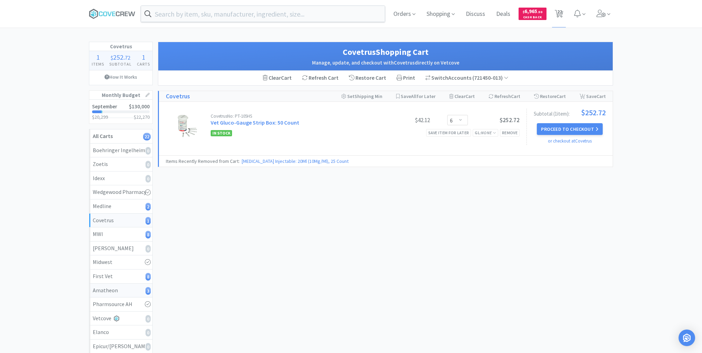
click at [128, 286] on div "Amatheon 3" at bounding box center [121, 290] width 56 height 9
select select "1"
select select "4"
select select "8"
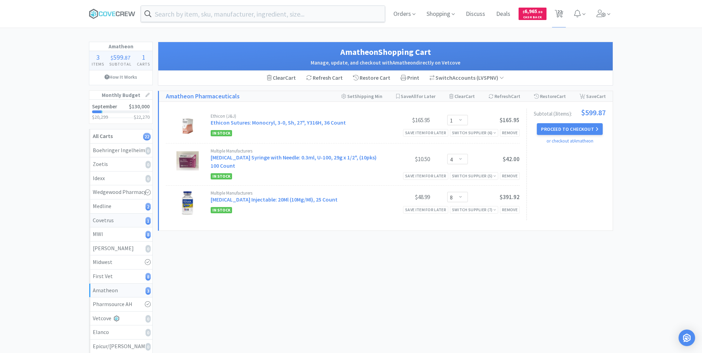
click at [138, 218] on div "Covetrus 1" at bounding box center [121, 220] width 56 height 9
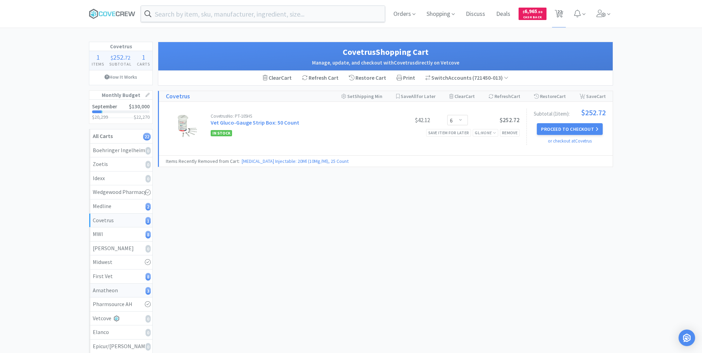
click at [118, 294] on link "Amatheon 3" at bounding box center [120, 290] width 63 height 14
select select "1"
select select "4"
select select "8"
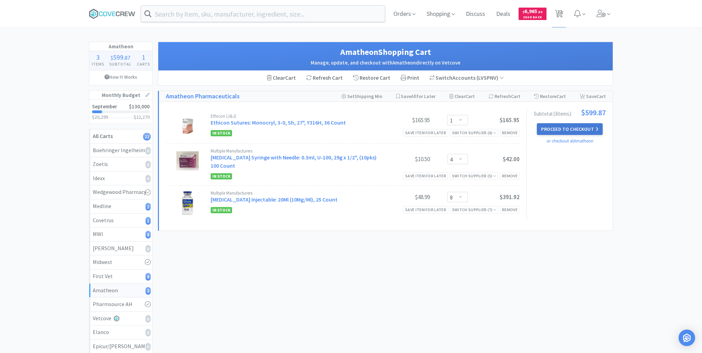
click at [578, 128] on button "Proceed to Checkout" at bounding box center [569, 129] width 65 height 12
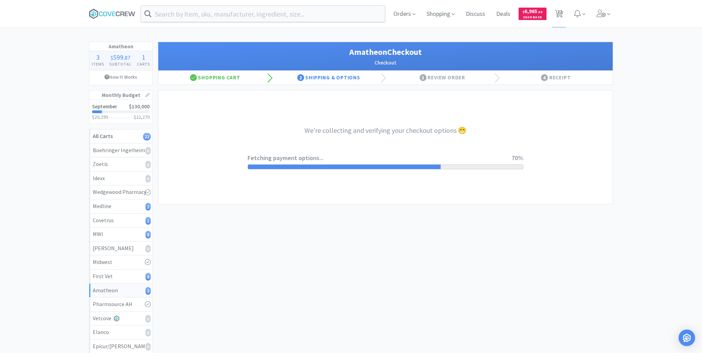
select select "21874"
select select "2"
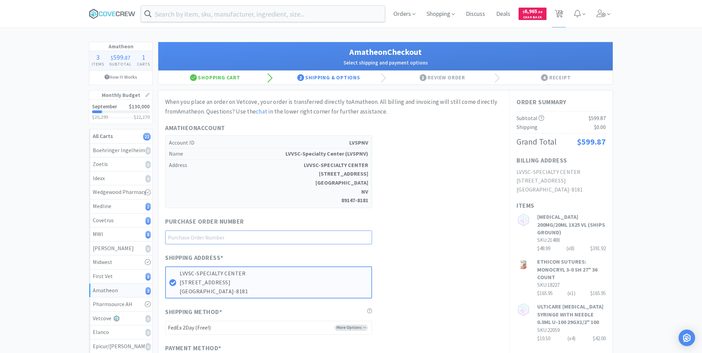
drag, startPoint x: 356, startPoint y: 235, endPoint x: 356, endPoint y: 242, distance: 6.9
click at [356, 235] on input "text" at bounding box center [268, 237] width 207 height 14
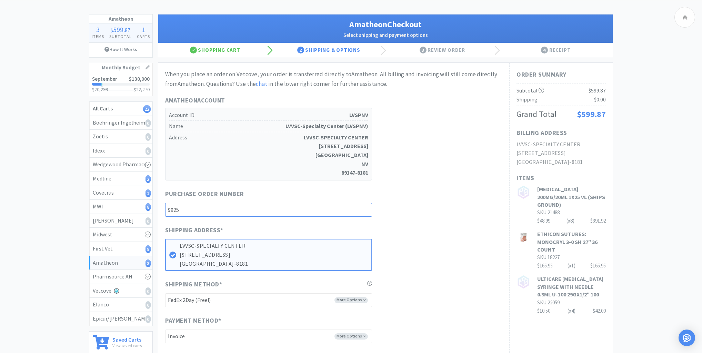
scroll to position [83, 0]
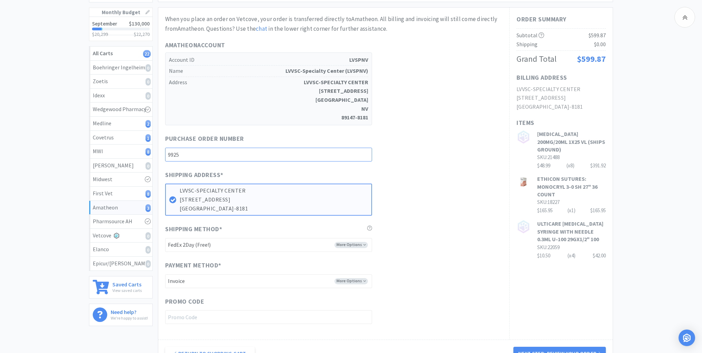
type input "9925"
click at [363, 243] on select "-------- FedEx 2Day (Free!) Ground (Free!) Ground (Signature Required) ($17.60)…" at bounding box center [268, 245] width 207 height 14
select select "21872"
click at [165, 238] on select "-------- FedEx 2Day (Free!) Ground (Free!) Ground (Signature Required) ($17.60)…" at bounding box center [268, 245] width 207 height 14
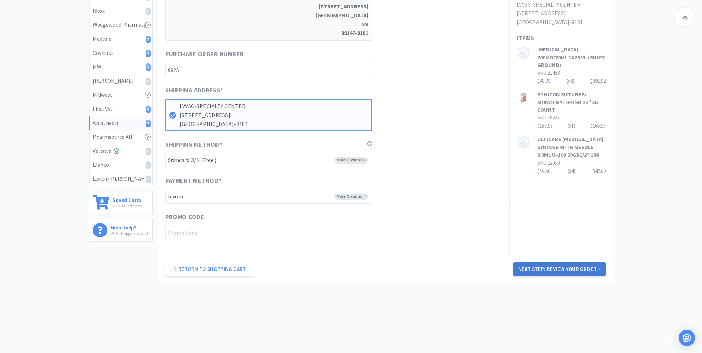
click at [558, 270] on button "Next Step: Review Your Order" at bounding box center [559, 269] width 92 height 14
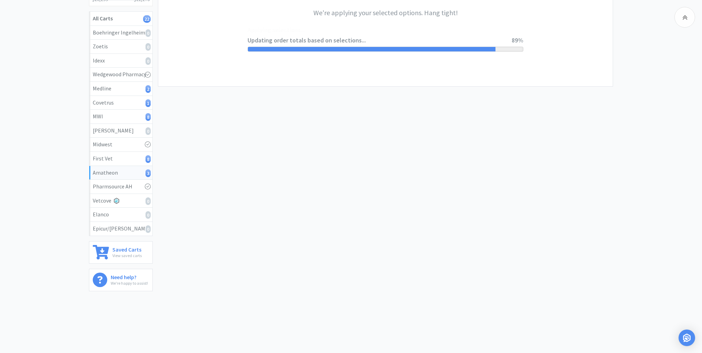
scroll to position [0, 0]
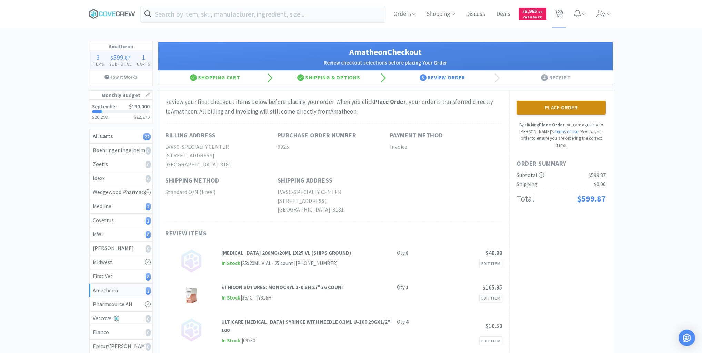
click at [574, 107] on button "Place Order" at bounding box center [560, 108] width 89 height 14
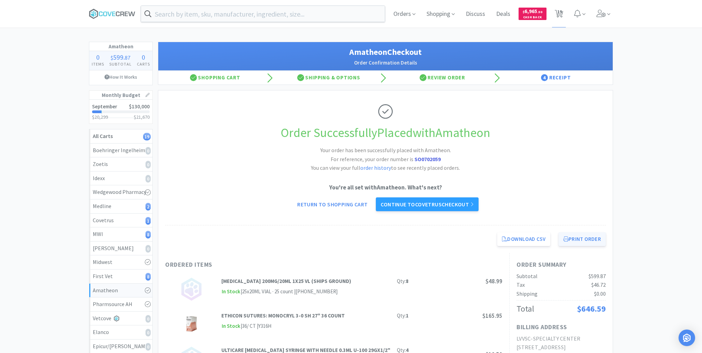
click at [585, 239] on button "Print Order" at bounding box center [581, 239] width 47 height 14
click at [132, 273] on div "First Vet 8" at bounding box center [121, 276] width 56 height 9
select select "1"
select select "2"
select select "3"
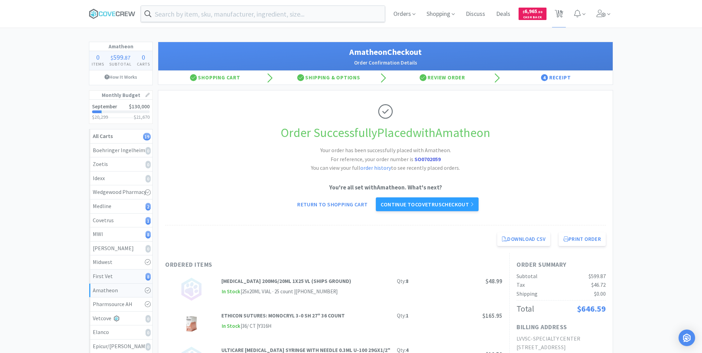
select select "6"
select select "5"
select select "2"
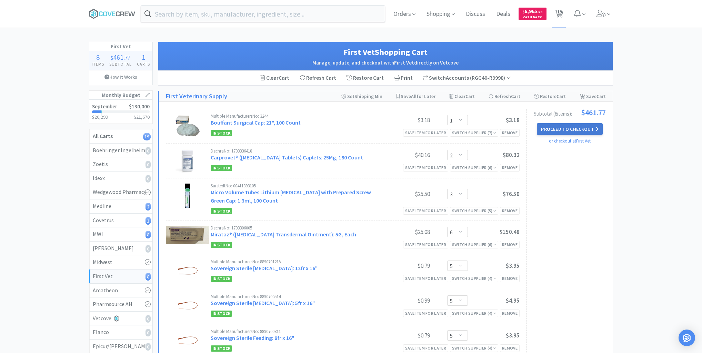
click at [576, 127] on button "Proceed to Checkout" at bounding box center [569, 129] width 65 height 12
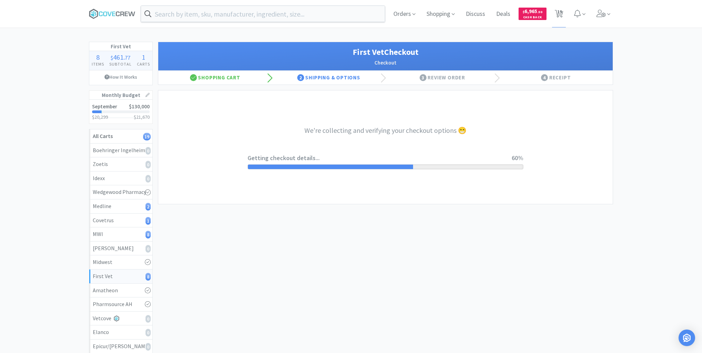
select select "companycredit"
select select "FIS"
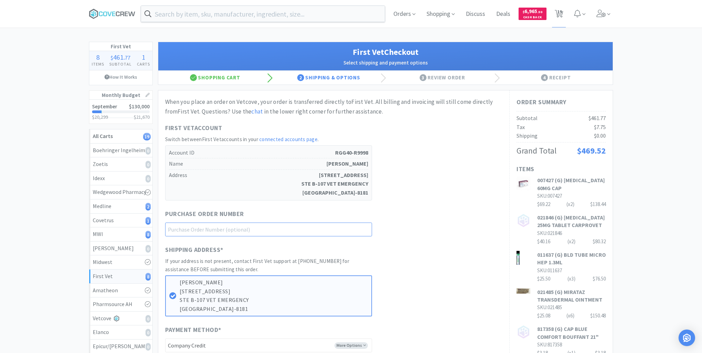
drag, startPoint x: 338, startPoint y: 226, endPoint x: 337, endPoint y: 236, distance: 10.0
click at [338, 228] on input "text" at bounding box center [268, 229] width 207 height 14
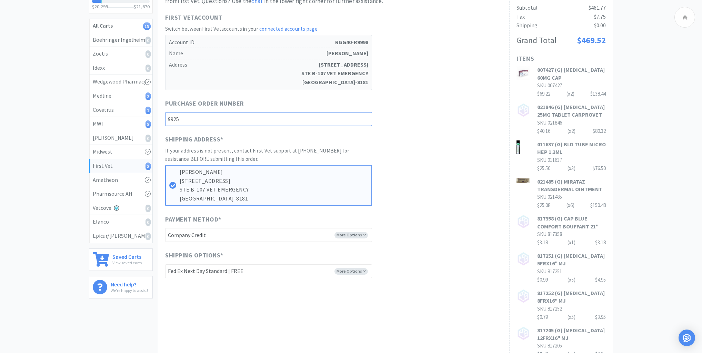
scroll to position [221, 0]
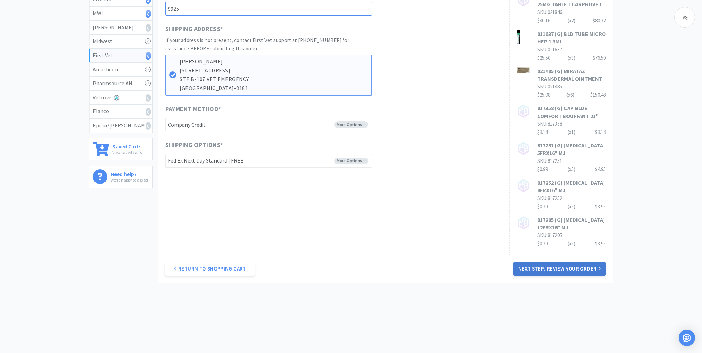
type input "9925"
click at [558, 268] on button "Next Step: Review Your Order" at bounding box center [559, 269] width 92 height 14
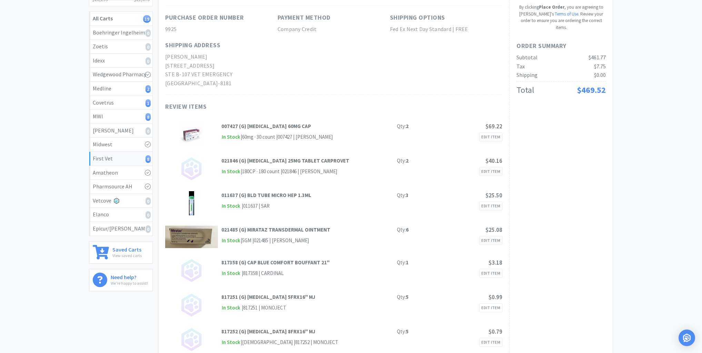
scroll to position [0, 0]
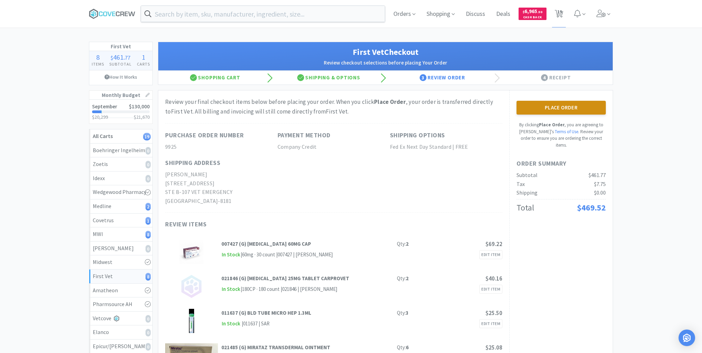
click at [563, 109] on button "Place Order" at bounding box center [560, 108] width 89 height 14
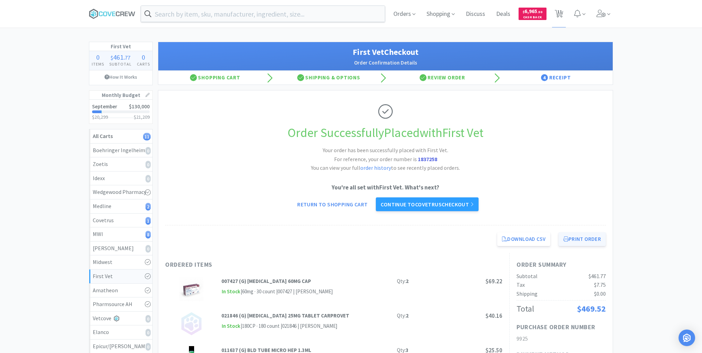
click at [580, 241] on button "Print Order" at bounding box center [581, 239] width 47 height 14
click at [131, 206] on div "Medline 2" at bounding box center [121, 206] width 56 height 9
select select "1"
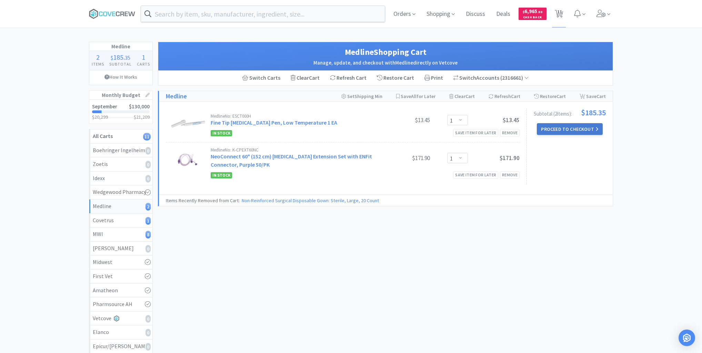
click at [576, 129] on button "Proceed to Checkout" at bounding box center [569, 129] width 65 height 12
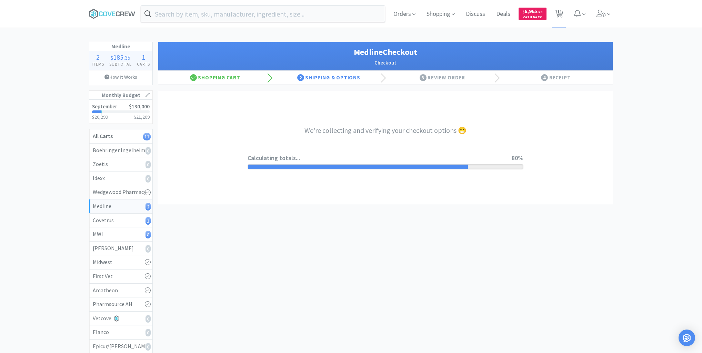
select select "invoiceRequest"
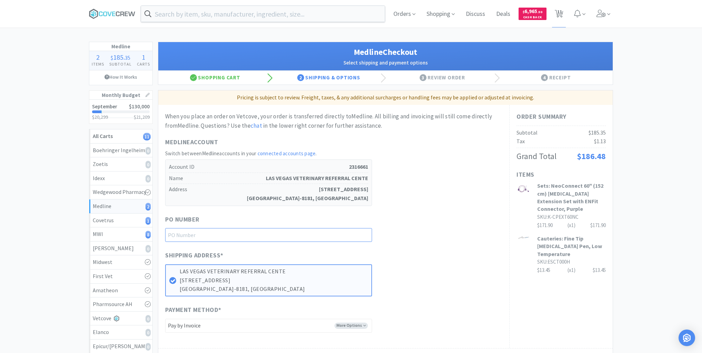
drag, startPoint x: 354, startPoint y: 232, endPoint x: 350, endPoint y: 244, distance: 12.6
click at [354, 232] on input "text" at bounding box center [268, 235] width 207 height 14
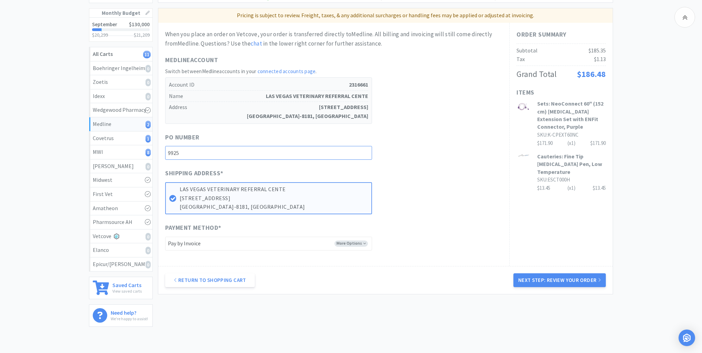
scroll to position [118, 0]
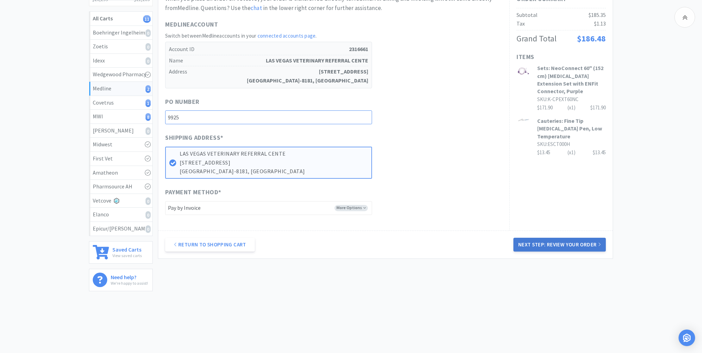
type input "9925"
click at [564, 242] on button "Next Step: Review Your Order" at bounding box center [559, 244] width 92 height 14
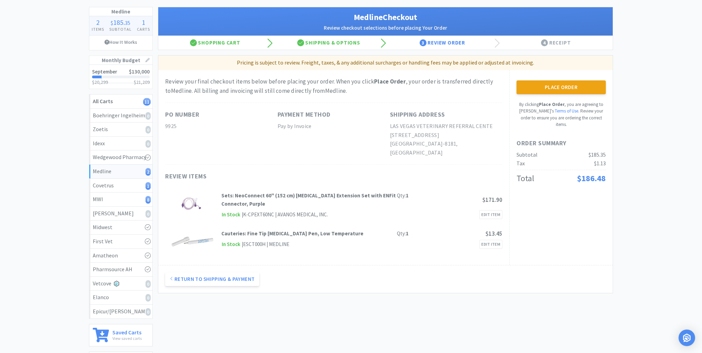
scroll to position [0, 0]
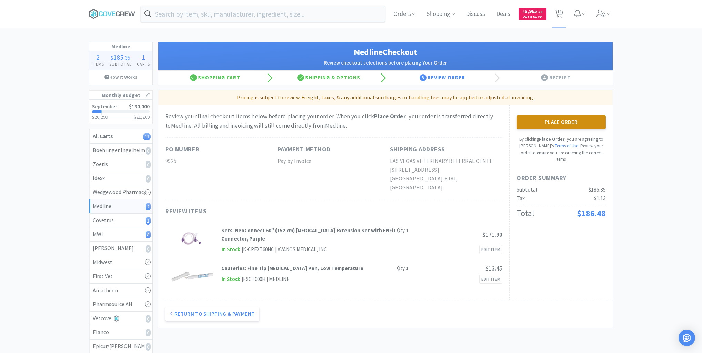
click at [563, 119] on button "Place Order" at bounding box center [560, 122] width 89 height 14
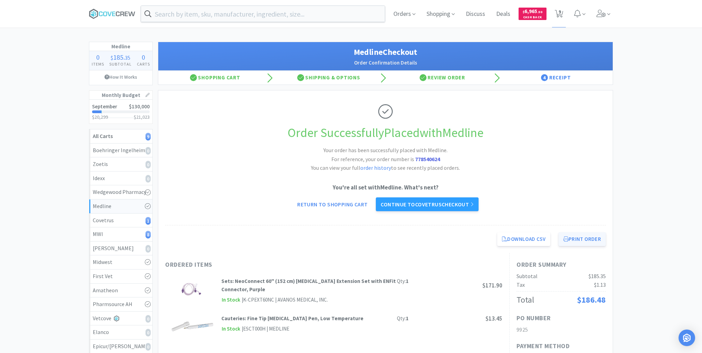
click at [579, 239] on button "Print Order" at bounding box center [581, 239] width 47 height 14
click at [93, 235] on div "MWI 8" at bounding box center [121, 234] width 56 height 9
select select "2"
select select "1"
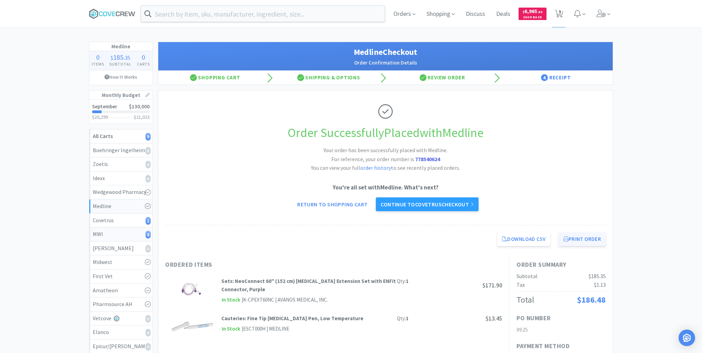
select select "1"
select select "2"
select select "150"
select select "4"
select select "1"
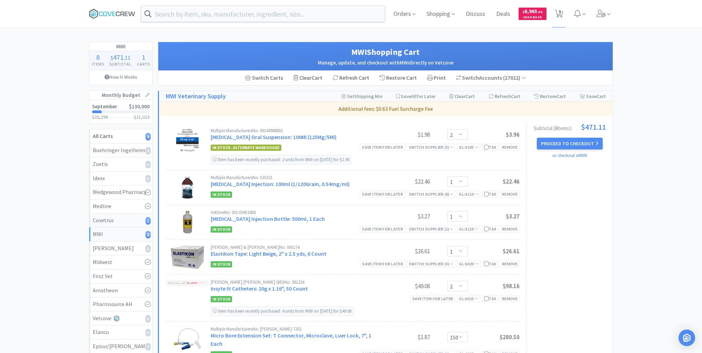
click at [106, 216] on div "Covetrus 1" at bounding box center [121, 220] width 56 height 9
select select "6"
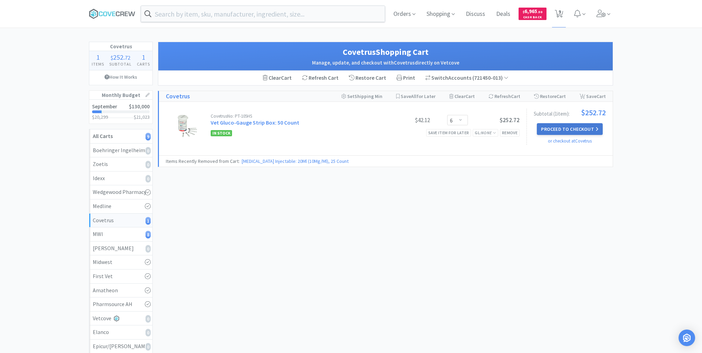
click at [576, 127] on button "Proceed to Checkout" at bounding box center [569, 129] width 65 height 12
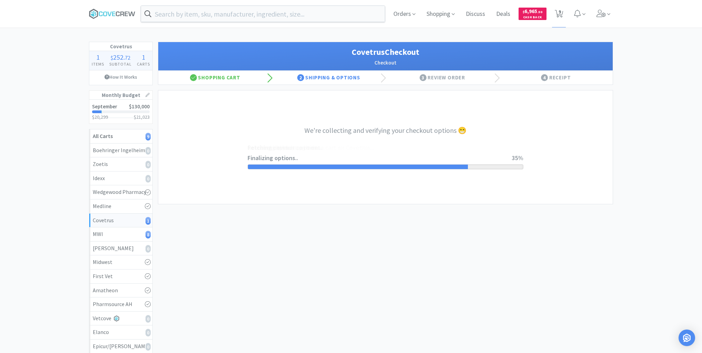
select select "ACCOUNT"
select select "cvt-standard-net"
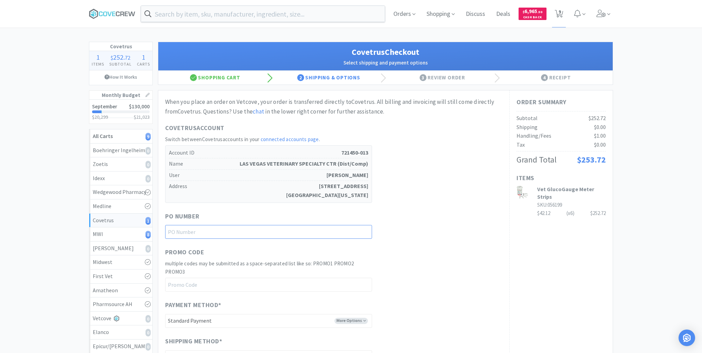
click at [349, 231] on input "text" at bounding box center [268, 232] width 207 height 14
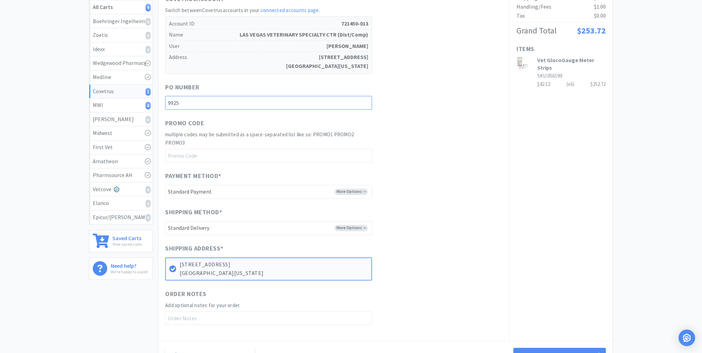
scroll to position [165, 0]
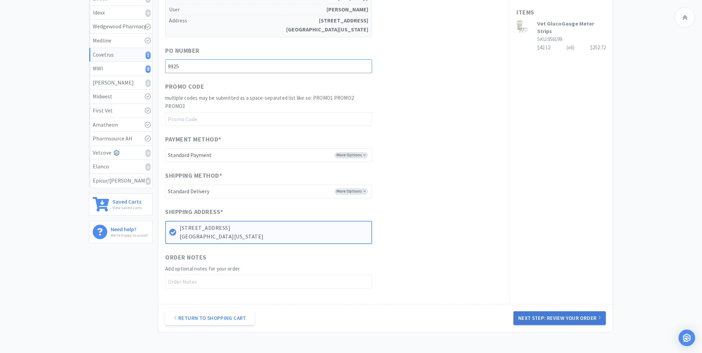
type input "9925"
click at [569, 312] on button "Next Step: Review Your Order" at bounding box center [559, 318] width 92 height 14
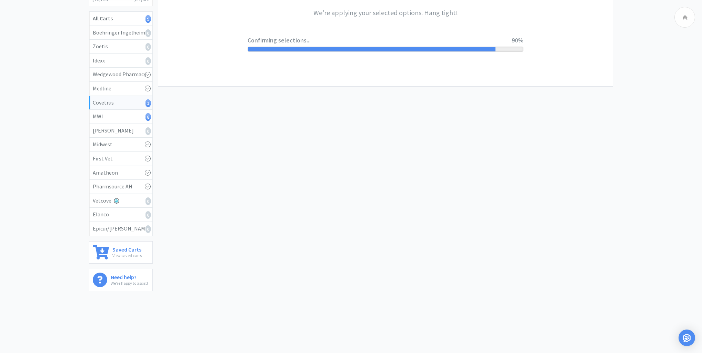
scroll to position [0, 0]
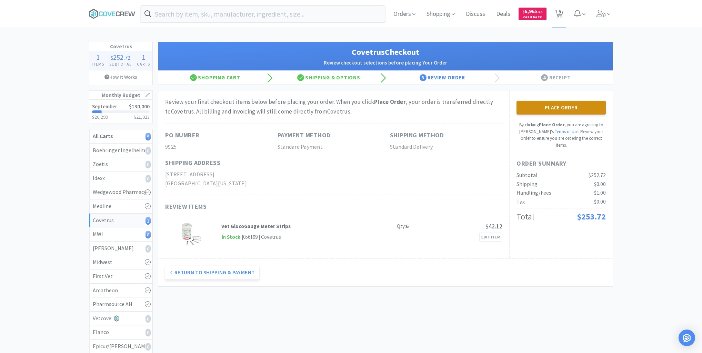
click at [576, 105] on button "Place Order" at bounding box center [560, 108] width 89 height 14
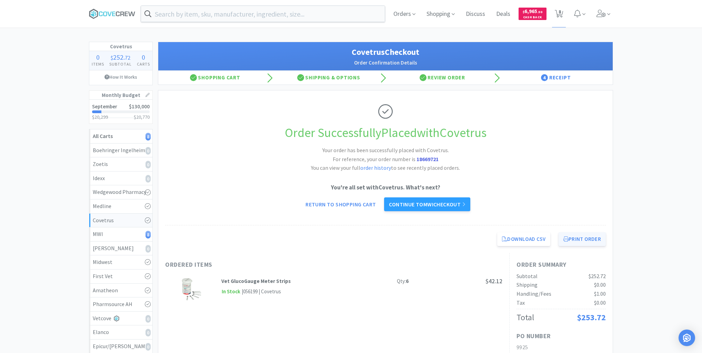
click at [575, 237] on button "Print Order" at bounding box center [581, 239] width 47 height 14
click at [121, 230] on div "MWI 8" at bounding box center [121, 234] width 56 height 9
select select "2"
select select "1"
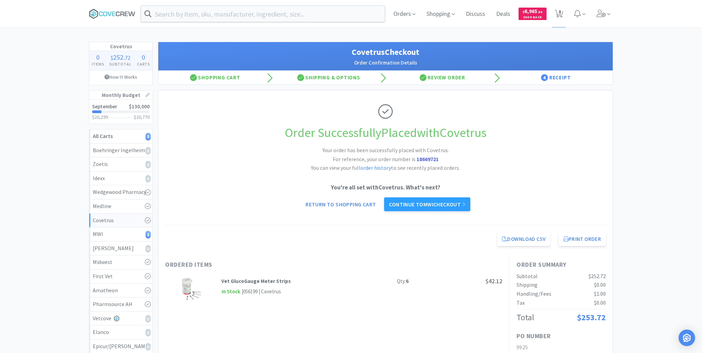
select select "1"
select select "2"
select select "150"
select select "4"
select select "1"
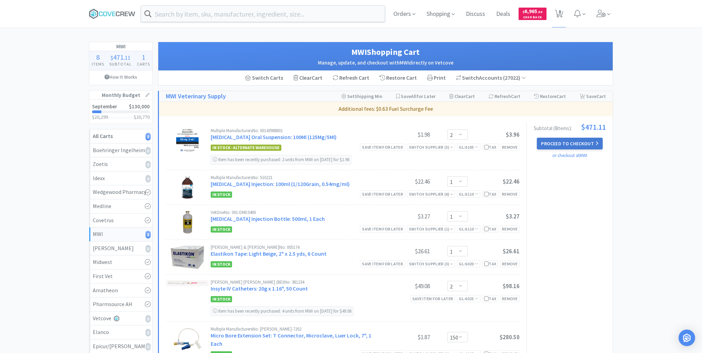
click at [567, 142] on button "Proceed to Checkout" at bounding box center [569, 144] width 65 height 12
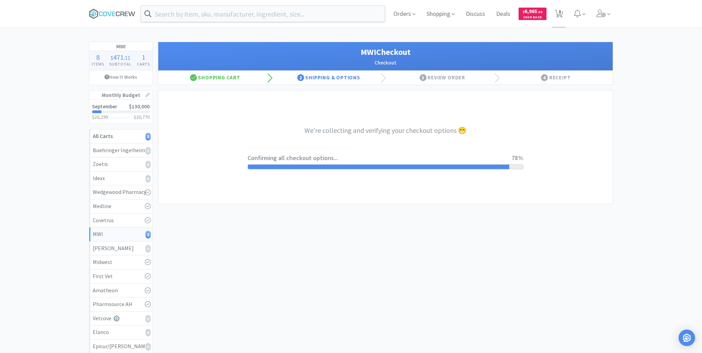
select select "STD_"
select select "FWS"
select select "RPS"
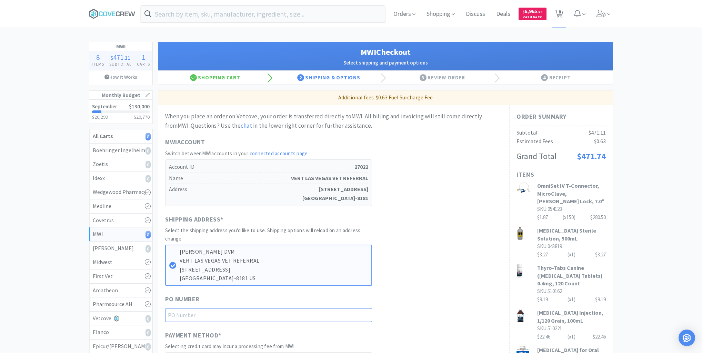
drag, startPoint x: 329, startPoint y: 310, endPoint x: 323, endPoint y: 313, distance: 6.9
click at [330, 310] on input "text" at bounding box center [268, 315] width 207 height 14
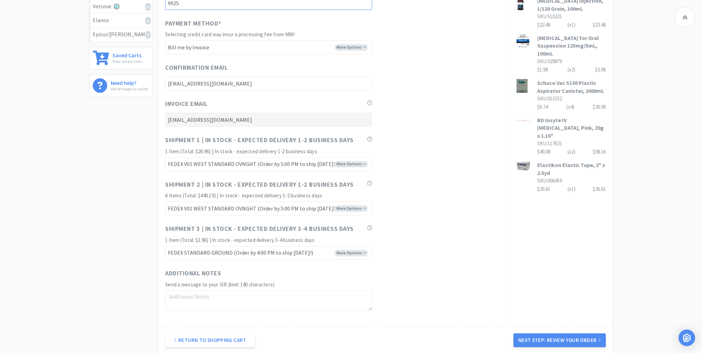
scroll to position [358, 0]
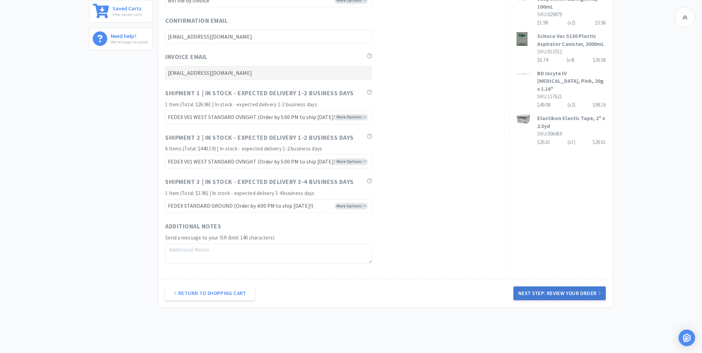
type input "9925"
click at [564, 291] on button "Next Step: Review Your Order" at bounding box center [559, 293] width 92 height 14
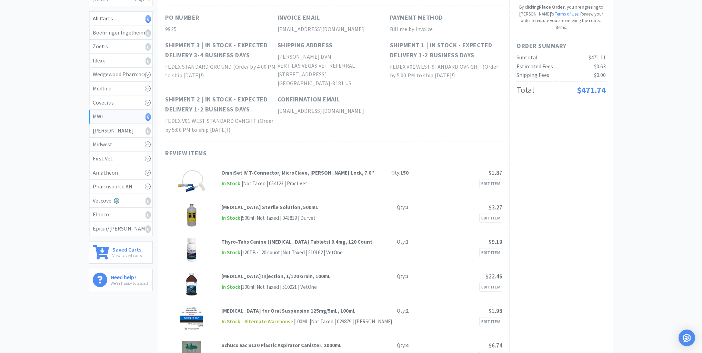
scroll to position [0, 0]
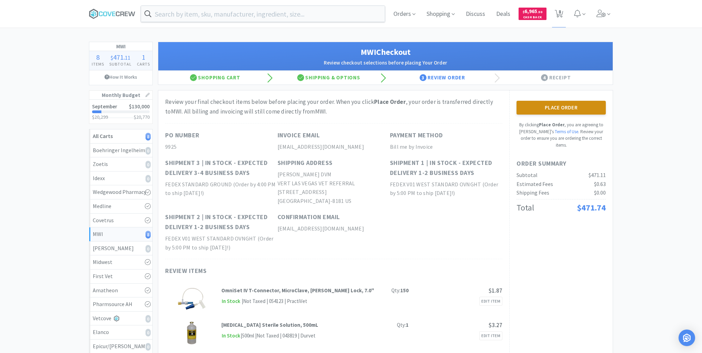
click at [560, 105] on button "Place Order" at bounding box center [560, 108] width 89 height 14
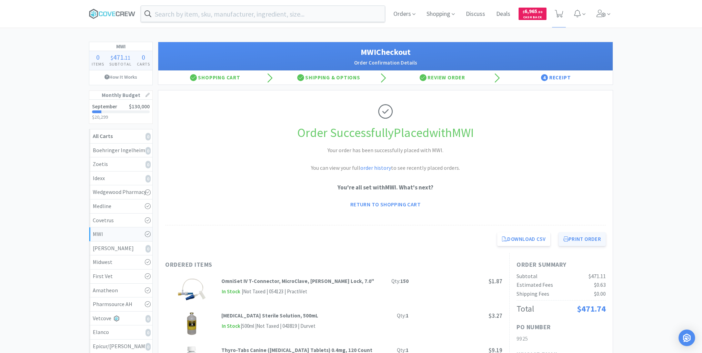
click at [580, 235] on button "Print Order" at bounding box center [581, 239] width 47 height 14
click at [123, 12] on icon at bounding box center [122, 13] width 4 height 4
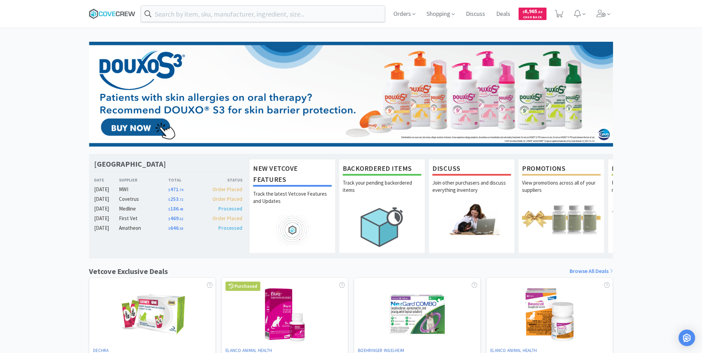
click at [112, 13] on icon at bounding box center [112, 14] width 47 height 10
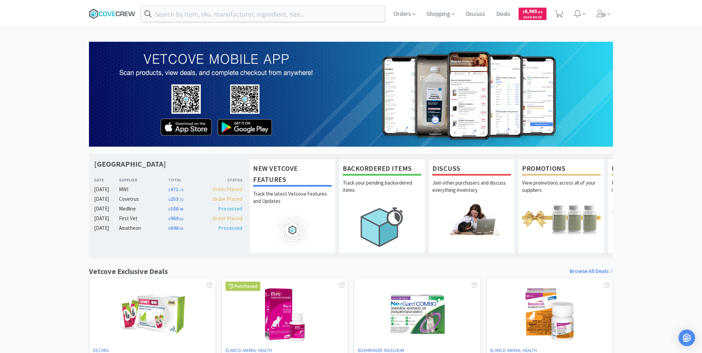
click at [122, 10] on icon at bounding box center [112, 14] width 47 height 10
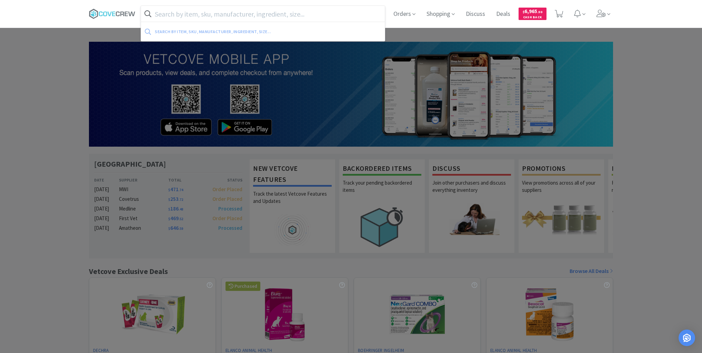
click at [159, 15] on input "text" at bounding box center [263, 14] width 244 height 16
paste input "054673"
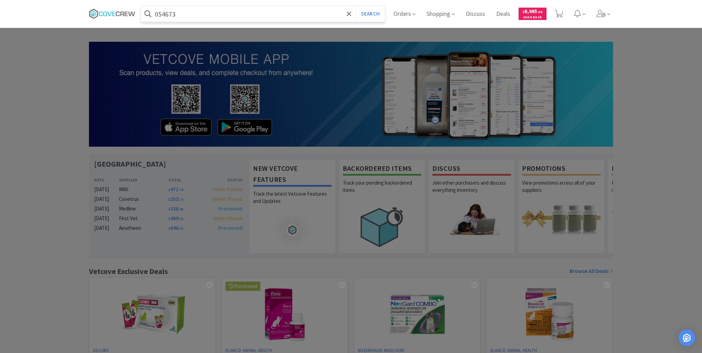
click at [356, 6] on button "Search" at bounding box center [370, 14] width 29 height 16
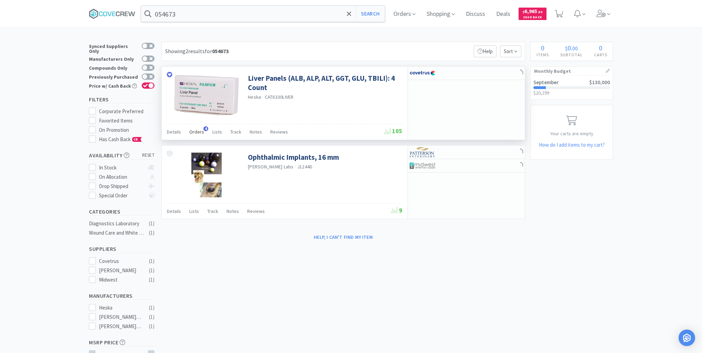
click at [199, 129] on span "Orders" at bounding box center [196, 132] width 15 height 6
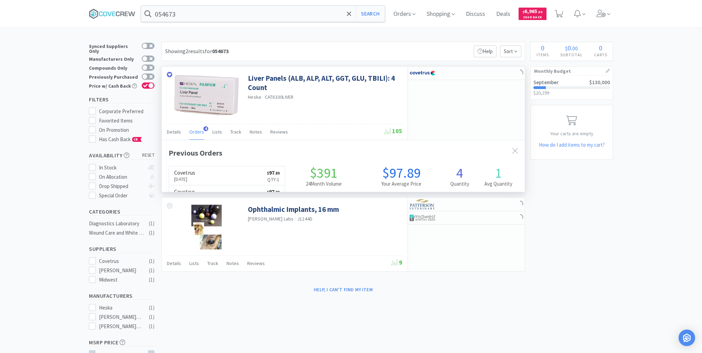
scroll to position [178, 363]
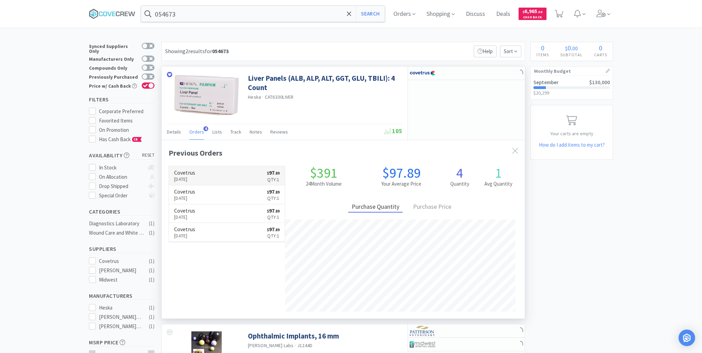
click at [220, 174] on link "Covetrus Sep 4th, 2025 $ 97 . 89 Qty: 1" at bounding box center [227, 175] width 116 height 19
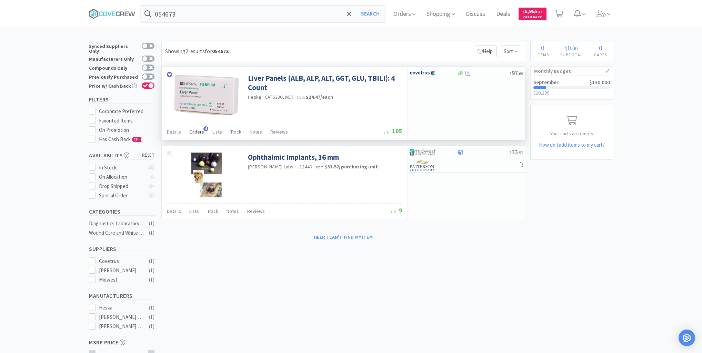
click at [198, 131] on span "Orders" at bounding box center [196, 132] width 15 height 6
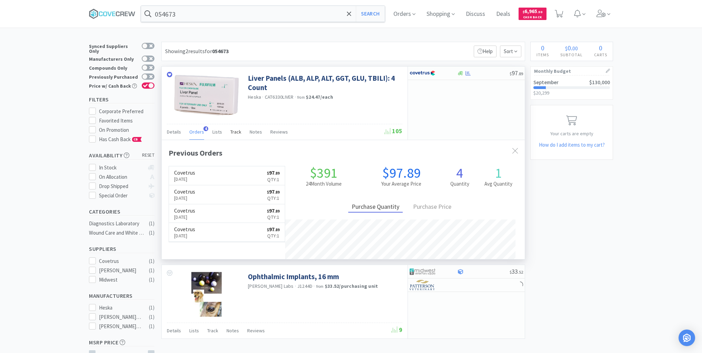
scroll to position [178, 363]
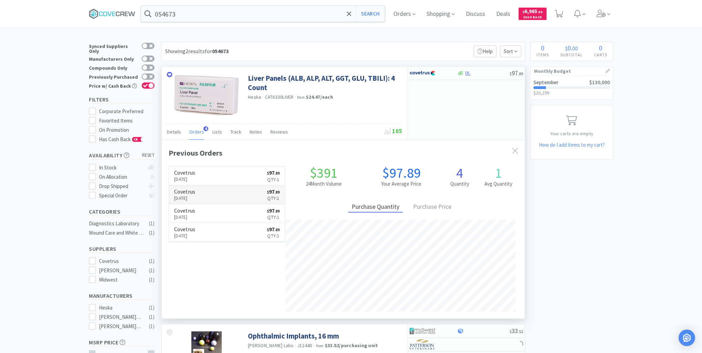
click at [231, 191] on link "Covetrus Sep 4th, 2025 $ 97 . 89 Qty: 1" at bounding box center [227, 194] width 116 height 19
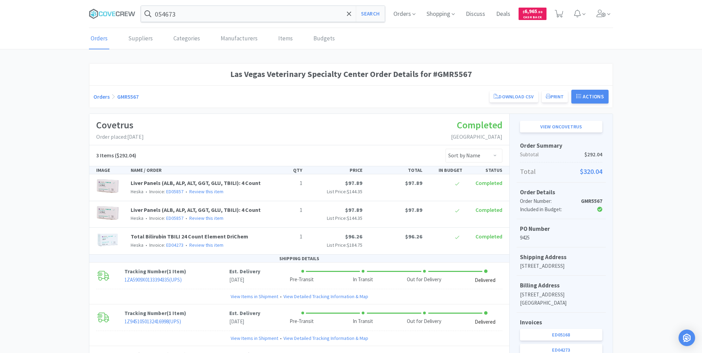
drag, startPoint x: 663, startPoint y: 90, endPoint x: 655, endPoint y: 84, distance: 9.4
click at [662, 90] on div "Las Vegas Veterinary Specialty Center Order Details for #GMR5567 Orders GMR5567…" at bounding box center [351, 281] width 702 height 437
drag, startPoint x: 32, startPoint y: 88, endPoint x: 36, endPoint y: 87, distance: 4.5
click at [32, 88] on div "Las Vegas Veterinary Specialty Center Order Details for #GMR5567 Orders GMR5567…" at bounding box center [351, 281] width 702 height 437
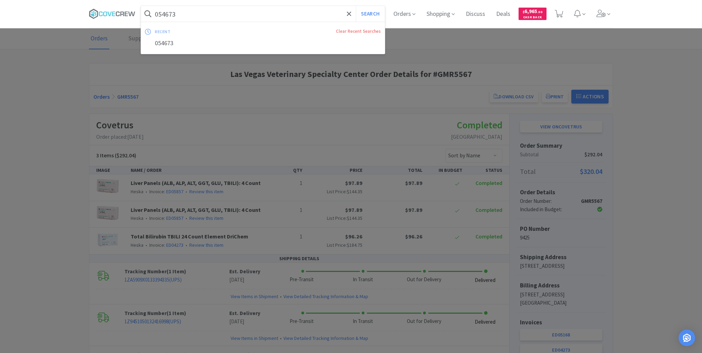
click at [194, 9] on input "054673" at bounding box center [263, 14] width 244 height 16
paste input "05685"
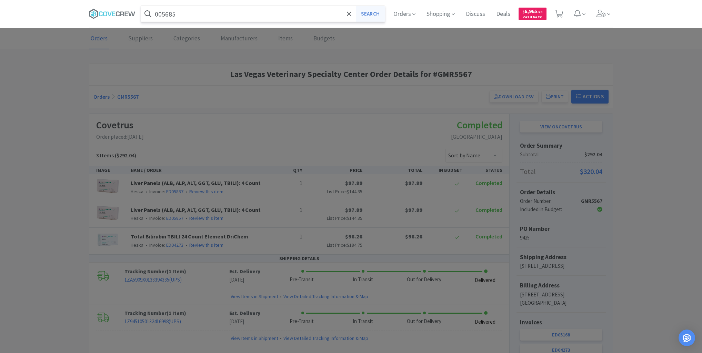
type input "005685"
click at [383, 11] on button "Search" at bounding box center [370, 14] width 29 height 16
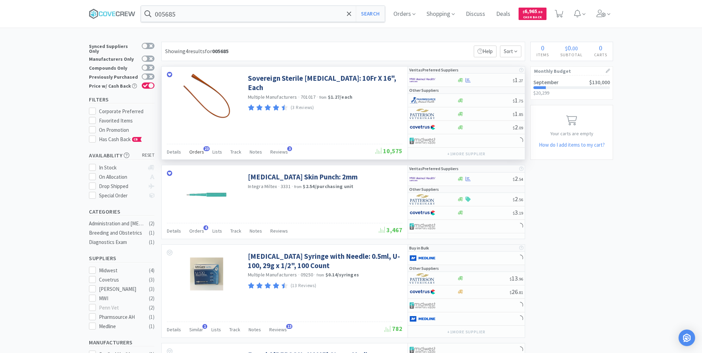
click at [198, 151] on span "Orders" at bounding box center [196, 152] width 15 height 6
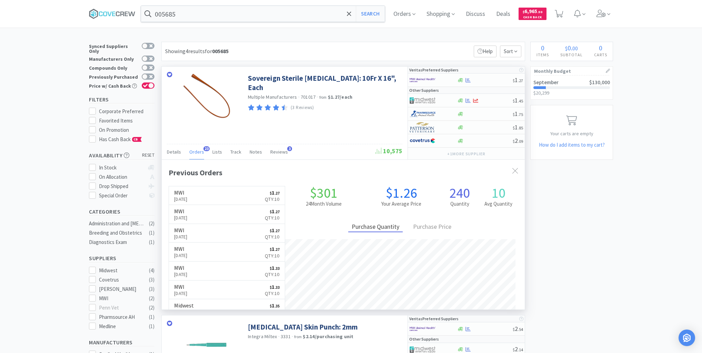
scroll to position [185, 363]
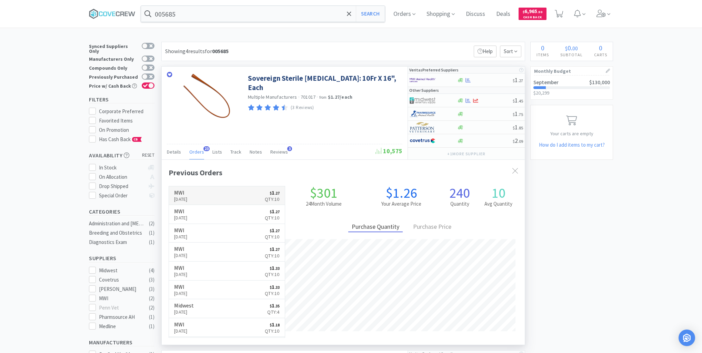
click at [214, 194] on link "MWI Sep 4th, 2025 $ 1 . 27 Qty: 10" at bounding box center [227, 195] width 116 height 19
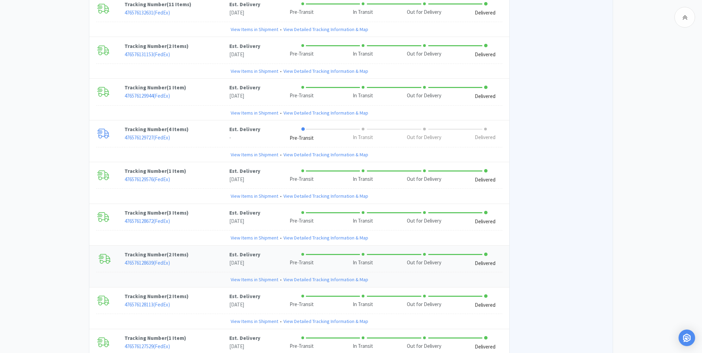
scroll to position [1146, 0]
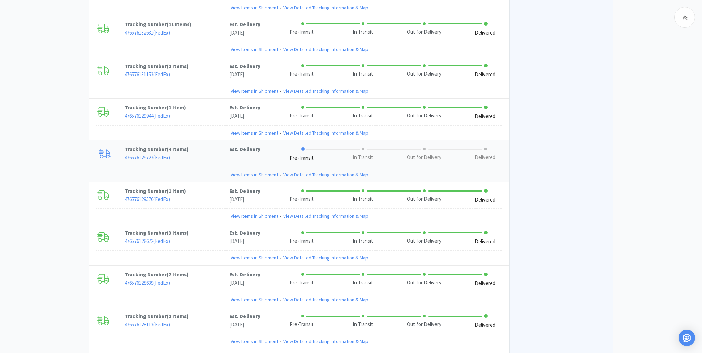
click at [241, 171] on link "View Items in Shipment" at bounding box center [255, 175] width 48 height 8
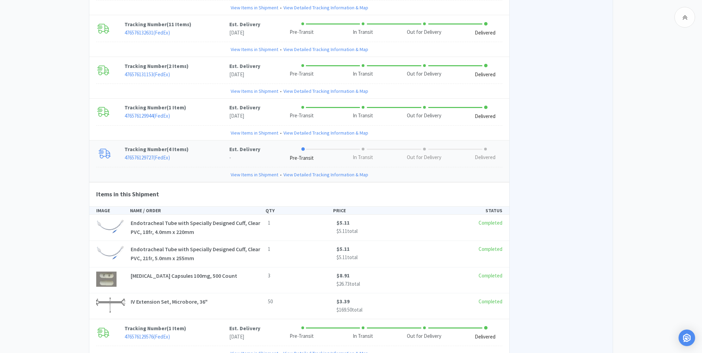
click at [241, 171] on link "View Items in Shipment" at bounding box center [255, 175] width 48 height 8
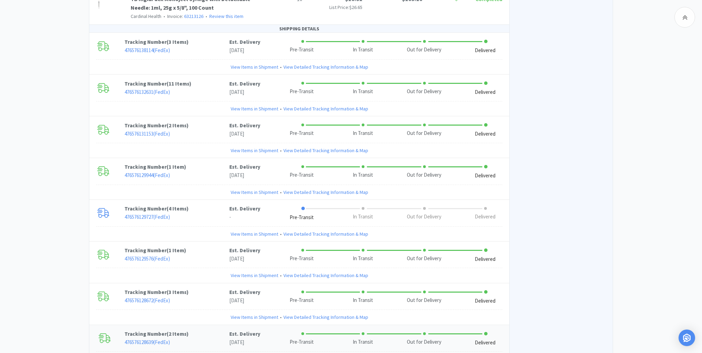
scroll to position [1048, 0]
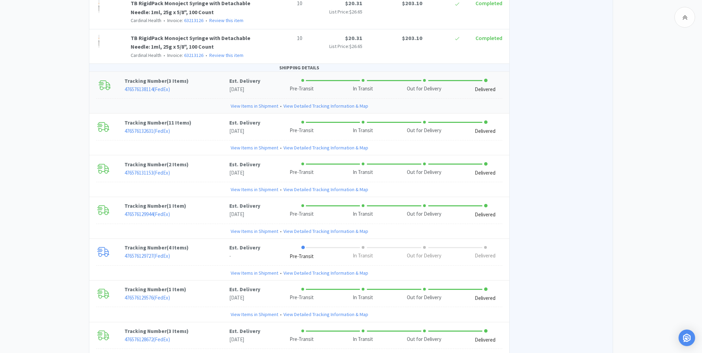
click at [255, 102] on link "View Items in Shipment" at bounding box center [255, 106] width 48 height 8
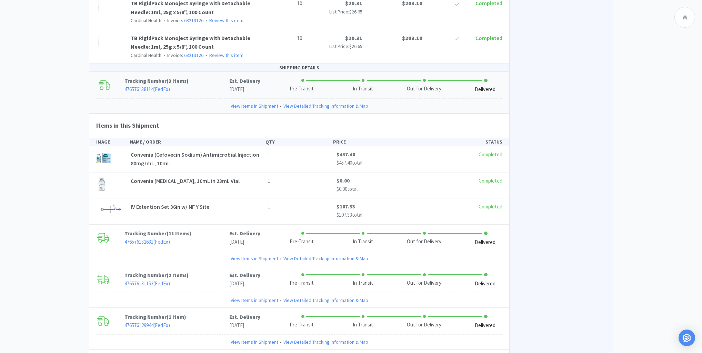
click at [255, 102] on link "View Items in Shipment" at bounding box center [255, 106] width 48 height 8
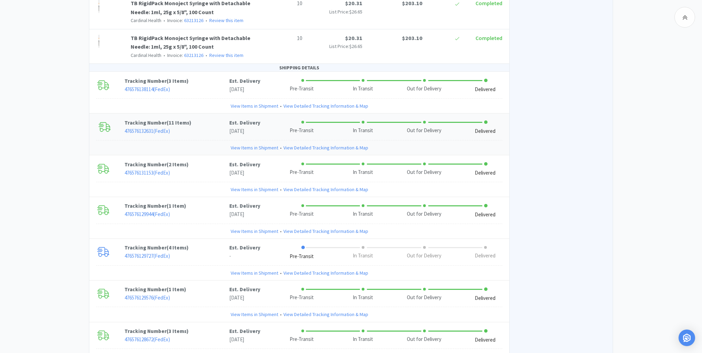
click at [247, 144] on link "View Items in Shipment" at bounding box center [255, 148] width 48 height 8
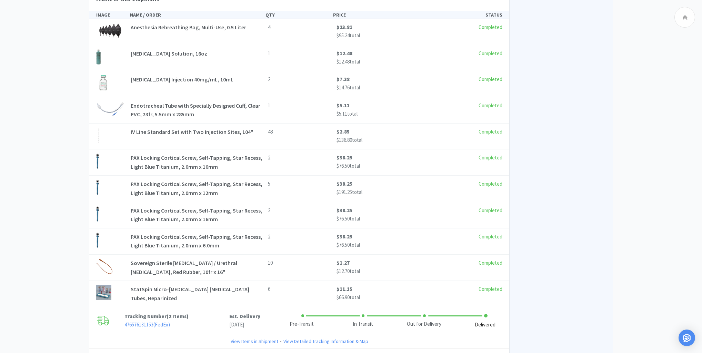
scroll to position [1268, 0]
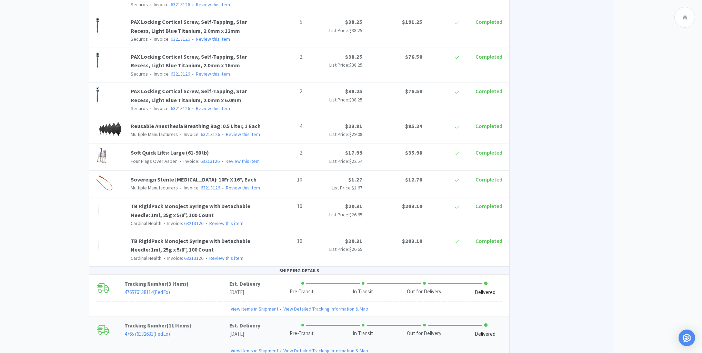
scroll to position [800, 0]
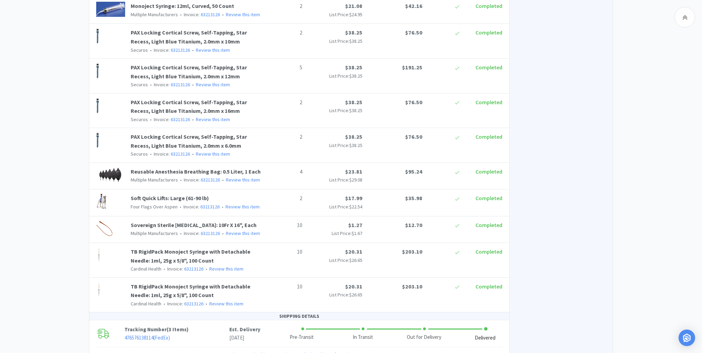
click at [605, 115] on div "View on MWI Order Summary Subtotal $2,767.64 Shipping $0.63 Tax $229.24 Total $…" at bounding box center [560, 221] width 103 height 1814
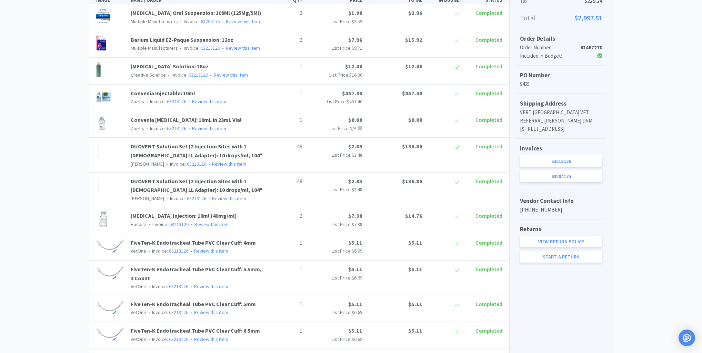
scroll to position [0, 0]
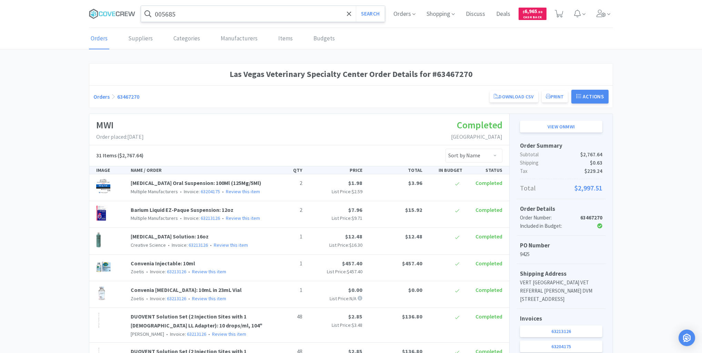
click at [302, 11] on input "005685" at bounding box center [263, 14] width 244 height 16
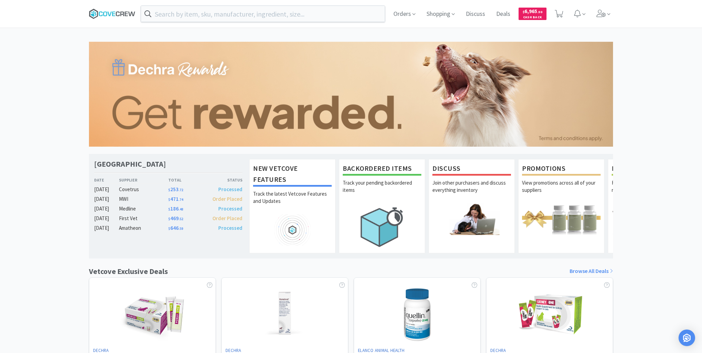
click at [110, 16] on icon at bounding box center [112, 14] width 47 height 10
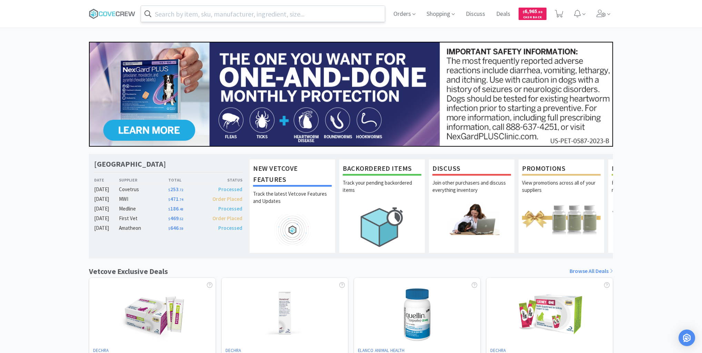
click at [367, 15] on input "text" at bounding box center [263, 14] width 244 height 16
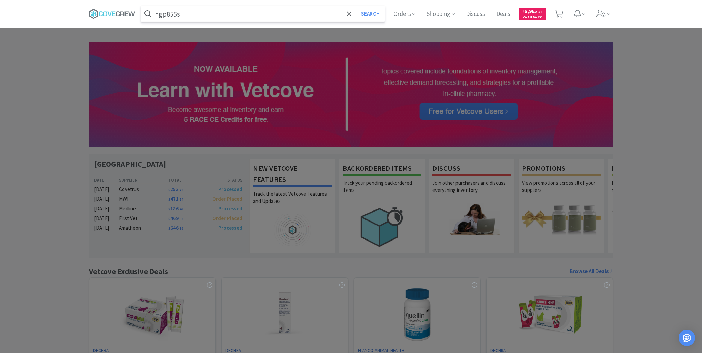
type input "ngp855s"
click at [356, 6] on button "Search" at bounding box center [370, 14] width 29 height 16
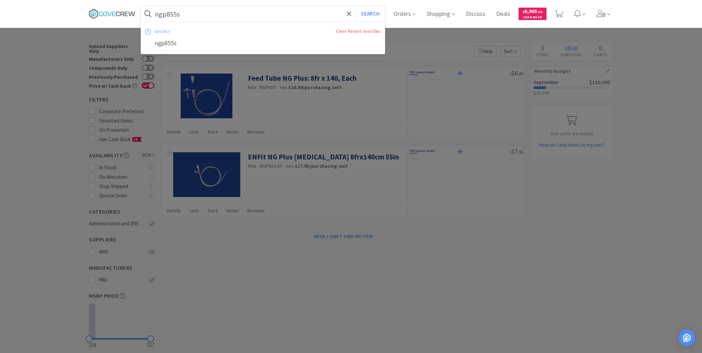
click at [203, 17] on input "ngp855s" at bounding box center [263, 14] width 244 height 16
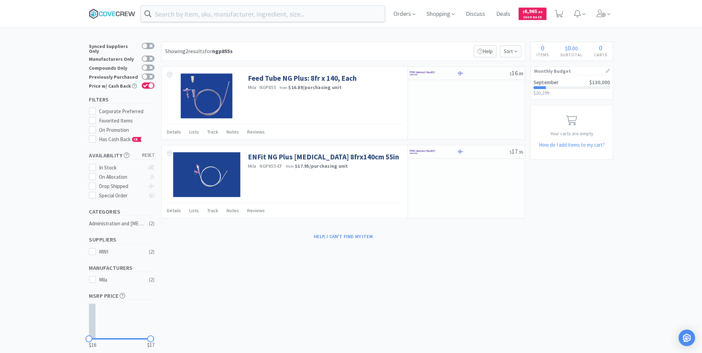
click at [118, 12] on icon at bounding box center [112, 14] width 47 height 10
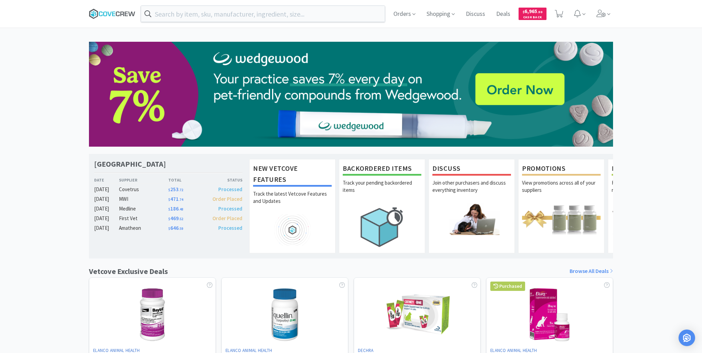
click at [125, 14] on icon at bounding box center [126, 13] width 3 height 4
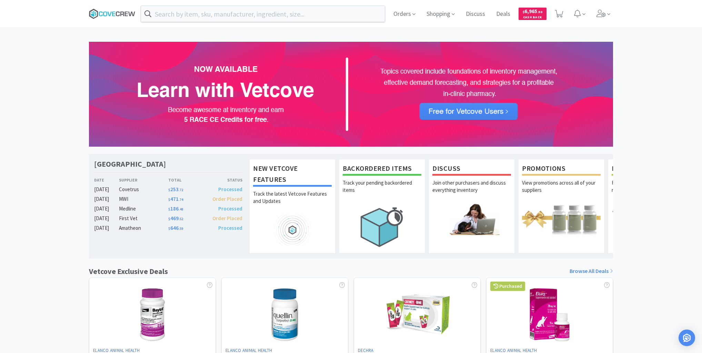
click at [107, 11] on icon at bounding box center [112, 14] width 47 height 10
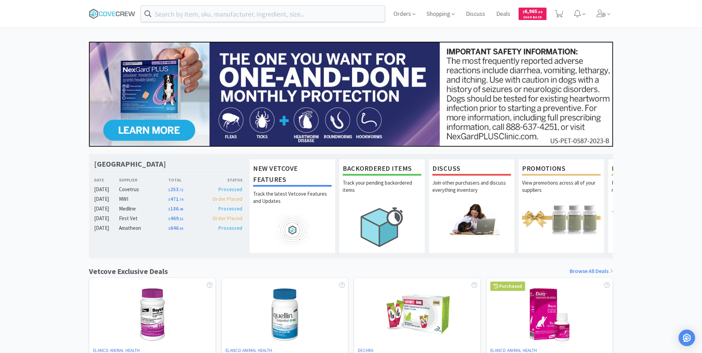
drag, startPoint x: 32, startPoint y: 45, endPoint x: 49, endPoint y: 2, distance: 45.6
click at [33, 45] on div "Las Vegas Veterinary Specialty Center Date Supplier Total Status Sep 09 Covetru…" at bounding box center [351, 304] width 702 height 525
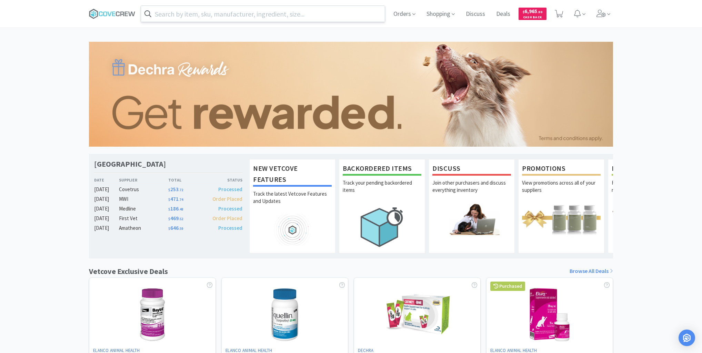
click at [236, 16] on input "text" at bounding box center [263, 14] width 244 height 16
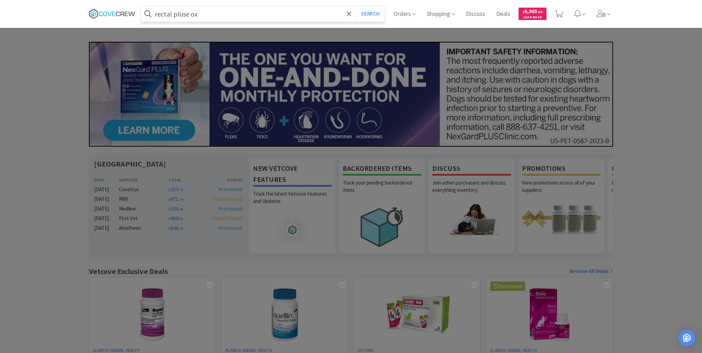
type input "rectal pluse ox"
click at [356, 6] on button "Search" at bounding box center [370, 14] width 29 height 16
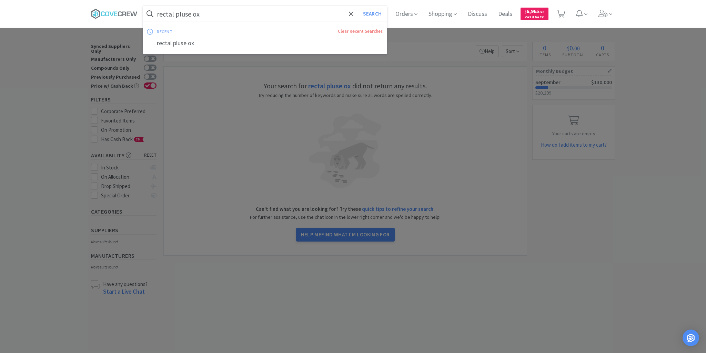
drag, startPoint x: 210, startPoint y: 11, endPoint x: 211, endPoint y: 15, distance: 4.3
click at [210, 11] on input "rectal pluse ox" at bounding box center [265, 14] width 244 height 16
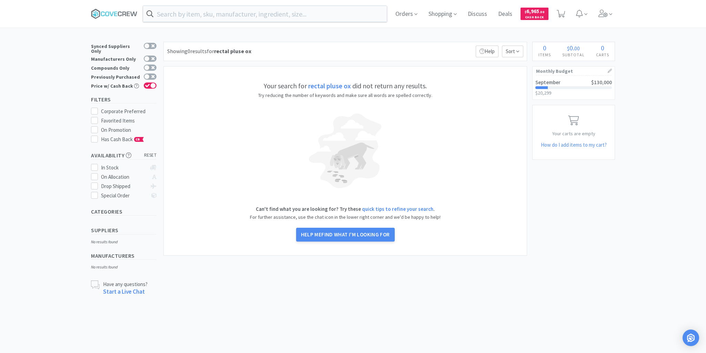
drag, startPoint x: 119, startPoint y: 14, endPoint x: 114, endPoint y: 88, distance: 74.2
click at [118, 15] on icon at bounding box center [120, 13] width 4 height 5
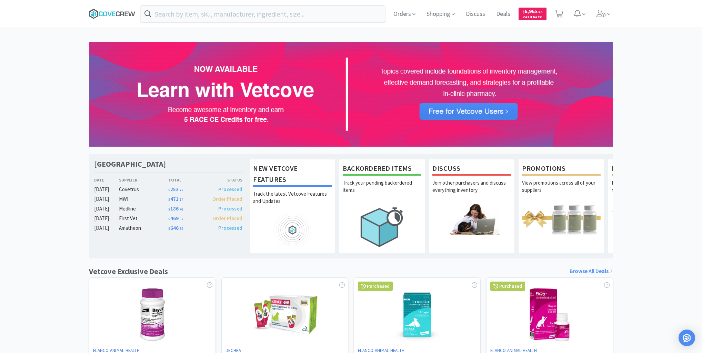
click at [119, 13] on icon at bounding box center [112, 14] width 47 height 10
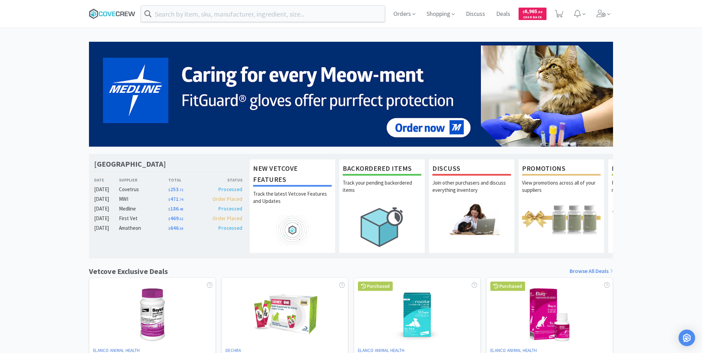
click at [105, 12] on icon at bounding box center [112, 14] width 47 height 10
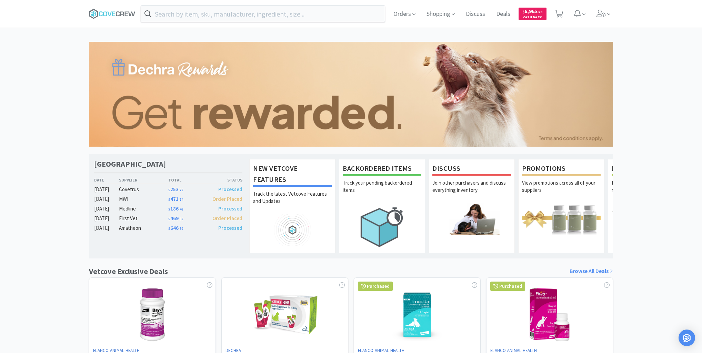
drag, startPoint x: 121, startPoint y: 15, endPoint x: 125, endPoint y: 19, distance: 5.6
click at [121, 15] on icon at bounding box center [122, 13] width 4 height 4
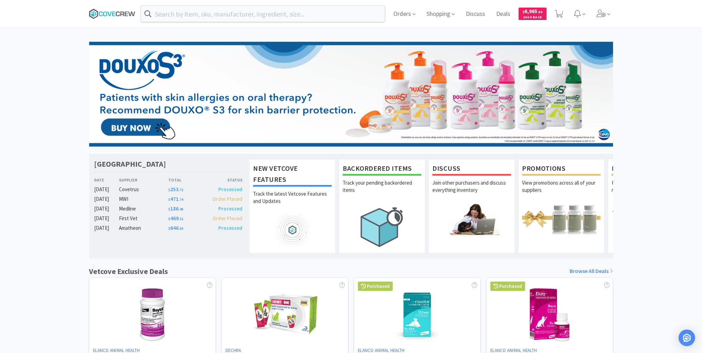
click at [109, 12] on icon at bounding box center [112, 14] width 47 height 10
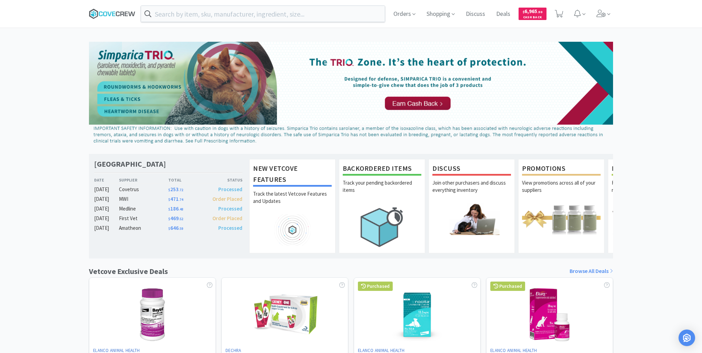
click at [101, 13] on icon at bounding box center [112, 14] width 47 height 10
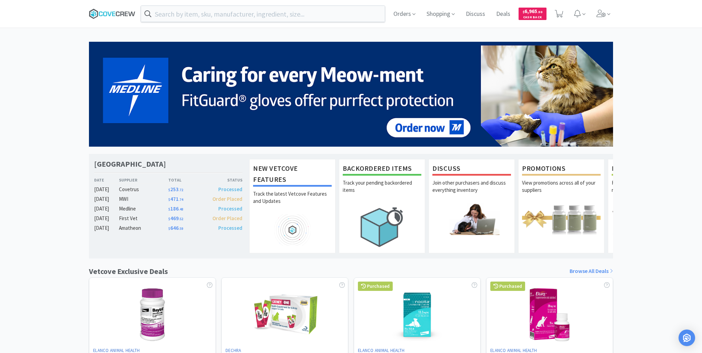
click at [124, 12] on icon at bounding box center [112, 14] width 47 height 10
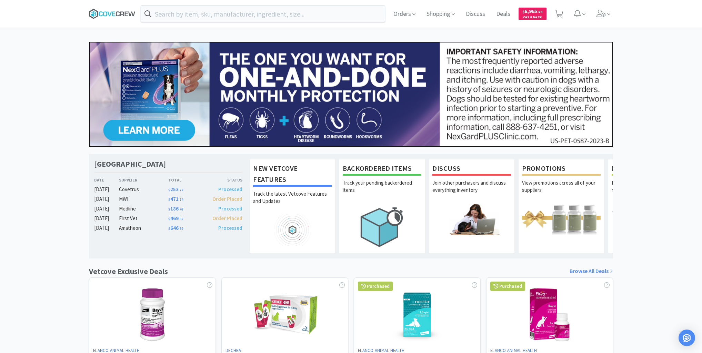
click at [107, 12] on icon at bounding box center [105, 13] width 4 height 5
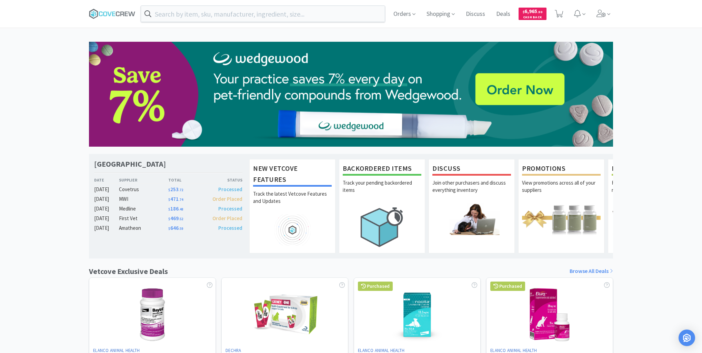
click at [71, 39] on div "Orders Shopping Discuss Discuss Deals Deals $ 6,965 . 50 Cash Back Las Vegas Ve…" at bounding box center [351, 283] width 702 height 567
click at [119, 14] on icon at bounding box center [112, 14] width 47 height 10
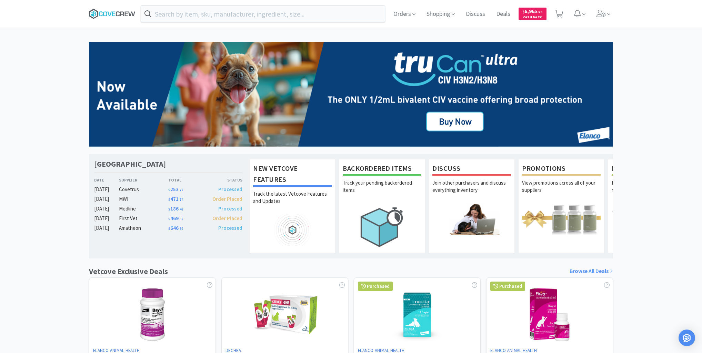
click at [110, 13] on icon at bounding box center [112, 14] width 47 height 10
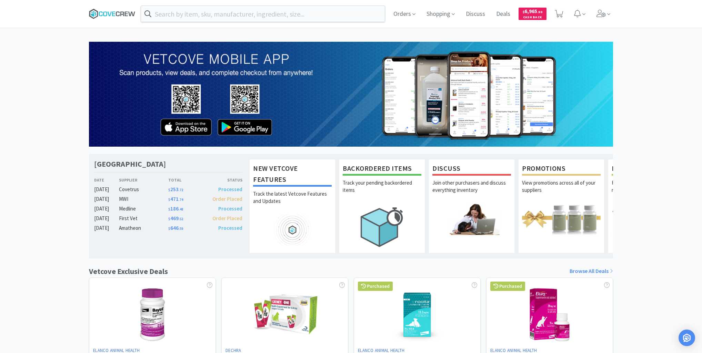
click at [118, 14] on icon at bounding box center [112, 14] width 47 height 10
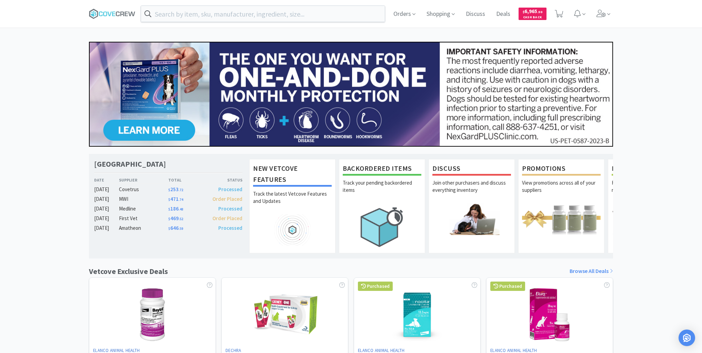
drag, startPoint x: 26, startPoint y: 138, endPoint x: 33, endPoint y: 158, distance: 21.6
click at [26, 138] on div "Las Vegas Veterinary Specialty Center Date Supplier Total Status Sep 09 Covetru…" at bounding box center [351, 304] width 702 height 525
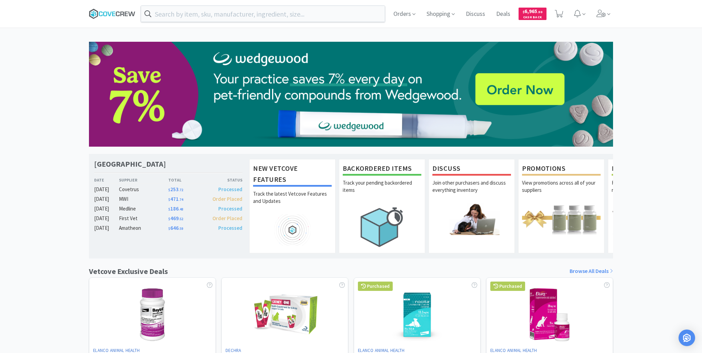
click at [120, 11] on icon at bounding box center [112, 14] width 47 height 10
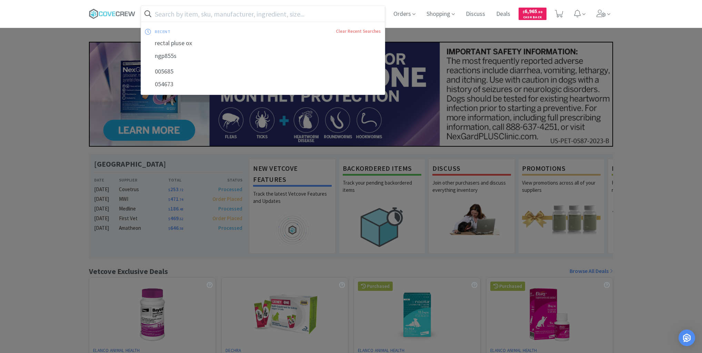
click at [236, 12] on input "text" at bounding box center [263, 14] width 244 height 16
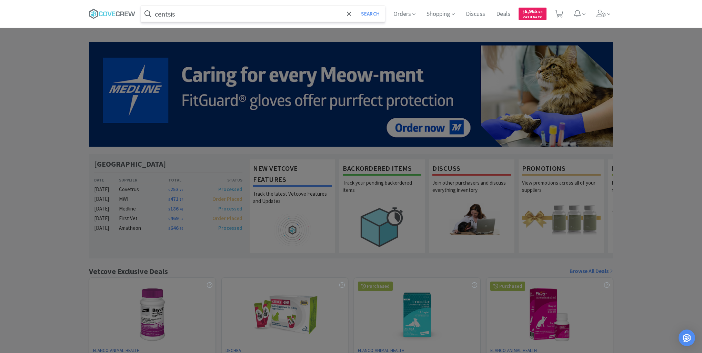
type input "centsis"
click at [356, 6] on button "Search" at bounding box center [370, 14] width 29 height 16
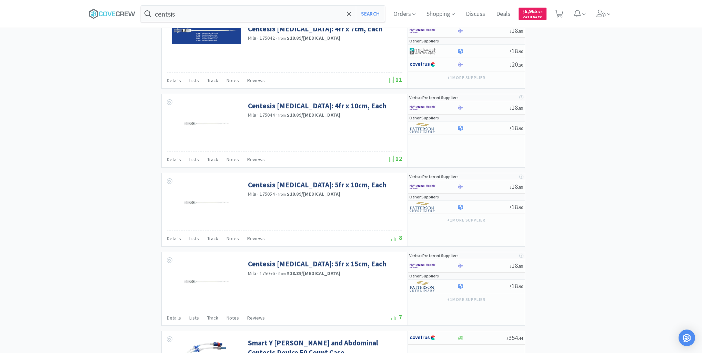
scroll to position [855, 0]
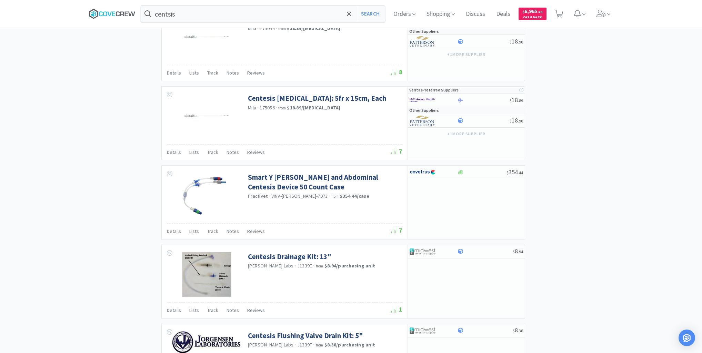
click at [112, 14] on icon at bounding box center [112, 14] width 47 height 10
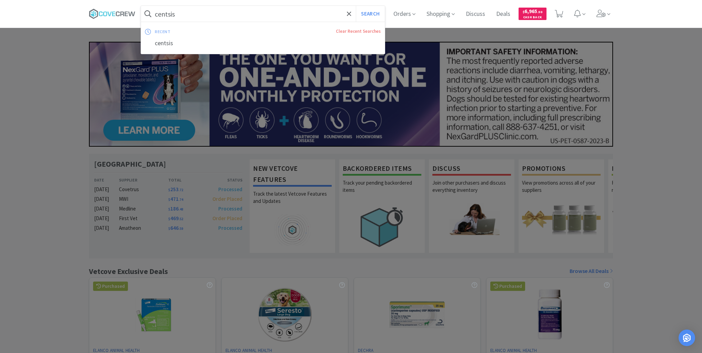
drag, startPoint x: 192, startPoint y: 9, endPoint x: 194, endPoint y: 14, distance: 6.0
click at [192, 9] on input "centsis" at bounding box center [263, 14] width 244 height 16
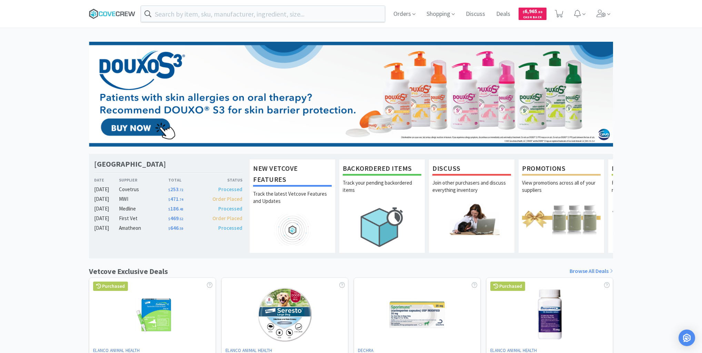
click at [117, 12] on icon at bounding box center [112, 14] width 47 height 10
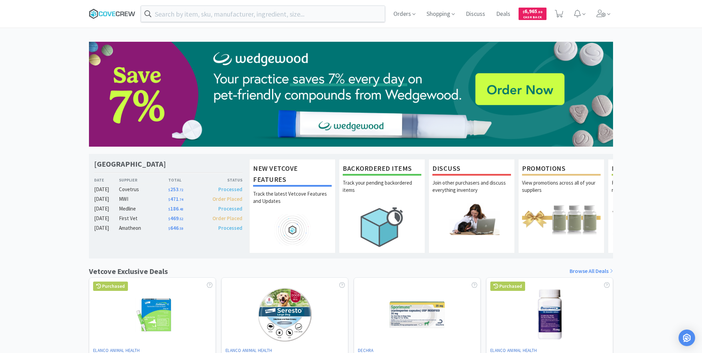
click at [112, 14] on icon at bounding box center [112, 14] width 47 height 10
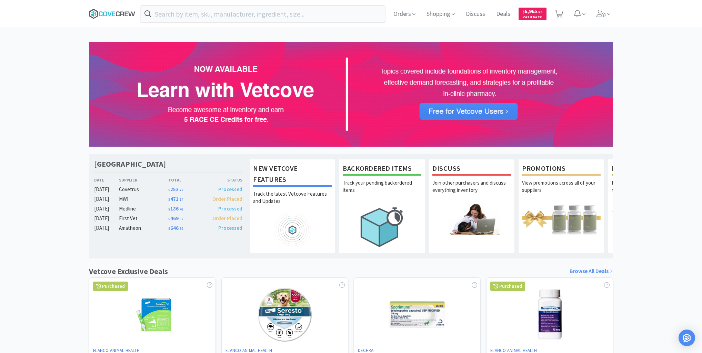
click at [102, 13] on icon at bounding box center [112, 14] width 47 height 10
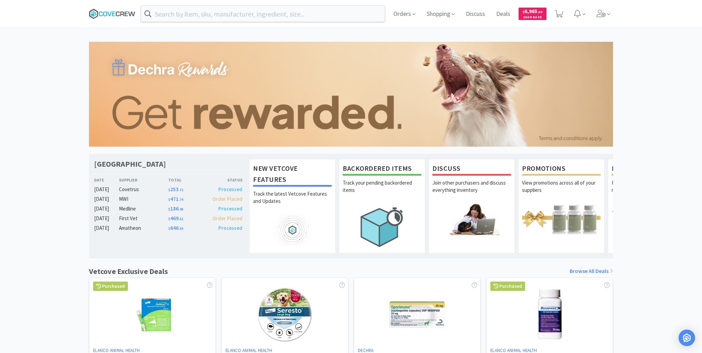
click at [114, 11] on icon at bounding box center [112, 14] width 47 height 10
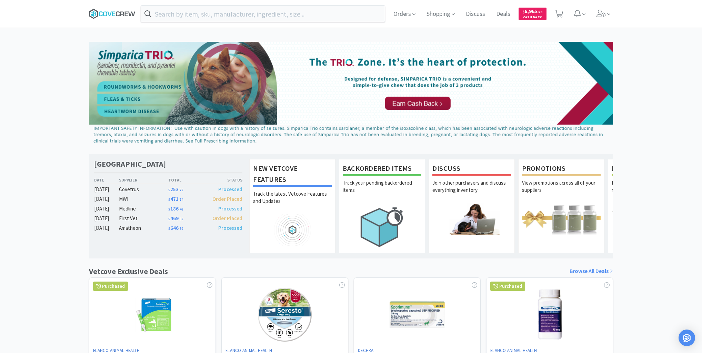
click at [113, 13] on icon at bounding box center [112, 14] width 47 height 10
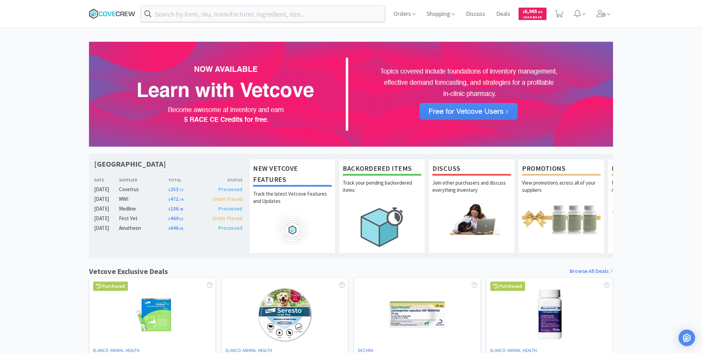
click at [107, 13] on icon at bounding box center [112, 14] width 47 height 10
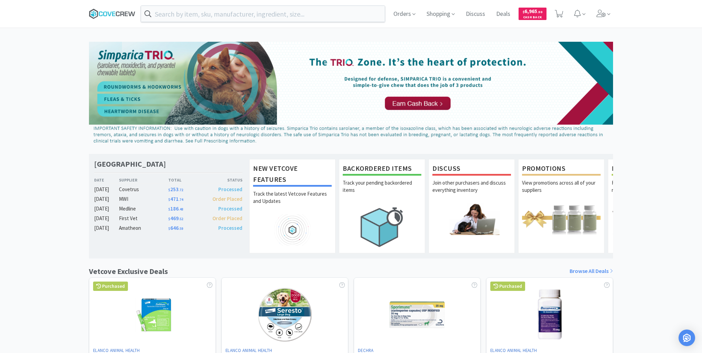
click at [109, 9] on icon at bounding box center [112, 14] width 47 height 10
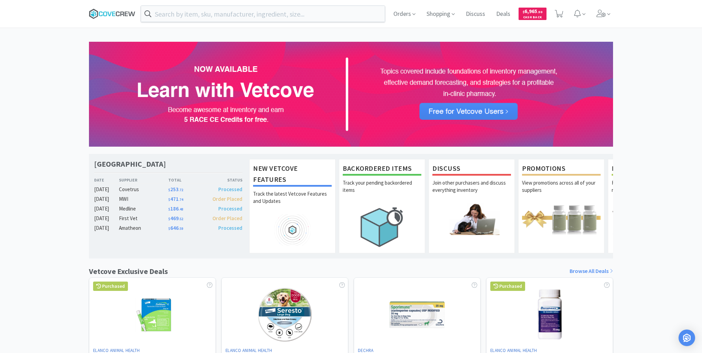
click at [119, 11] on icon at bounding box center [112, 14] width 47 height 10
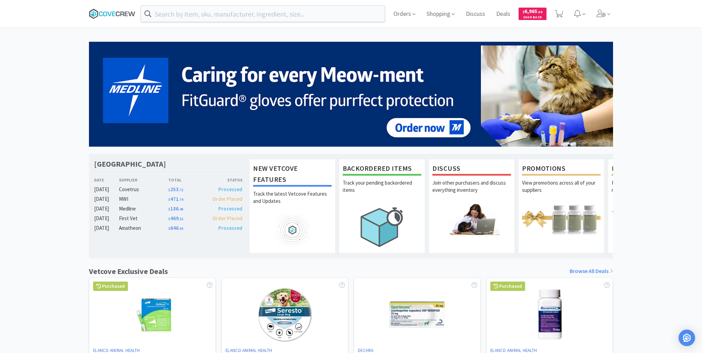
click at [109, 16] on icon at bounding box center [109, 13] width 4 height 4
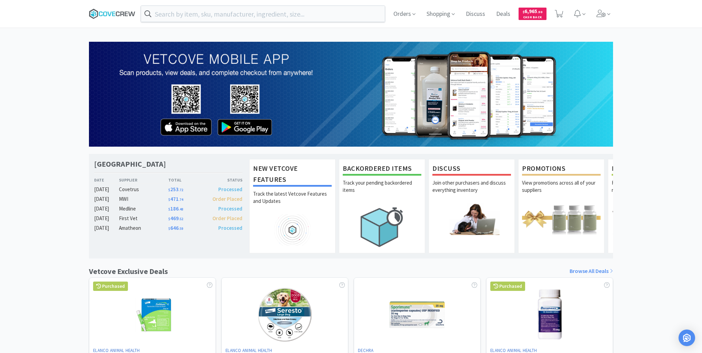
click at [120, 12] on icon at bounding box center [112, 14] width 47 height 10
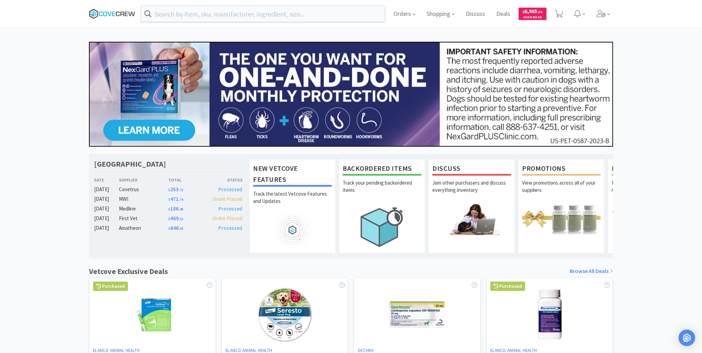
click at [114, 12] on icon at bounding box center [113, 13] width 3 height 4
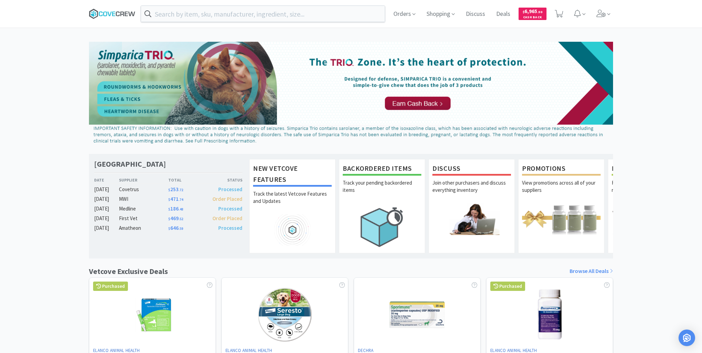
click at [113, 13] on icon at bounding box center [112, 14] width 47 height 10
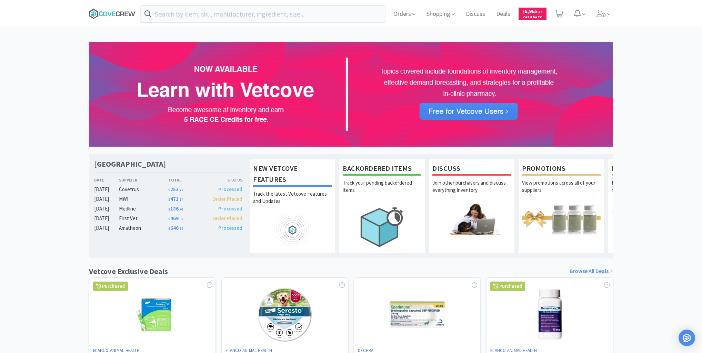
click at [113, 13] on icon at bounding box center [113, 13] width 3 height 4
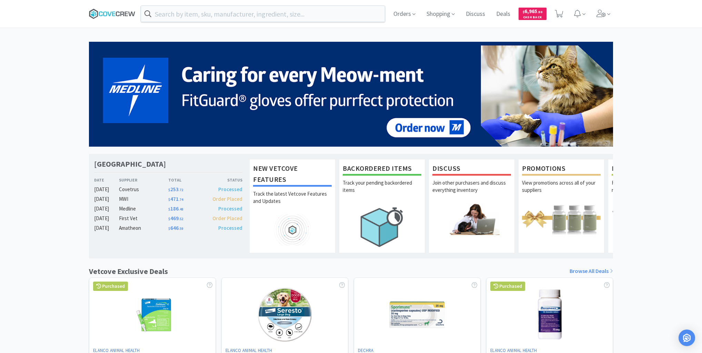
click at [115, 12] on icon at bounding box center [112, 14] width 47 height 10
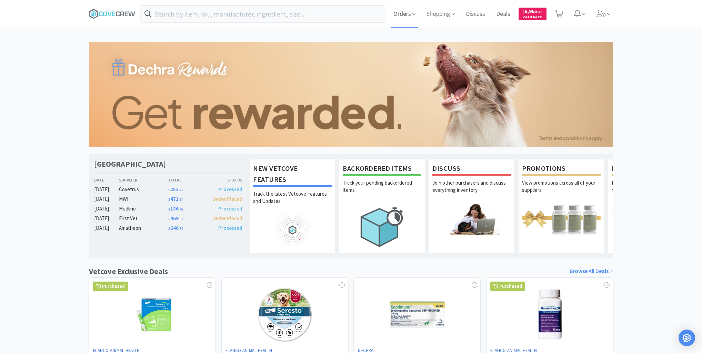
click at [402, 11] on span "Orders" at bounding box center [405, 14] width 28 height 28
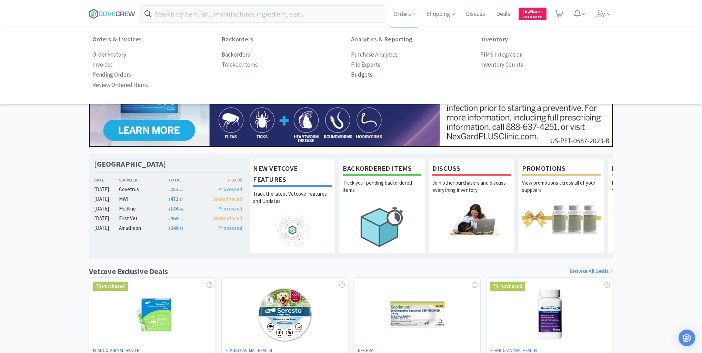
click at [361, 74] on p "Budgets" at bounding box center [361, 74] width 21 height 9
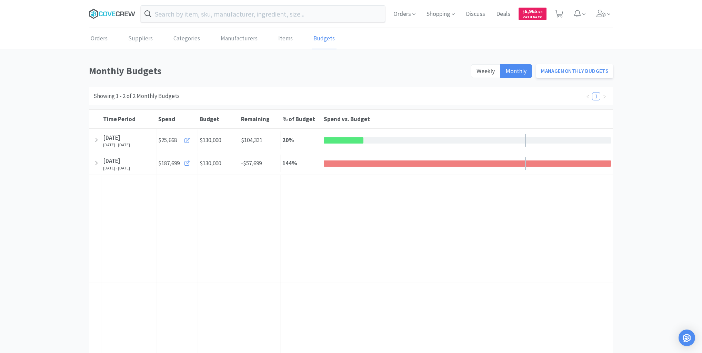
click at [118, 11] on icon at bounding box center [112, 14] width 47 height 10
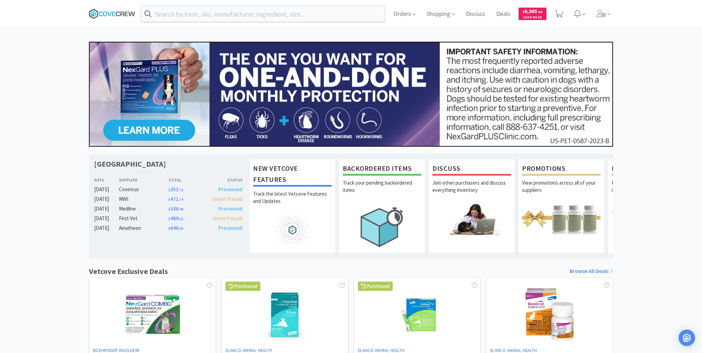
click at [105, 13] on icon at bounding box center [112, 14] width 47 height 10
click at [105, 14] on icon at bounding box center [112, 14] width 47 height 10
click at [113, 13] on icon at bounding box center [112, 14] width 47 height 10
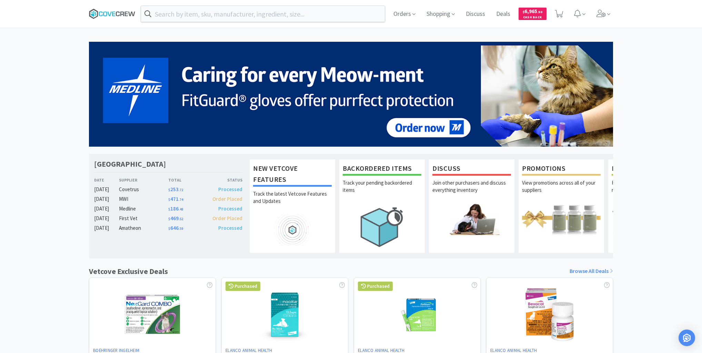
click at [132, 13] on icon at bounding box center [112, 14] width 47 height 10
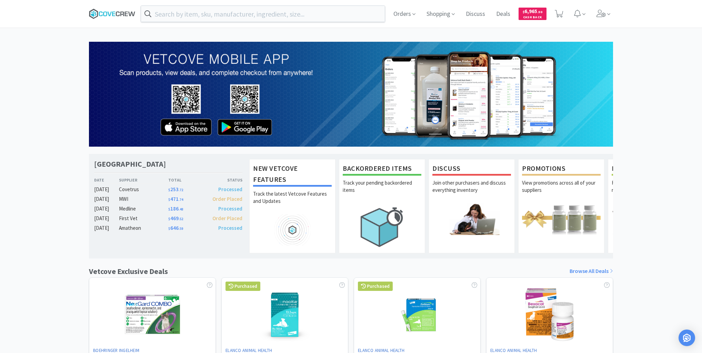
click at [113, 14] on icon at bounding box center [112, 14] width 47 height 10
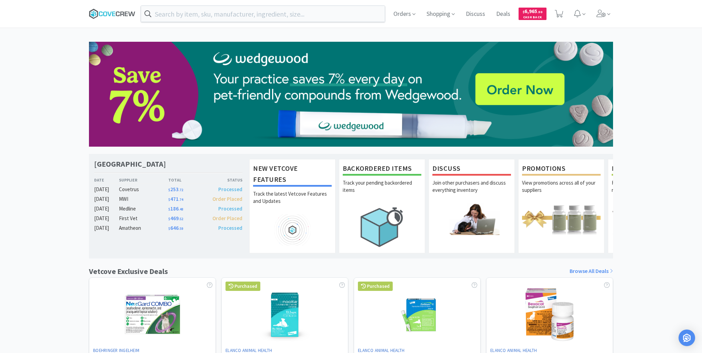
click at [112, 15] on icon at bounding box center [113, 13] width 3 height 4
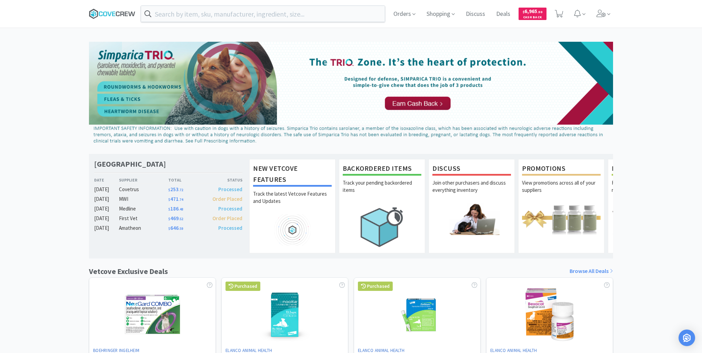
click at [125, 12] on icon at bounding box center [112, 14] width 47 height 10
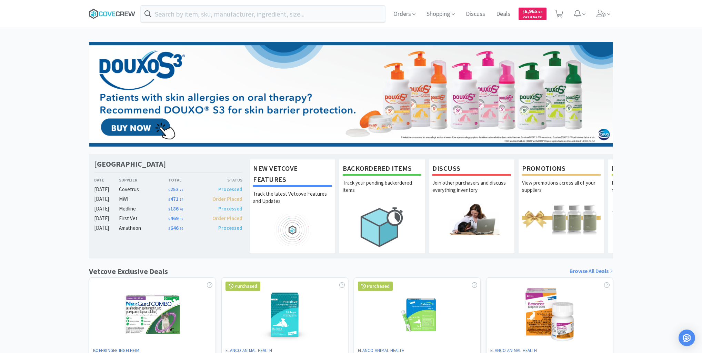
click at [116, 11] on icon at bounding box center [112, 14] width 47 height 10
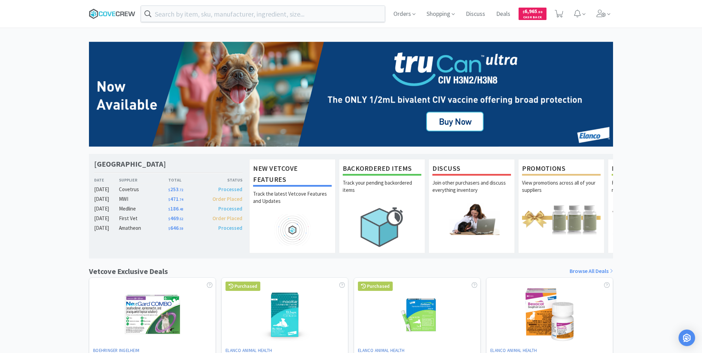
click at [109, 12] on icon at bounding box center [112, 14] width 47 height 10
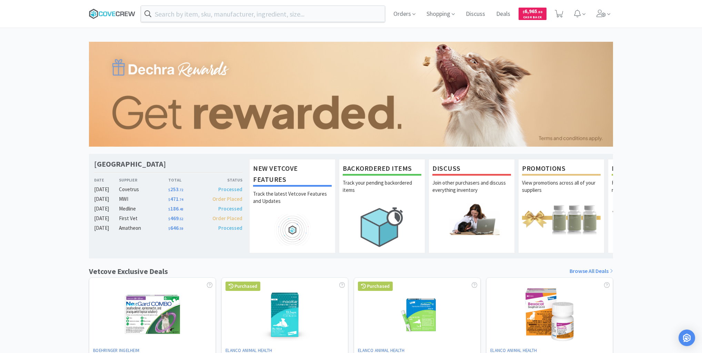
click at [110, 13] on icon at bounding box center [109, 13] width 4 height 4
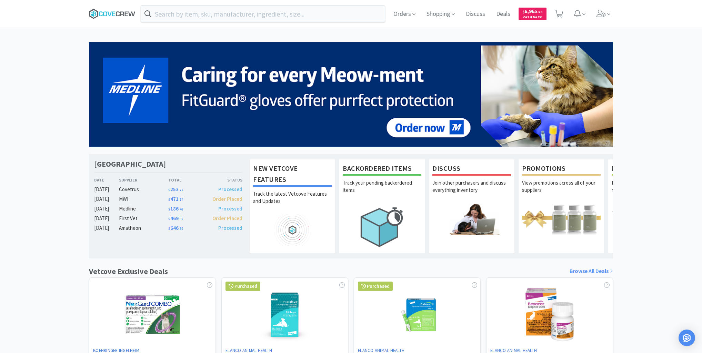
click at [105, 15] on icon at bounding box center [112, 14] width 47 height 10
click at [120, 14] on icon at bounding box center [112, 14] width 47 height 10
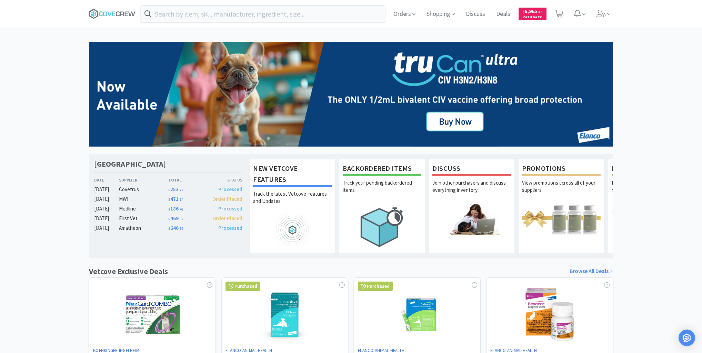
drag, startPoint x: 117, startPoint y: 11, endPoint x: 111, endPoint y: 3, distance: 10.3
click at [117, 10] on icon at bounding box center [112, 14] width 47 height 10
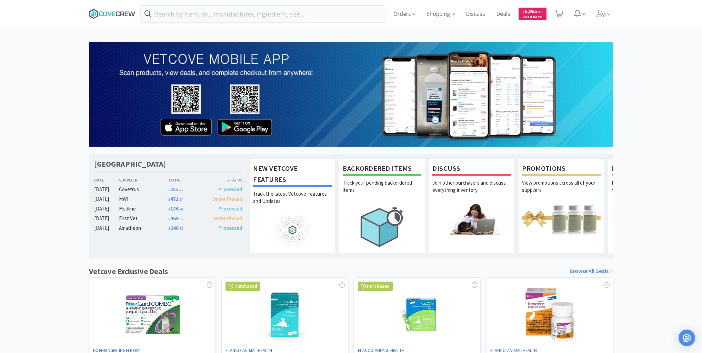
click at [114, 14] on icon at bounding box center [112, 14] width 47 height 10
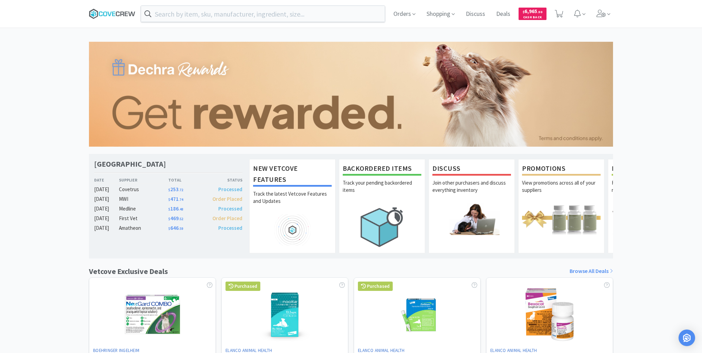
click at [121, 11] on icon at bounding box center [112, 14] width 47 height 10
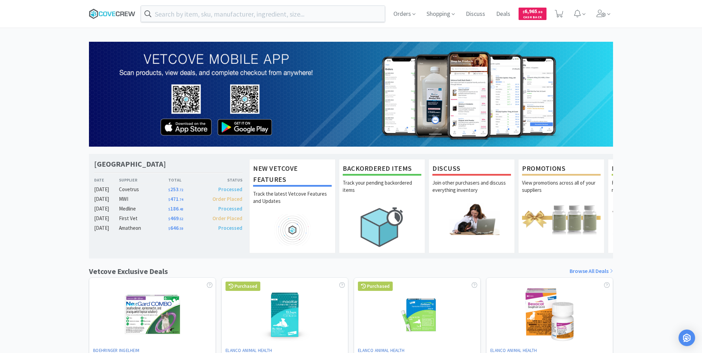
click at [116, 14] on icon at bounding box center [118, 13] width 4 height 5
